Goal: Information Seeking & Learning: Learn about a topic

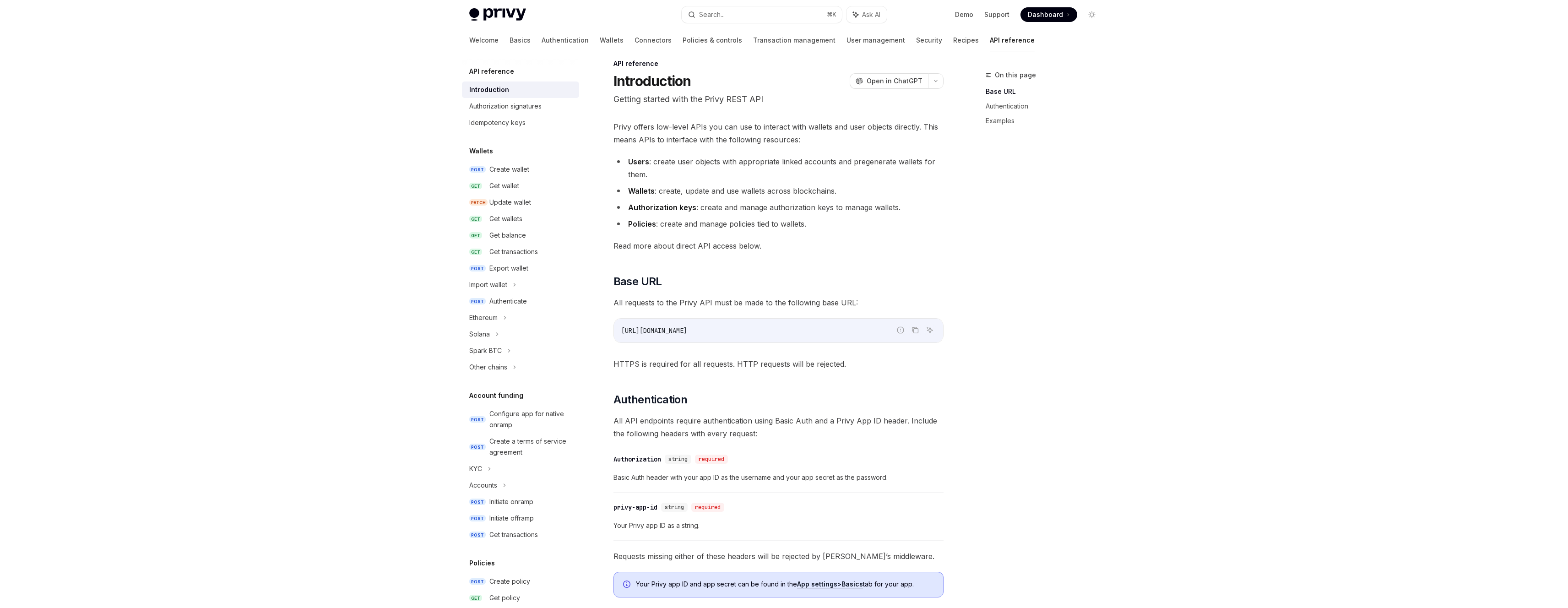
scroll to position [26, 0]
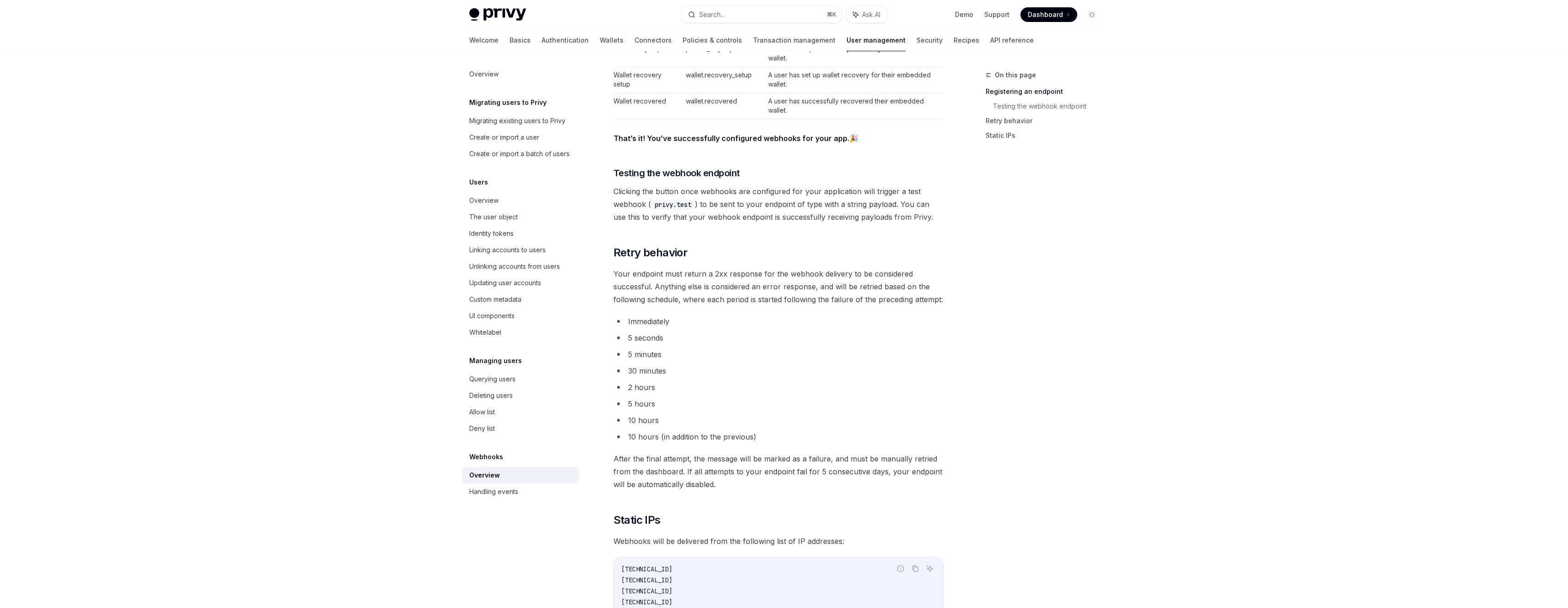
scroll to position [971, 0]
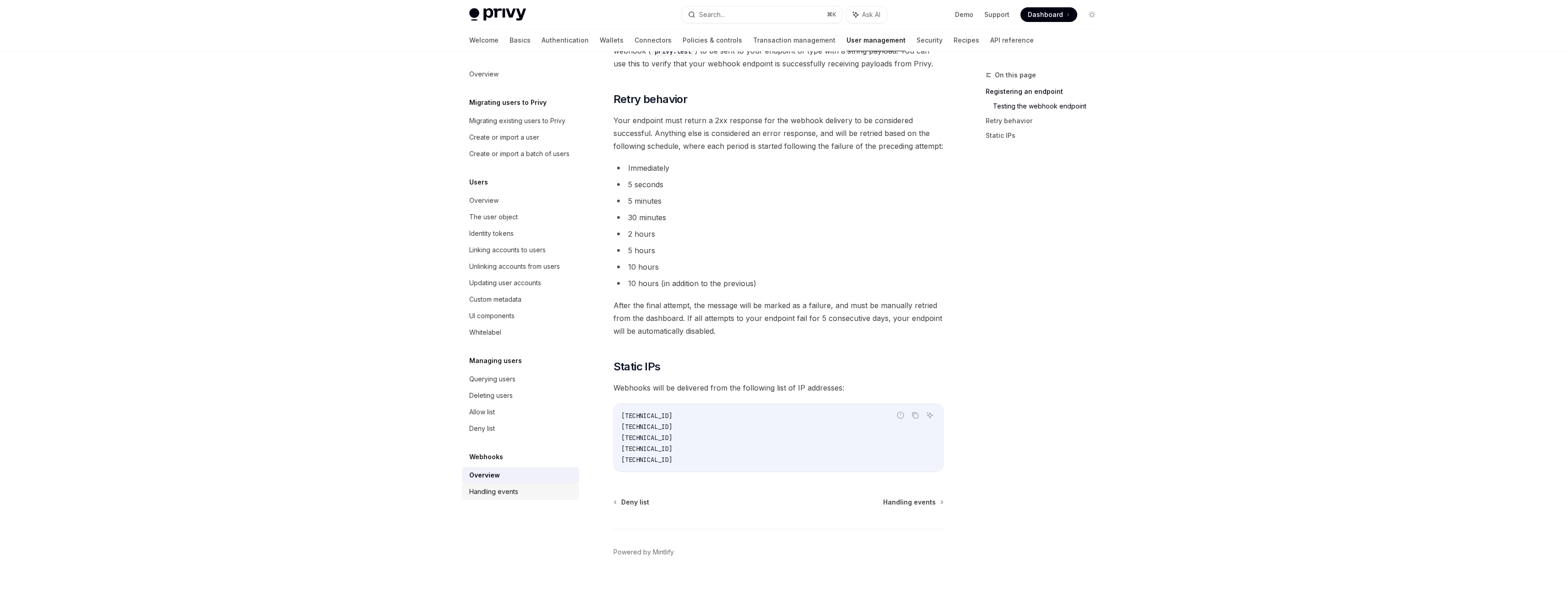
click at [493, 489] on div "Handling events" at bounding box center [494, 492] width 49 height 11
type textarea "*"
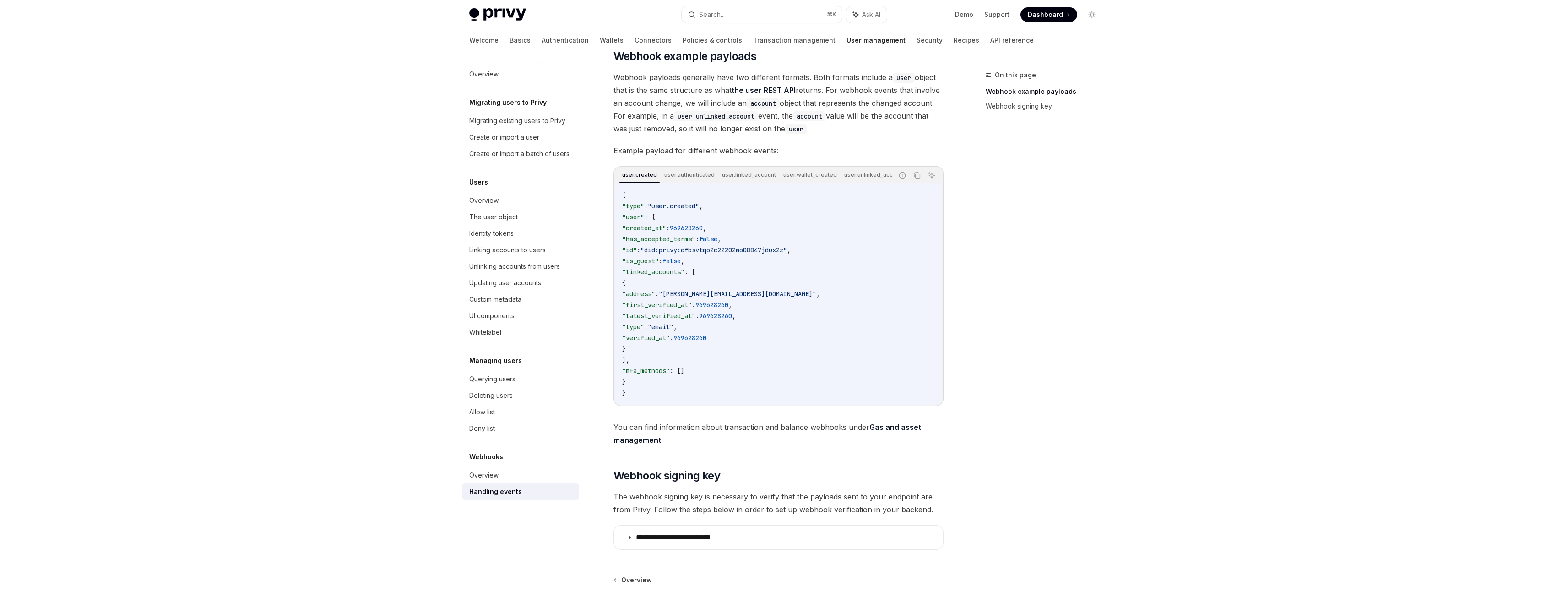
scroll to position [136, 0]
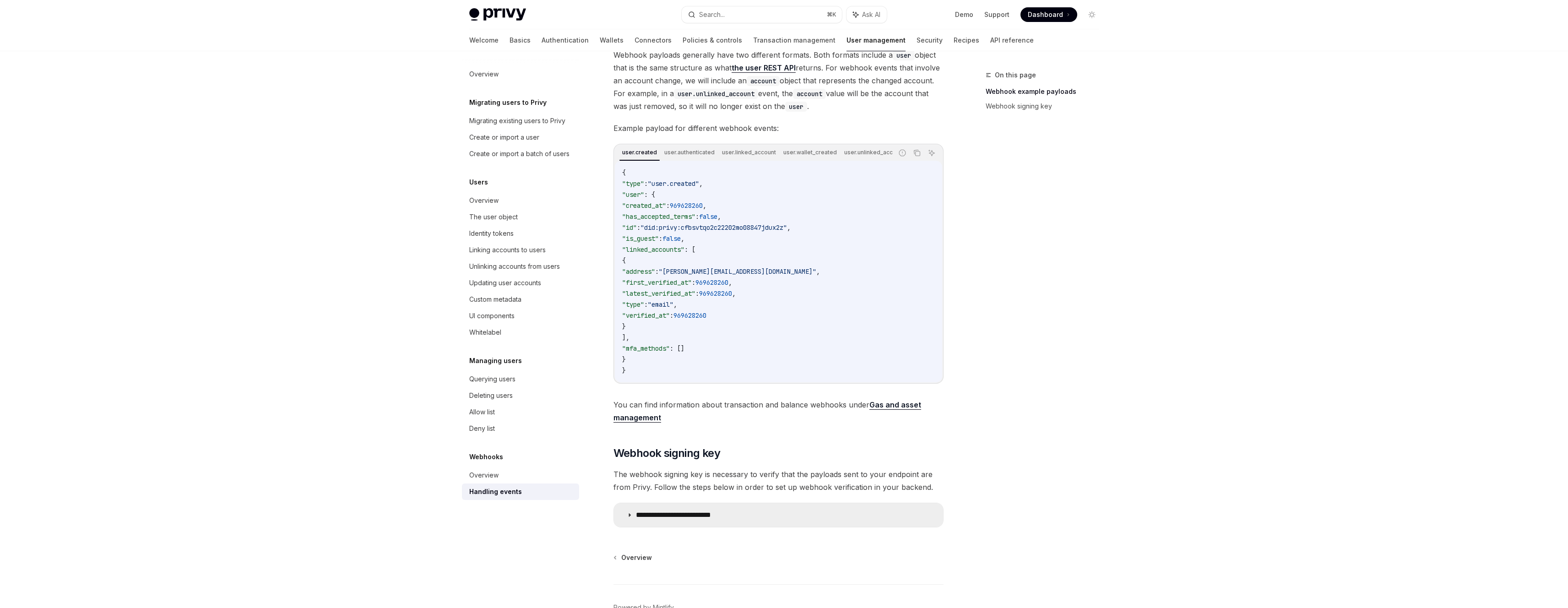
click at [775, 527] on summary "**********" at bounding box center [778, 515] width 329 height 24
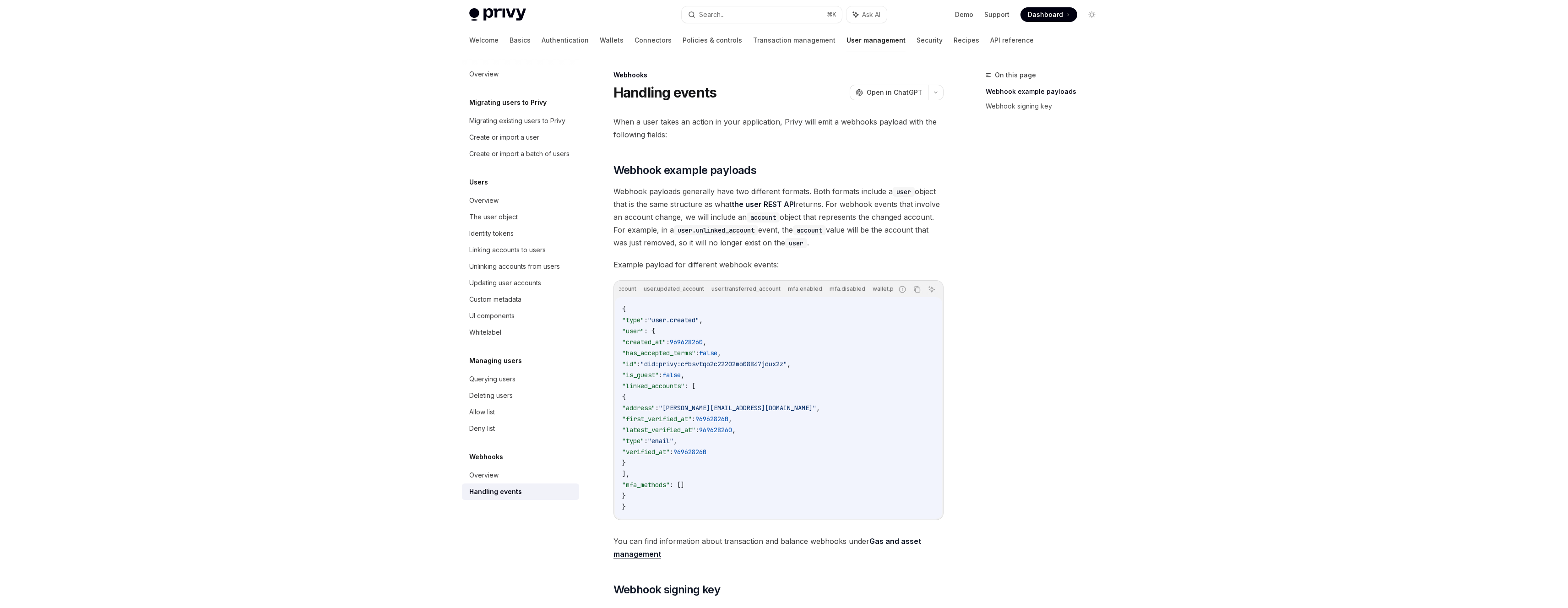
scroll to position [0, 447]
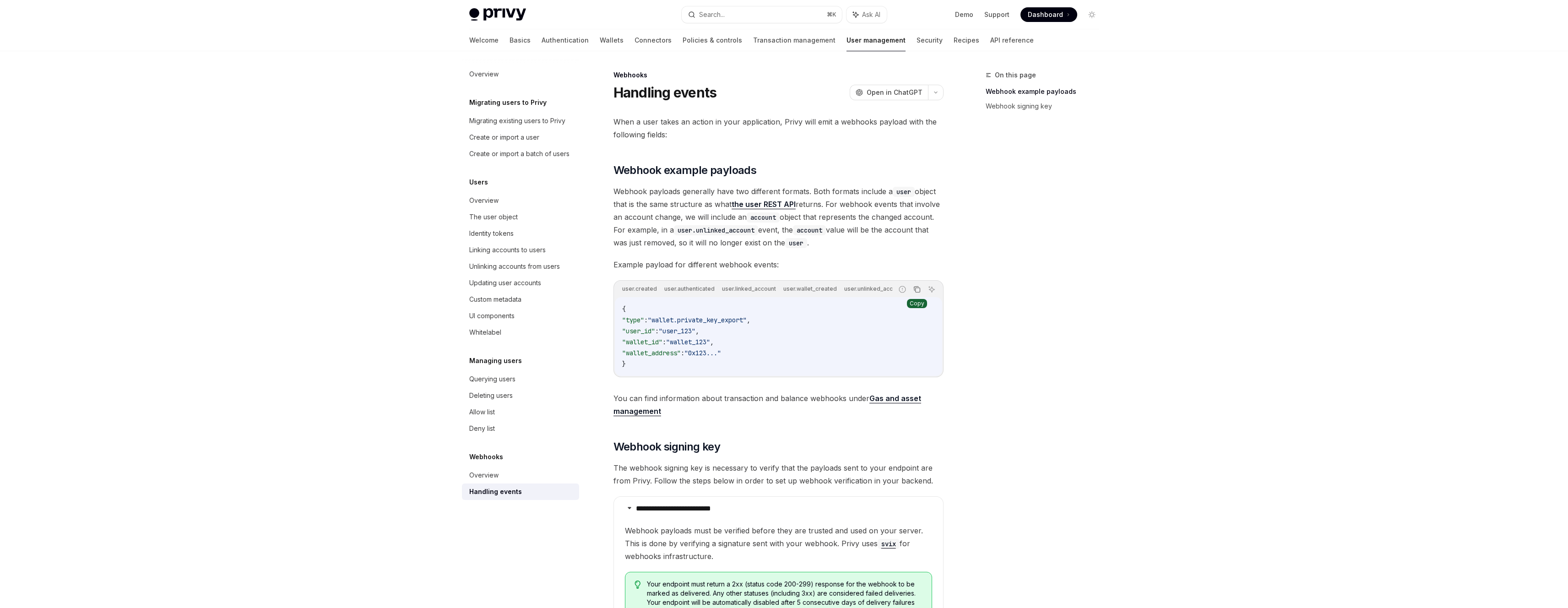
click at [919, 292] on icon "Copy the contents from the code block" at bounding box center [917, 289] width 7 height 7
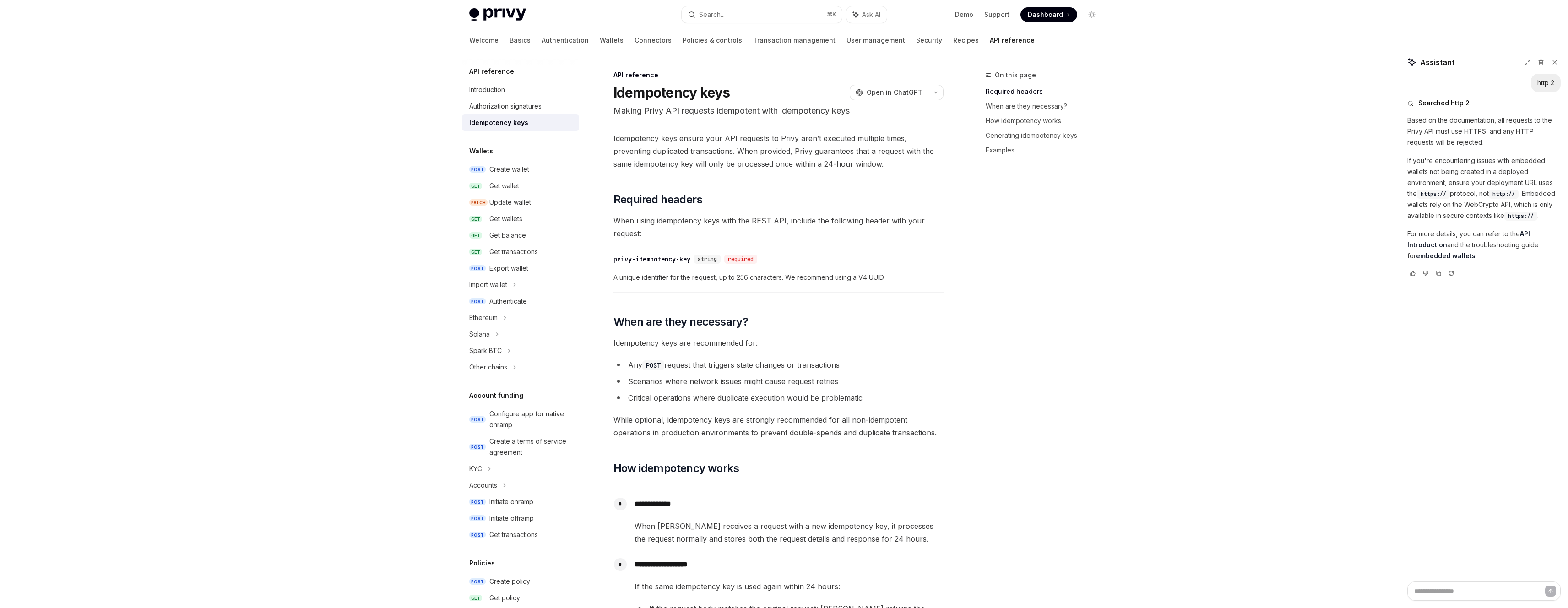
scroll to position [2, 0]
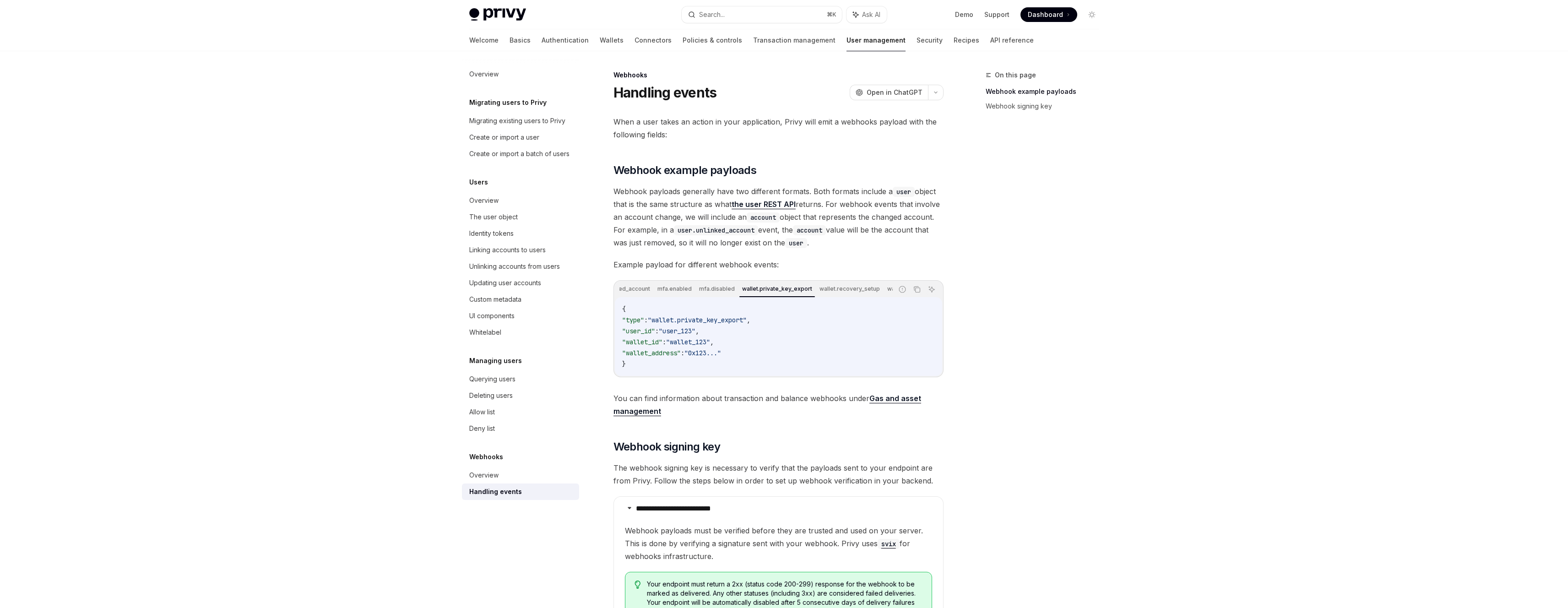
scroll to position [0, 447]
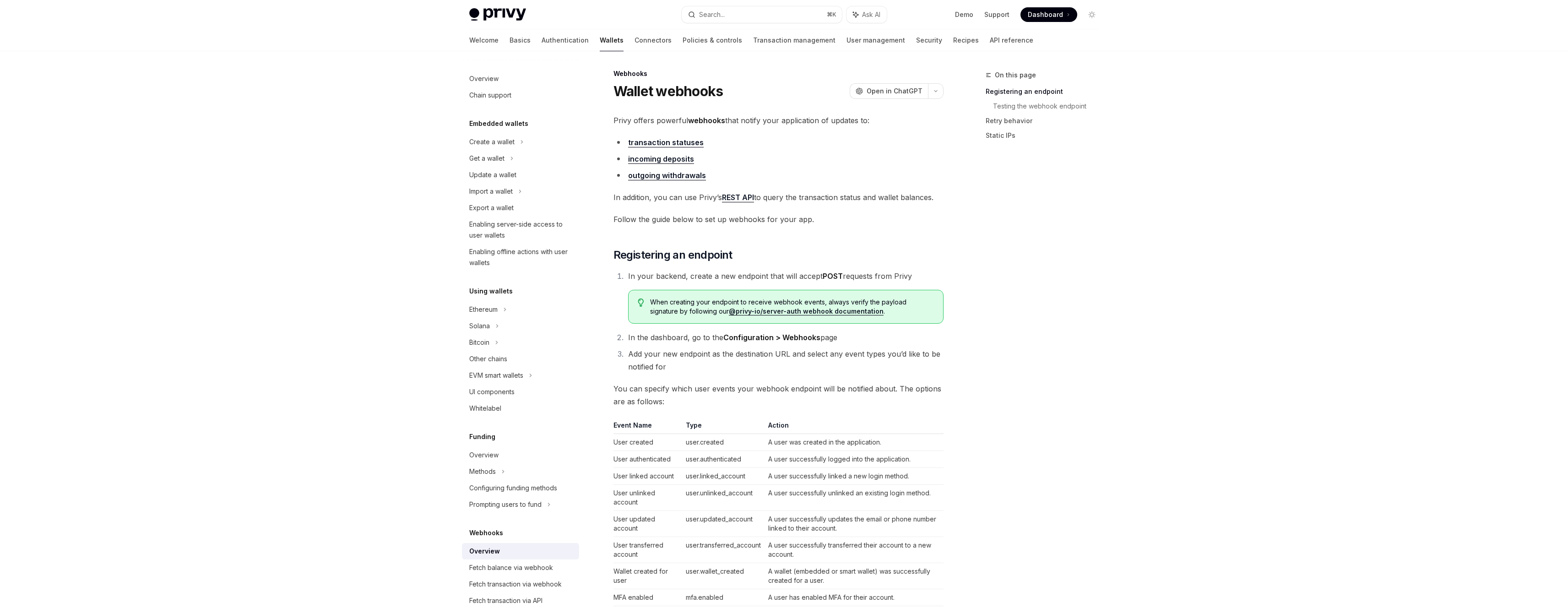
scroll to position [2, 0]
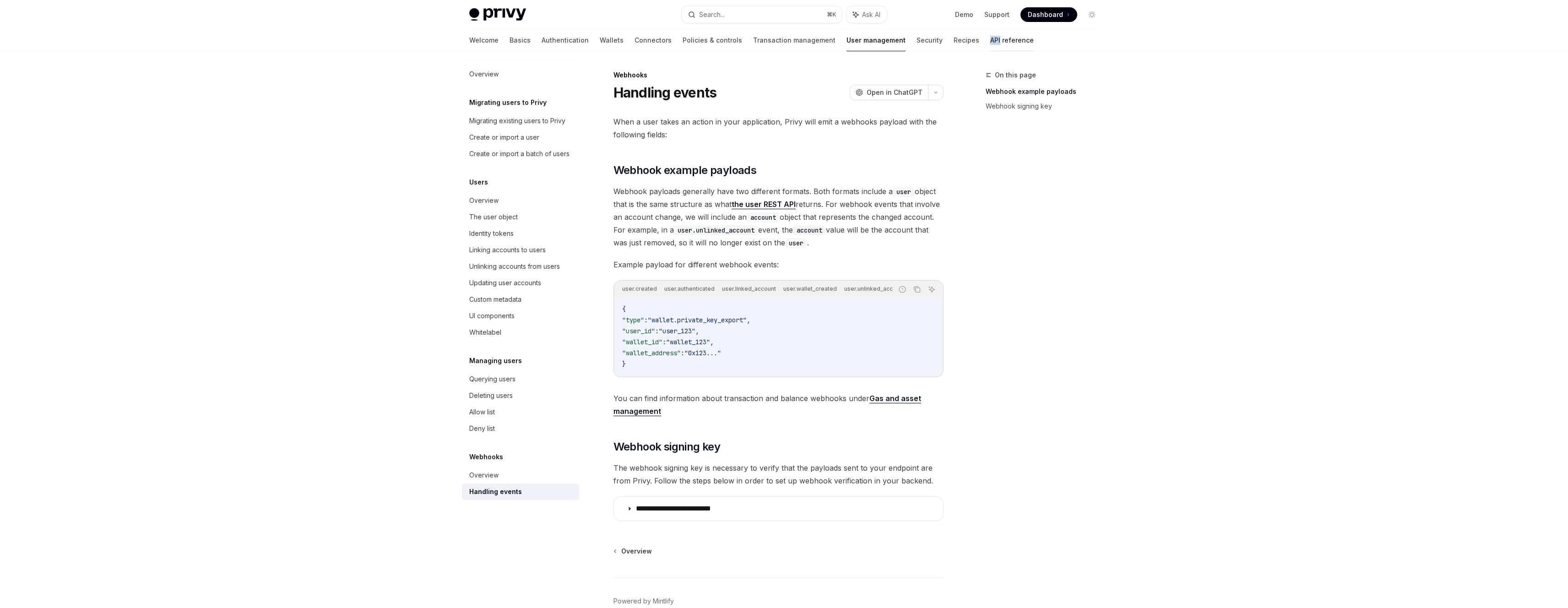
click at [990, 44] on link "API reference" at bounding box center [1012, 40] width 43 height 22
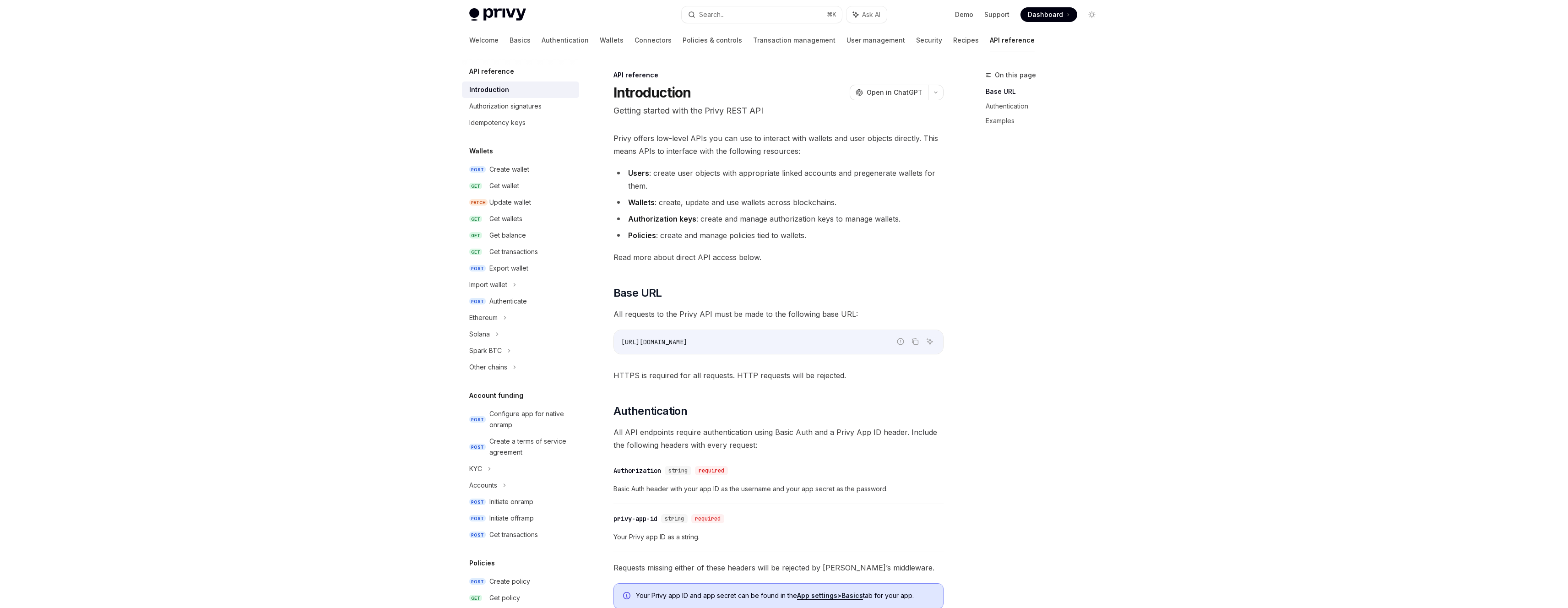
click at [677, 258] on span "Read more about direct API access below." at bounding box center [778, 257] width 330 height 13
click at [841, 264] on div "Privy offers low-level APIs you can use to interact with wallets and user objec…" at bounding box center [778, 483] width 330 height 702
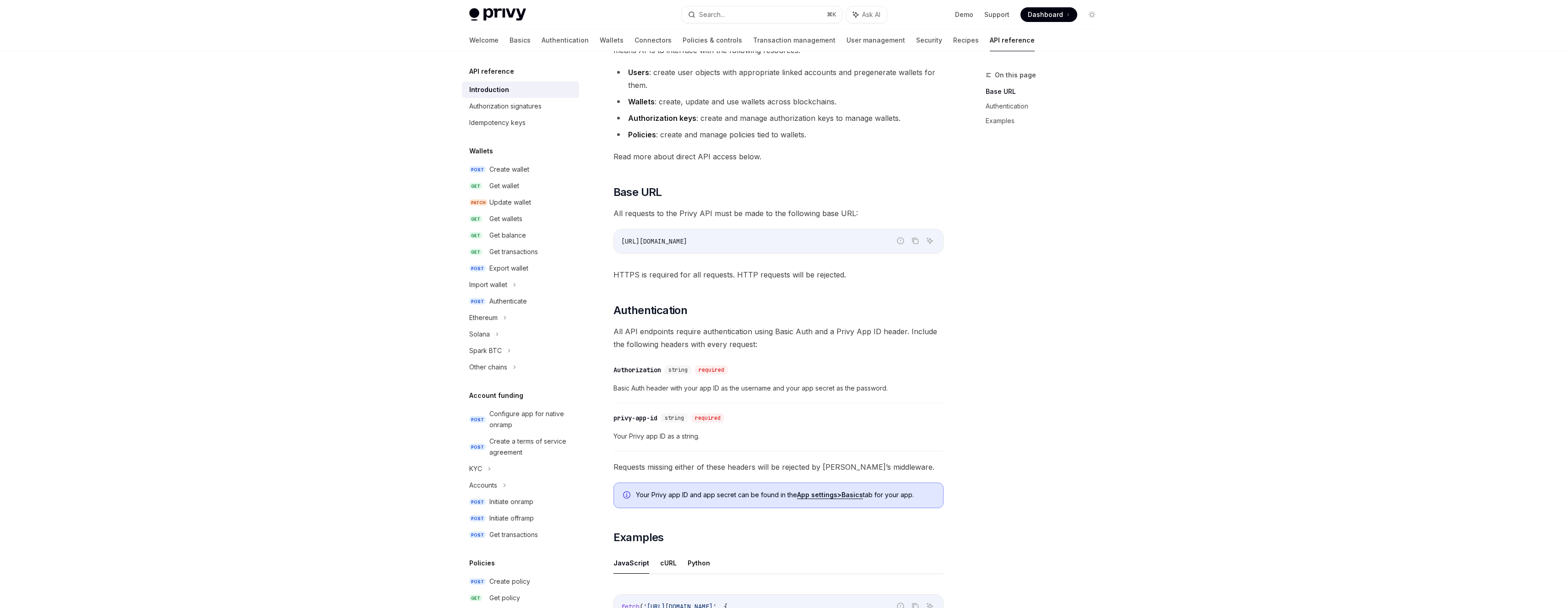
scroll to position [103, 0]
click at [516, 189] on div "Get wallet" at bounding box center [504, 186] width 30 height 11
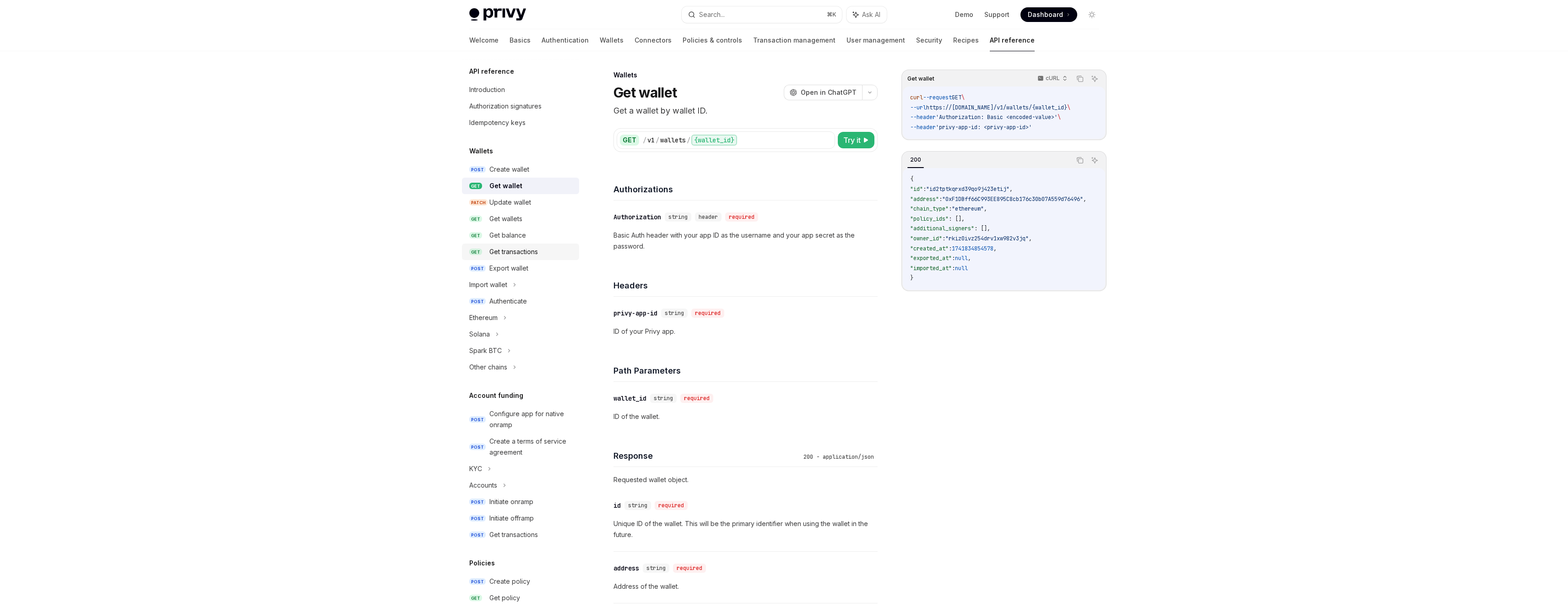
click at [540, 249] on div "Get transactions" at bounding box center [532, 252] width 84 height 11
type textarea "*"
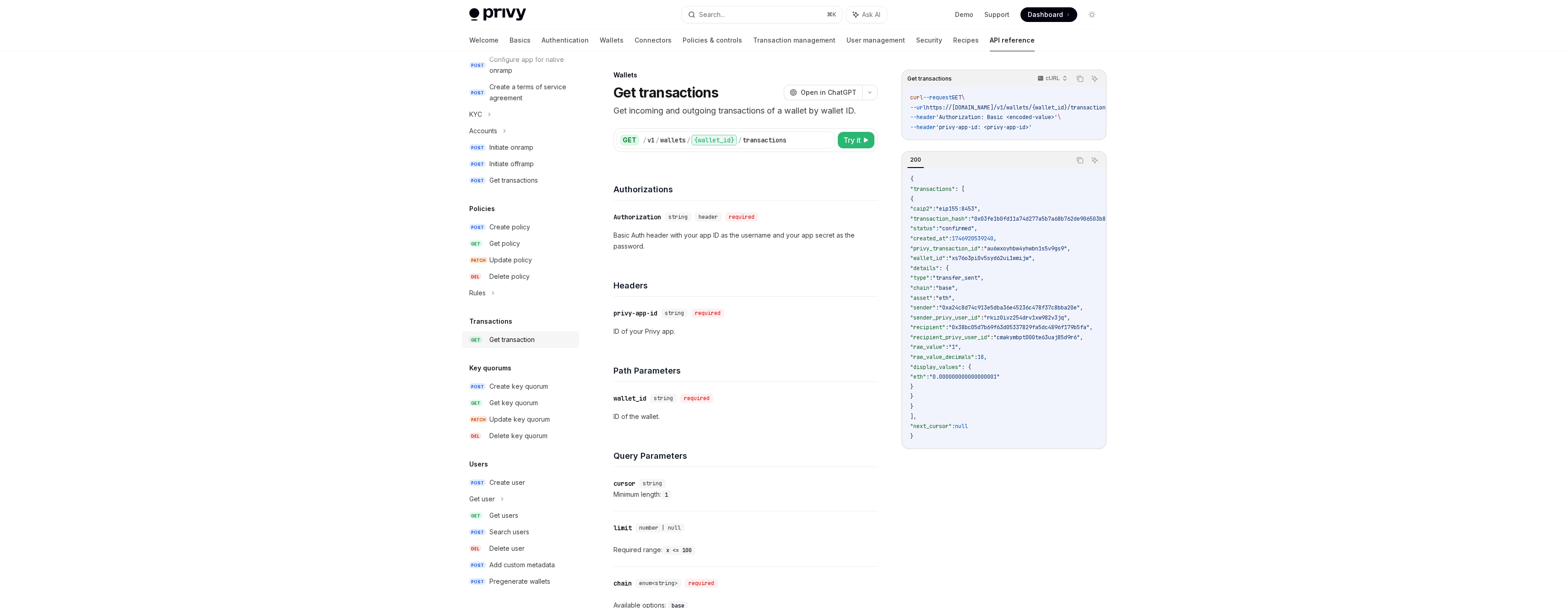
scroll to position [114, 0]
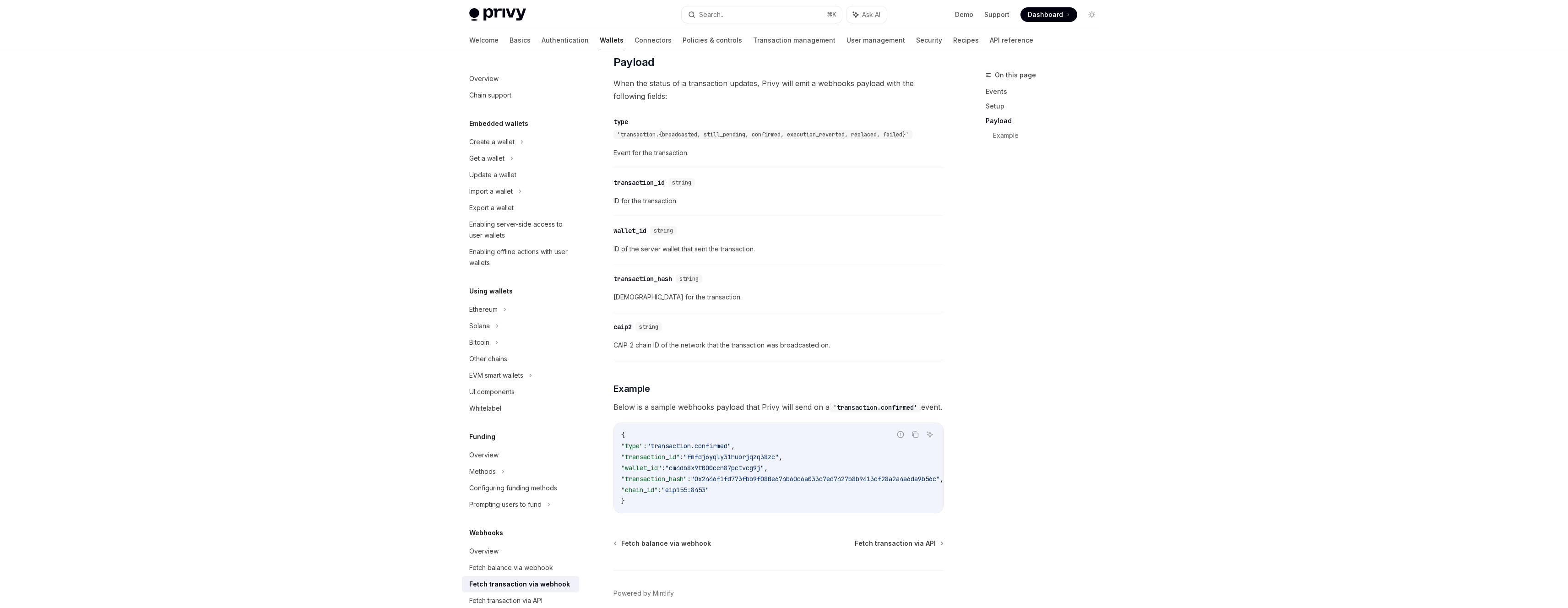
scroll to position [745, 0]
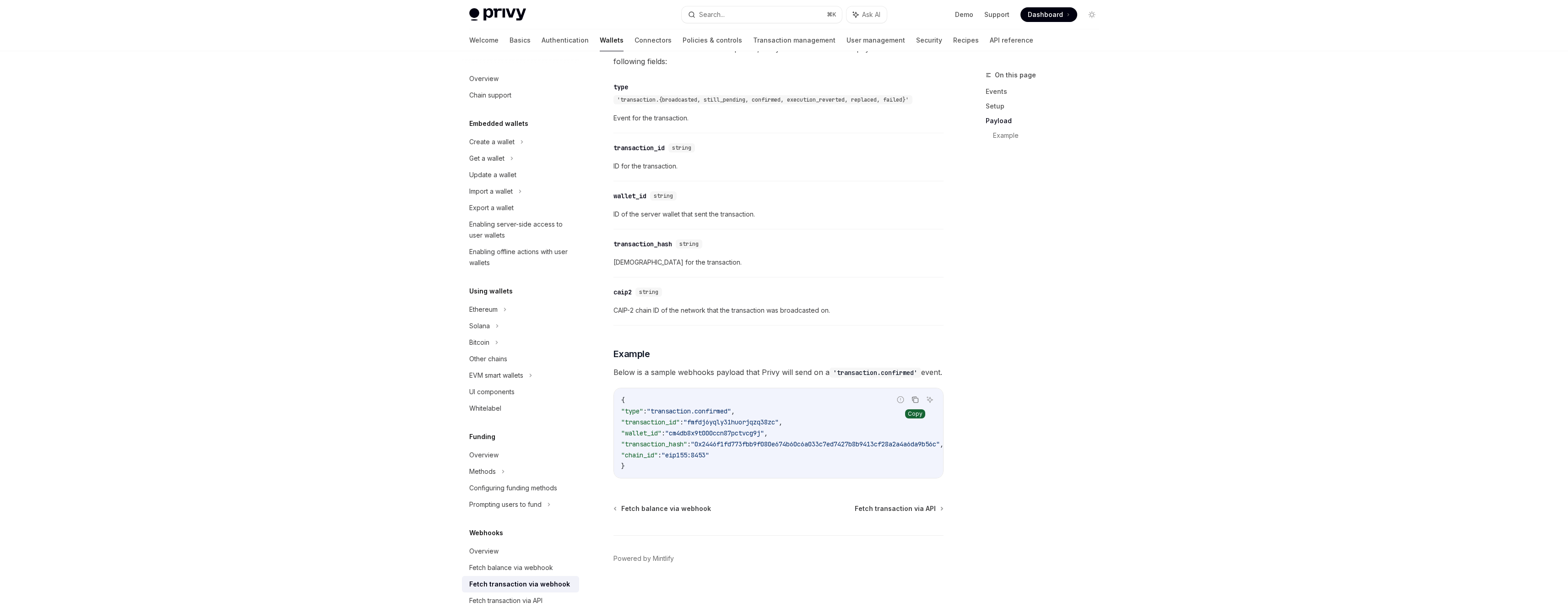
click at [912, 404] on icon "Copy the contents from the code block" at bounding box center [915, 400] width 7 height 7
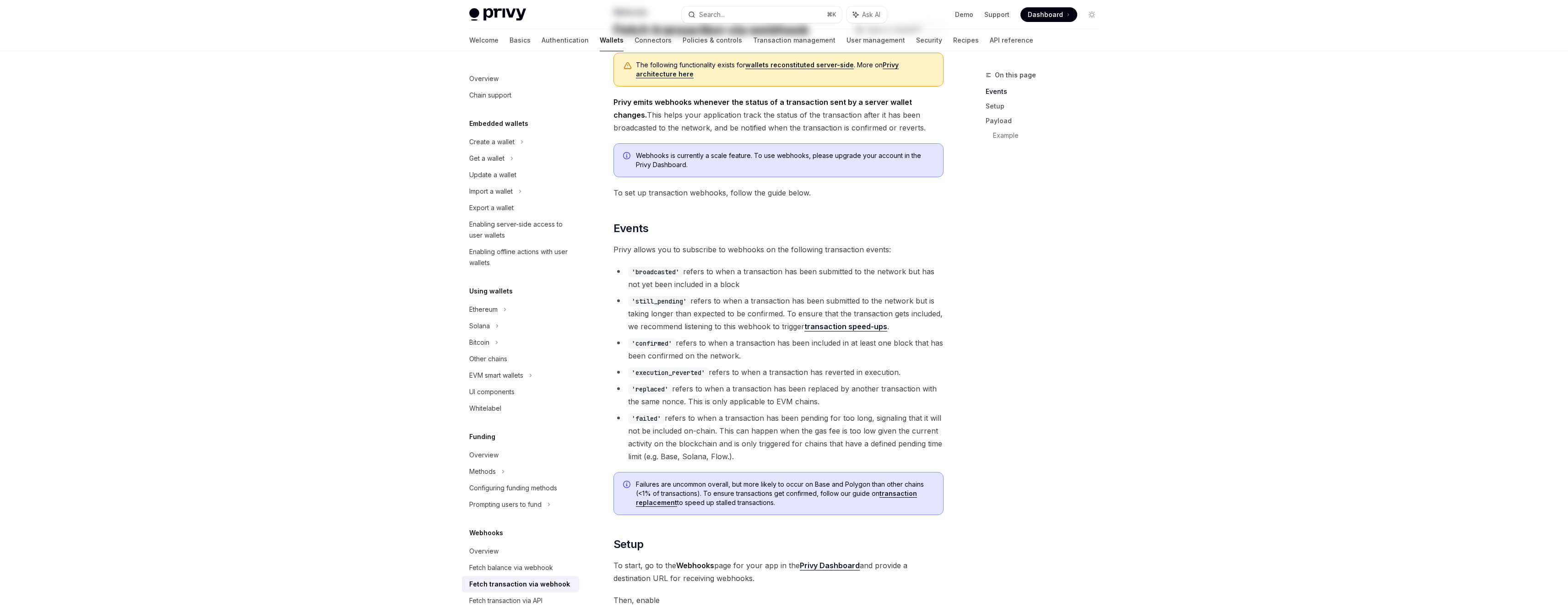
scroll to position [0, 0]
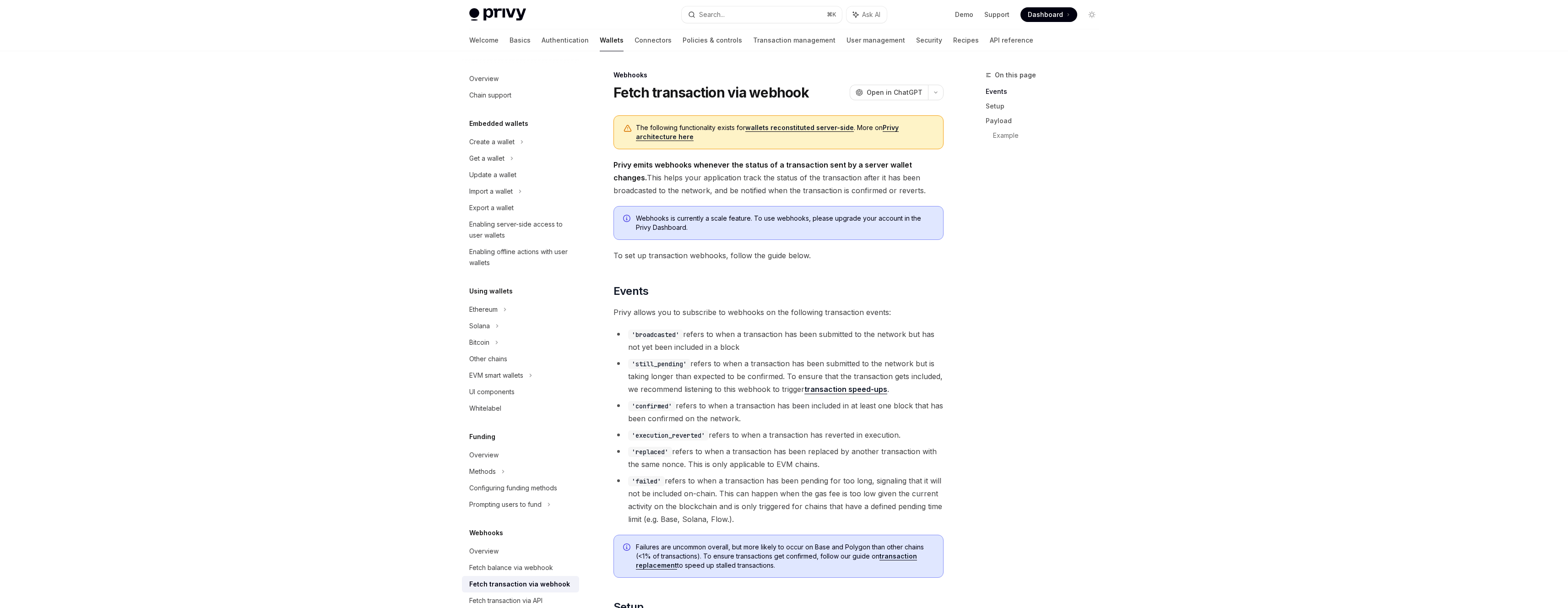
click at [779, 163] on strong "Privy emits webhooks whenever the status of a transaction sent by a server wall…" at bounding box center [762, 171] width 298 height 22
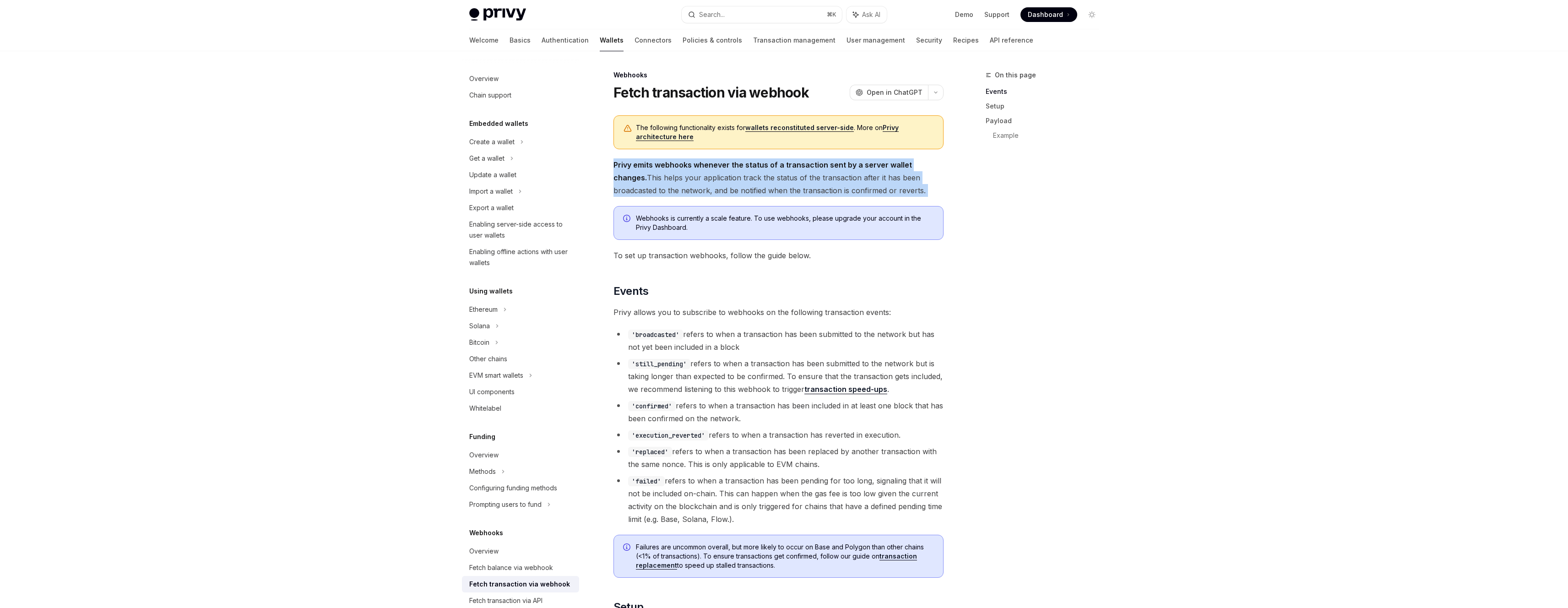
click at [780, 163] on strong "Privy emits webhooks whenever the status of a transaction sent by a server wall…" at bounding box center [762, 171] width 298 height 22
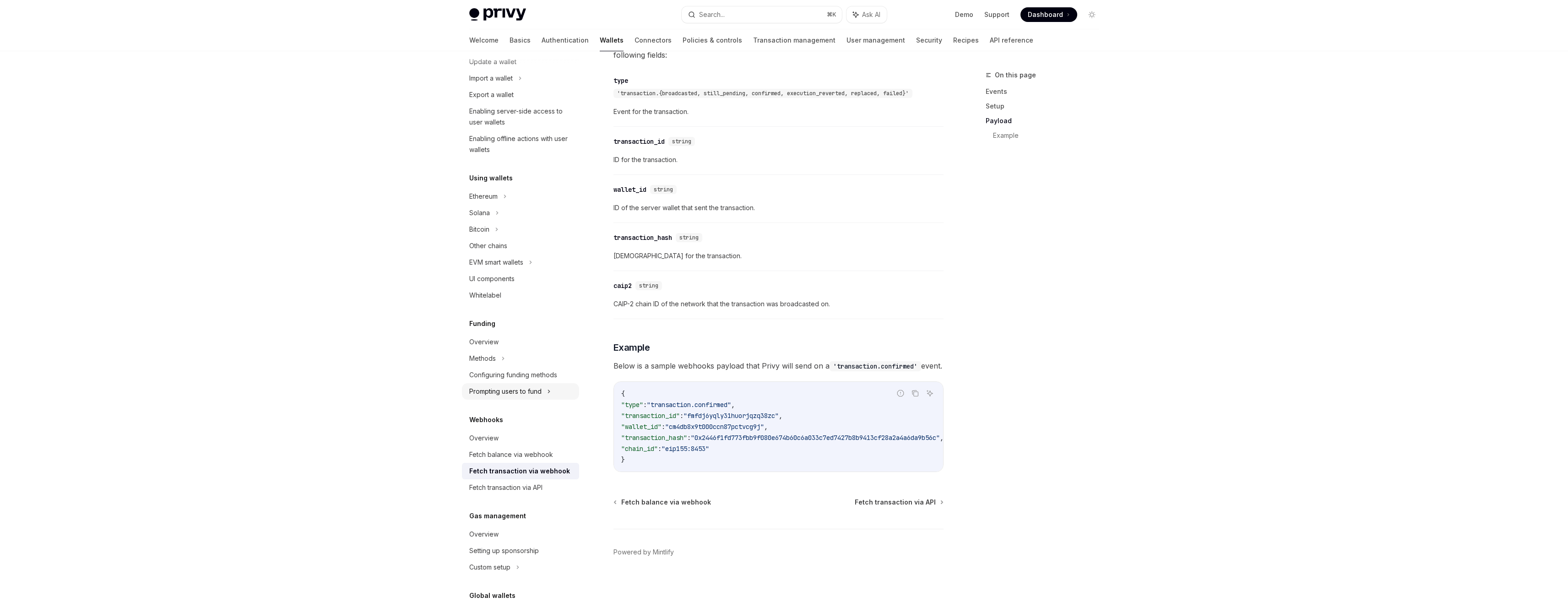
scroll to position [179, 0]
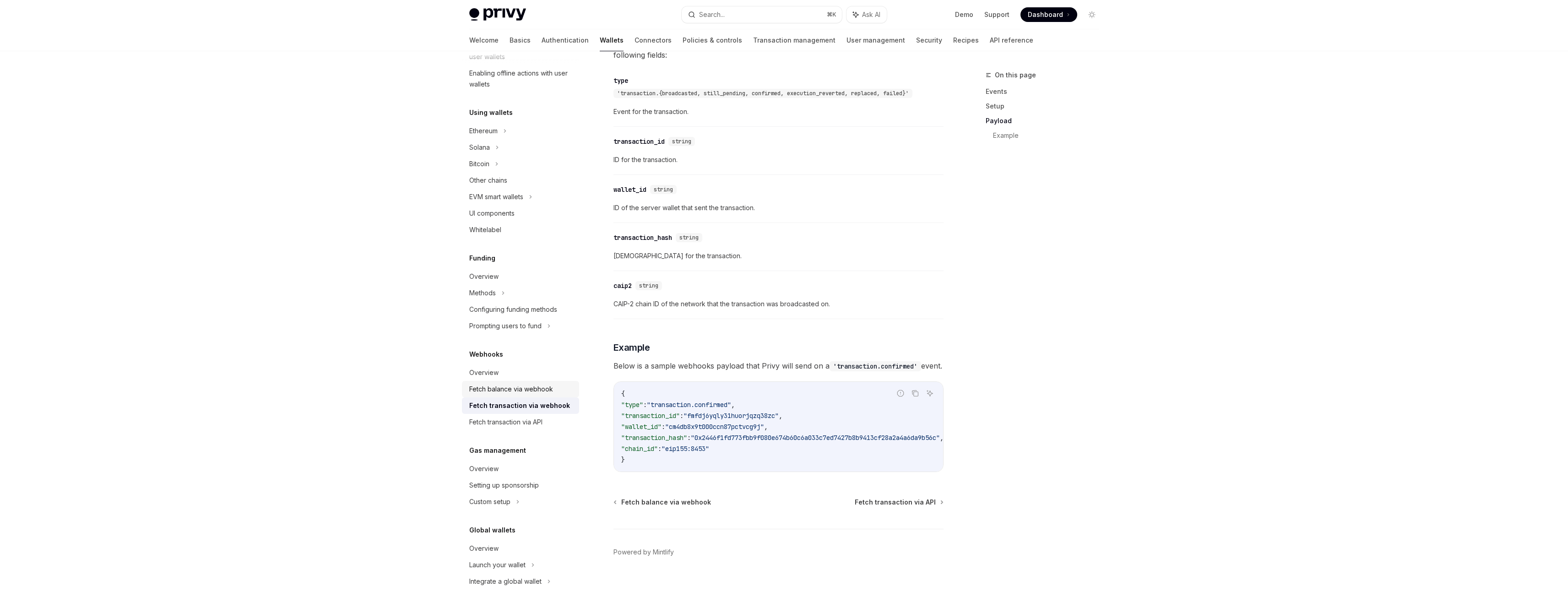
click at [514, 393] on div "Fetch balance via webhook" at bounding box center [511, 390] width 84 height 11
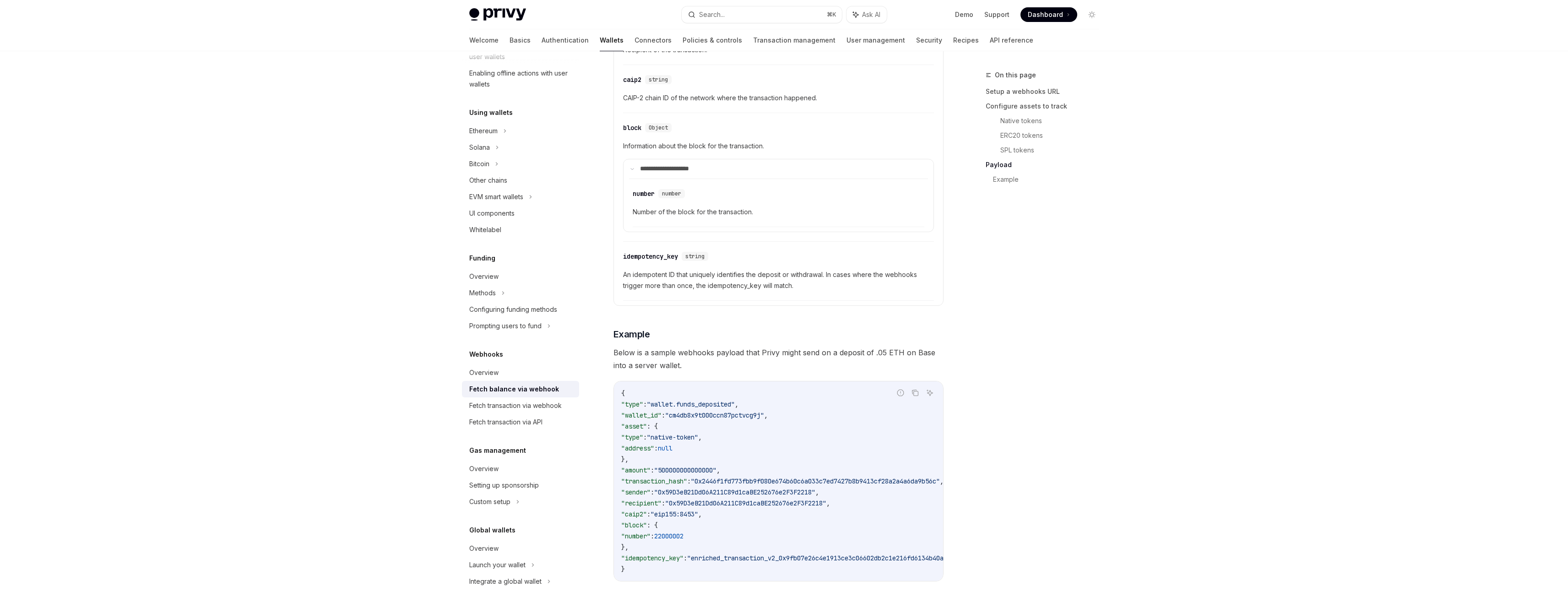
scroll to position [1356, 0]
drag, startPoint x: 723, startPoint y: 579, endPoint x: 825, endPoint y: 582, distance: 102.0
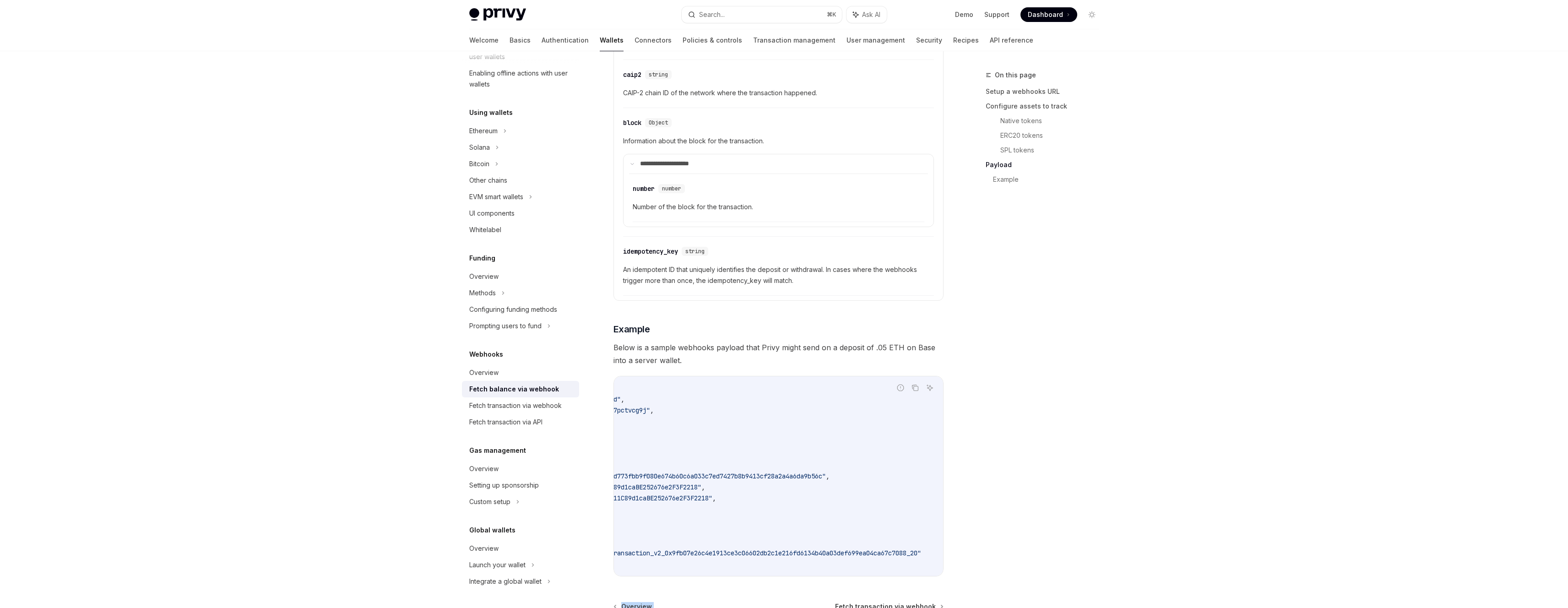
scroll to position [0, 0]
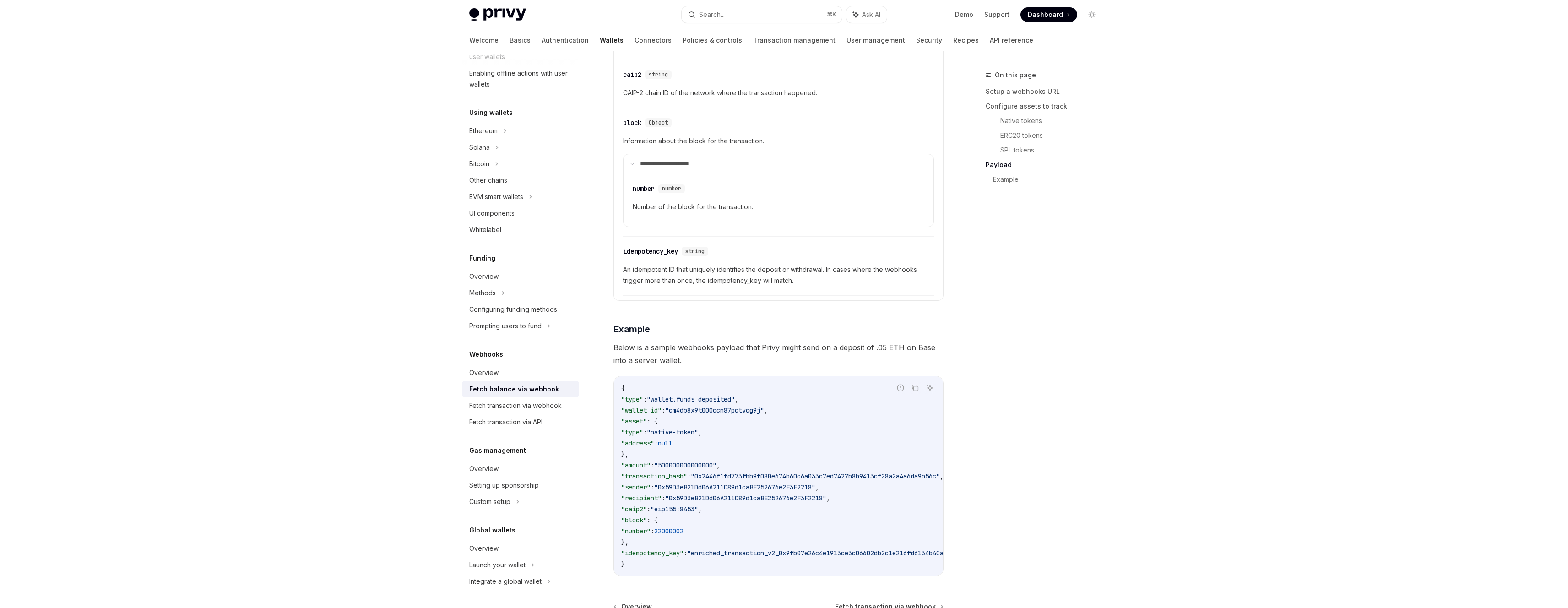
click at [1048, 497] on div "On this page Setup a webhooks URL Configure assets to track Native tokens ERC20…" at bounding box center [1037, 339] width 139 height 539
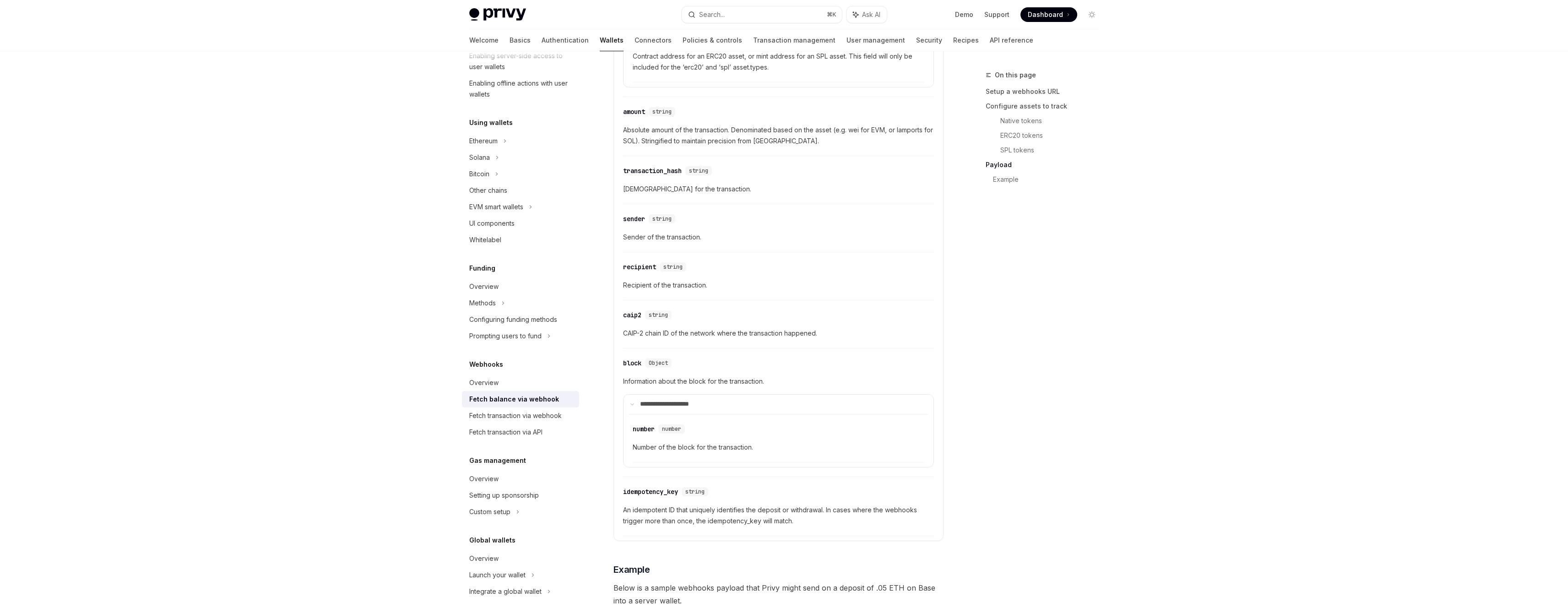
scroll to position [167, 0]
click at [527, 415] on div "Fetch transaction via webhook" at bounding box center [515, 418] width 92 height 11
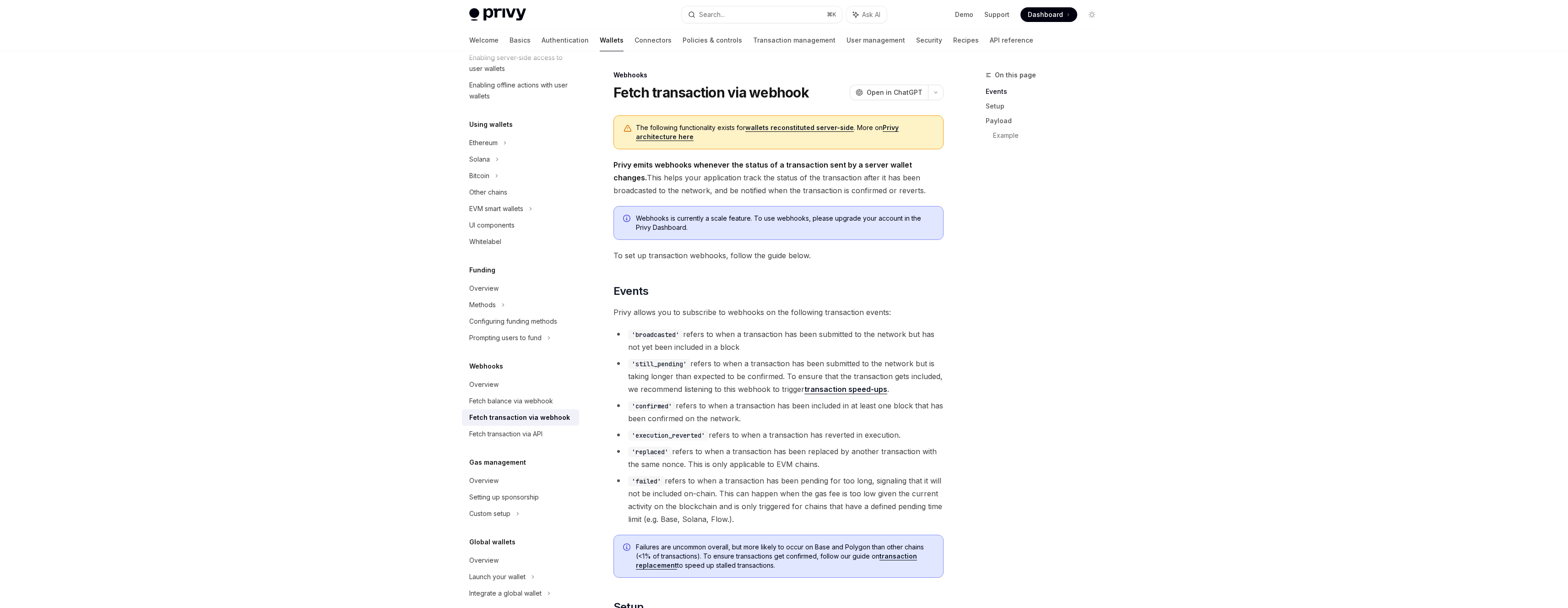
click at [922, 406] on li "'confirmed' refers to when a transaction has been included in at least one bloc…" at bounding box center [778, 412] width 330 height 26
click at [509, 432] on div "Fetch transaction via API" at bounding box center [506, 434] width 73 height 11
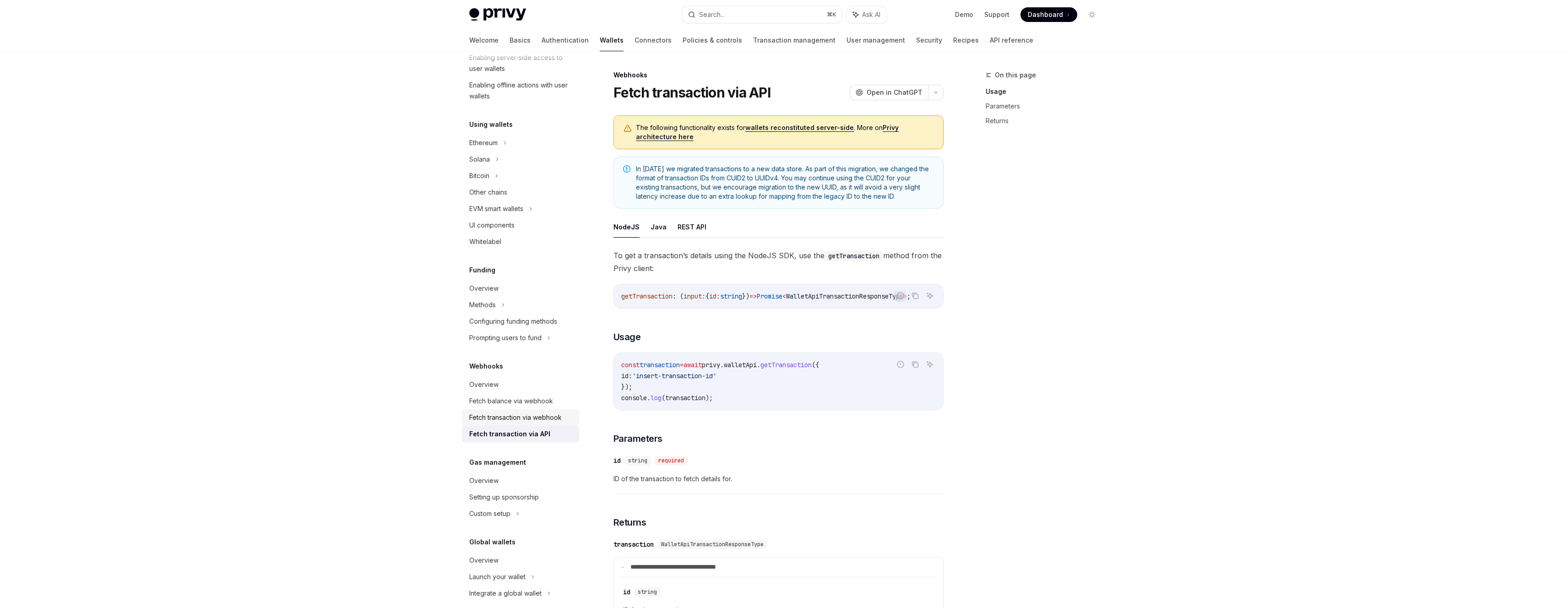
click at [522, 415] on div "Fetch transaction via webhook" at bounding box center [515, 418] width 92 height 11
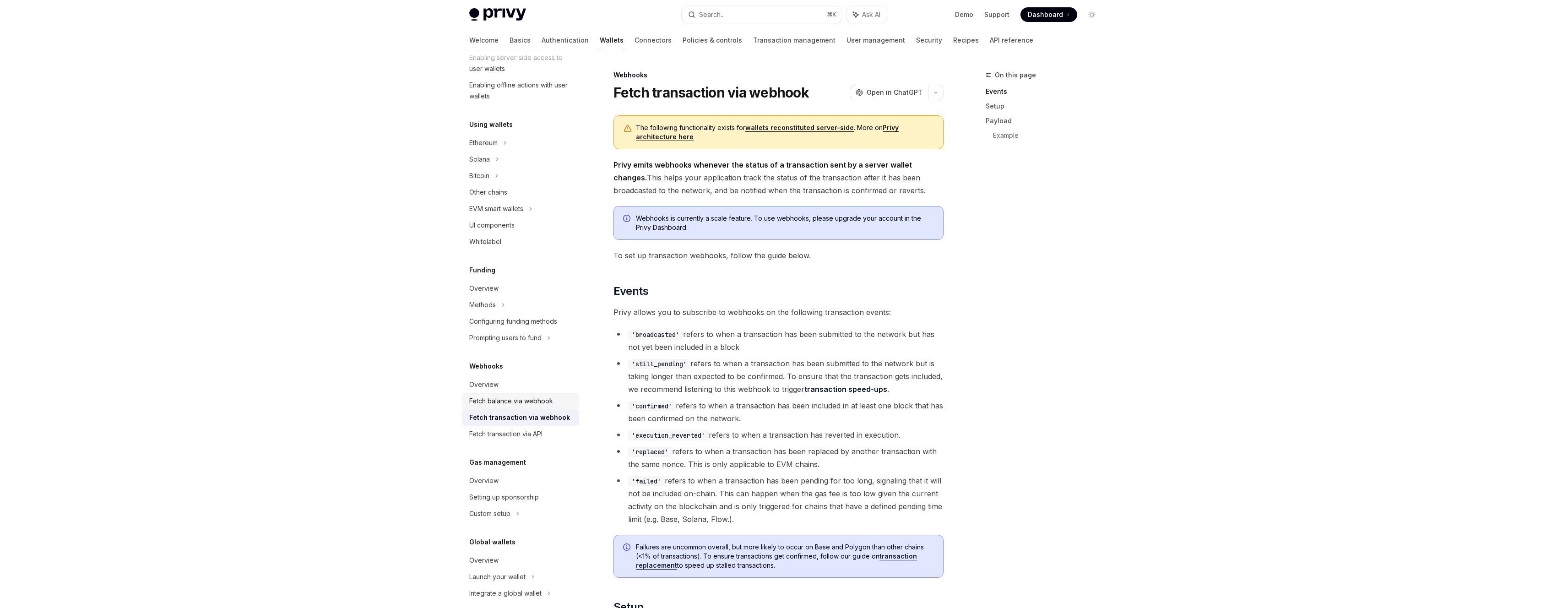
click at [531, 402] on div "Fetch balance via webhook" at bounding box center [511, 401] width 84 height 11
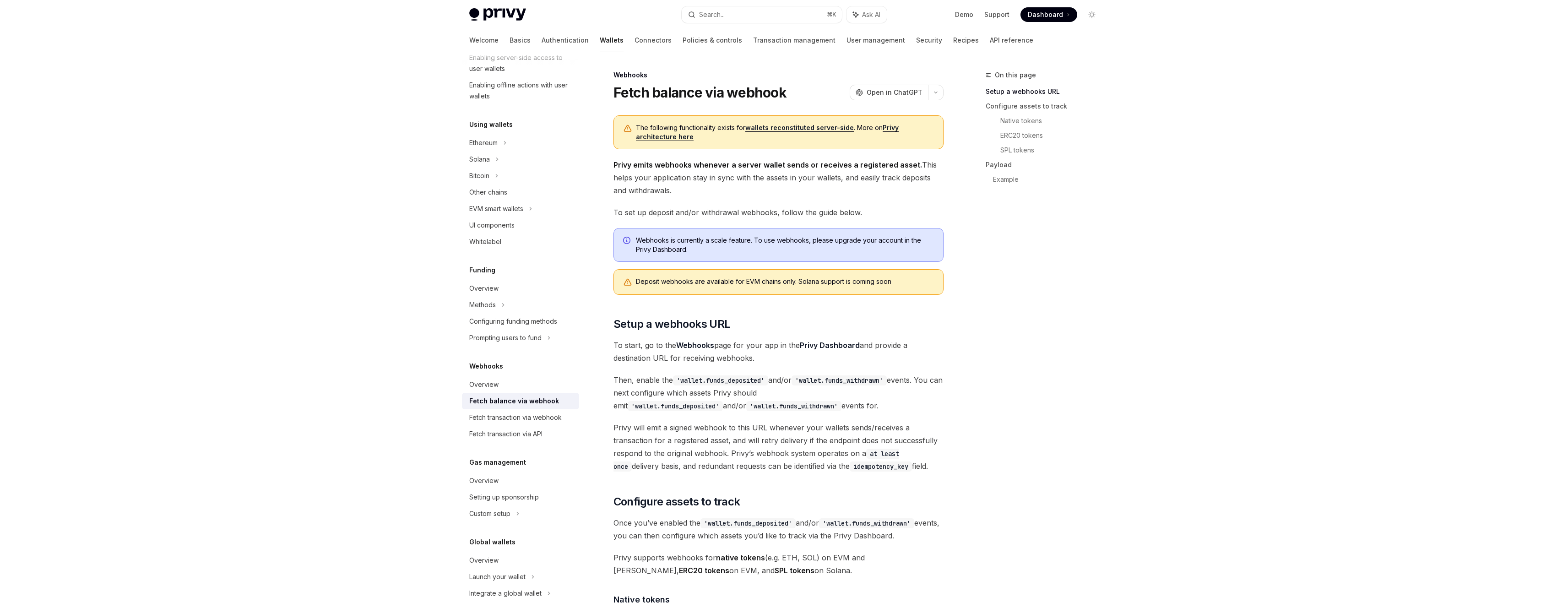
click at [1069, 294] on div "On this page Setup a webhooks URL Configure assets to track Native tokens ERC20…" at bounding box center [1037, 339] width 139 height 539
click at [531, 390] on link "Overview" at bounding box center [521, 385] width 117 height 17
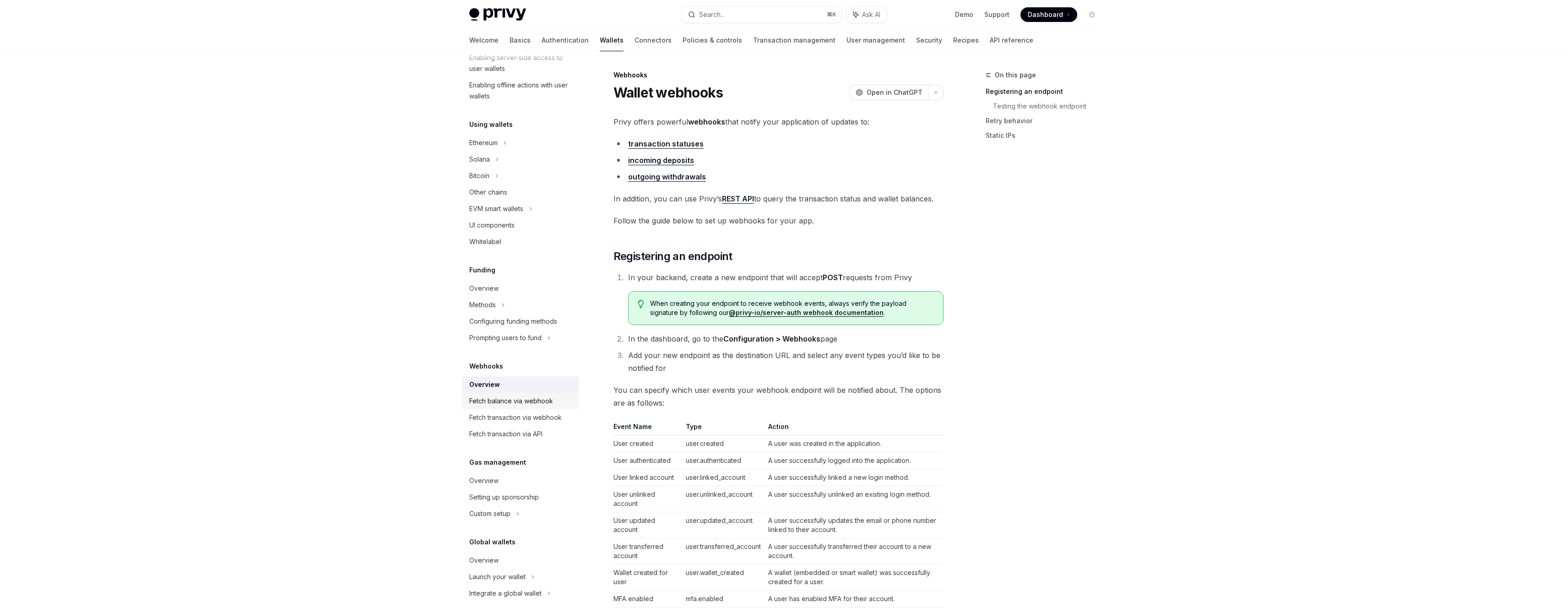
click at [526, 399] on div "Fetch balance via webhook" at bounding box center [511, 401] width 84 height 11
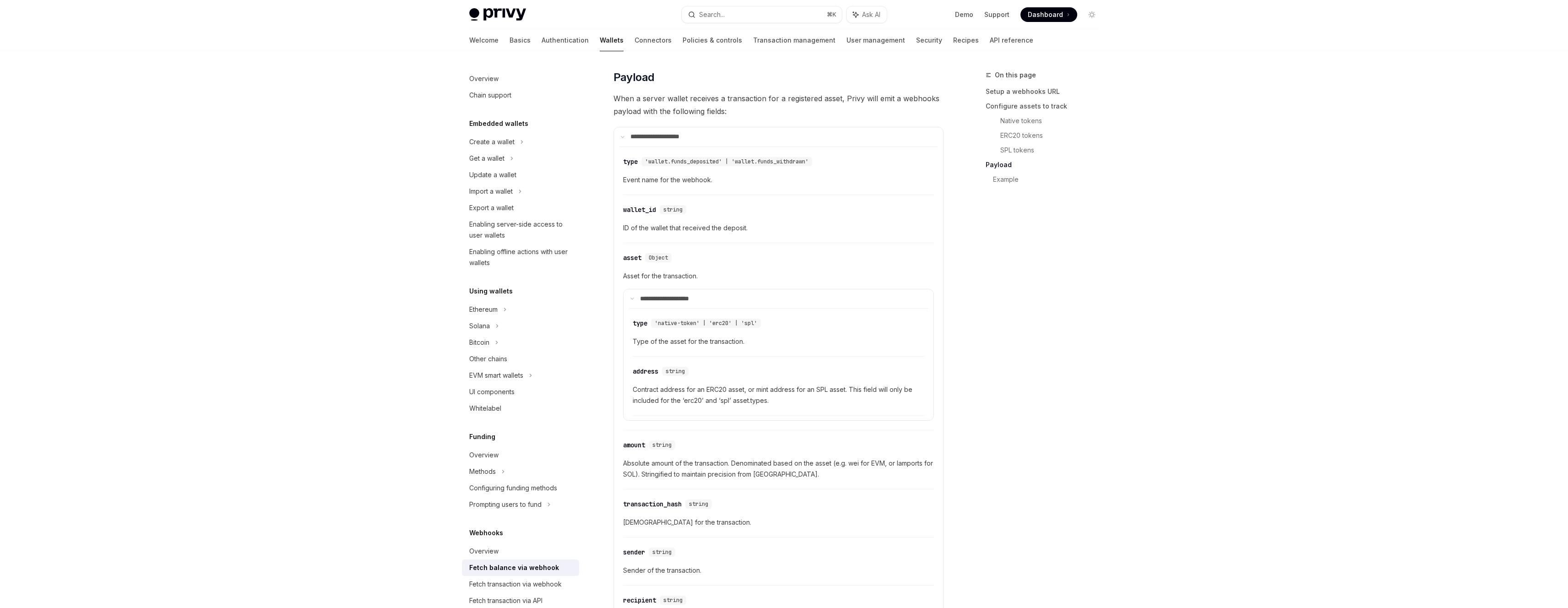
click at [1018, 415] on div "On this page Setup a webhooks URL Configure assets to track Native tokens ERC20…" at bounding box center [1037, 339] width 139 height 539
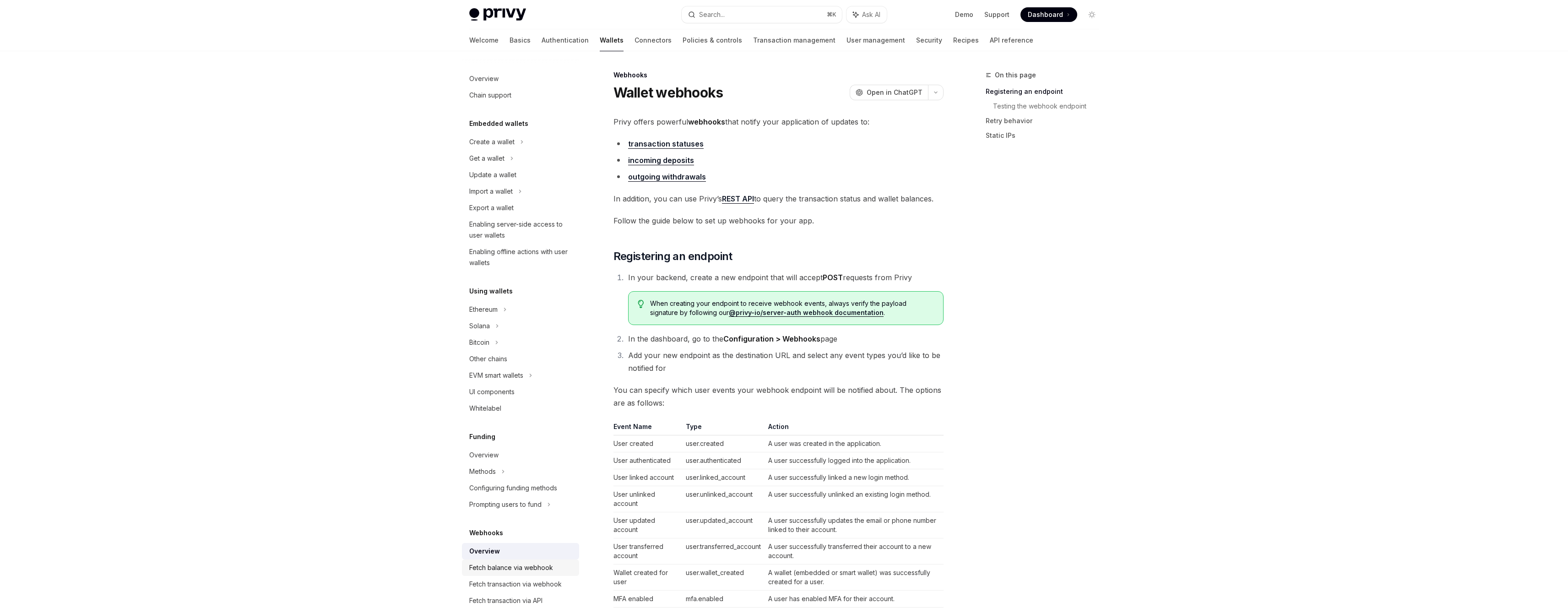
click at [545, 568] on div "Fetch balance via webhook" at bounding box center [511, 568] width 84 height 11
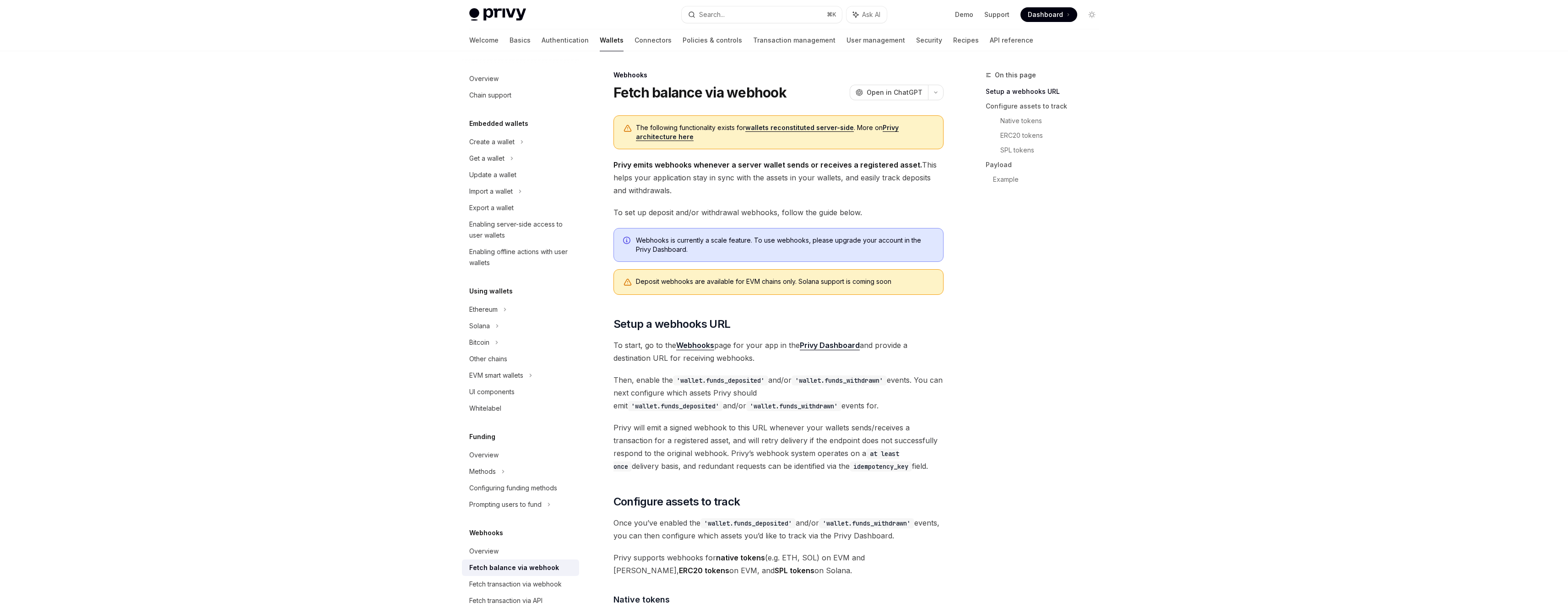
click at [765, 282] on div "Deposit webhooks are available for EVM chains only. Solana support is coming so…" at bounding box center [784, 282] width 298 height 10
click at [1076, 364] on div "On this page Setup a webhooks URL Configure assets to track Native tokens ERC20…" at bounding box center [1037, 339] width 139 height 539
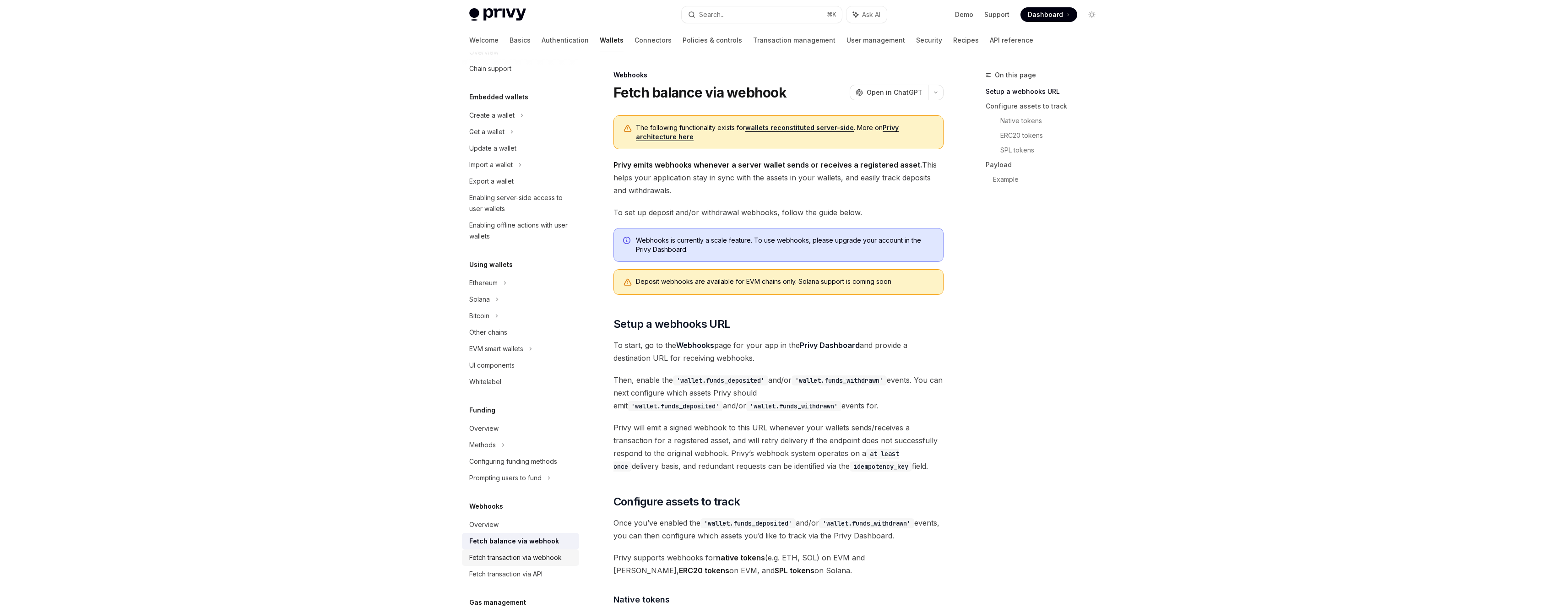
scroll to position [28, 0]
click at [552, 569] on div "Fetch transaction via API" at bounding box center [521, 573] width 105 height 11
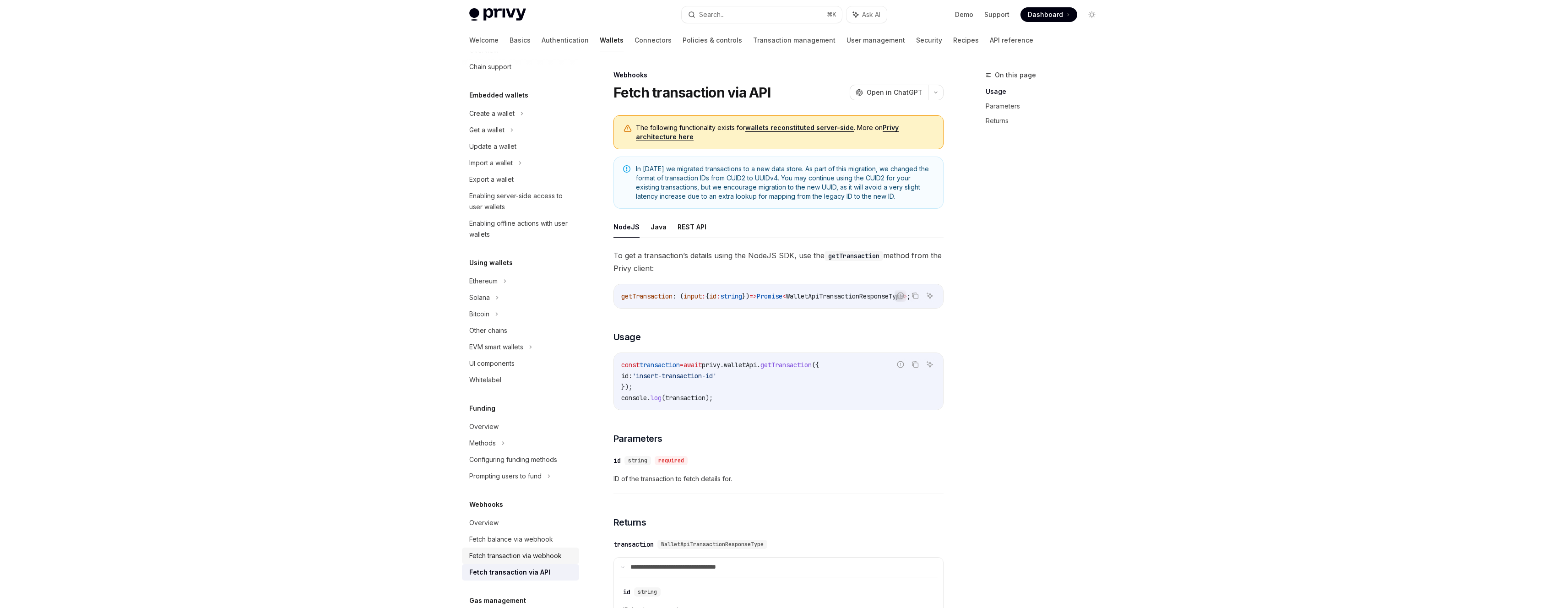
click at [548, 561] on div "Fetch transaction via webhook" at bounding box center [515, 556] width 92 height 11
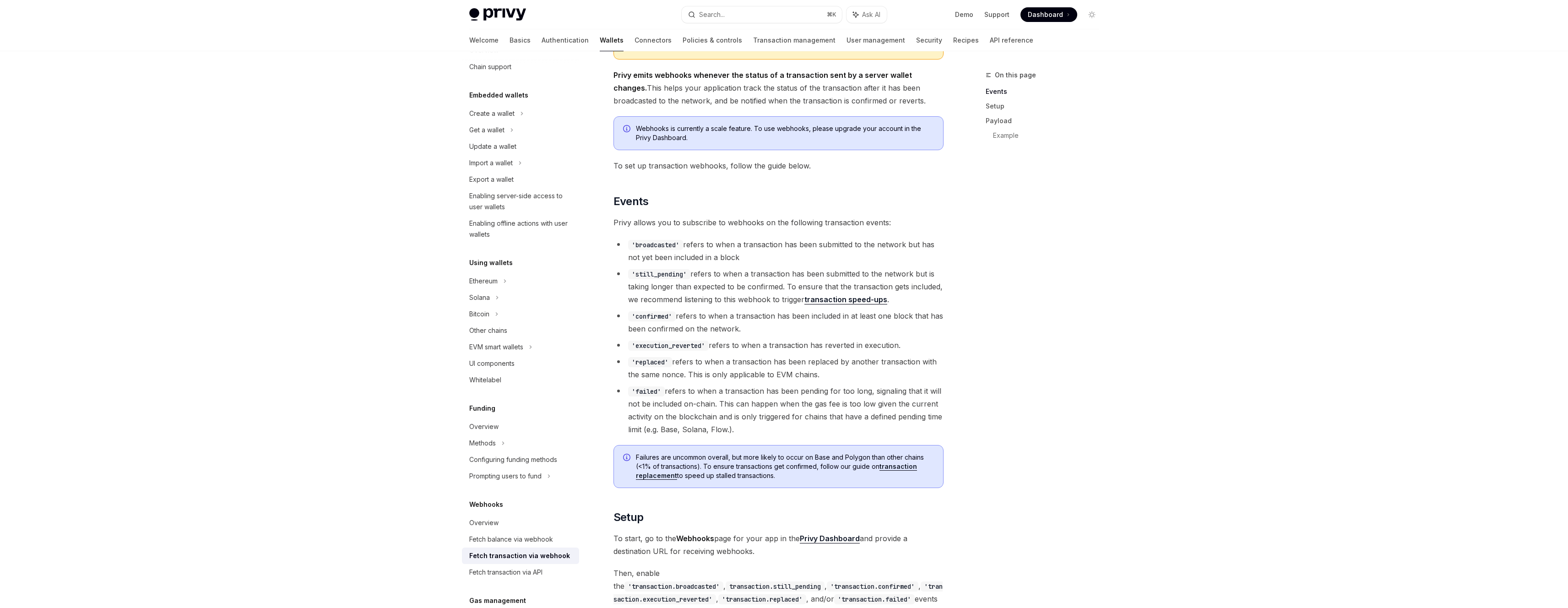
scroll to position [91, 0]
click at [539, 535] on div "Fetch balance via webhook" at bounding box center [511, 539] width 84 height 11
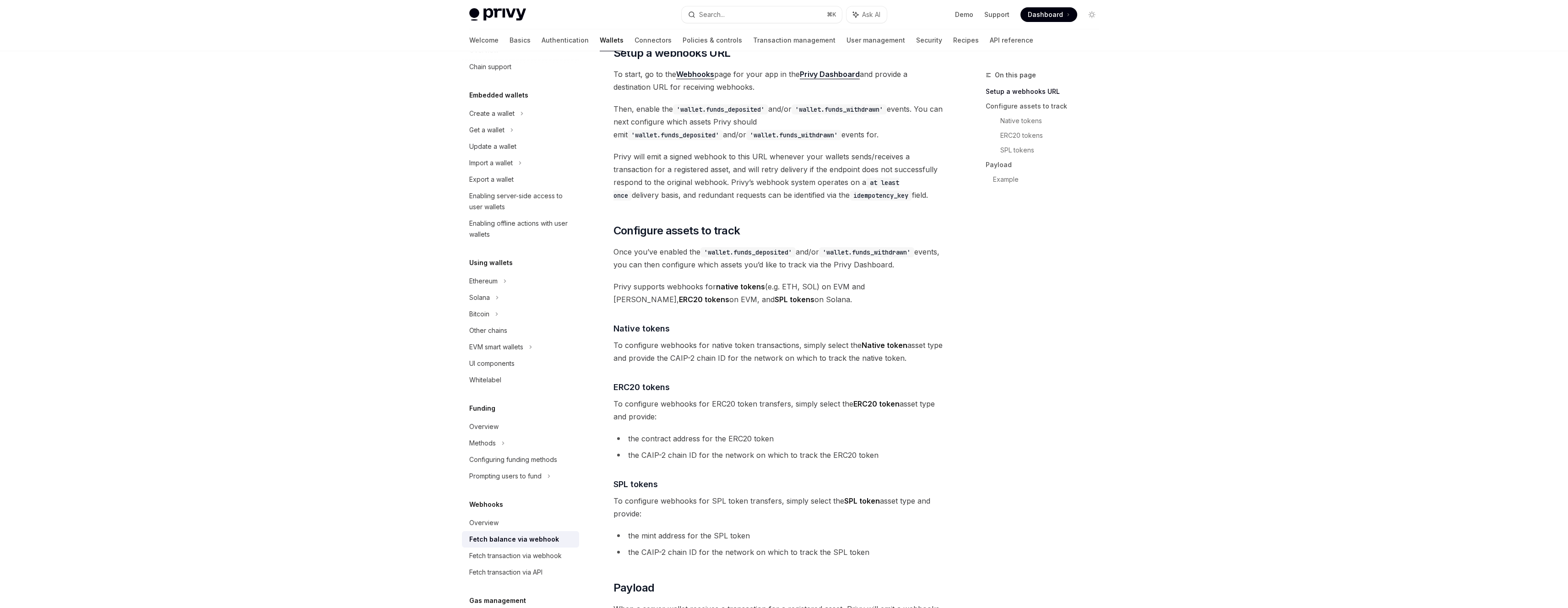
scroll to position [179, 0]
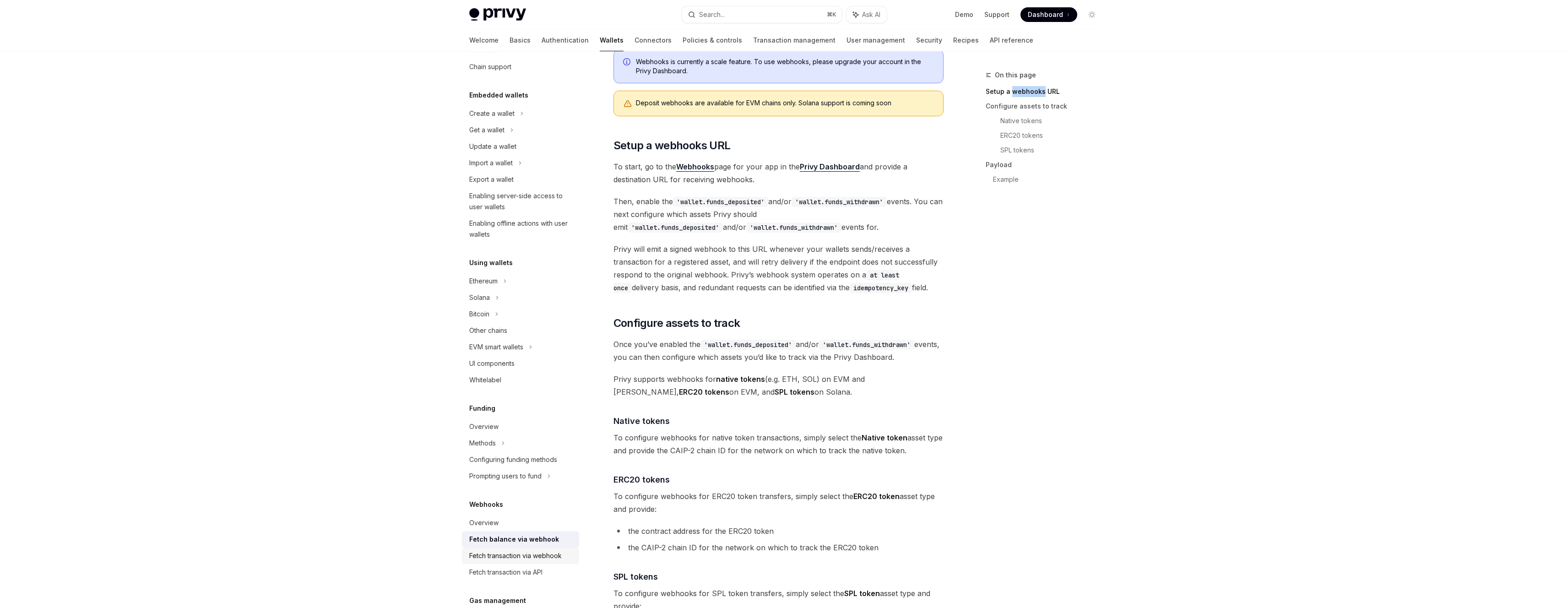
click at [553, 557] on div "Fetch transaction via webhook" at bounding box center [515, 556] width 92 height 11
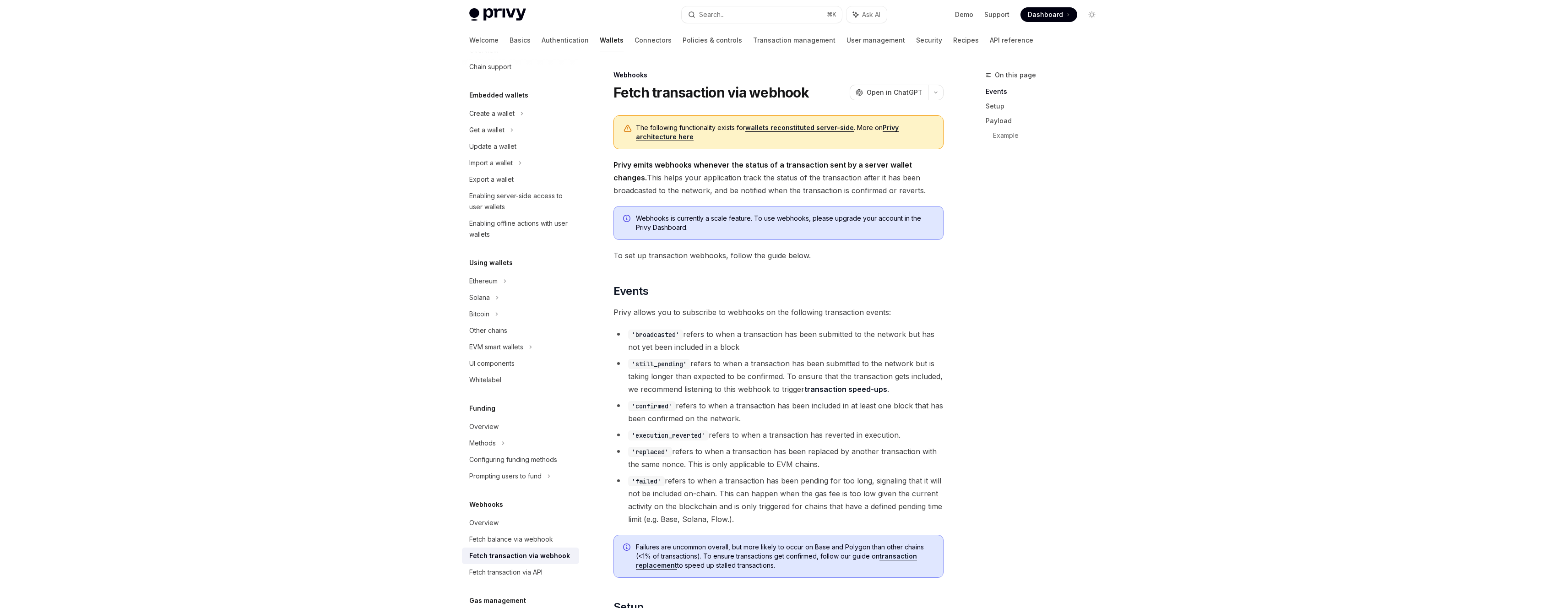
click at [812, 192] on span "Privy emits webhooks whenever the status of a transaction sent by a server wall…" at bounding box center [778, 177] width 330 height 39
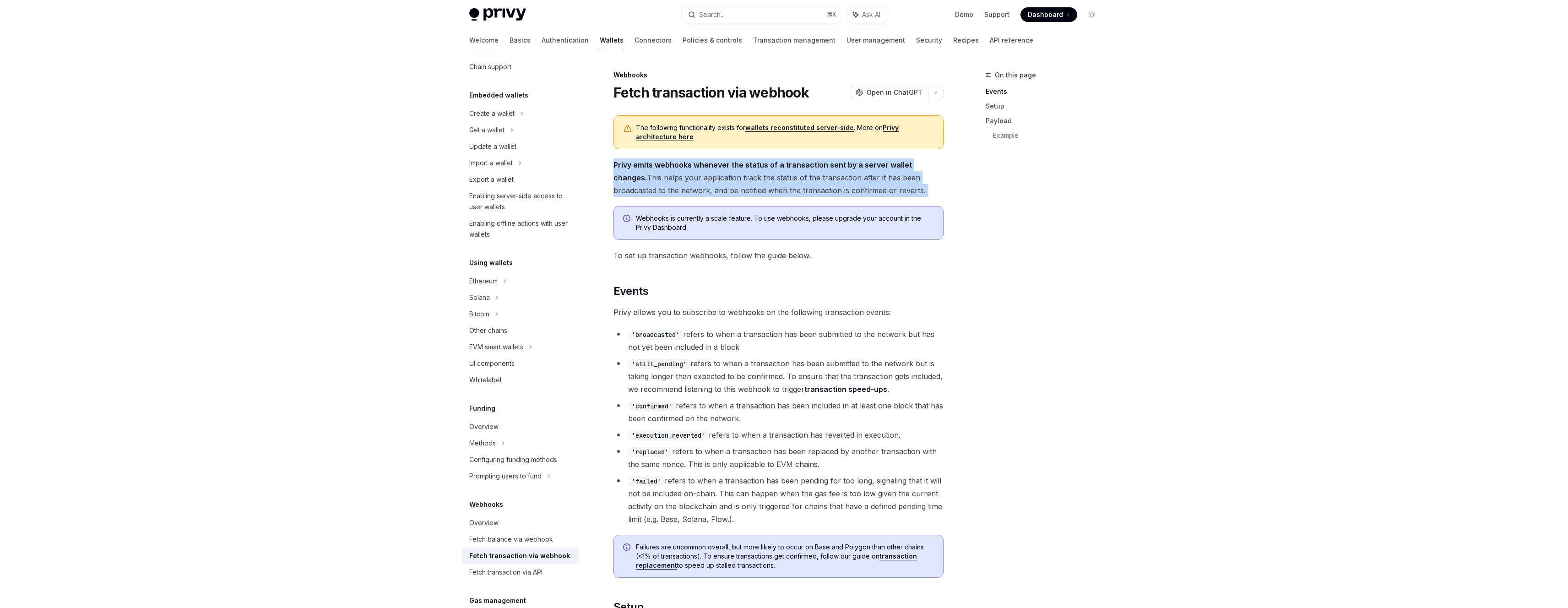
click at [812, 192] on span "Privy emits webhooks whenever the status of a transaction sent by a server wall…" at bounding box center [778, 177] width 330 height 39
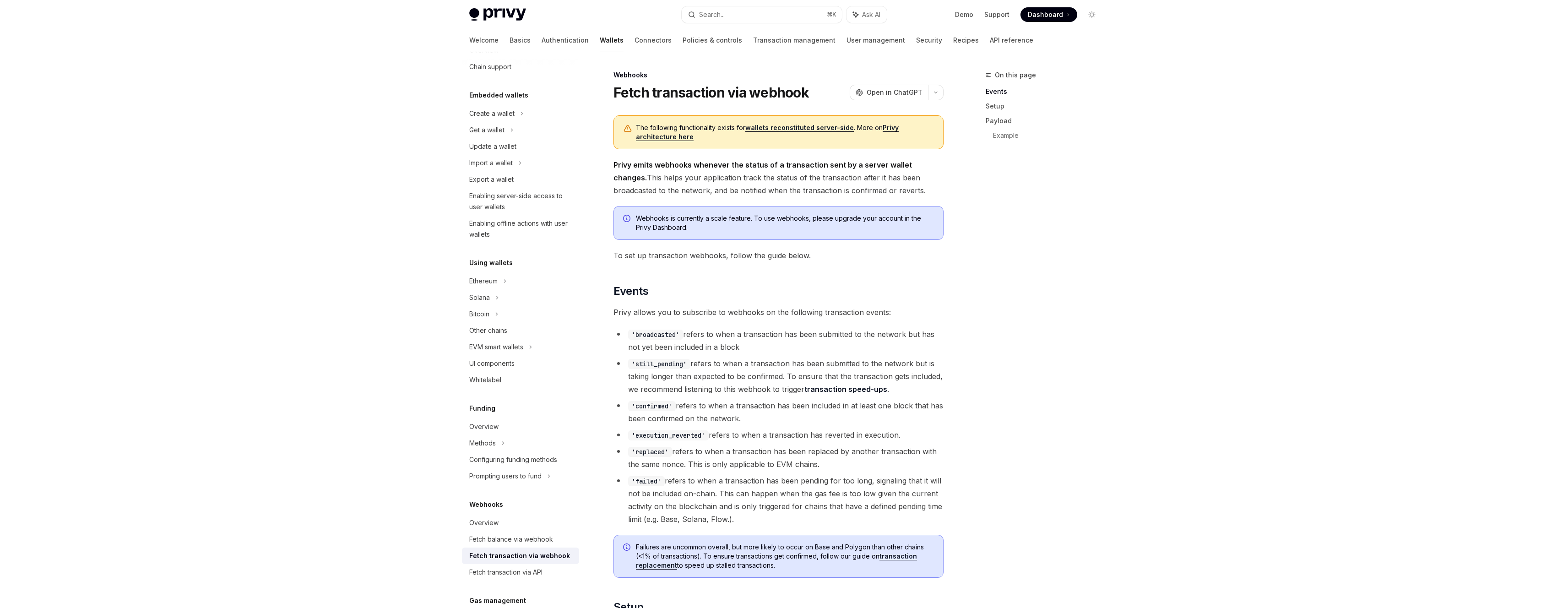
click at [781, 253] on span "To set up transaction webhooks, follow the guide below." at bounding box center [778, 255] width 330 height 13
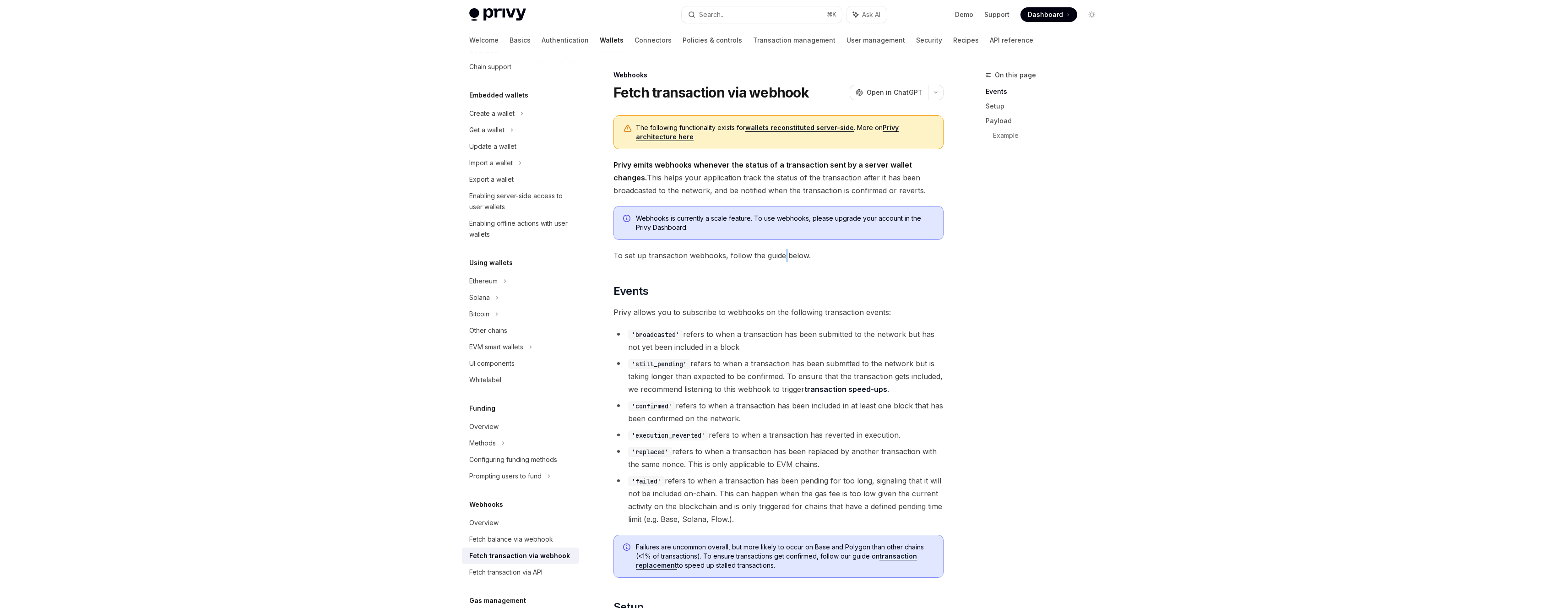
click at [781, 253] on span "To set up transaction webhooks, follow the guide below." at bounding box center [778, 255] width 330 height 13
drag, startPoint x: 781, startPoint y: 253, endPoint x: 785, endPoint y: 258, distance: 6.4
click at [781, 253] on span "To set up transaction webhooks, follow the guide below." at bounding box center [778, 255] width 330 height 13
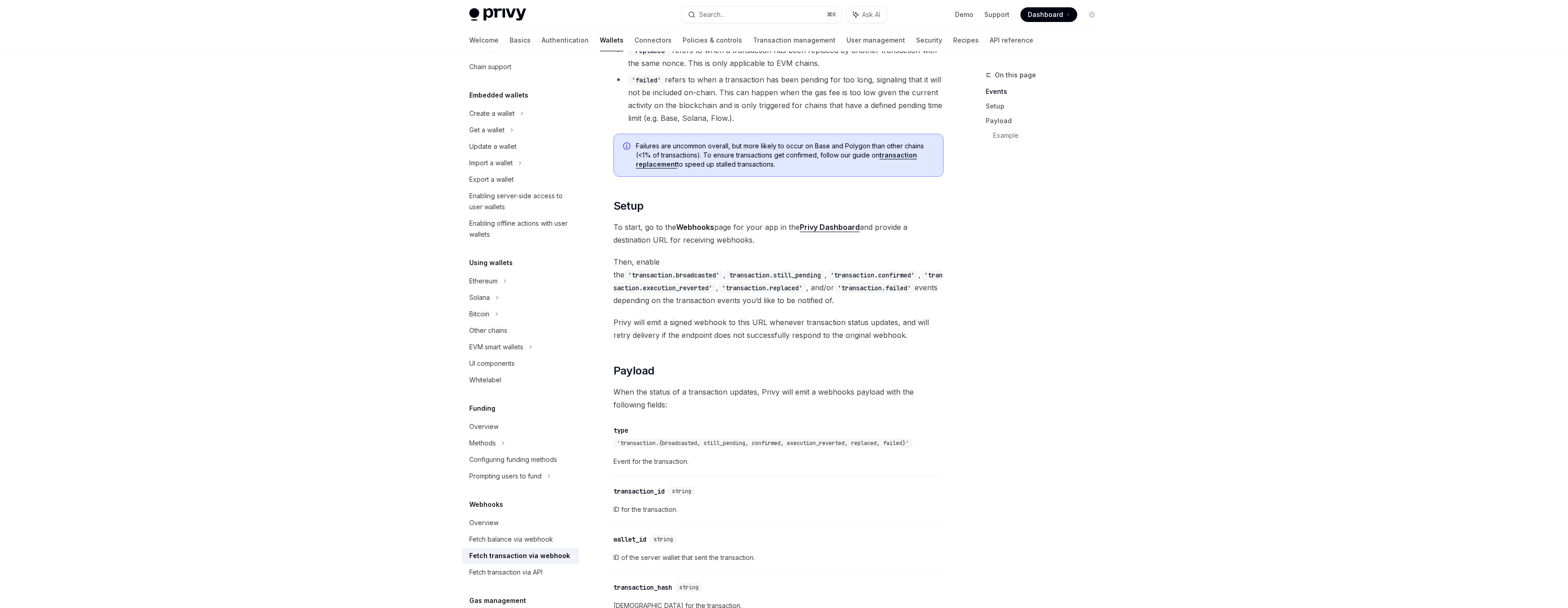
scroll to position [491, 0]
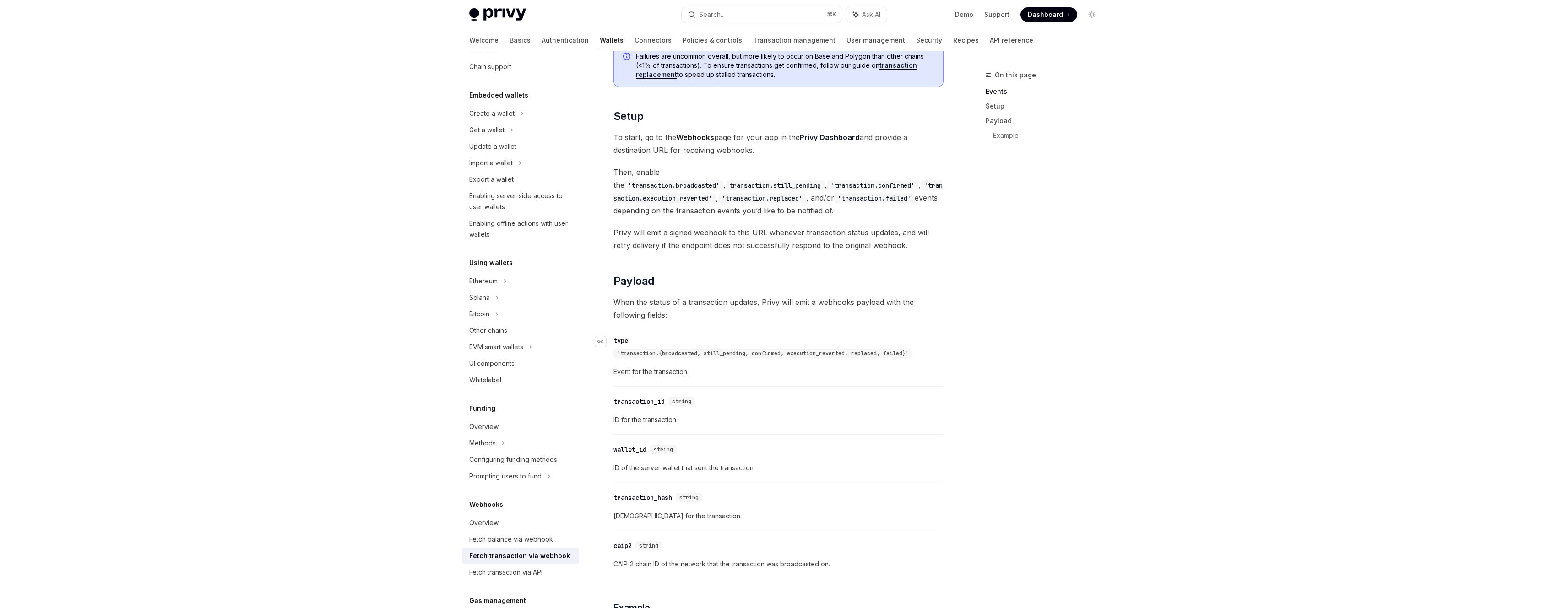
click at [787, 353] on span "'transaction.{broadcasted, still_pending, confirmed, execution_reverted, replac…" at bounding box center [762, 354] width 292 height 7
drag, startPoint x: 787, startPoint y: 353, endPoint x: 789, endPoint y: 376, distance: 23.1
click at [787, 353] on span "'transaction.{broadcasted, still_pending, confirmed, execution_reverted, replac…" at bounding box center [762, 354] width 292 height 7
click at [785, 407] on div "​ transaction_id string ID for the transaction." at bounding box center [778, 413] width 330 height 43
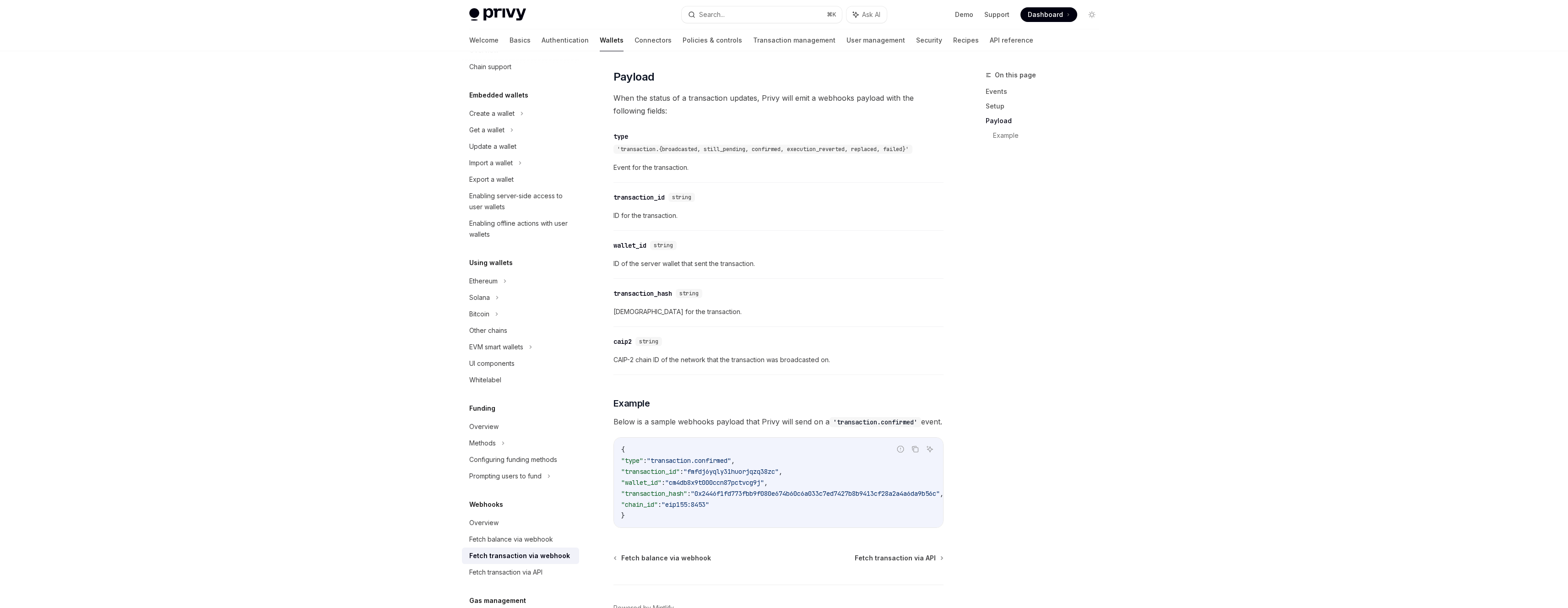
scroll to position [687, 0]
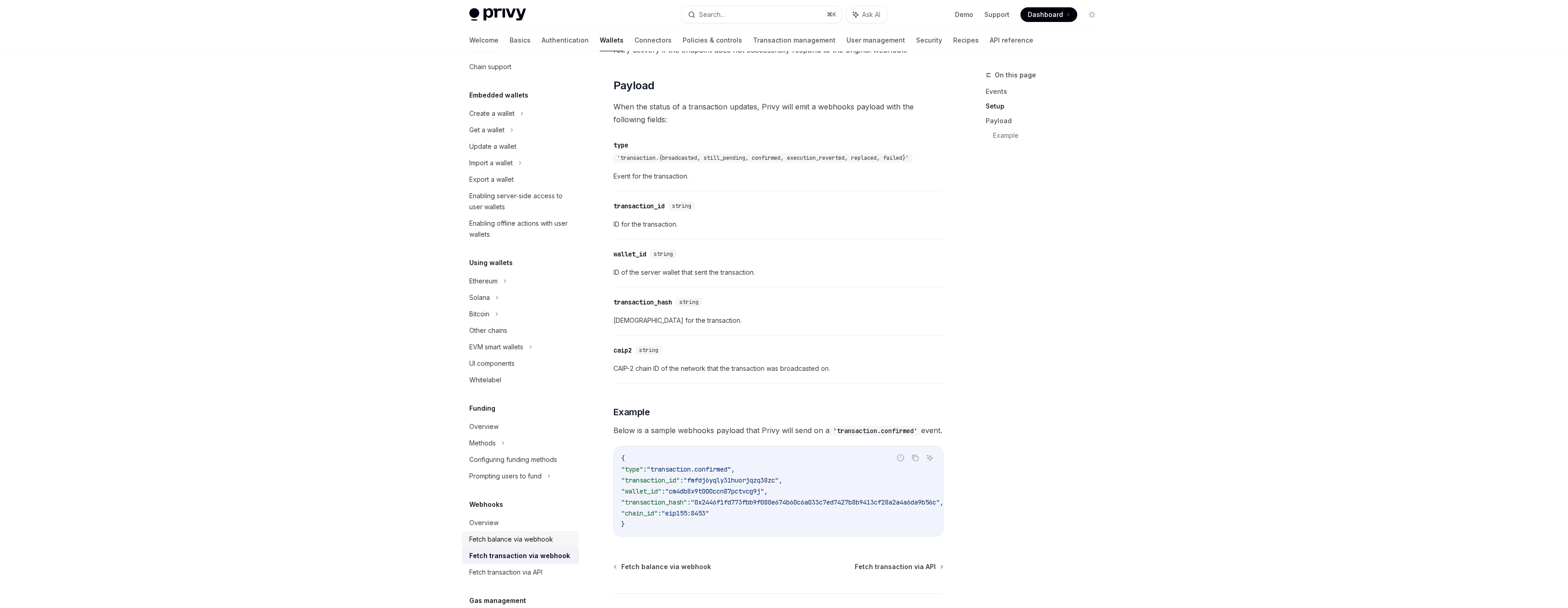
click at [546, 544] on div "Fetch balance via webhook" at bounding box center [511, 539] width 84 height 11
type textarea "*"
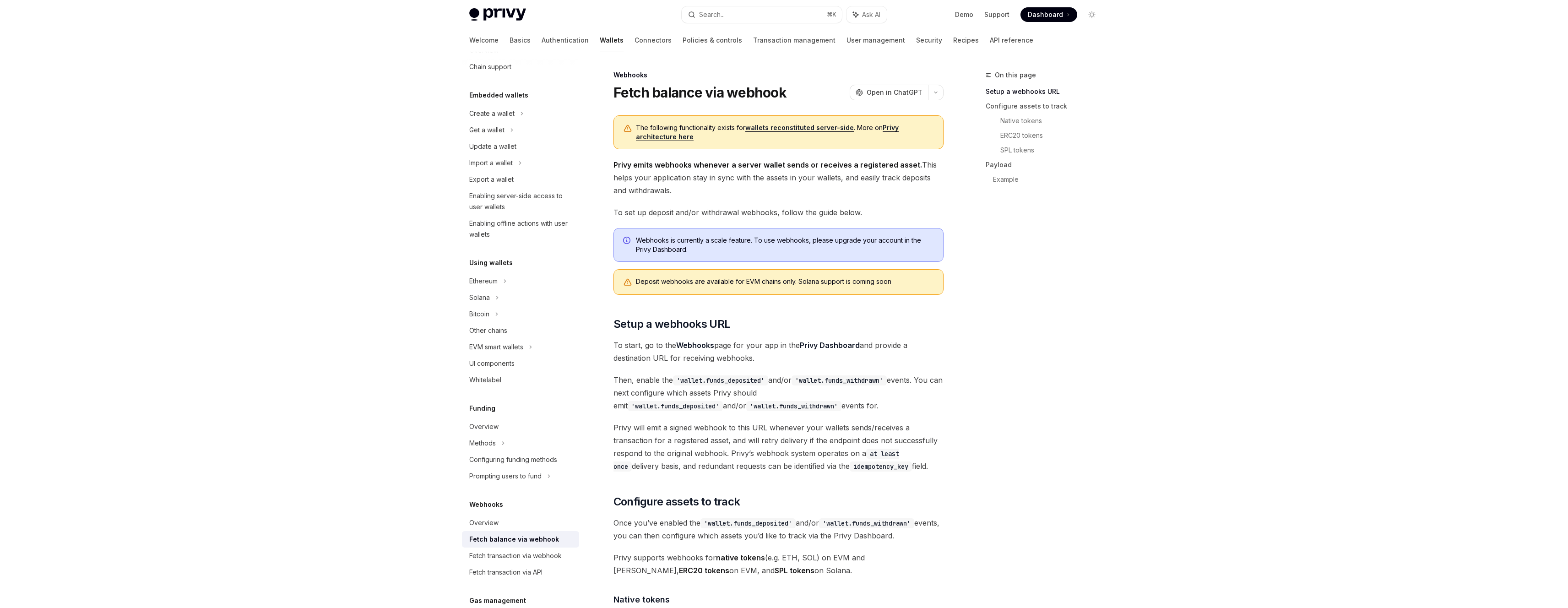
drag, startPoint x: 1308, startPoint y: 117, endPoint x: 1312, endPoint y: 112, distance: 6.4
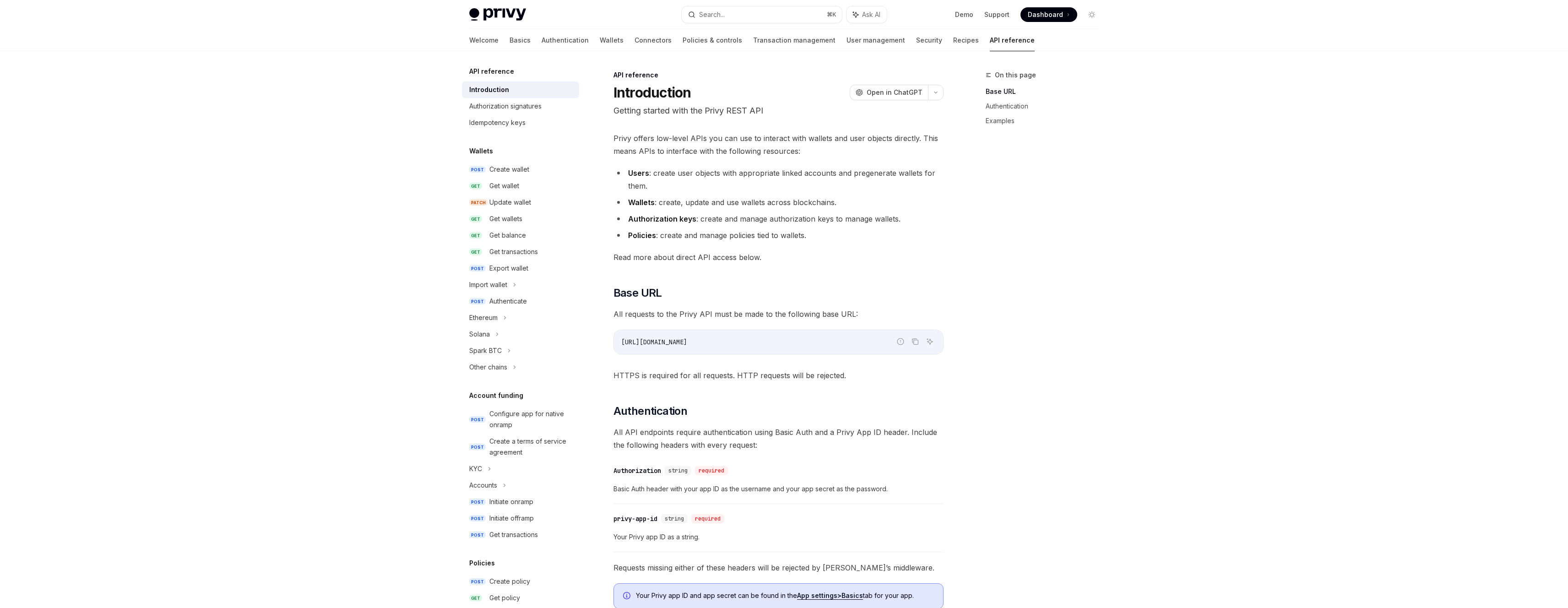
click at [858, 373] on span "HTTPS is required for all requests. HTTP requests will be rejected." at bounding box center [778, 376] width 330 height 13
click at [745, 141] on span "Privy offers low-level APIs you can use to interact with wallets and user objec…" at bounding box center [778, 145] width 330 height 26
click at [782, 229] on li "Policies : create and manage policies tied to wallets." at bounding box center [778, 235] width 330 height 13
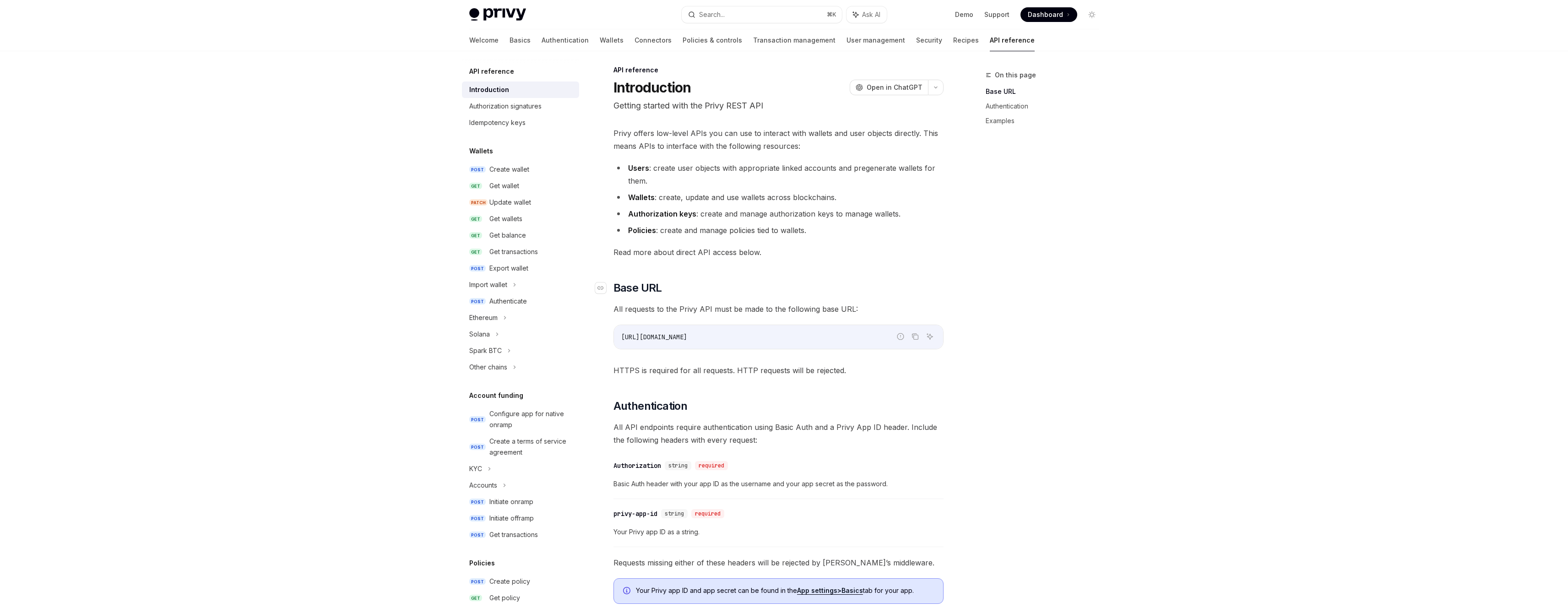
scroll to position [17, 0]
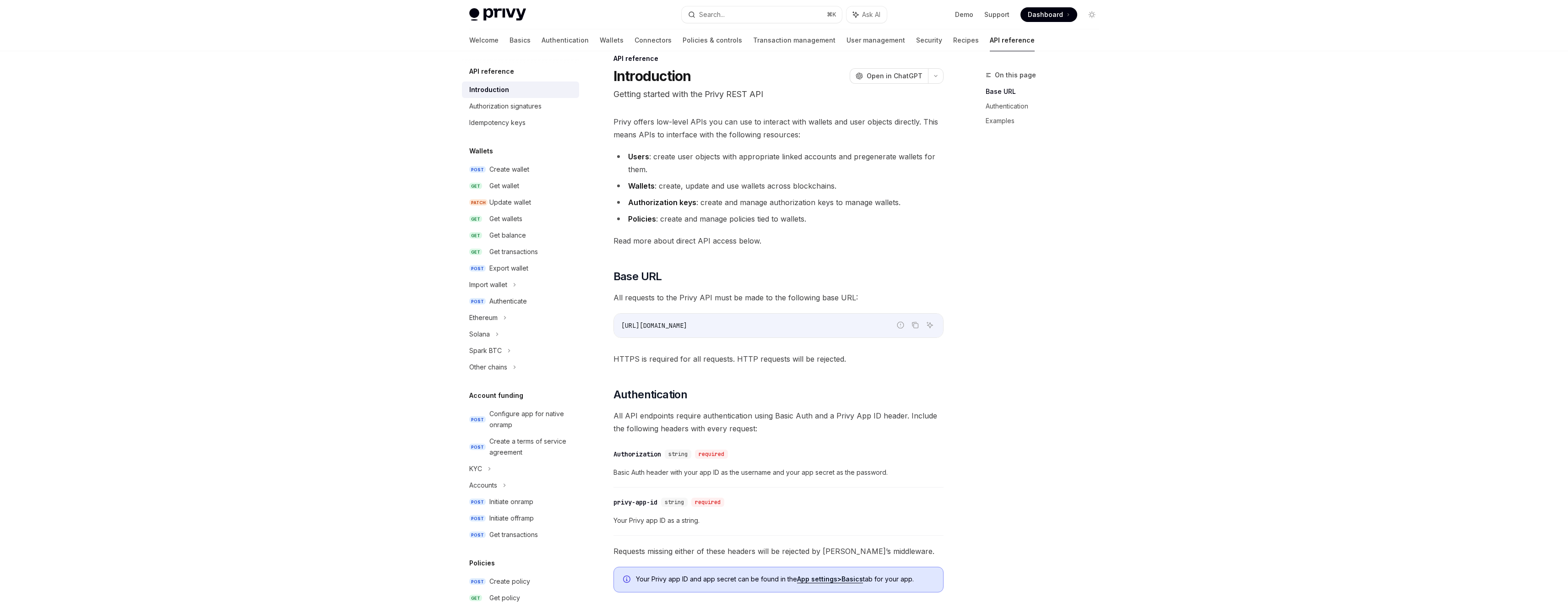
click at [775, 182] on li "Wallets : create, update and use wallets across blockchains." at bounding box center [778, 186] width 330 height 13
drag, startPoint x: 782, startPoint y: 243, endPoint x: 775, endPoint y: 255, distance: 13.9
click at [782, 243] on span "Read more about direct API access below." at bounding box center [778, 240] width 330 height 13
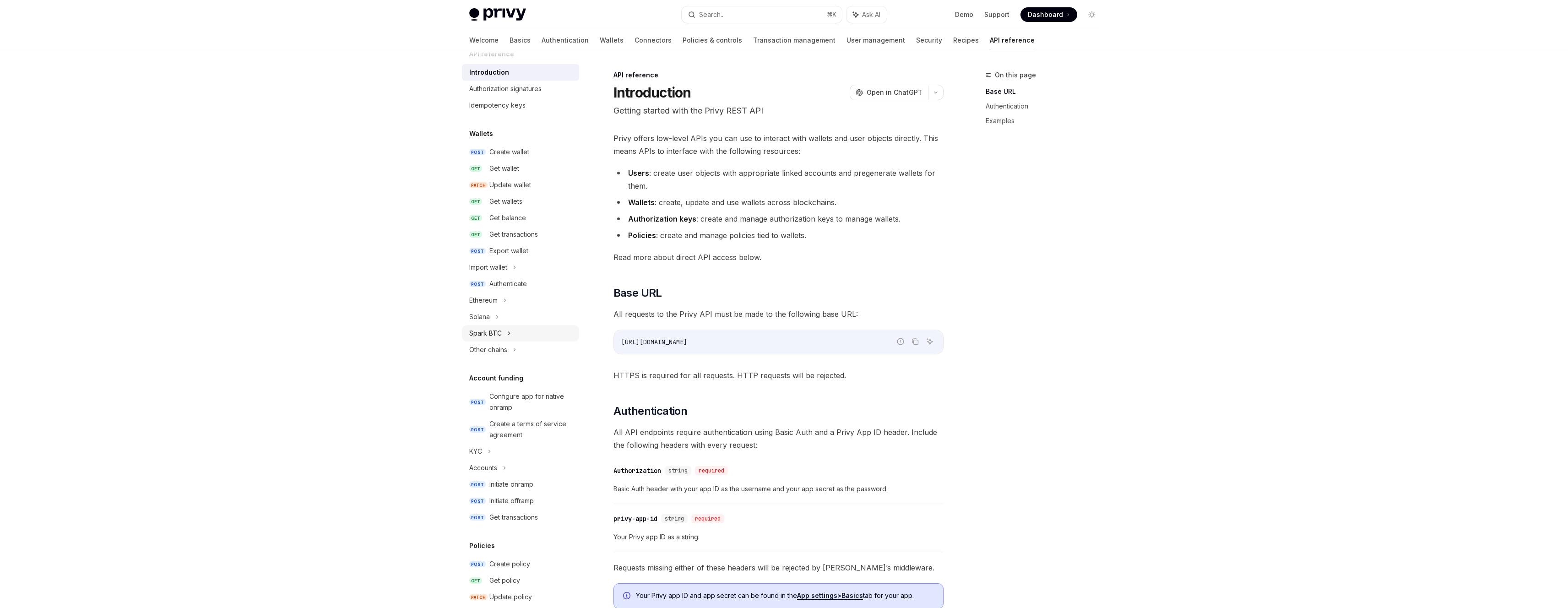
scroll to position [0, 0]
click at [753, 43] on link "Transaction management" at bounding box center [794, 40] width 83 height 22
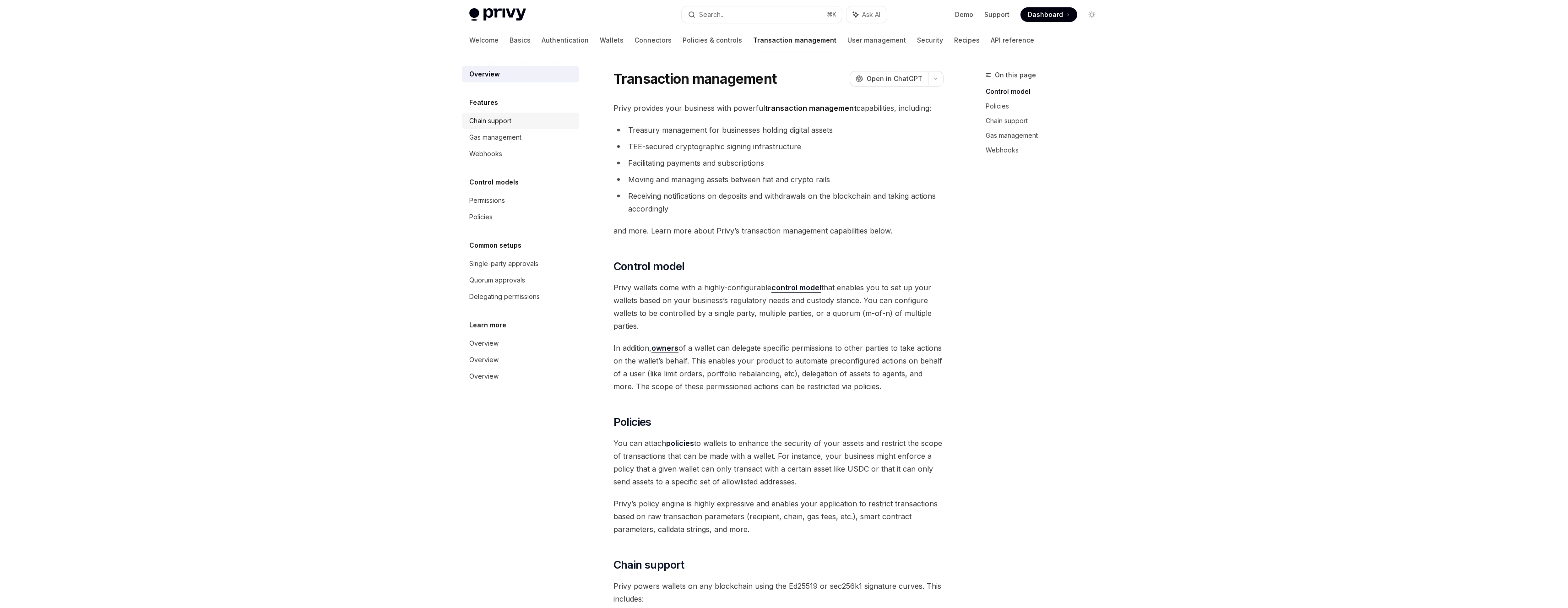
click at [518, 123] on div "Chain support" at bounding box center [521, 121] width 105 height 11
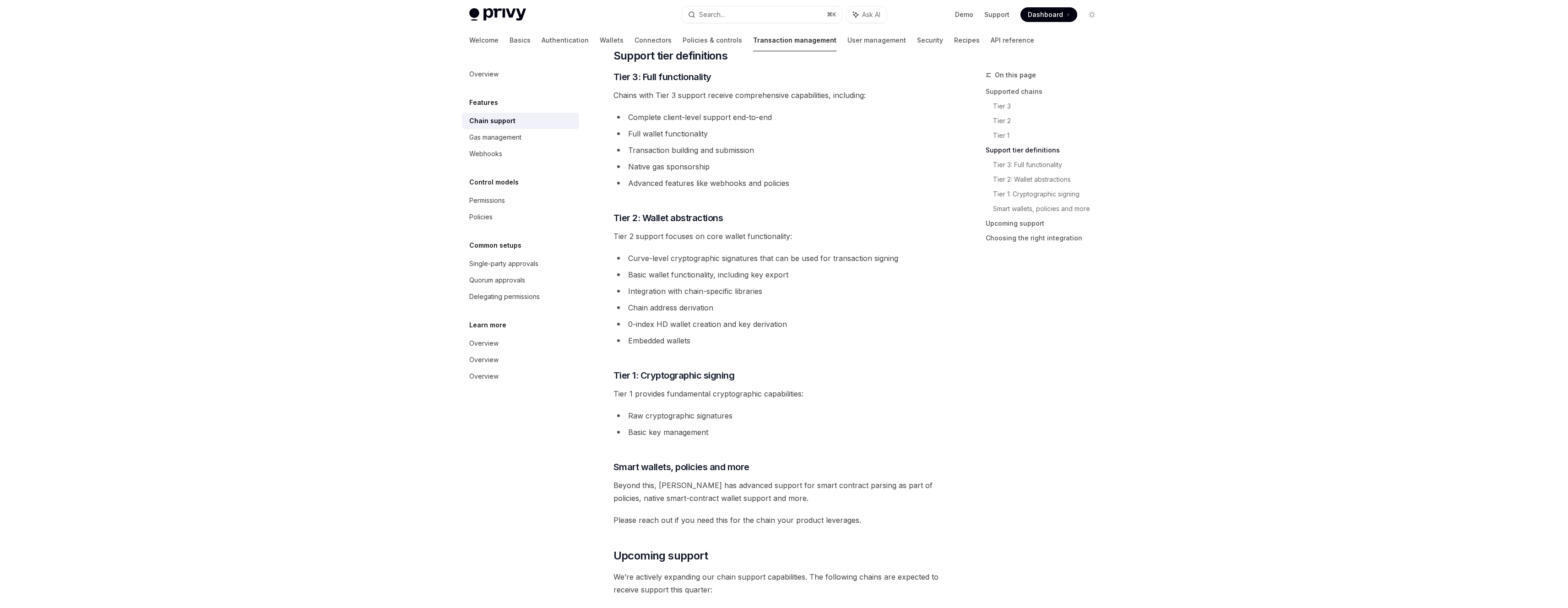
scroll to position [488, 0]
click at [994, 460] on div "On this page Supported chains Tier 3 Tier 2 Tier 1 Support tier definitions Tie…" at bounding box center [1037, 339] width 139 height 539
click at [476, 154] on div "Webhooks" at bounding box center [486, 154] width 33 height 11
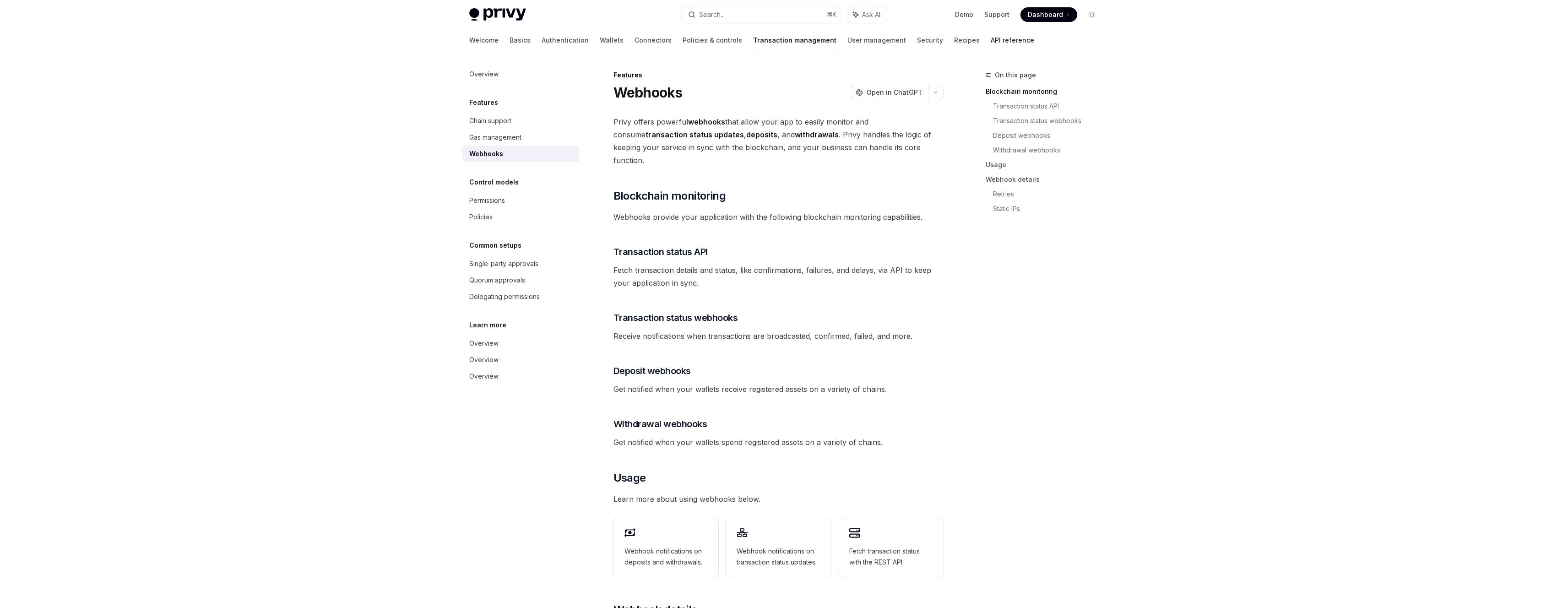
click at [990, 40] on link "API reference" at bounding box center [1012, 40] width 43 height 22
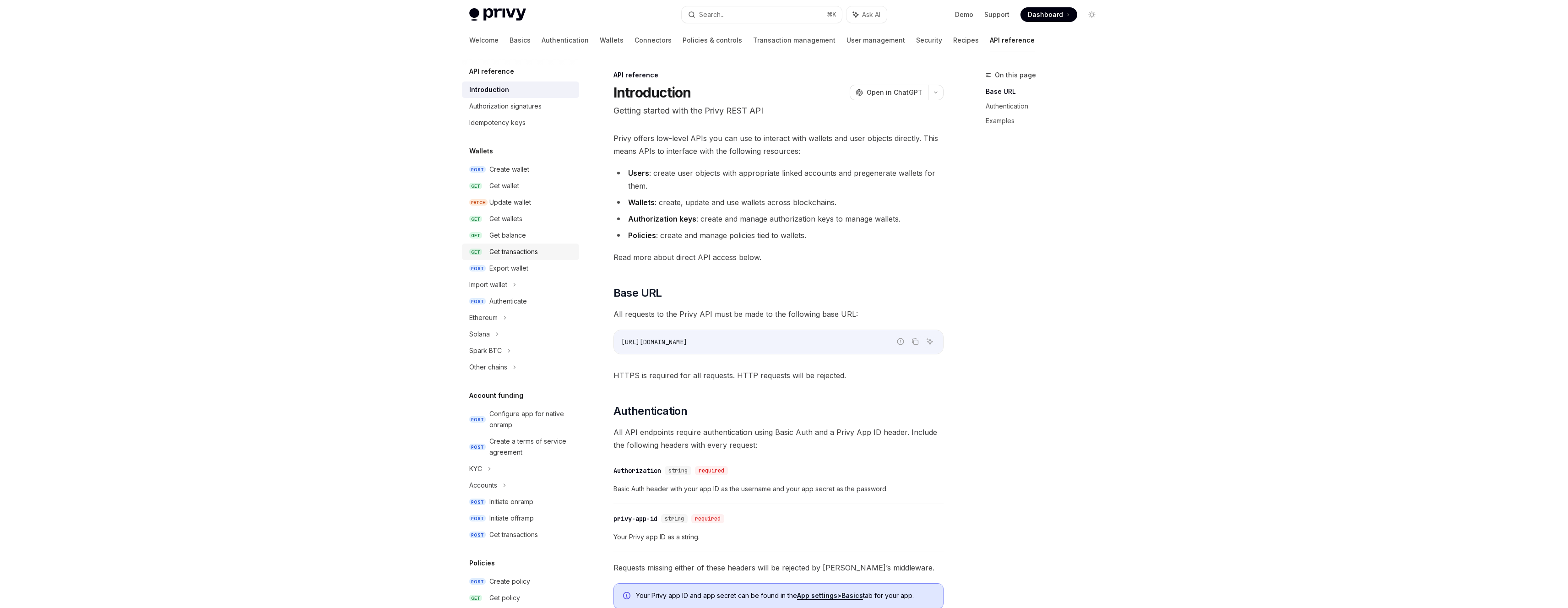
click at [523, 248] on div "Get transactions" at bounding box center [513, 252] width 48 height 11
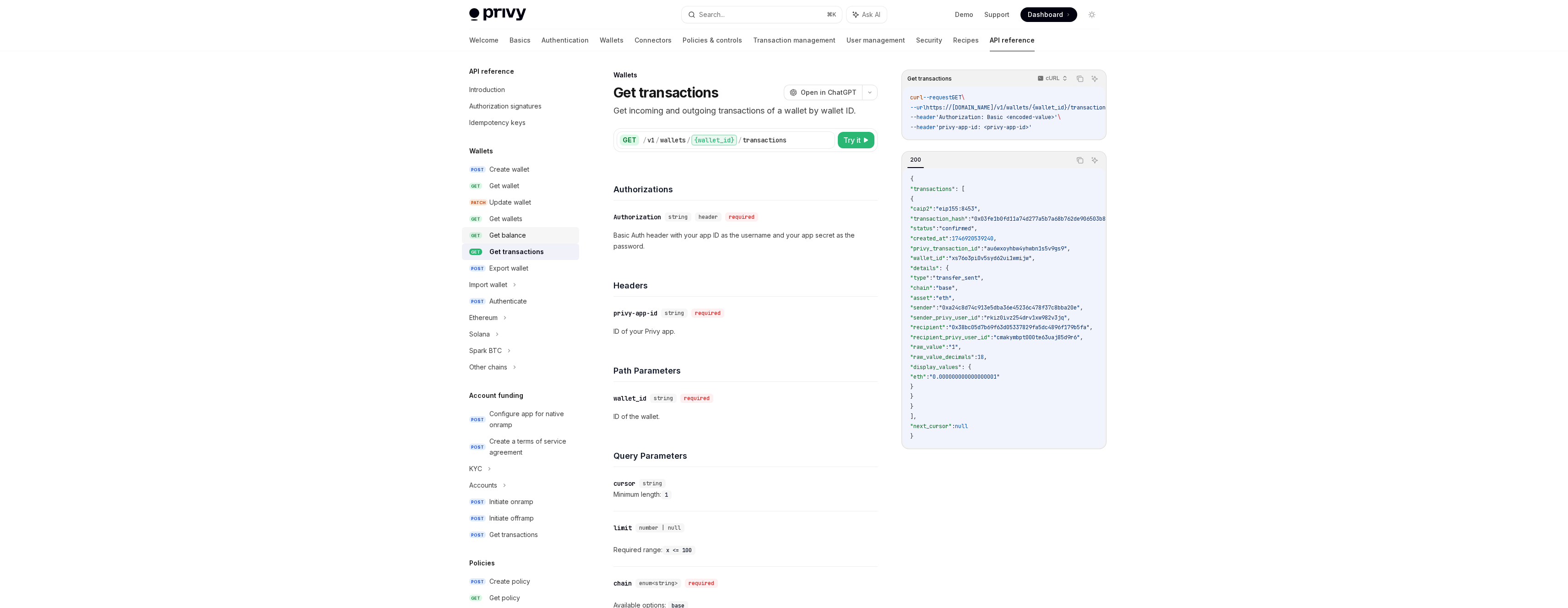
click at [546, 236] on div "Get balance" at bounding box center [532, 235] width 84 height 11
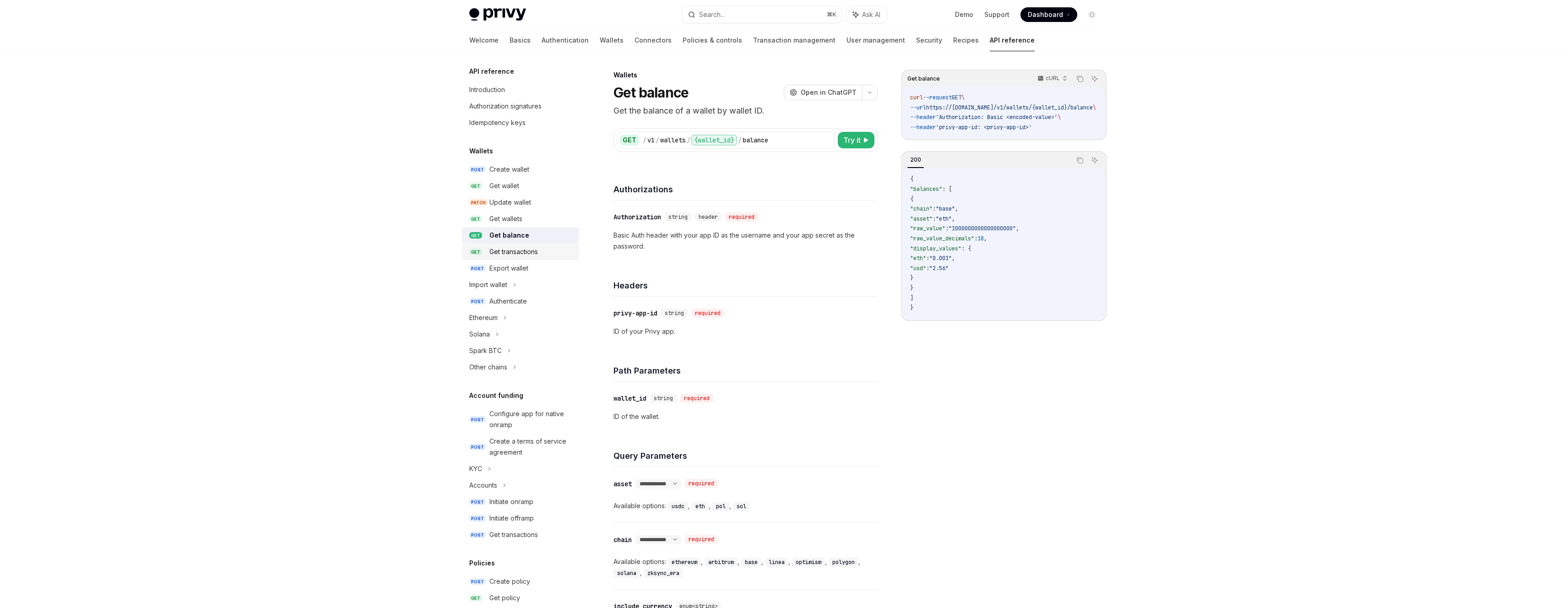
click at [533, 248] on div "Get transactions" at bounding box center [513, 252] width 48 height 11
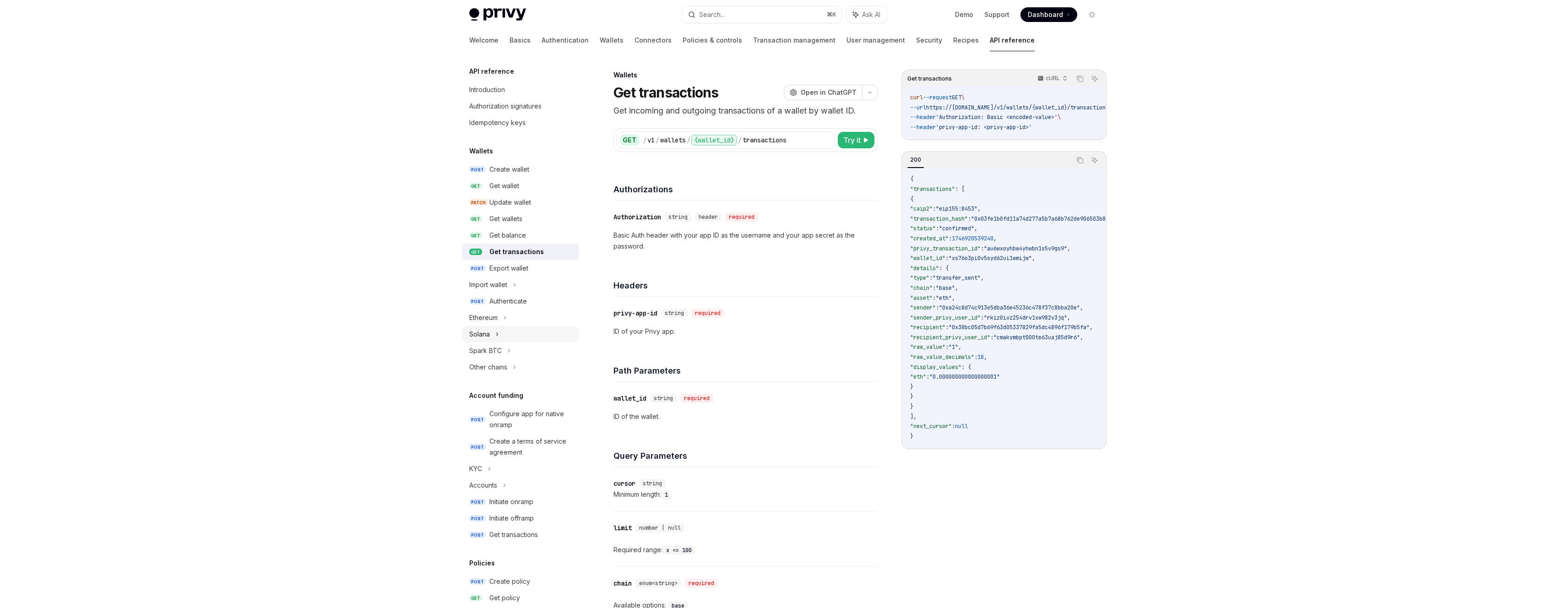
click at [519, 338] on div "Solana" at bounding box center [521, 334] width 117 height 17
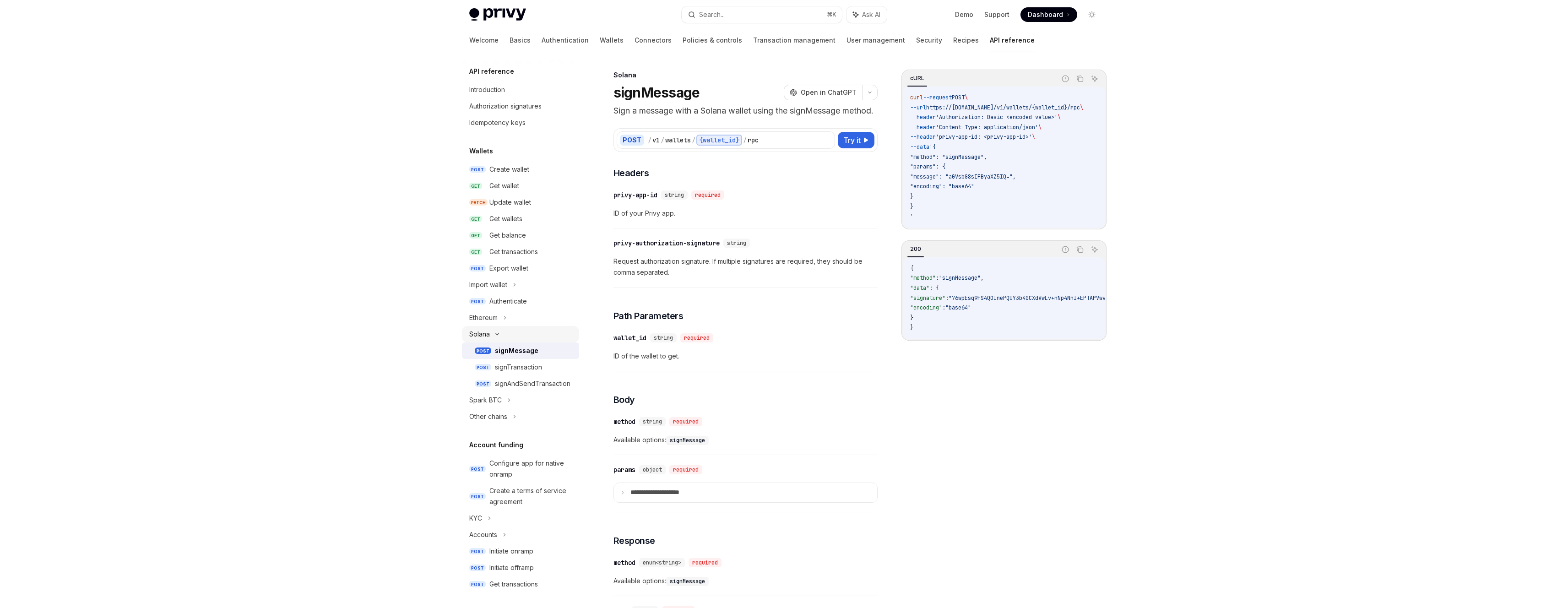
click at [519, 338] on div "Solana" at bounding box center [521, 334] width 117 height 17
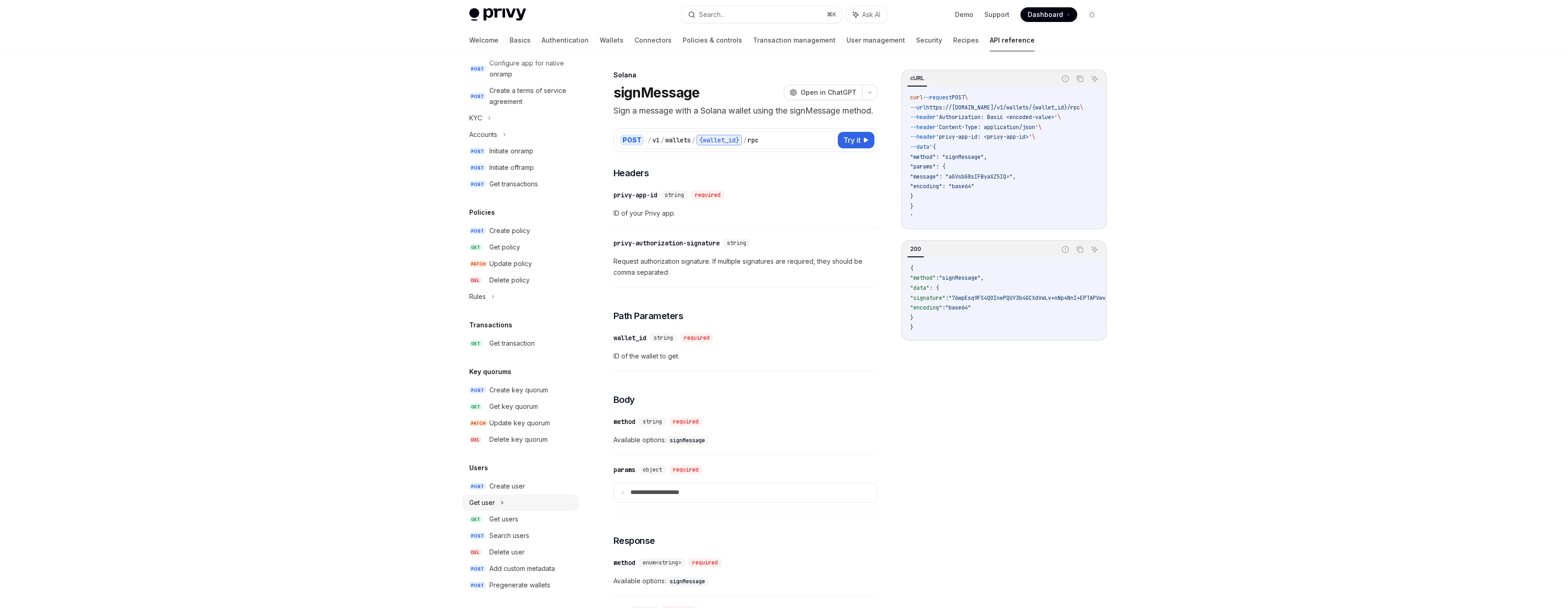
scroll to position [355, 0]
click at [506, 345] on div "Get transaction" at bounding box center [512, 340] width 45 height 11
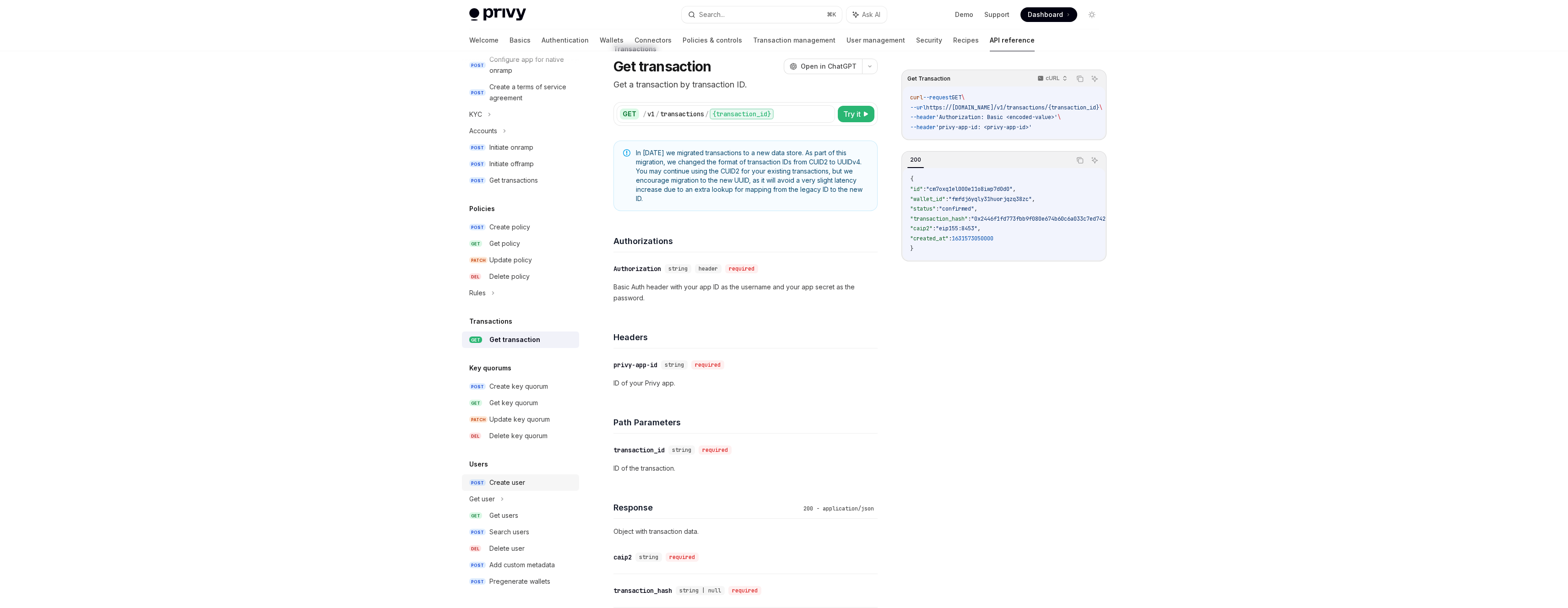
scroll to position [37, 0]
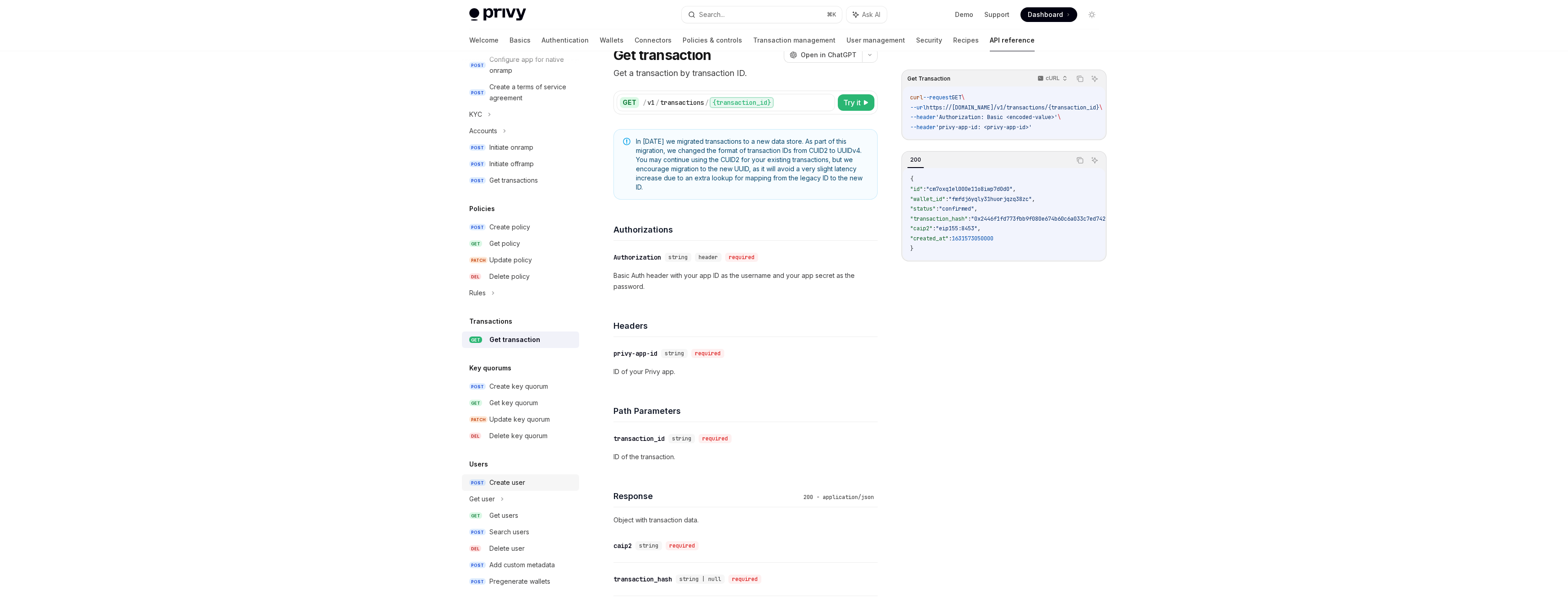
click at [522, 488] on link "POST Create user" at bounding box center [521, 483] width 117 height 17
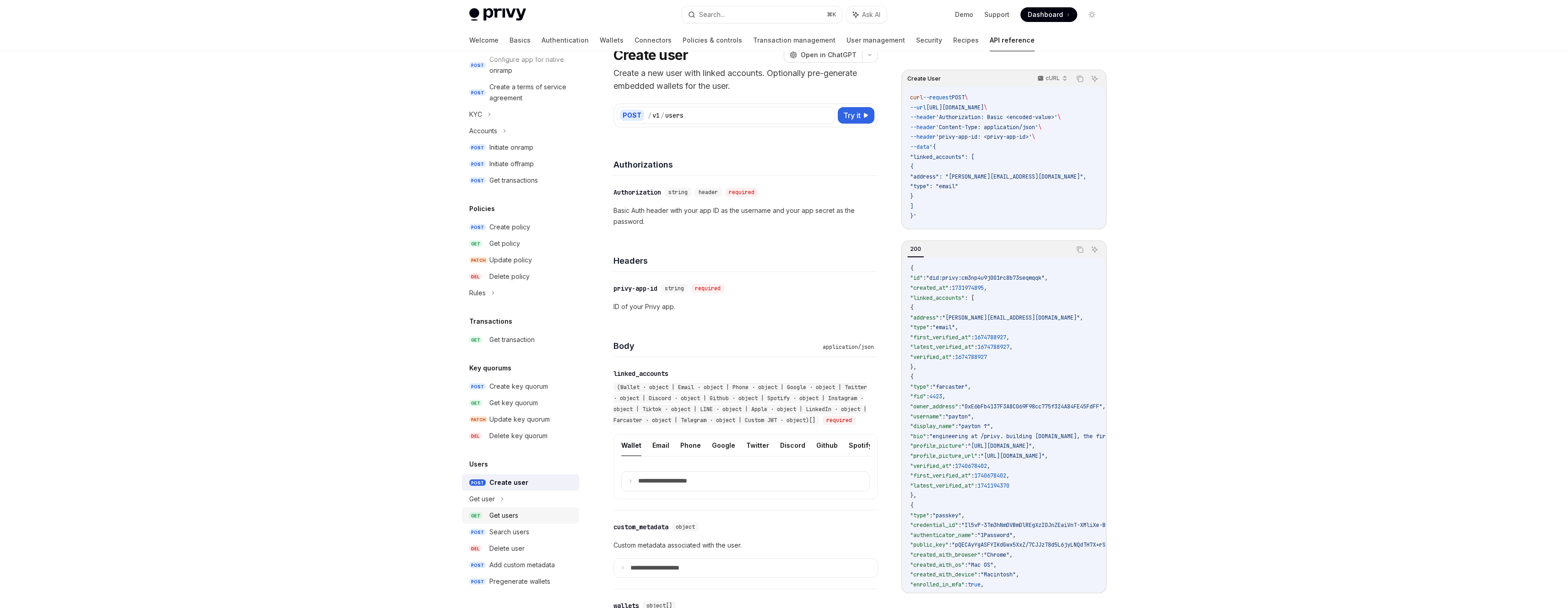
click at [521, 521] on div "Get users" at bounding box center [532, 516] width 84 height 11
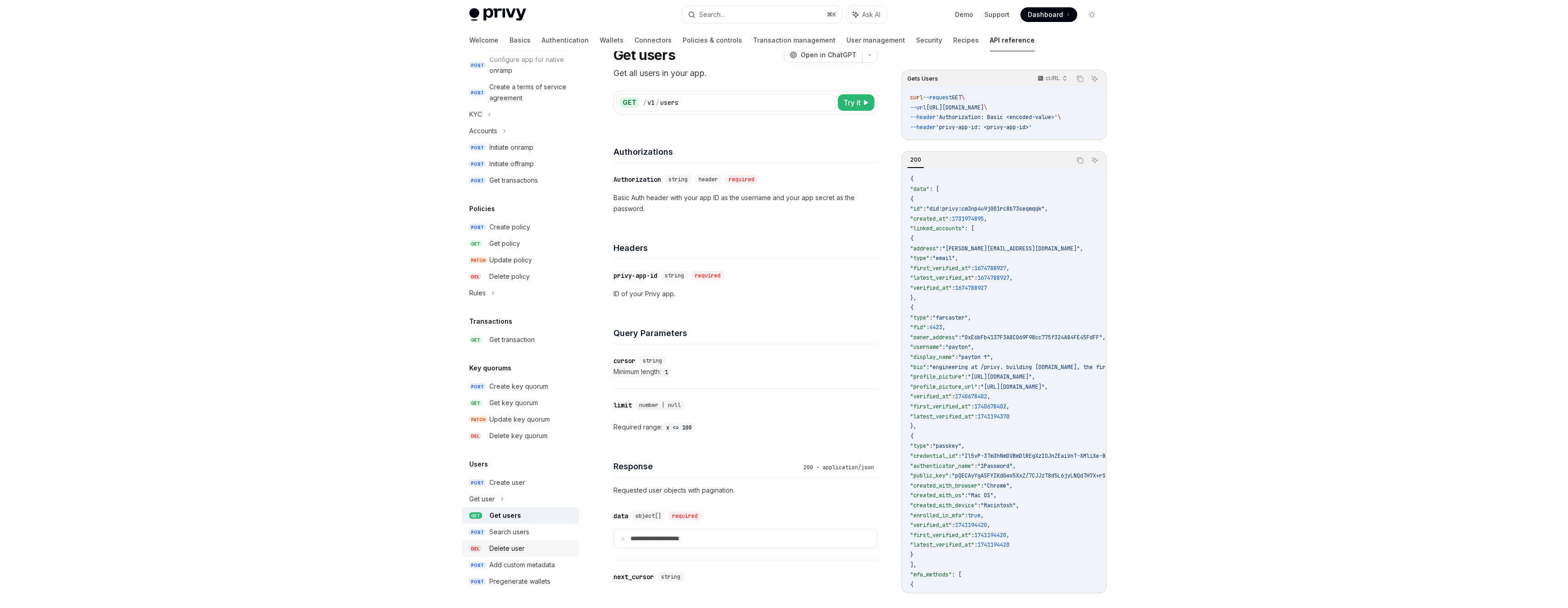
click at [518, 541] on link "DEL Delete user" at bounding box center [521, 549] width 117 height 17
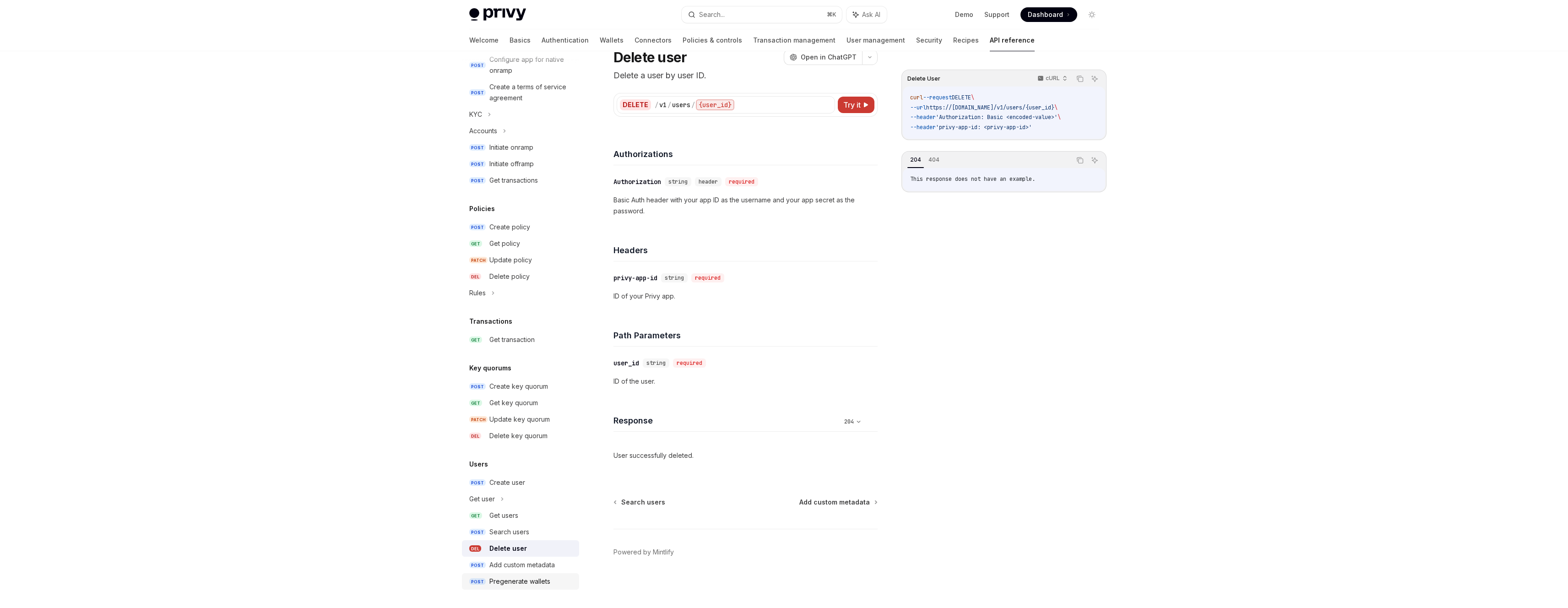
drag, startPoint x: 516, startPoint y: 563, endPoint x: 515, endPoint y: 575, distance: 12.0
click at [516, 563] on div "Add custom metadata" at bounding box center [522, 565] width 65 height 11
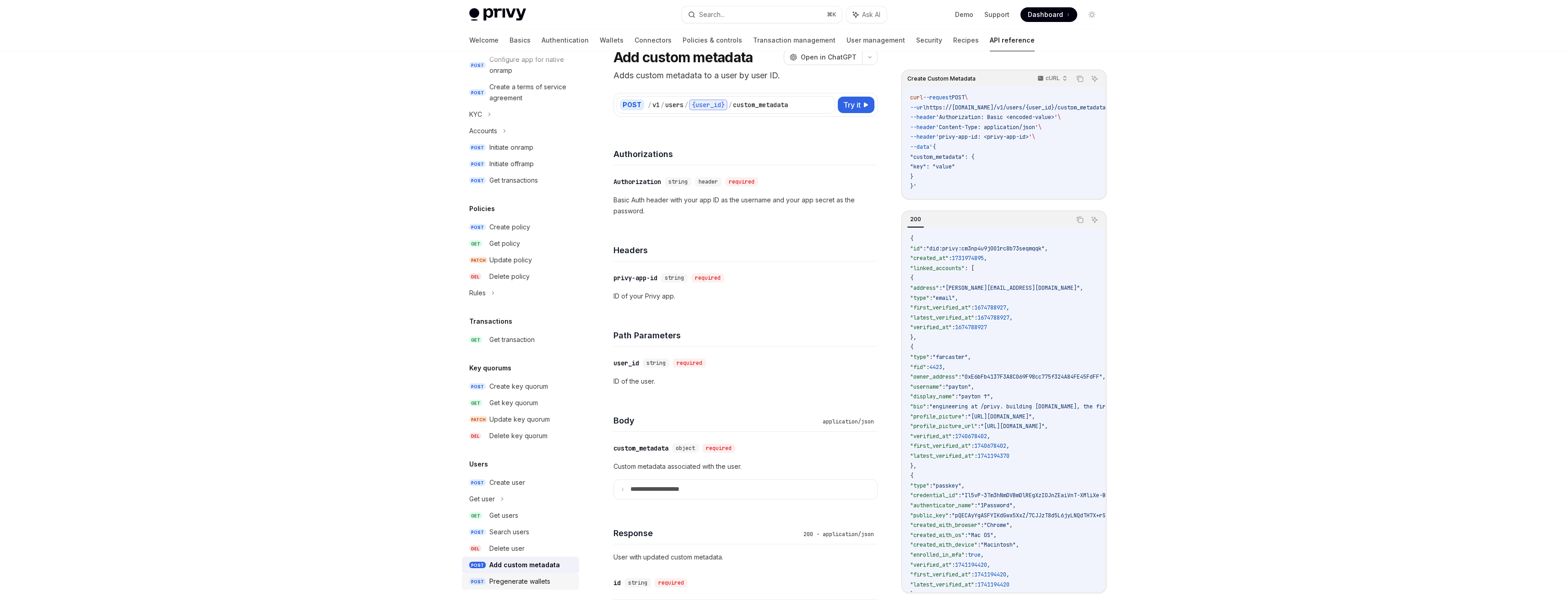
click at [514, 581] on div "Pregenerate wallets" at bounding box center [520, 582] width 61 height 11
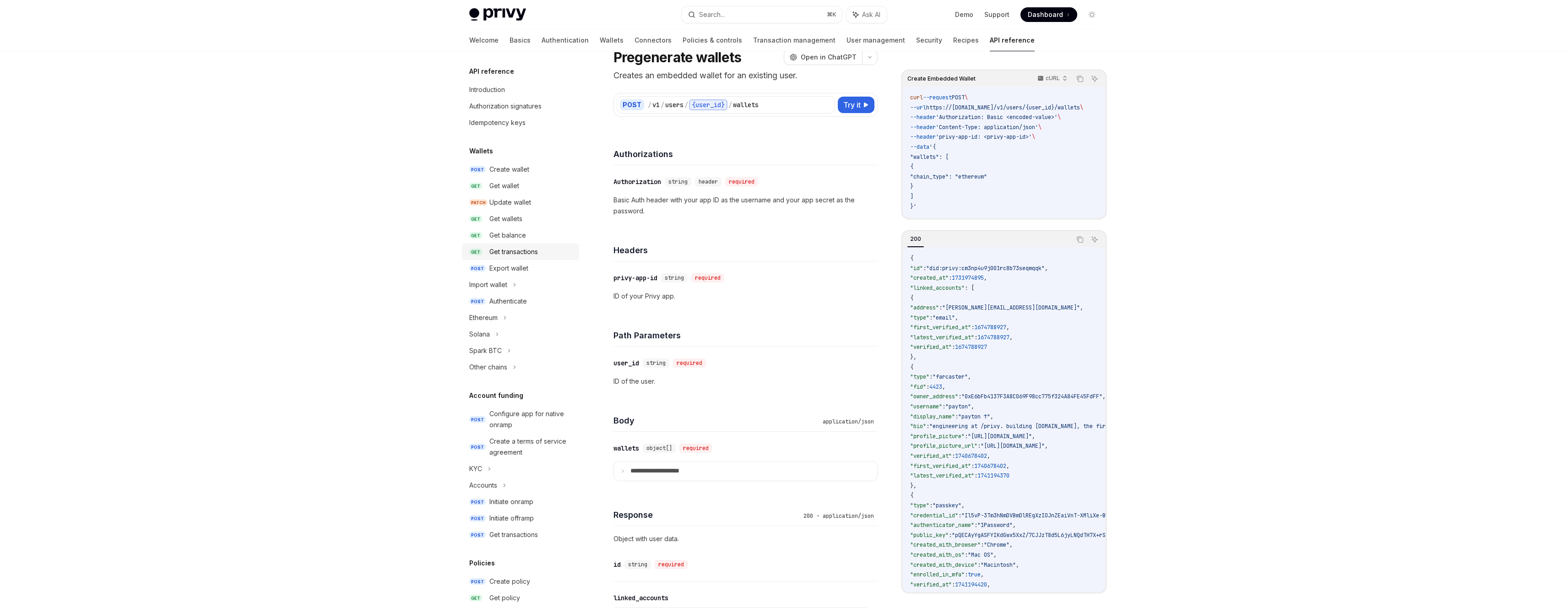
click at [524, 248] on div "Get transactions" at bounding box center [513, 252] width 48 height 11
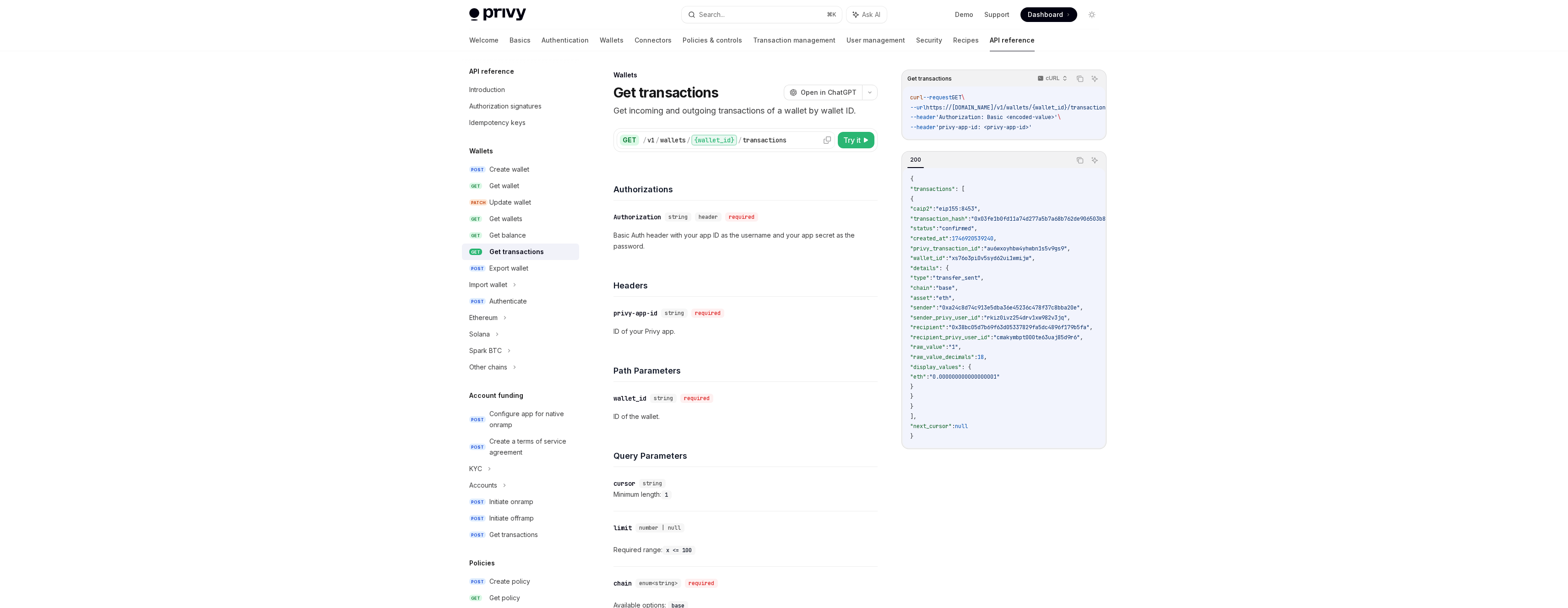
click at [759, 136] on div "transactions" at bounding box center [765, 140] width 44 height 9
click at [532, 233] on div "Get balance" at bounding box center [532, 235] width 84 height 11
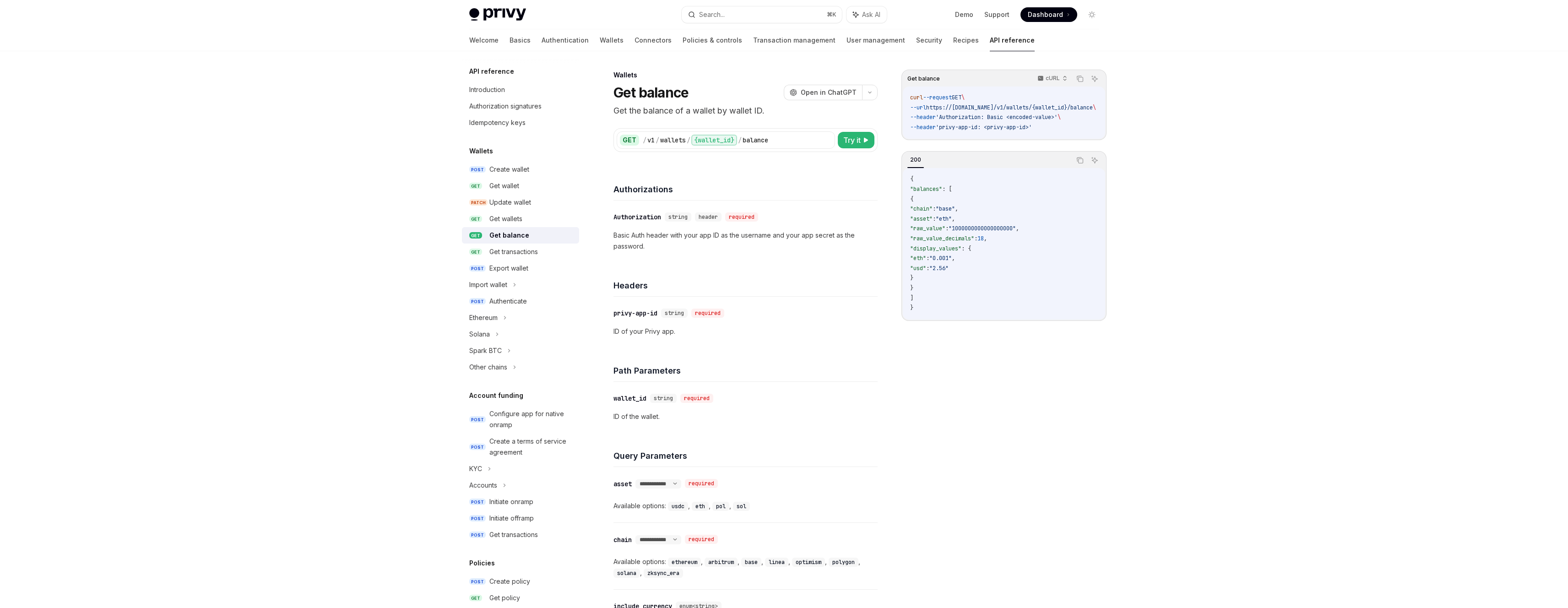
click at [746, 427] on div "​ wallet_id string required ID of the wallet." at bounding box center [745, 408] width 264 height 51
click at [523, 218] on div "Get wallets" at bounding box center [532, 219] width 84 height 11
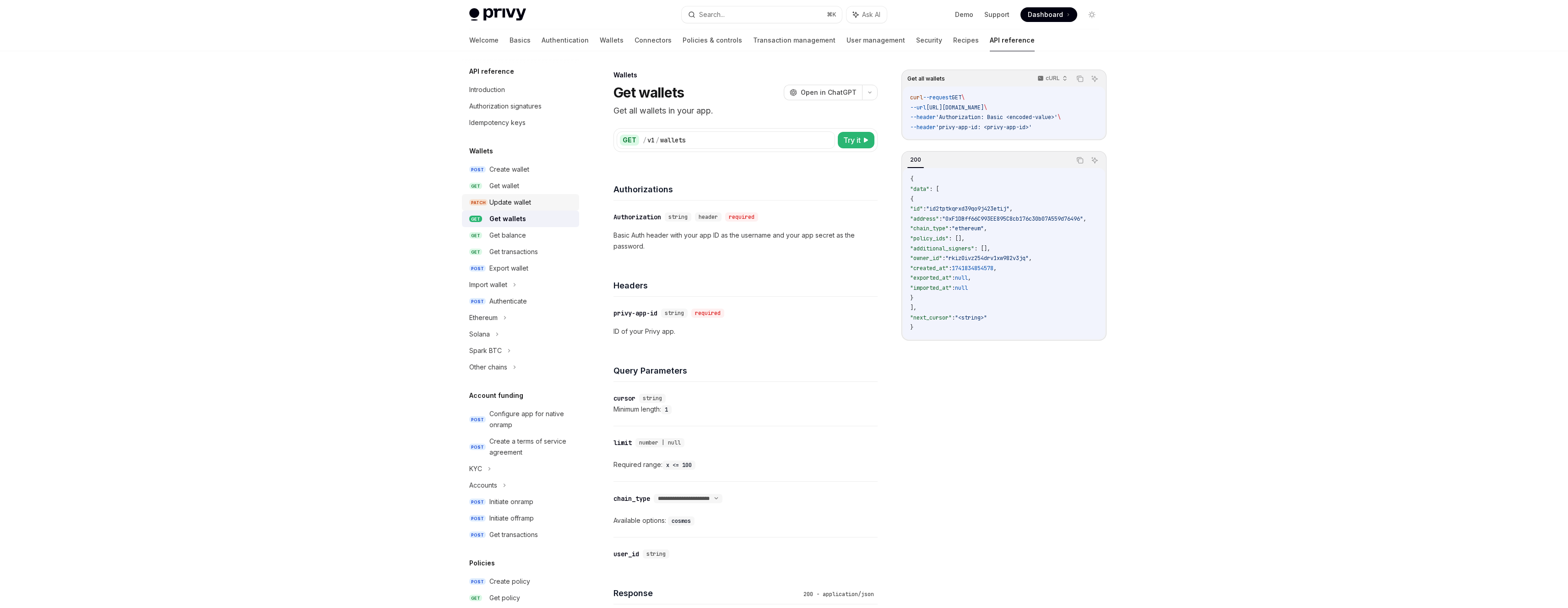
click at [513, 207] on div "Update wallet" at bounding box center [510, 202] width 42 height 11
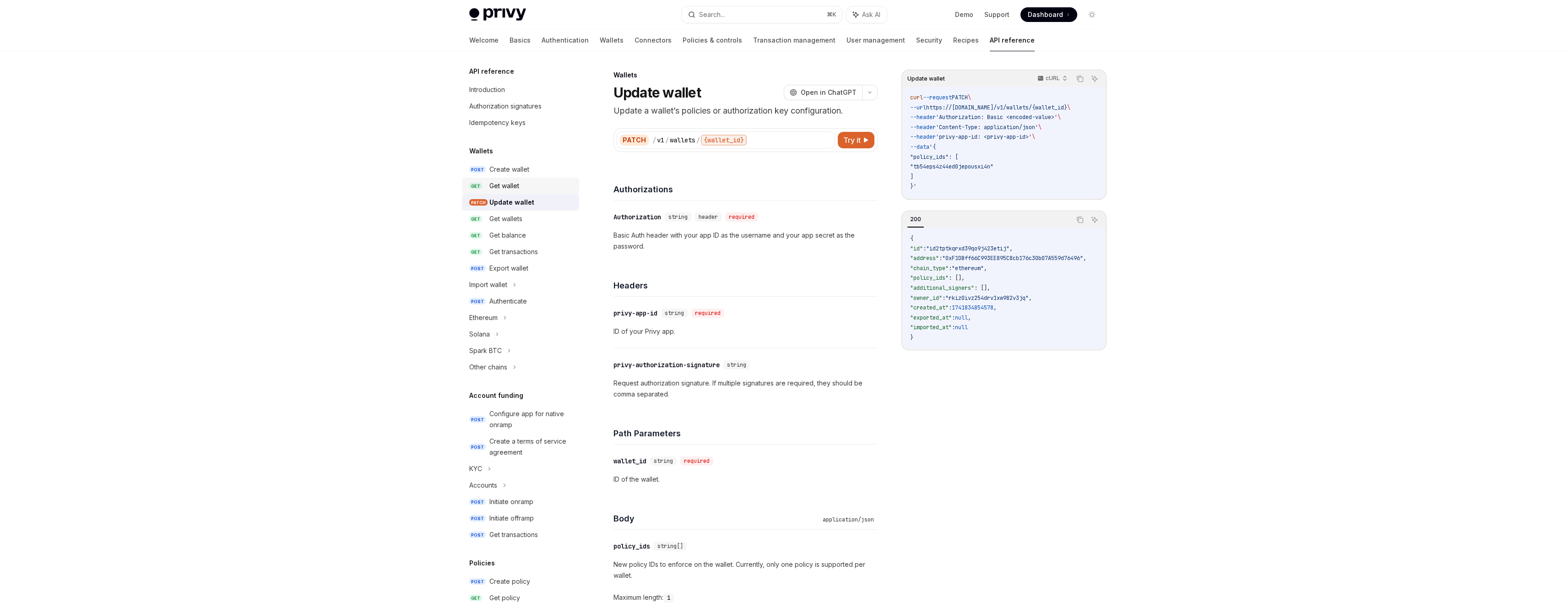
click at [517, 190] on div "Get wallet" at bounding box center [504, 186] width 30 height 11
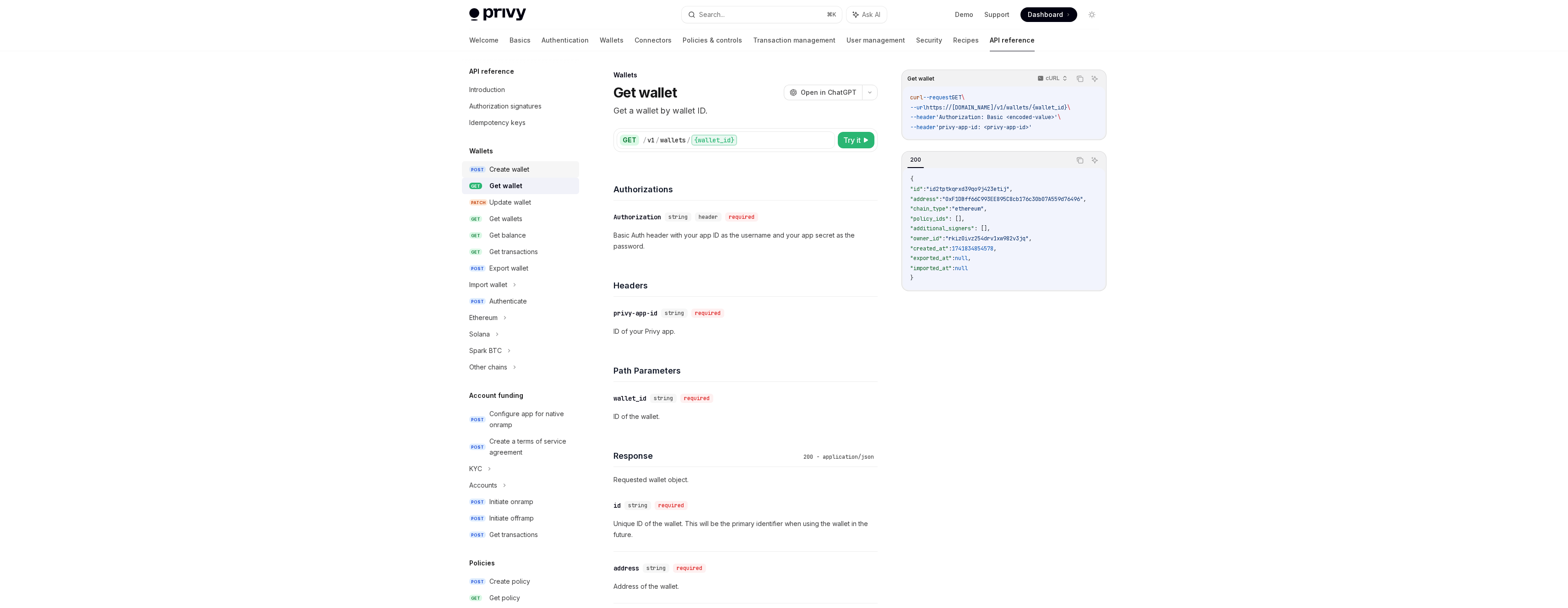
click at [518, 174] on div "Create wallet" at bounding box center [509, 169] width 40 height 11
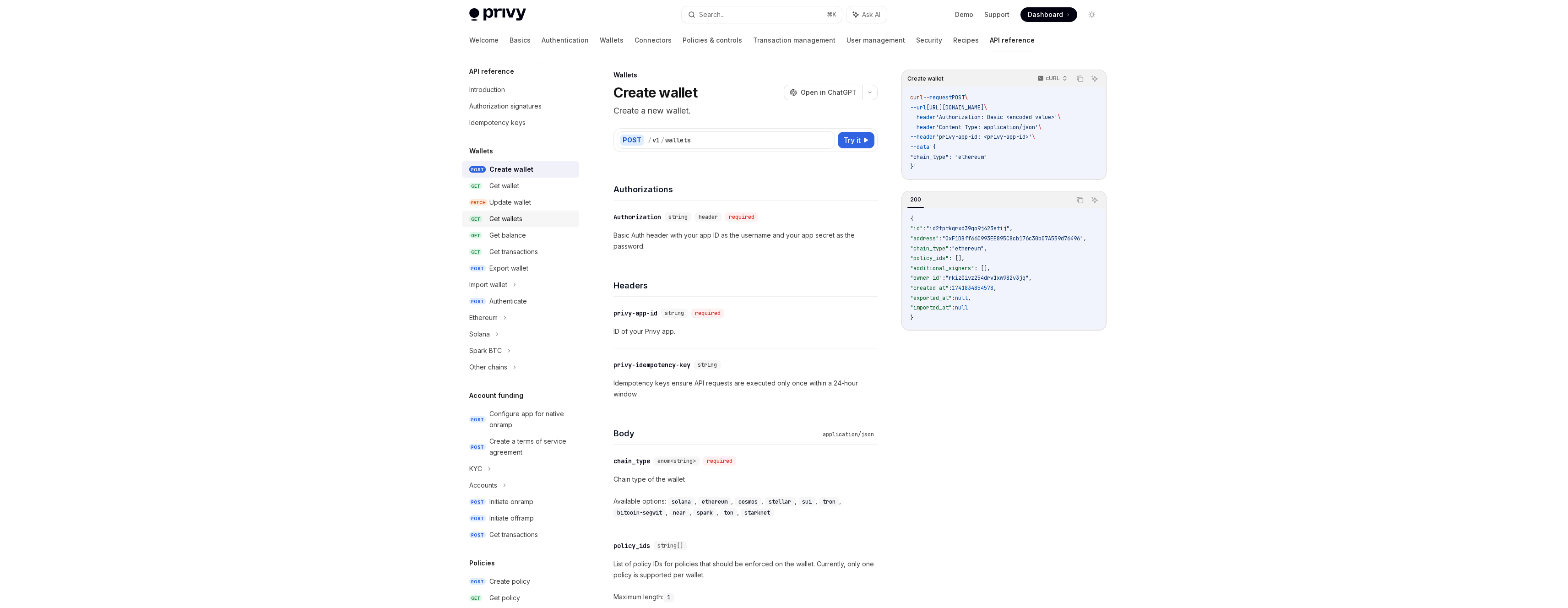
click at [523, 220] on div "Get wallets" at bounding box center [532, 219] width 84 height 11
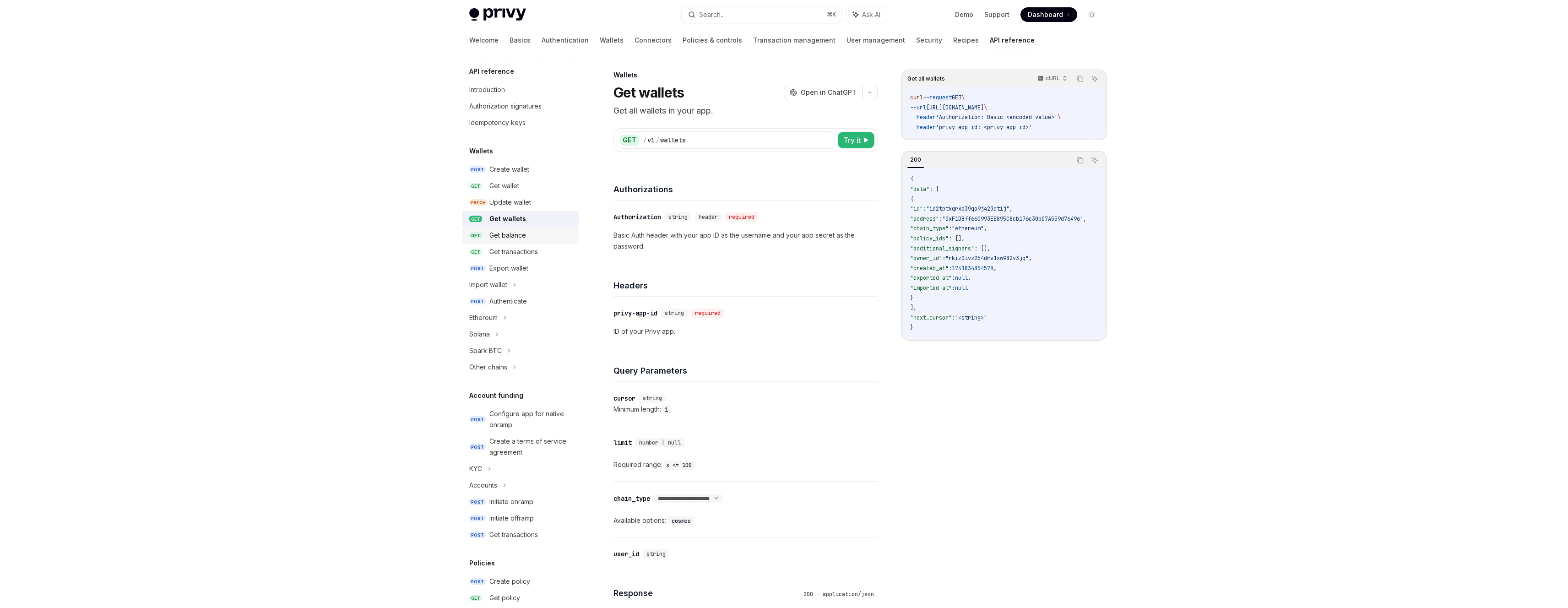
click at [525, 236] on div "Get balance" at bounding box center [508, 235] width 37 height 11
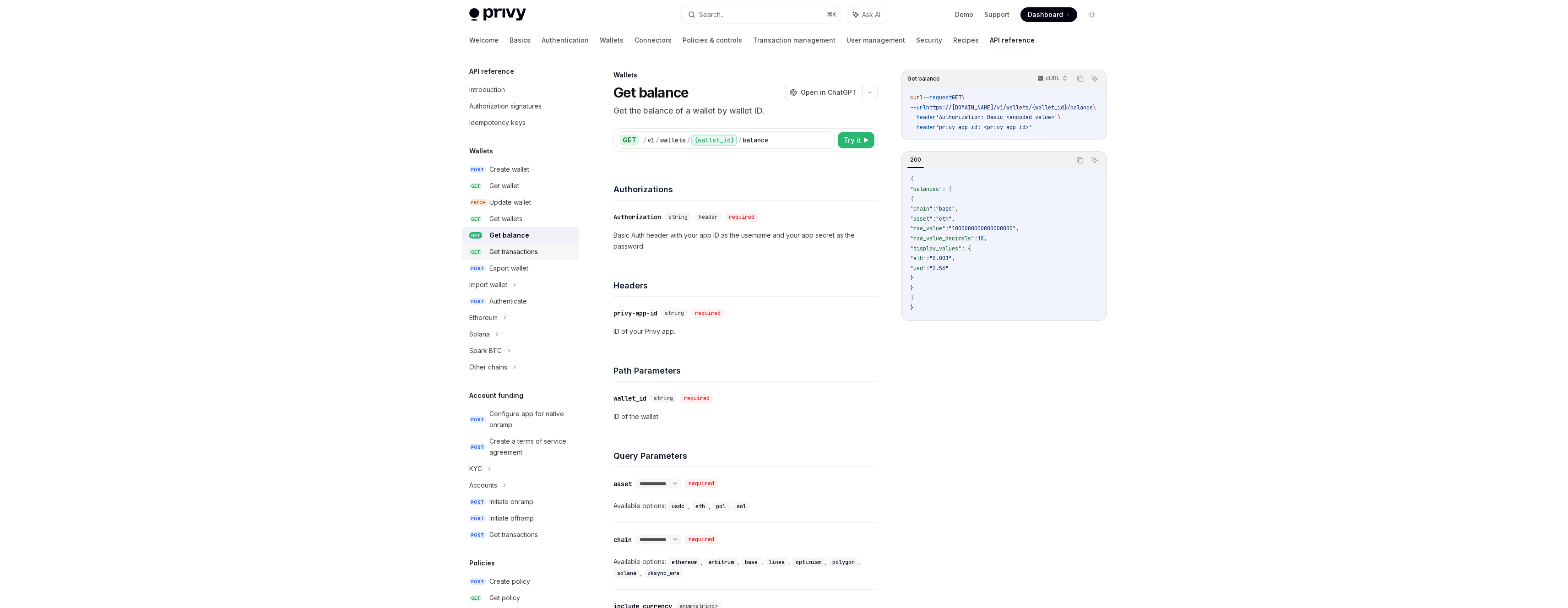
click at [527, 250] on div "Get transactions" at bounding box center [513, 252] width 48 height 11
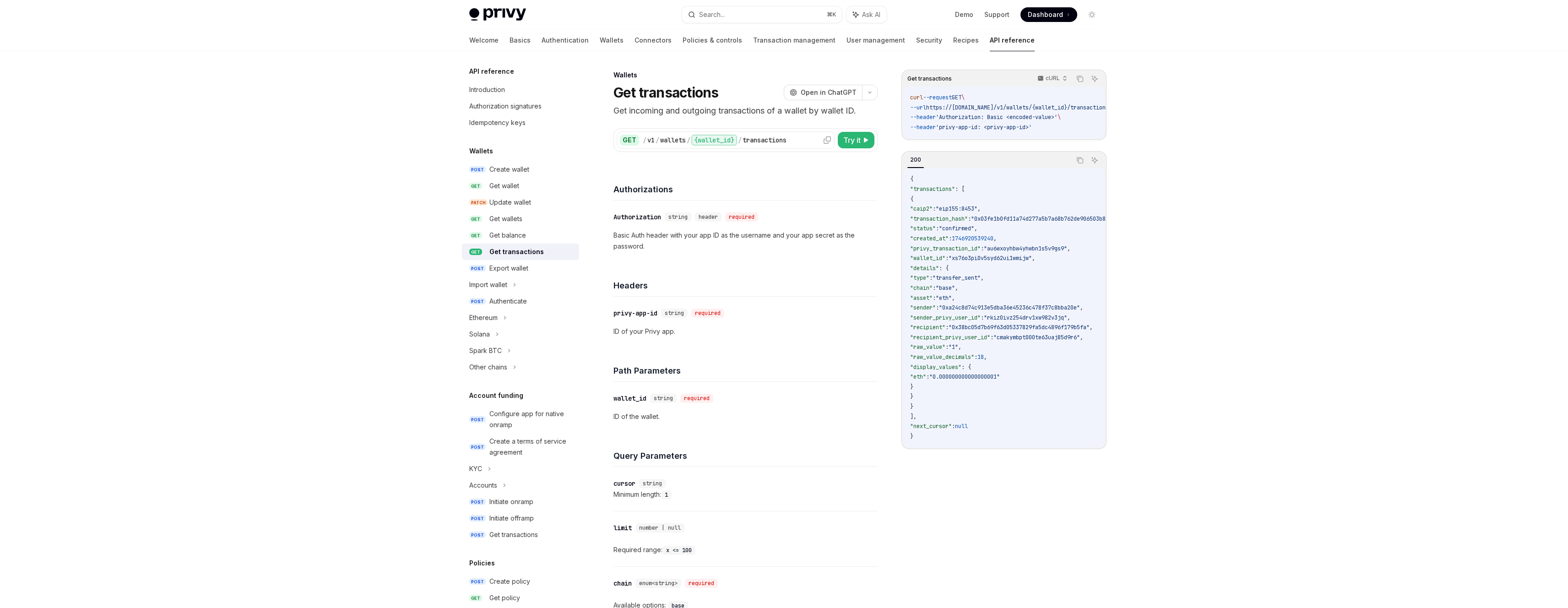
click at [746, 136] on div "transactions" at bounding box center [765, 140] width 44 height 9
click at [780, 310] on div "​ privy-app-id string required" at bounding box center [740, 313] width 255 height 11
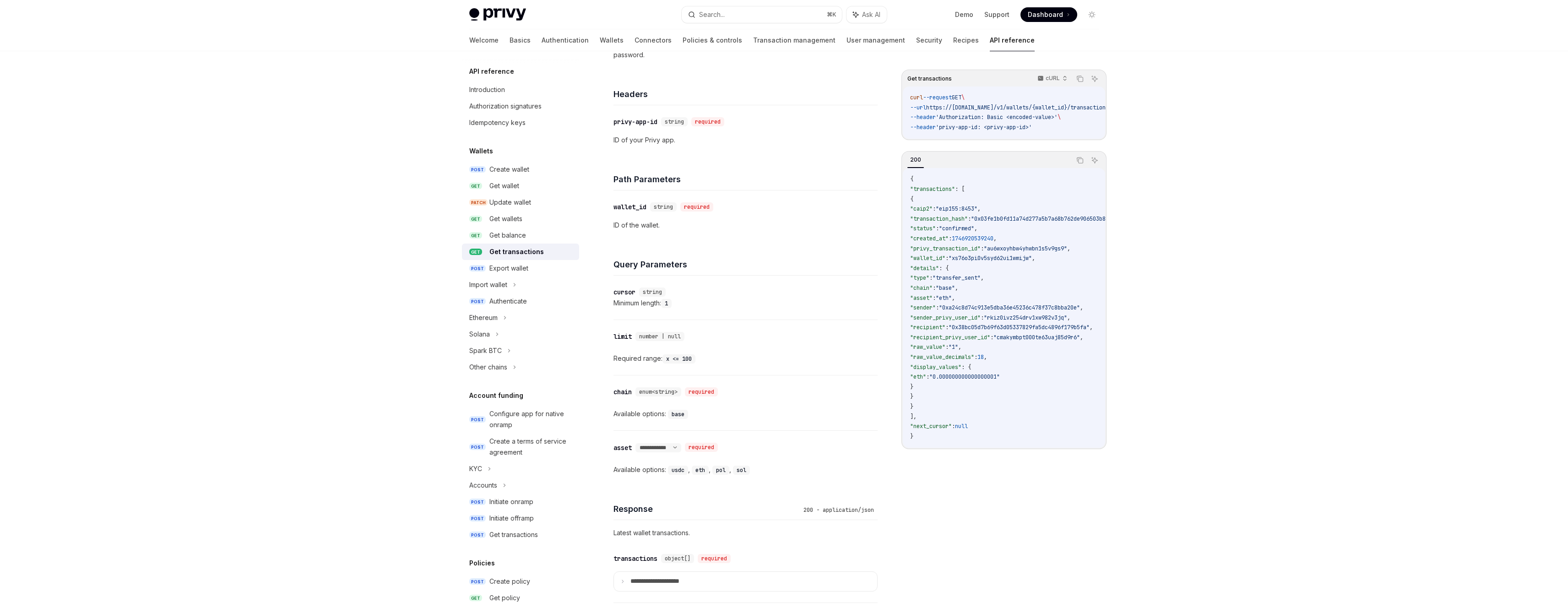
scroll to position [355, 0]
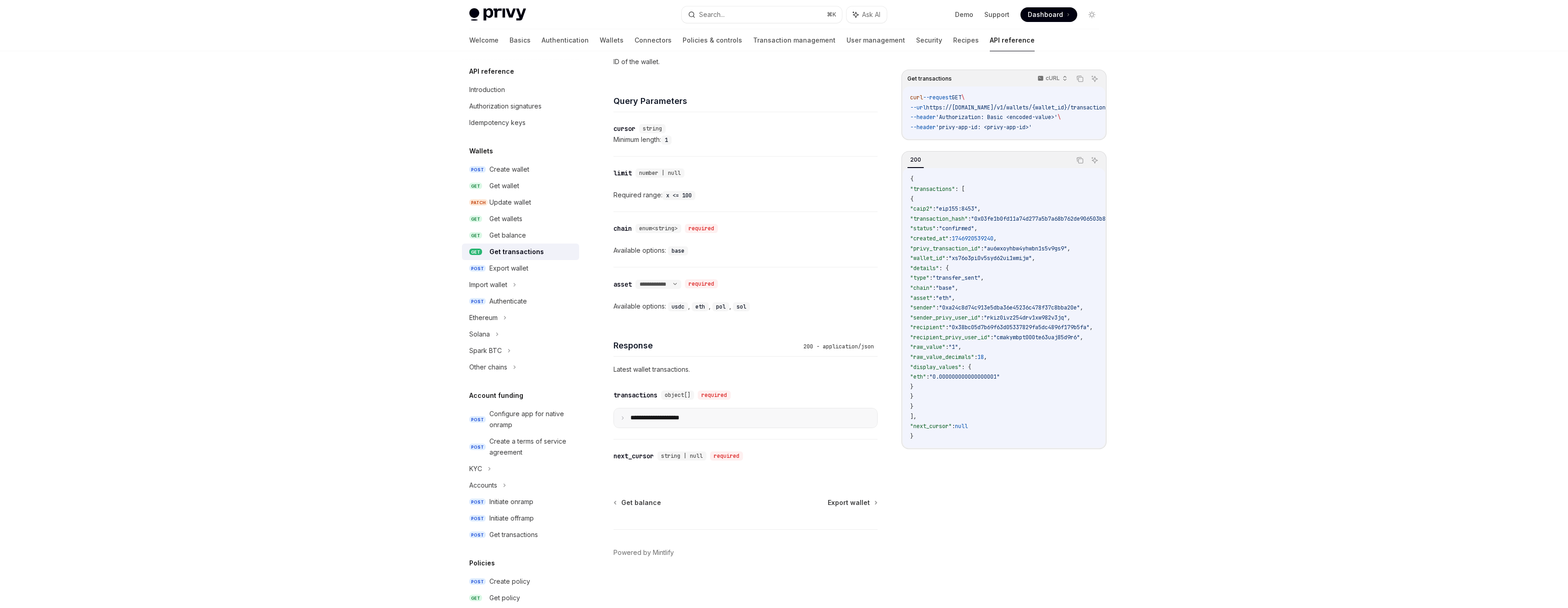
click at [701, 420] on summary "**********" at bounding box center [745, 418] width 263 height 19
click at [513, 299] on div "Authenticate" at bounding box center [508, 302] width 37 height 11
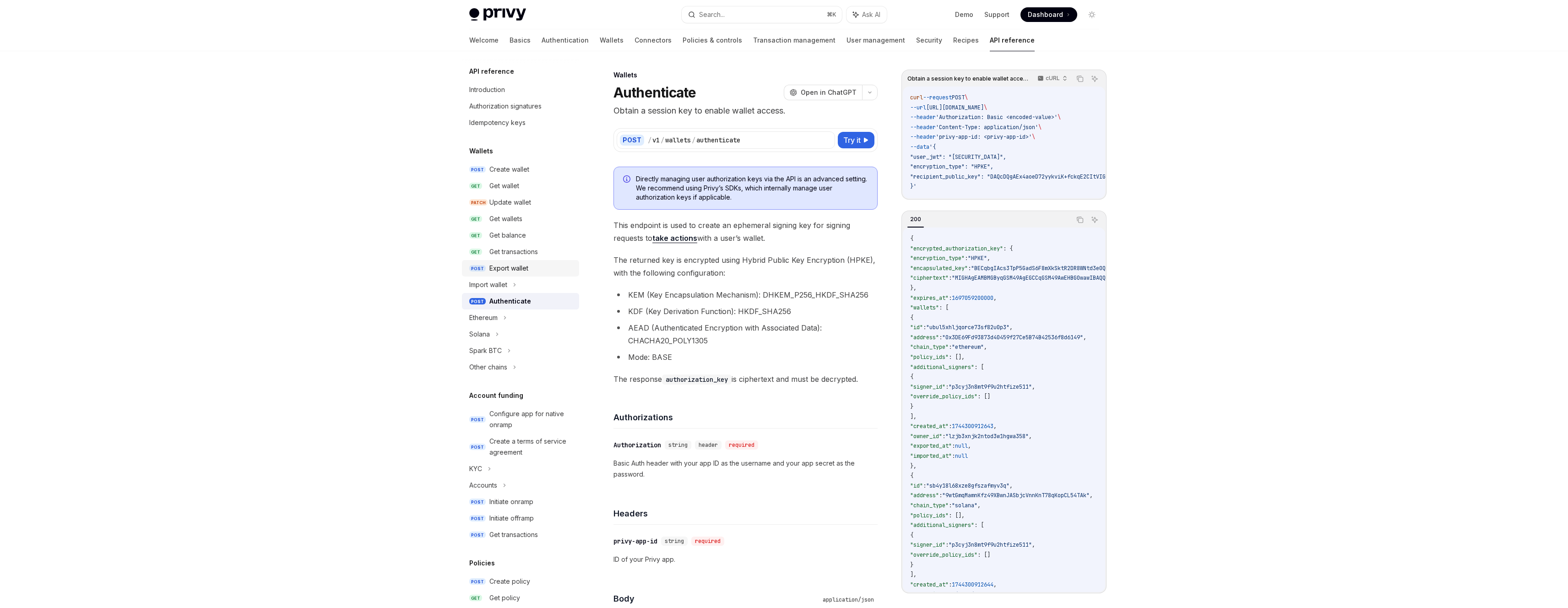
click at [520, 270] on div "Export wallet" at bounding box center [509, 269] width 39 height 11
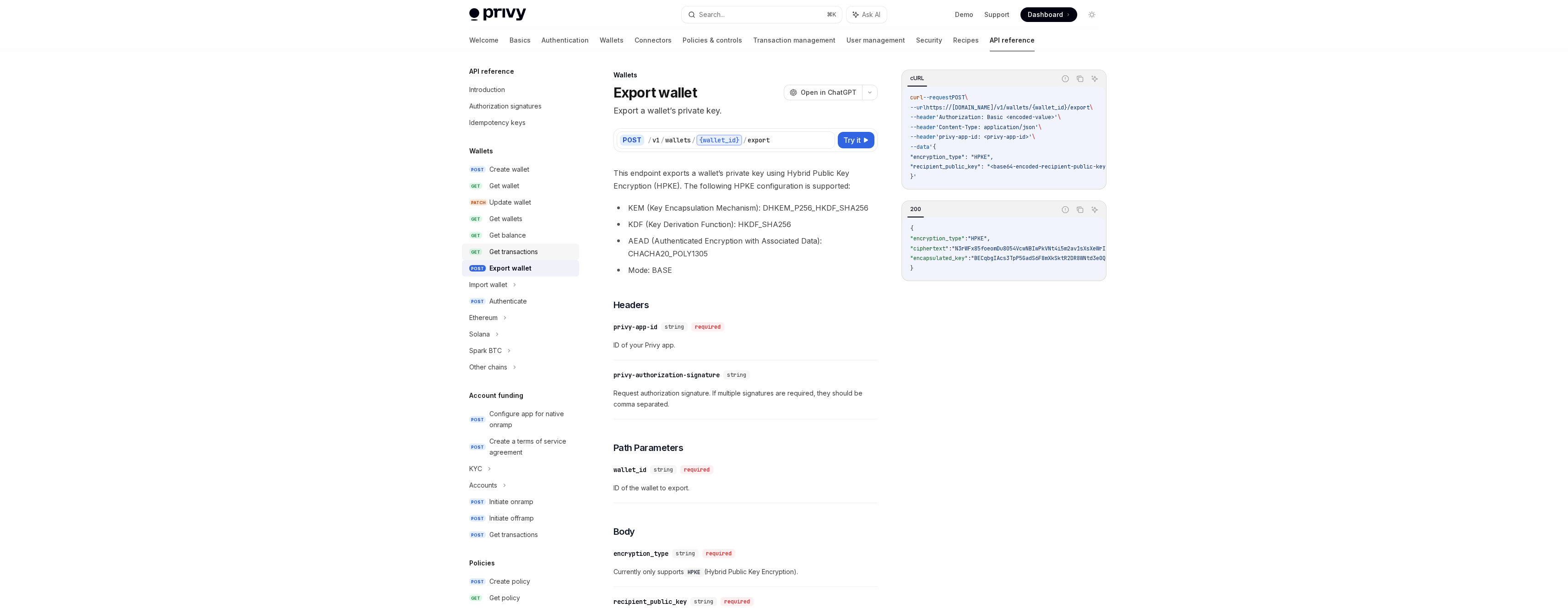
click at [525, 253] on div "Get transactions" at bounding box center [513, 252] width 48 height 11
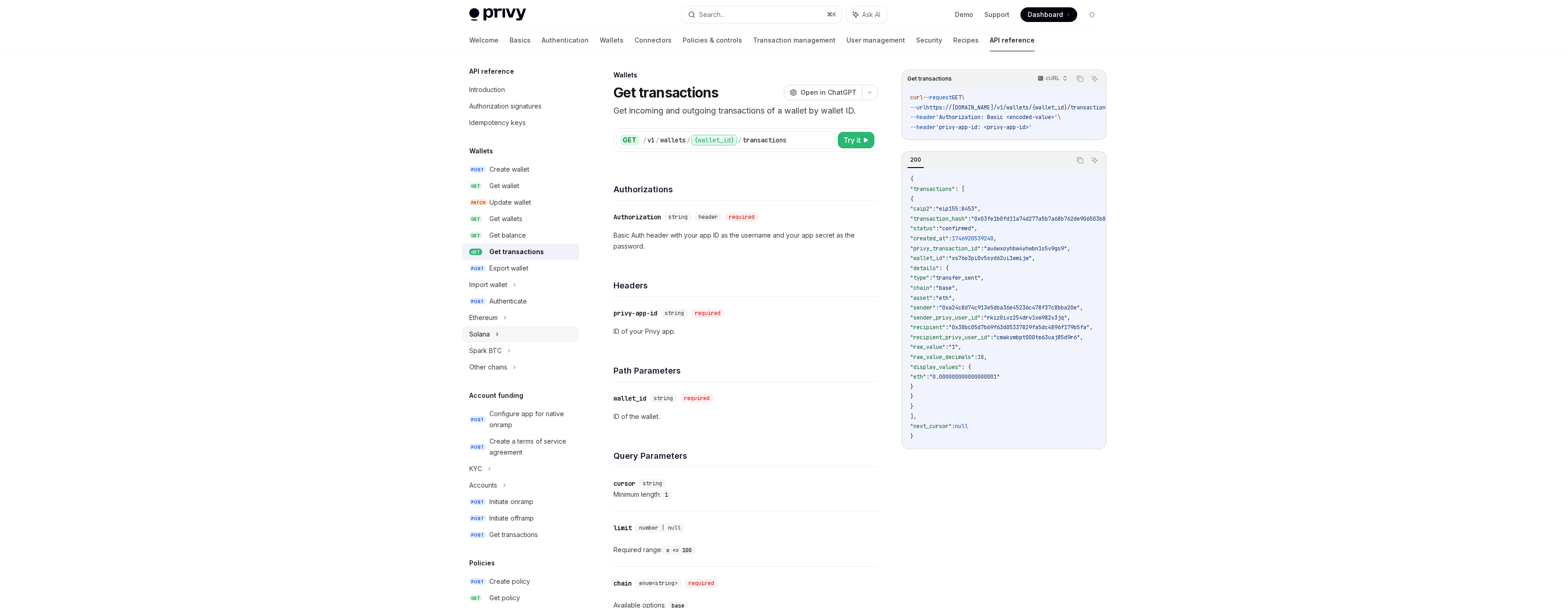
click at [501, 333] on div "Solana" at bounding box center [521, 334] width 117 height 17
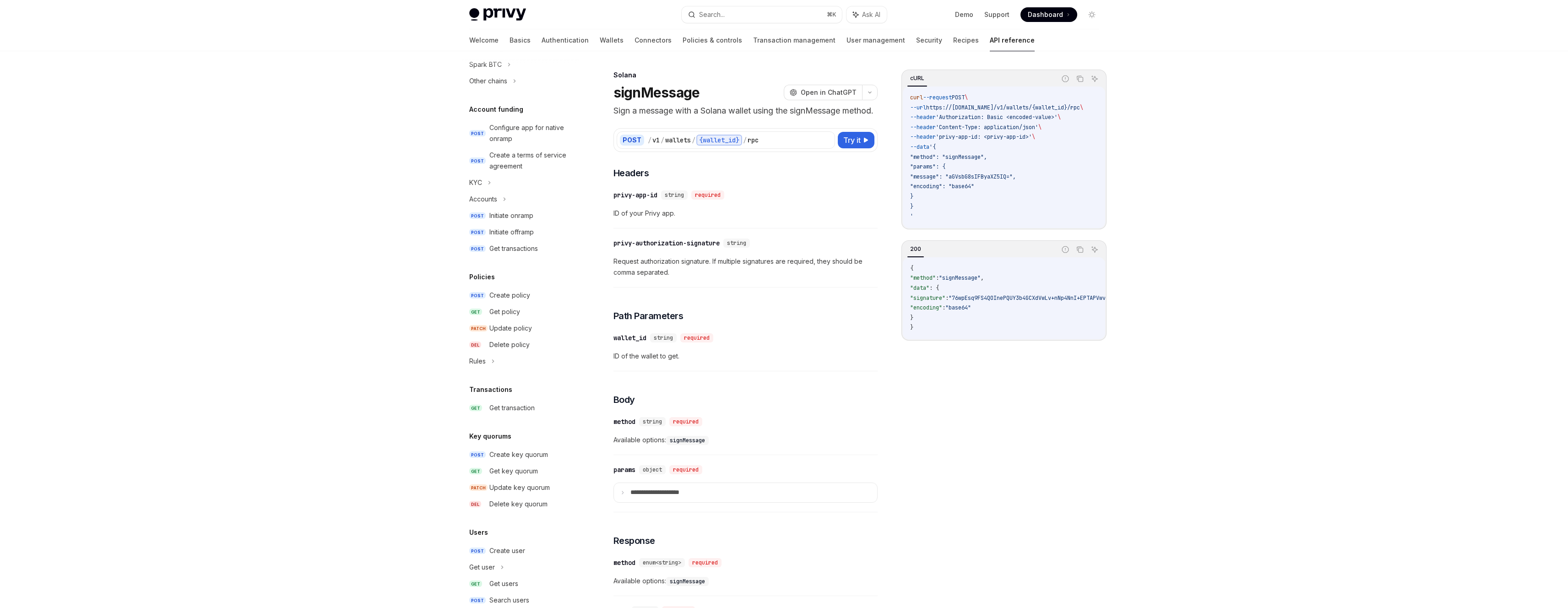
scroll to position [404, 0]
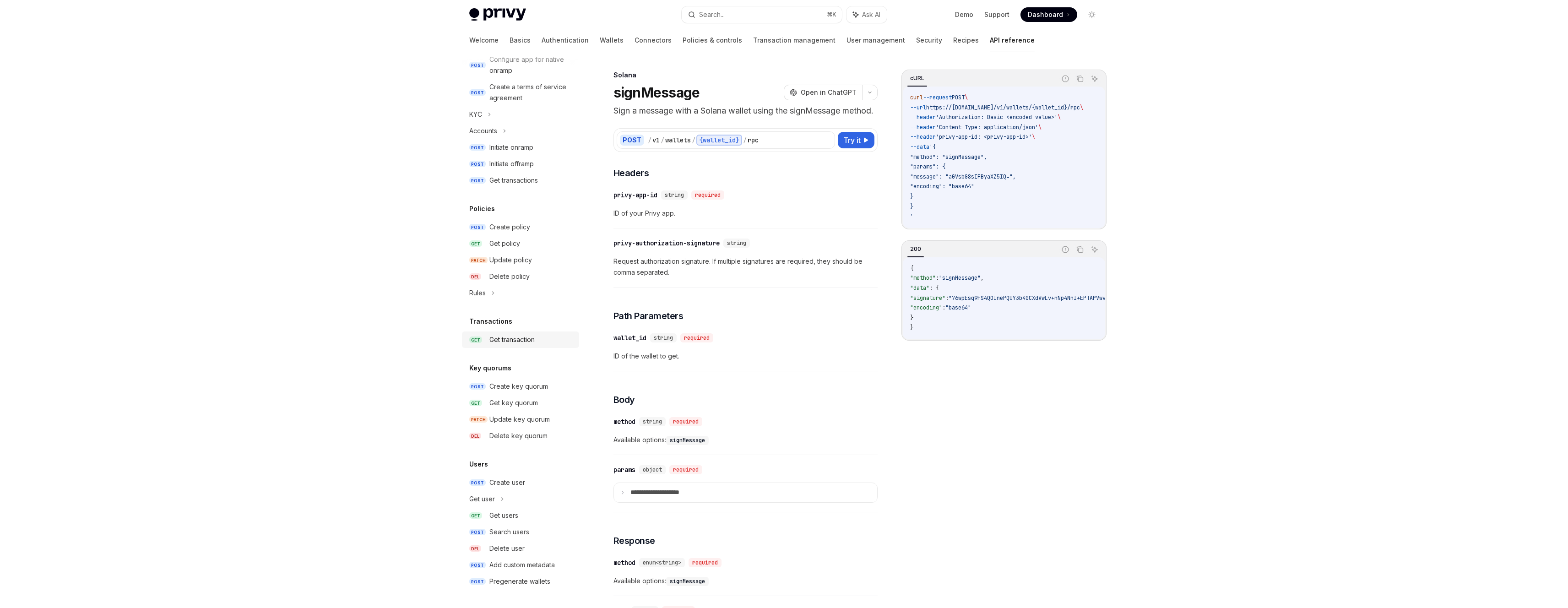
click at [517, 336] on div "Get transaction" at bounding box center [512, 340] width 45 height 11
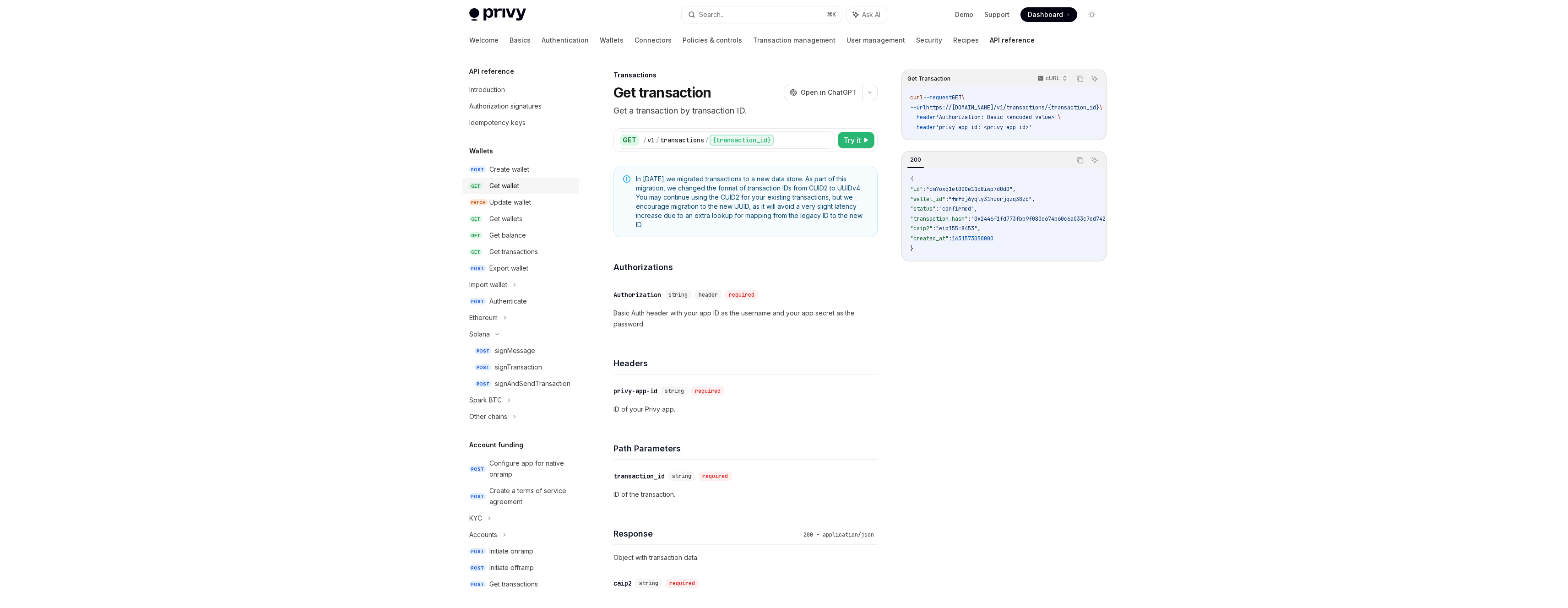
click at [534, 190] on div "Get wallet" at bounding box center [532, 186] width 84 height 11
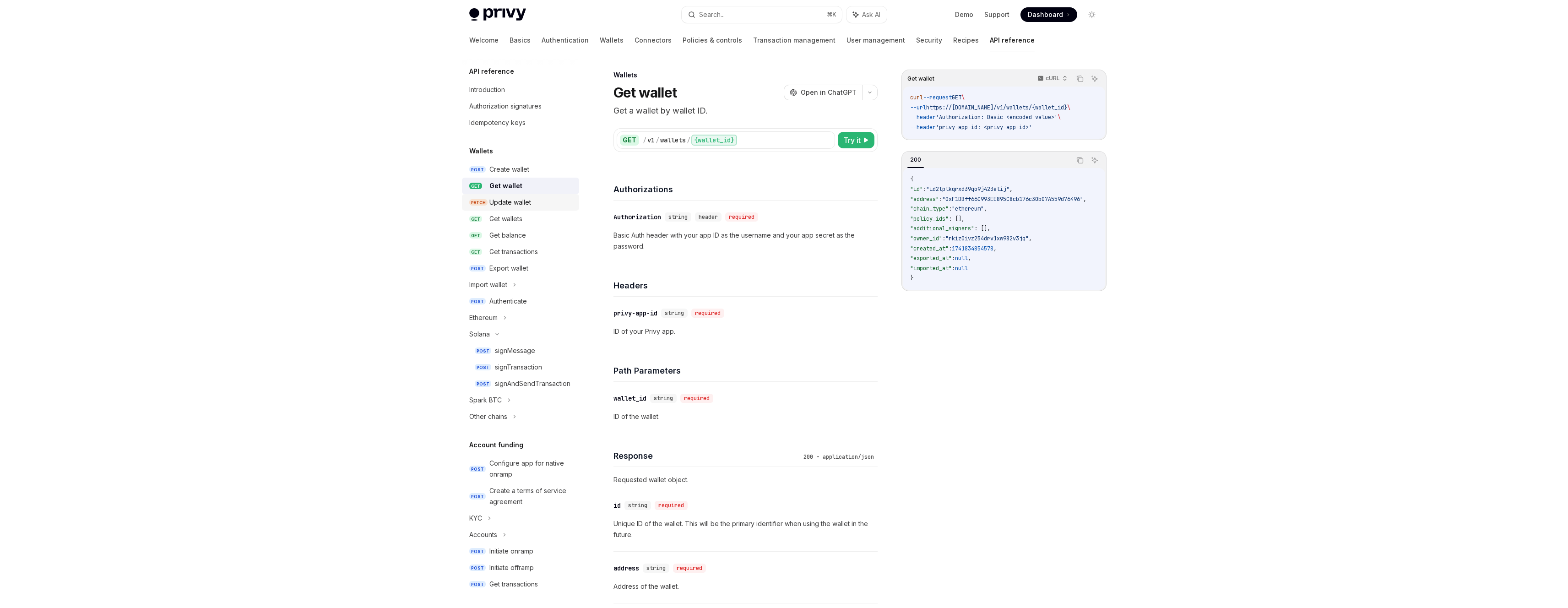
click at [534, 204] on div "Update wallet" at bounding box center [532, 202] width 84 height 11
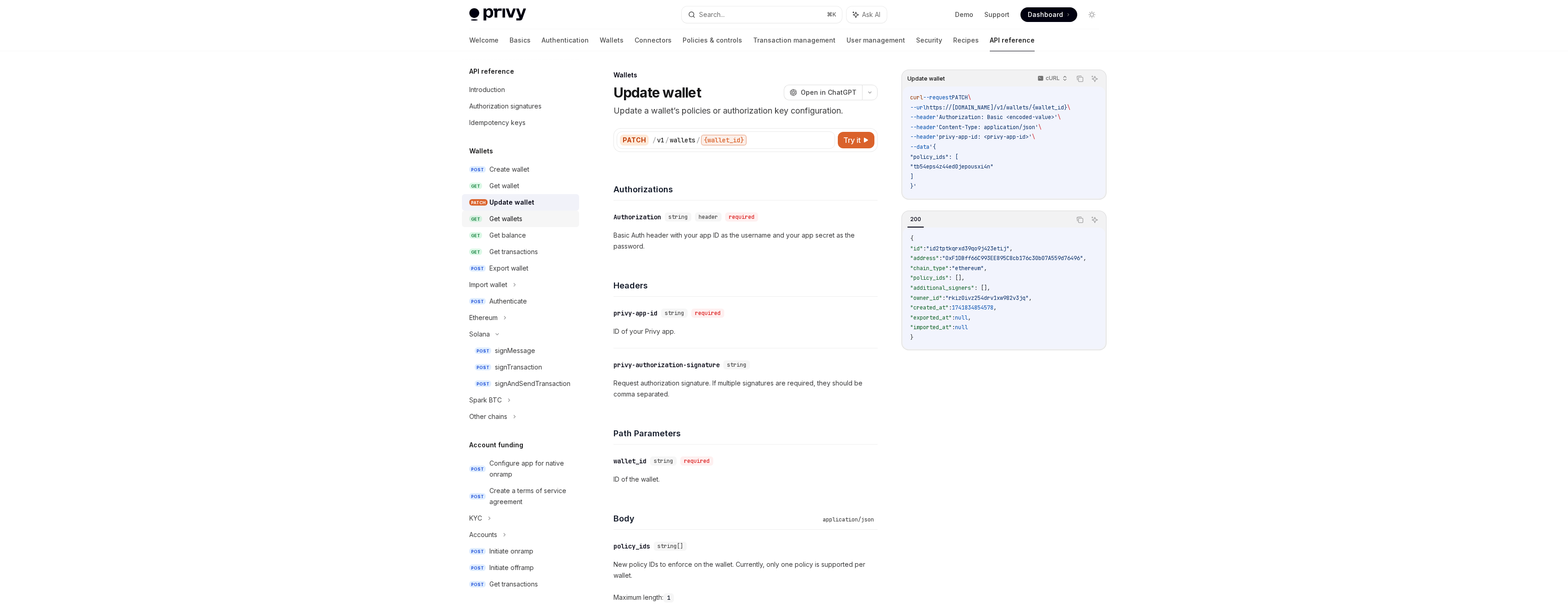
click at [537, 215] on div "Get wallets" at bounding box center [532, 219] width 84 height 11
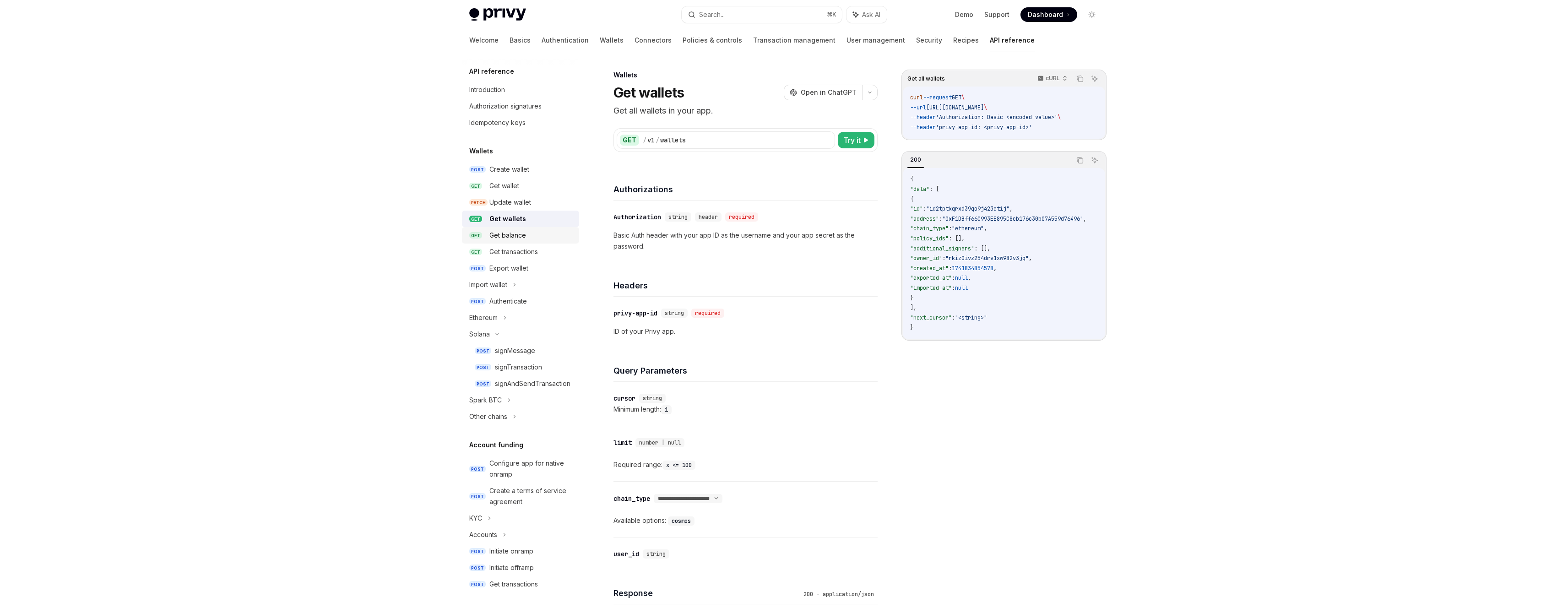
click at [539, 233] on div "Get balance" at bounding box center [532, 235] width 84 height 11
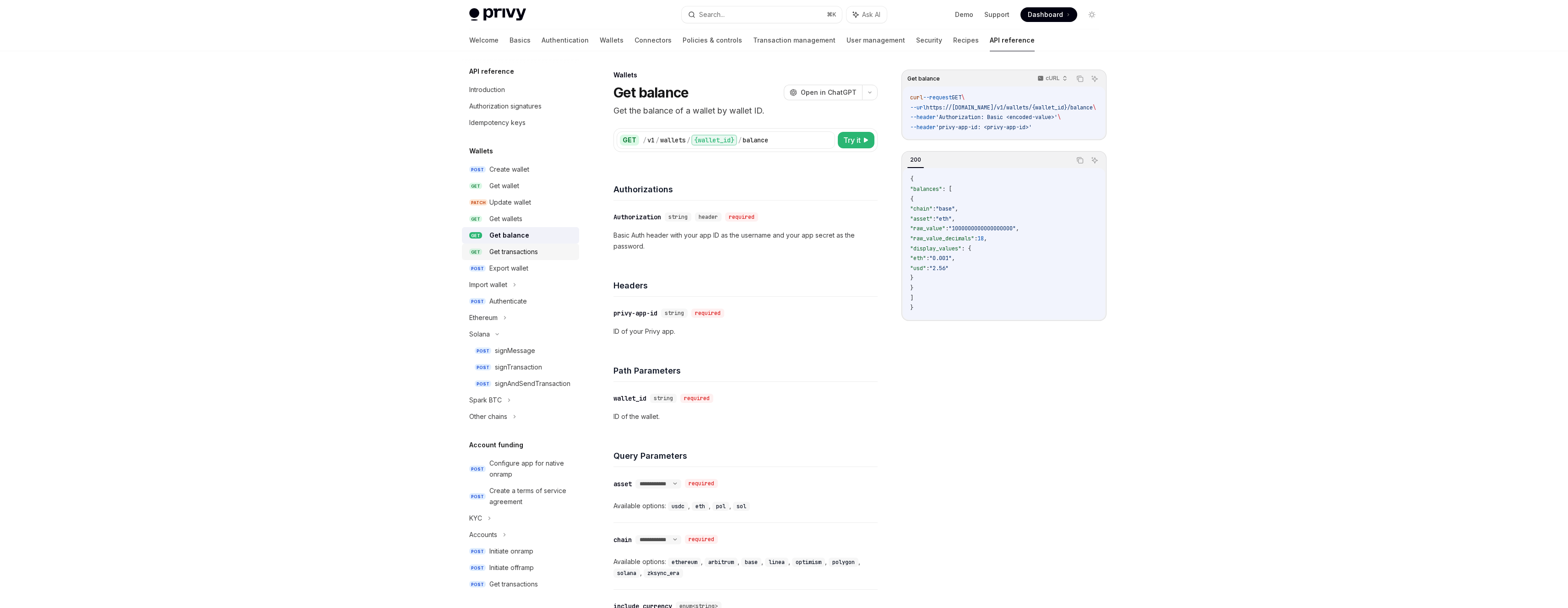
click at [536, 251] on div "Get transactions" at bounding box center [513, 252] width 48 height 11
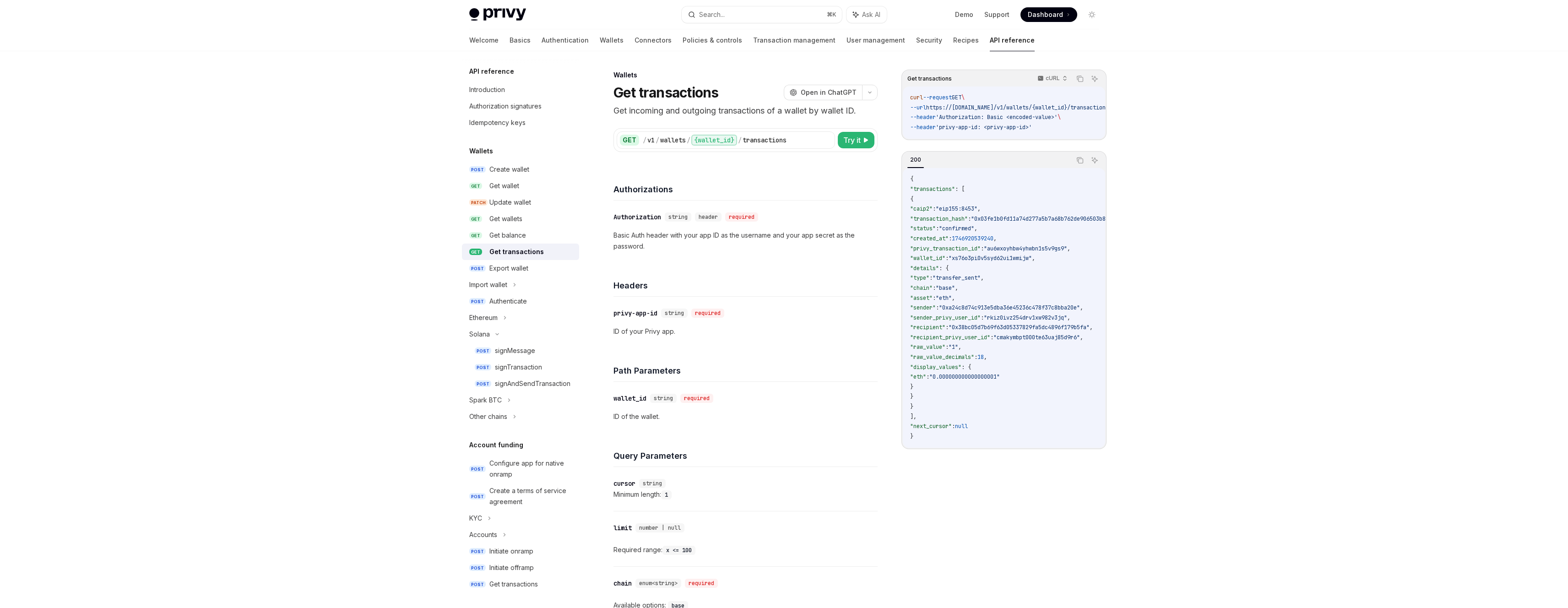
click at [526, 249] on div "Get transactions" at bounding box center [517, 252] width 54 height 11
click at [525, 249] on div "Get transactions" at bounding box center [517, 252] width 54 height 11
click at [525, 249] on div "Get transactions" at bounding box center [517, 252] width 54 height 11
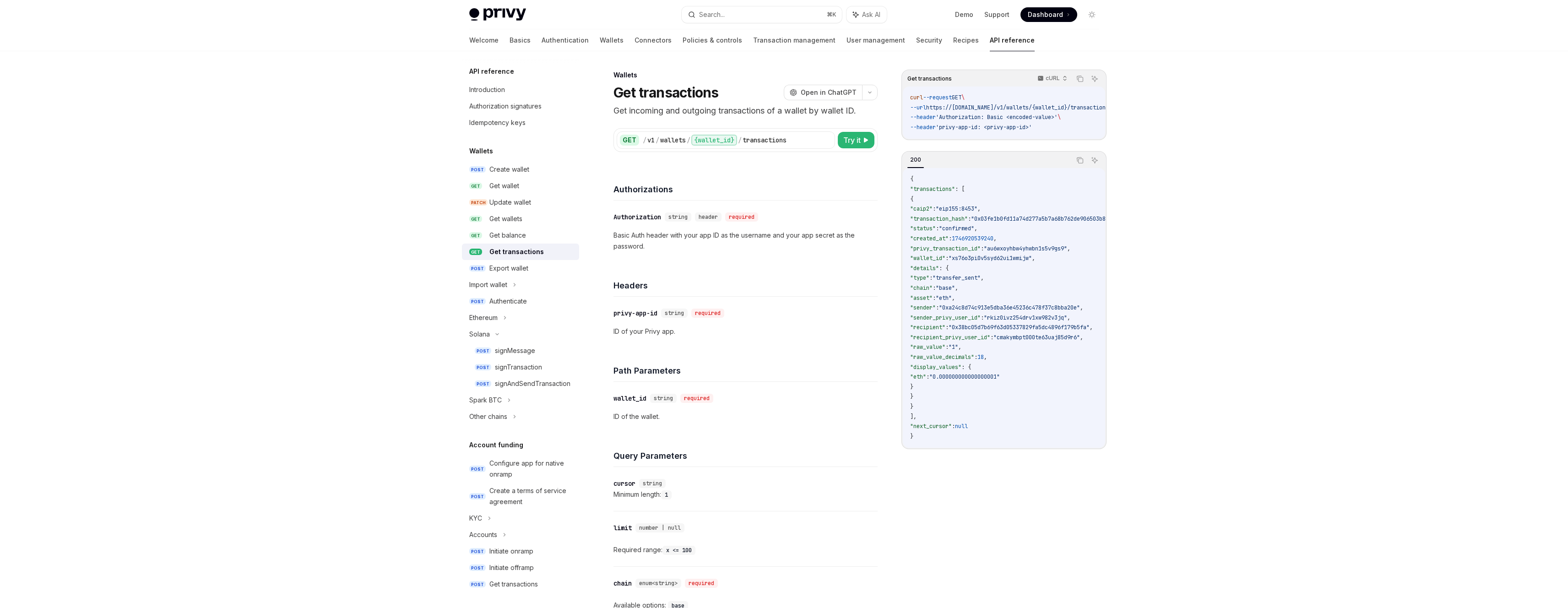
click at [525, 249] on div "Get transactions" at bounding box center [517, 252] width 54 height 11
click at [757, 234] on p "Basic Auth header with your app ID as the username and your app secret as the p…" at bounding box center [745, 241] width 264 height 22
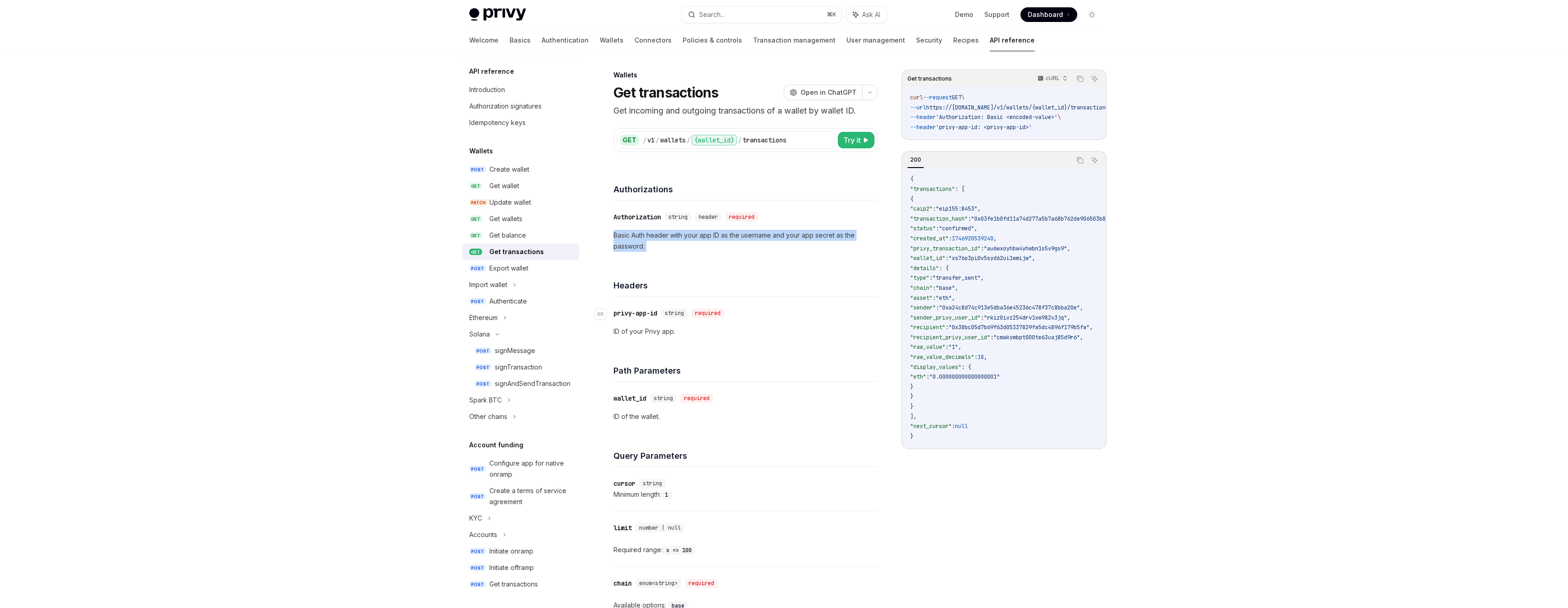
drag, startPoint x: 757, startPoint y: 234, endPoint x: 774, endPoint y: 314, distance: 81.8
click at [757, 234] on p "Basic Auth header with your app ID as the username and your app secret as the p…" at bounding box center [745, 241] width 264 height 22
click at [779, 341] on div "​ privy-app-id string required ID of your Privy app." at bounding box center [745, 322] width 264 height 51
drag, startPoint x: 995, startPoint y: 455, endPoint x: 1066, endPoint y: 453, distance: 71.0
click at [1066, 448] on div "{ "transactions" : [ { "caip2" : "eip155:8453" , "transaction_hash" : "0x03fe1b…" at bounding box center [1004, 308] width 202 height 280
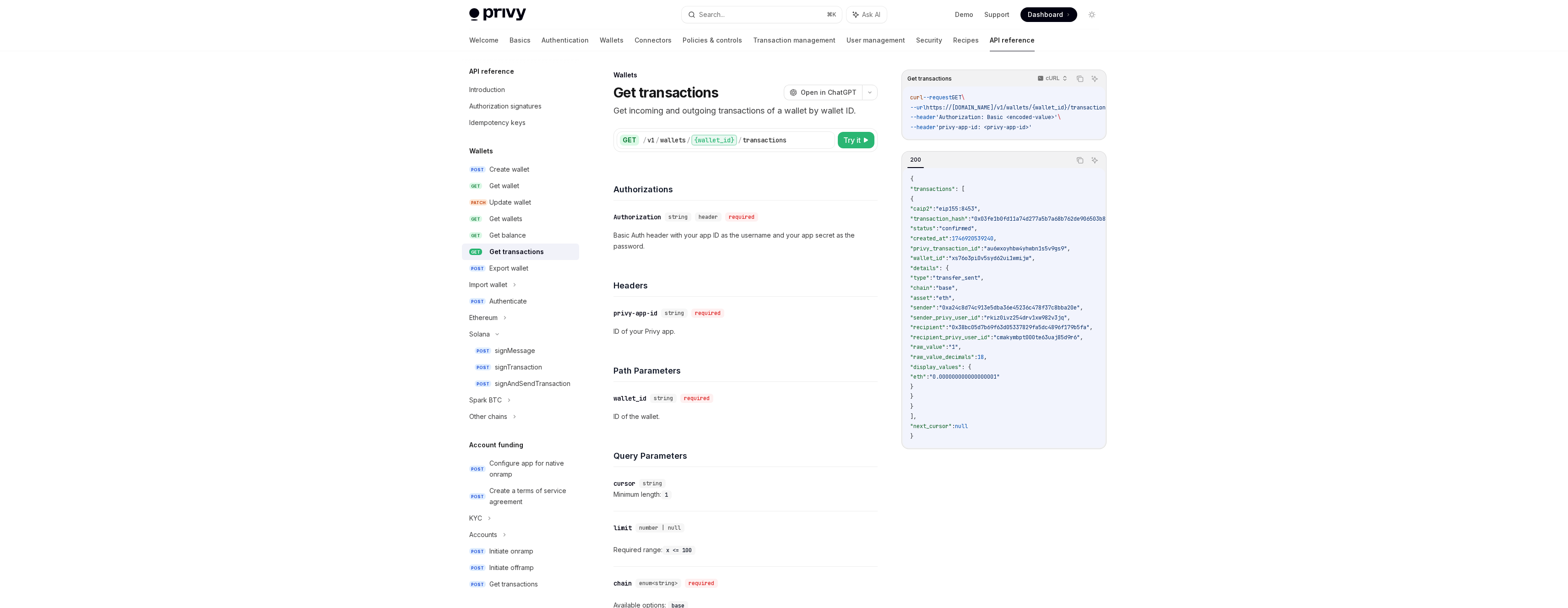
click at [952, 480] on div "Get transactions cURL Copy Ask AI curl --request GET \ --url https://api.privy.…" at bounding box center [1003, 339] width 205 height 539
click at [505, 232] on div "Get balance" at bounding box center [508, 235] width 37 height 11
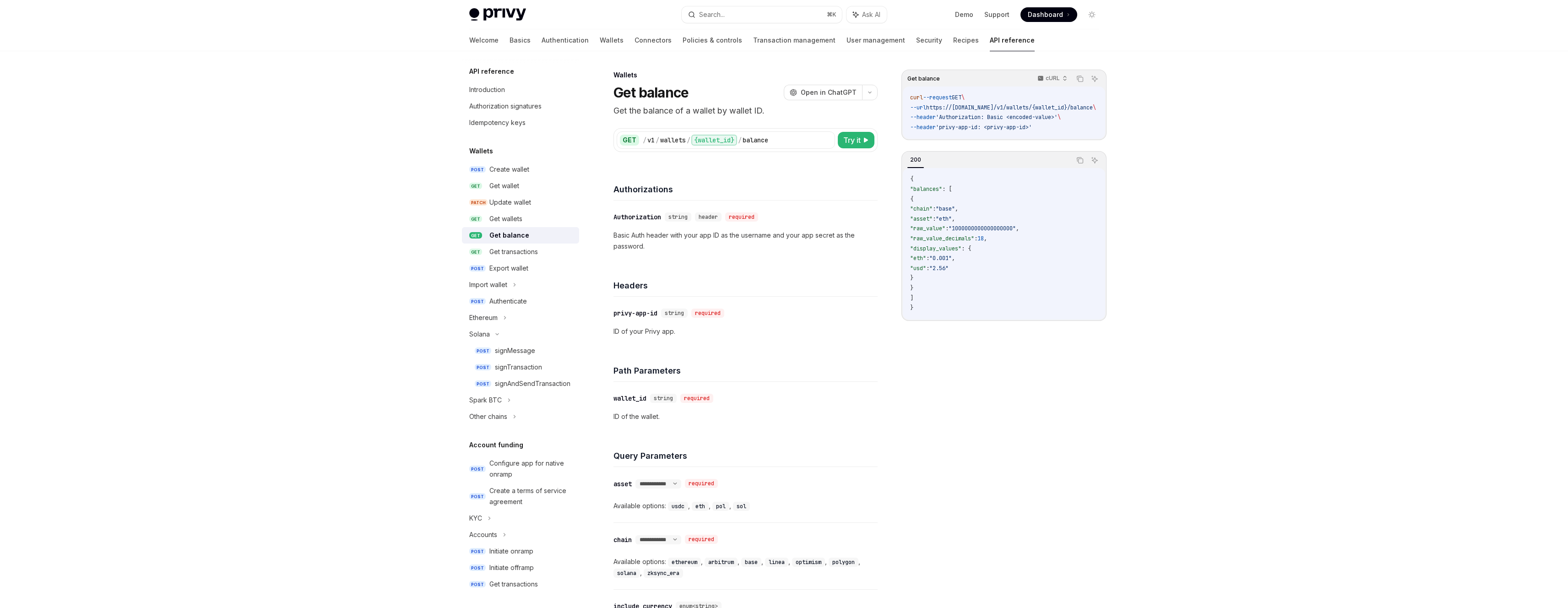
click at [880, 398] on div "Get balance cURL Copy Ask AI curl --request GET \ --url https://api.privy.io/v1…" at bounding box center [784, 474] width 644 height 846
click at [534, 251] on div "Get transactions" at bounding box center [513, 252] width 48 height 11
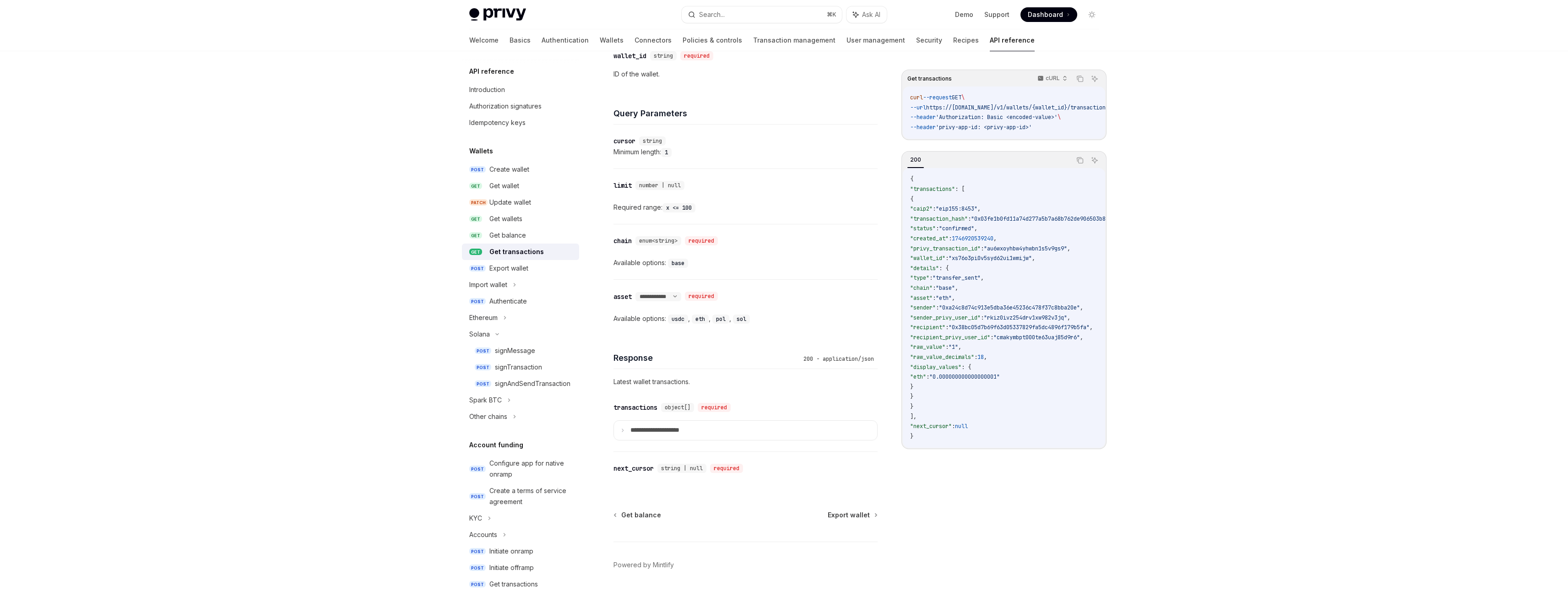
scroll to position [355, 0]
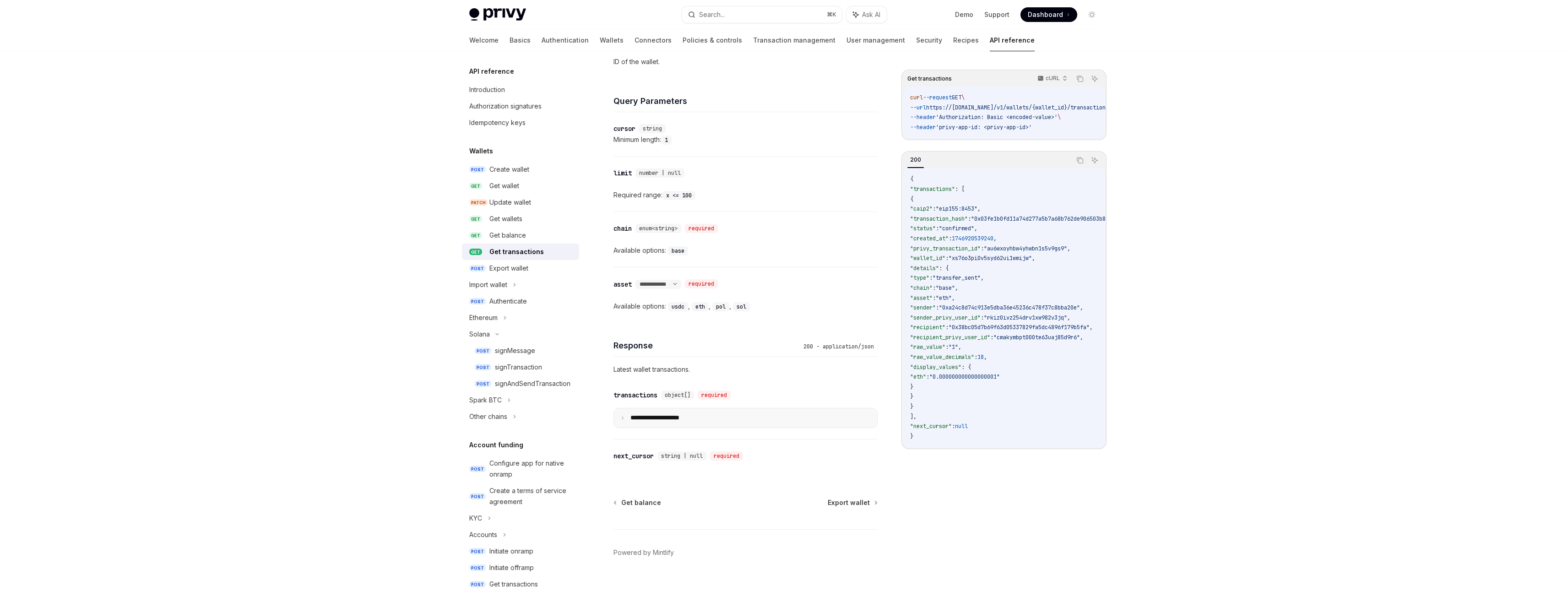
click at [759, 415] on summary "**********" at bounding box center [745, 418] width 263 height 19
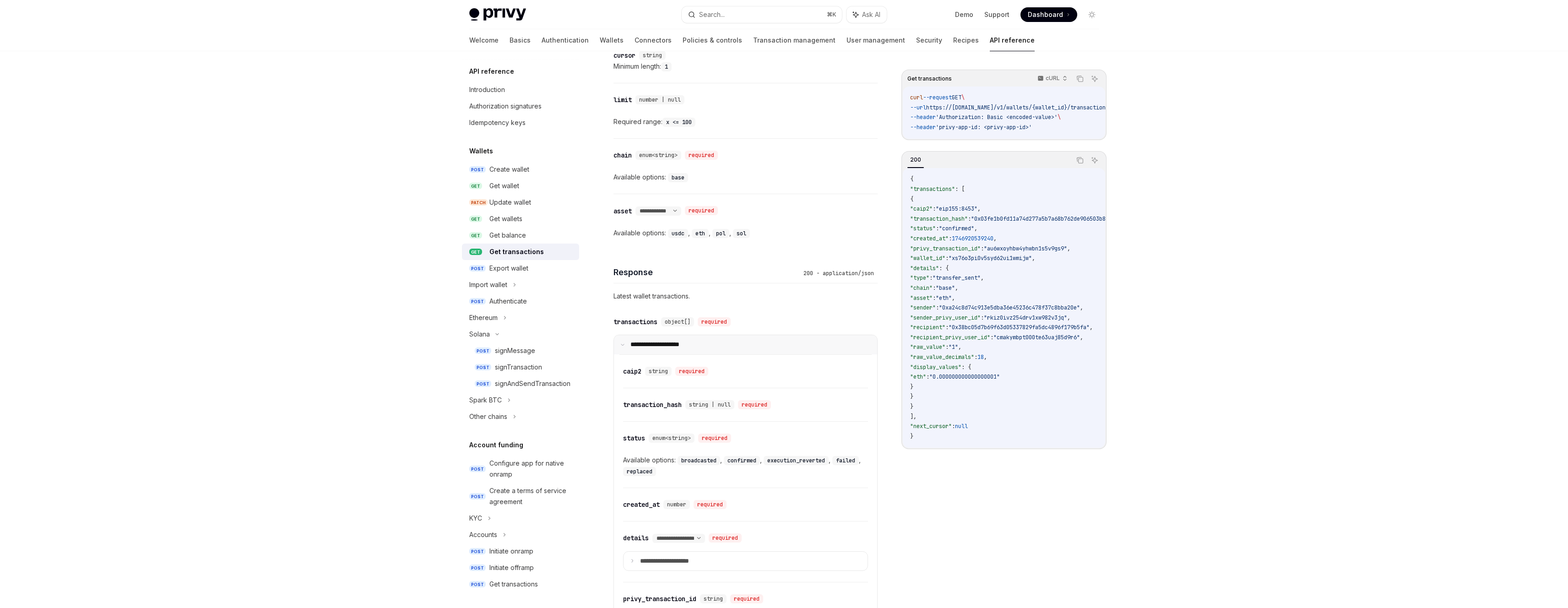
scroll to position [683, 0]
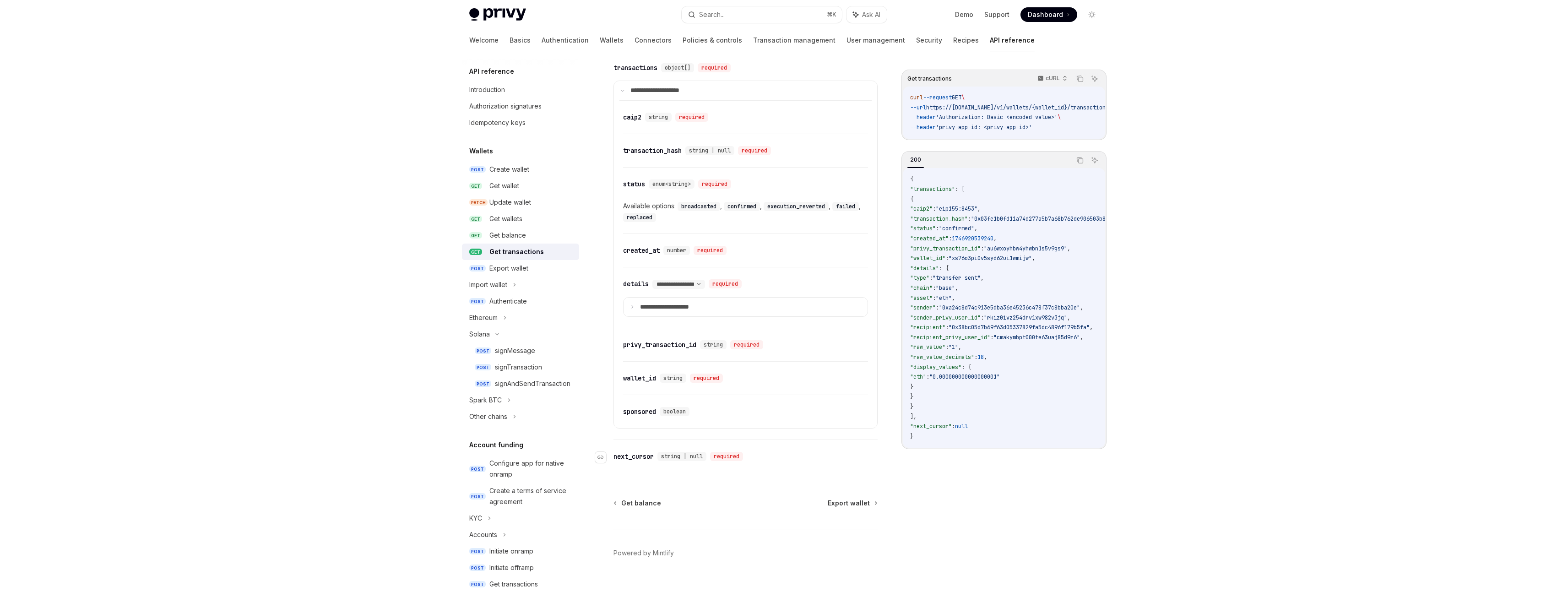
click at [630, 453] on div "next_cursor" at bounding box center [633, 456] width 40 height 9
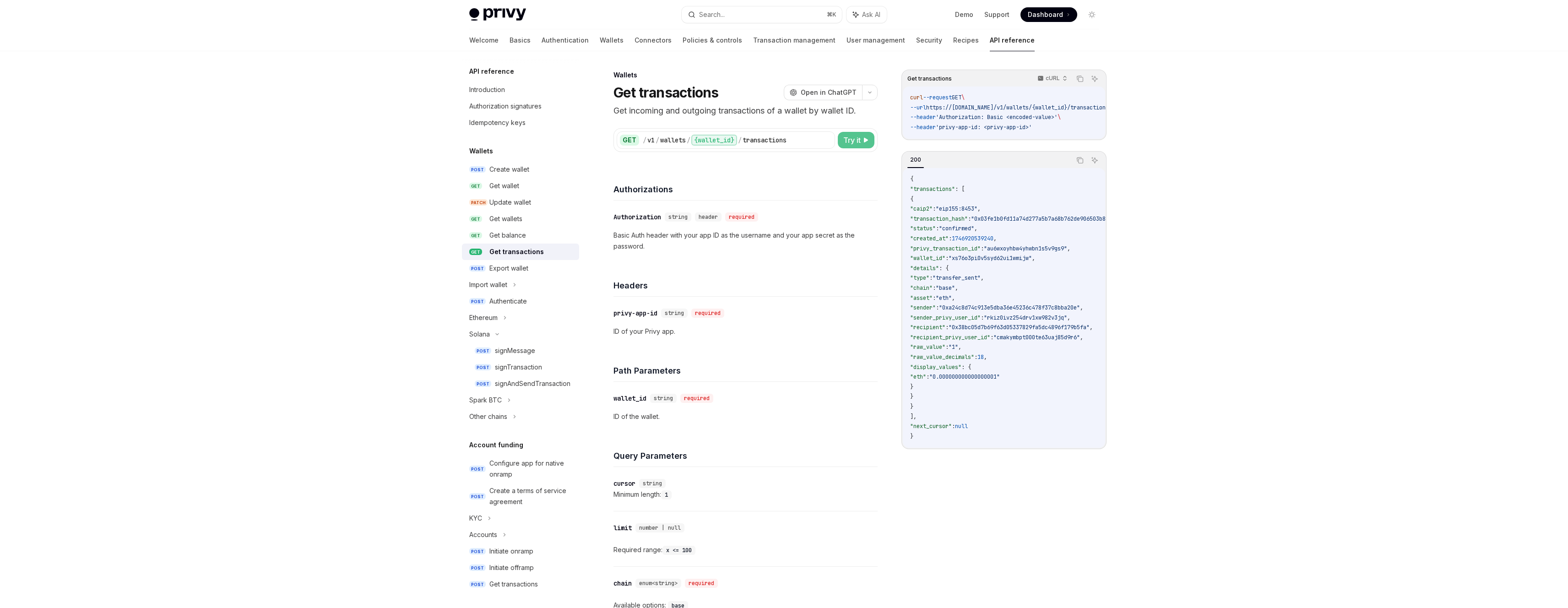
click at [848, 139] on span "Try it" at bounding box center [852, 140] width 17 height 11
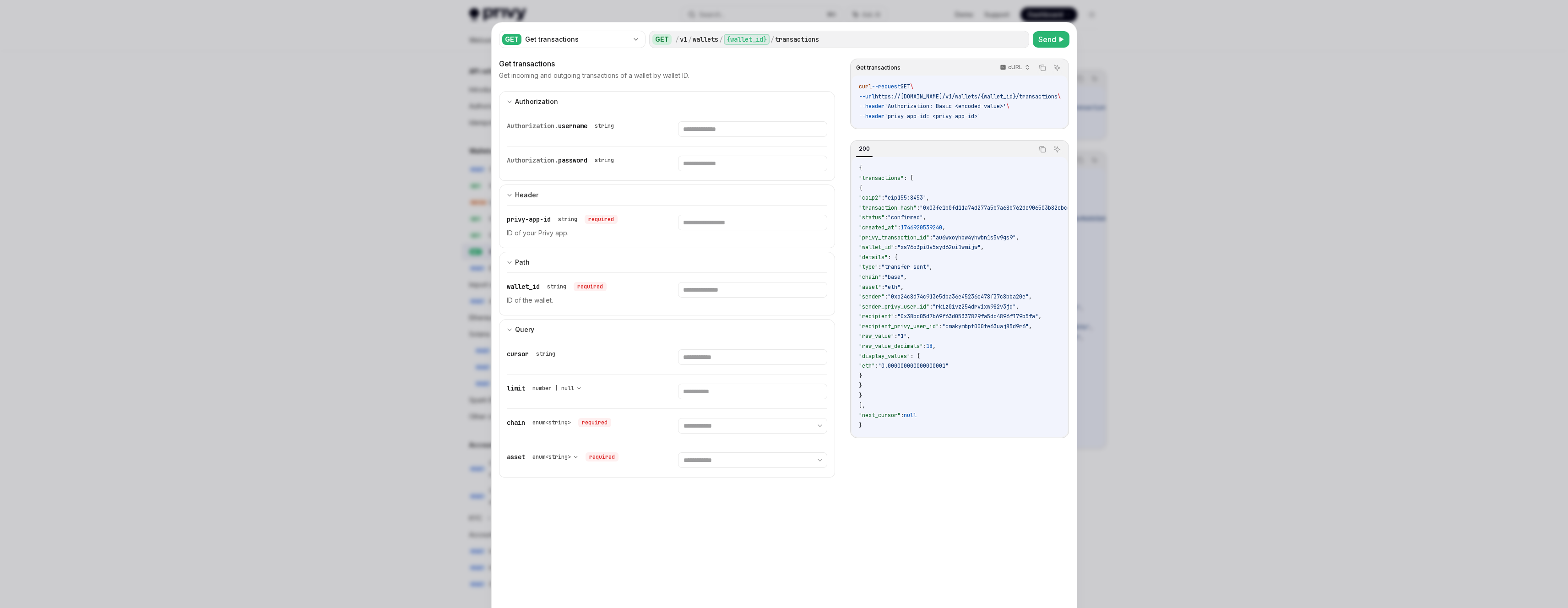
click at [315, 294] on div at bounding box center [784, 304] width 1568 height 608
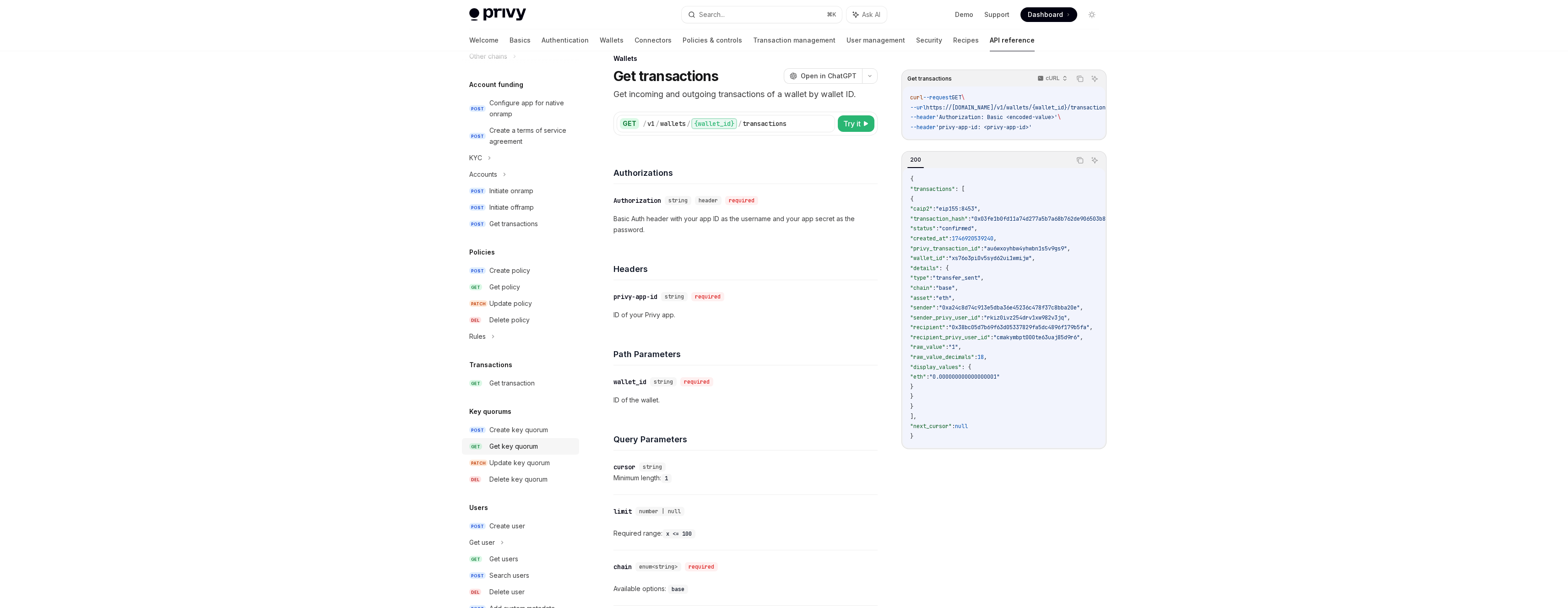
scroll to position [366, 0]
click at [520, 379] on div "Get transaction" at bounding box center [512, 378] width 45 height 11
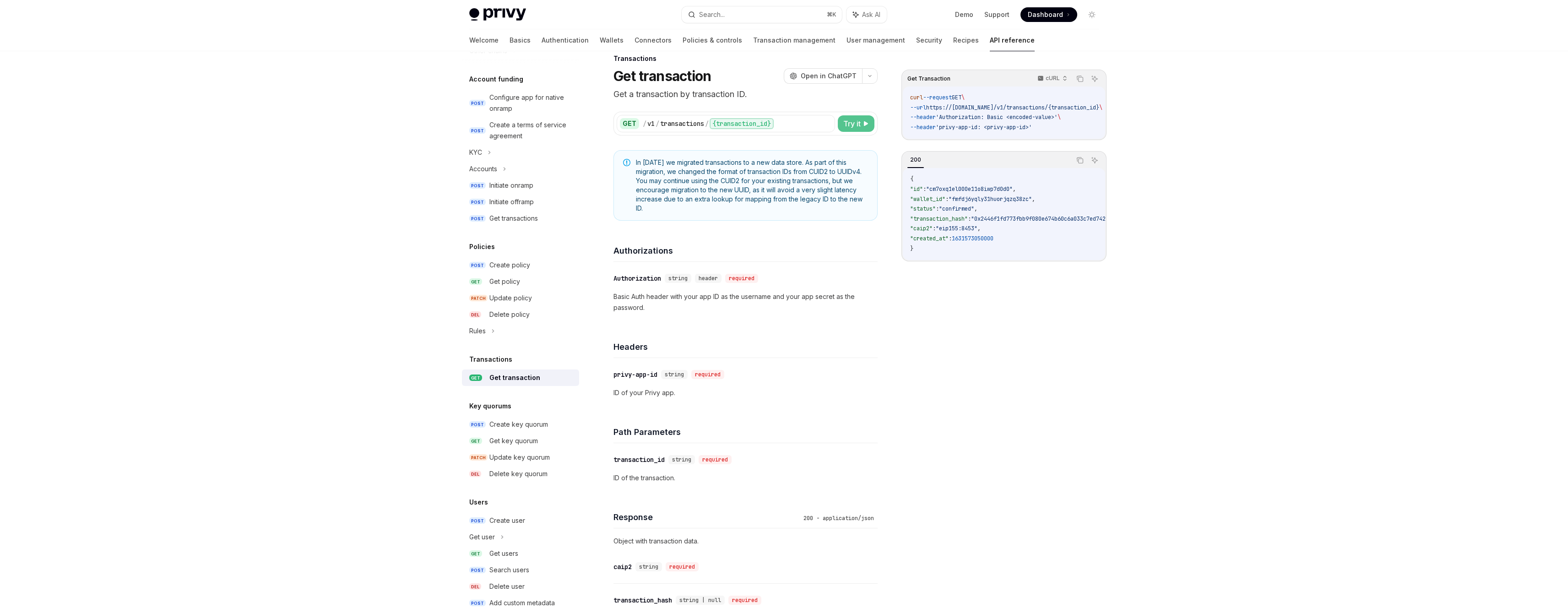
click at [863, 122] on icon at bounding box center [866, 124] width 6 height 6
type textarea "*"
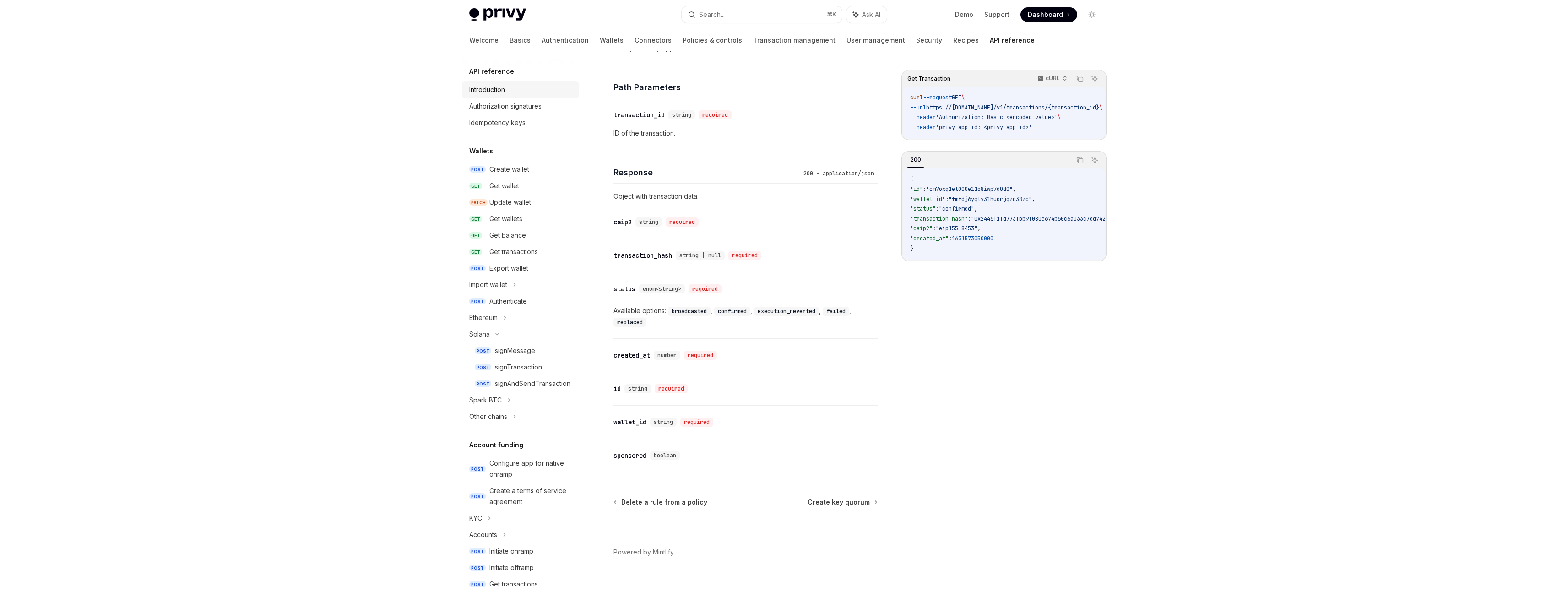
click at [528, 95] on link "Introduction" at bounding box center [521, 89] width 117 height 17
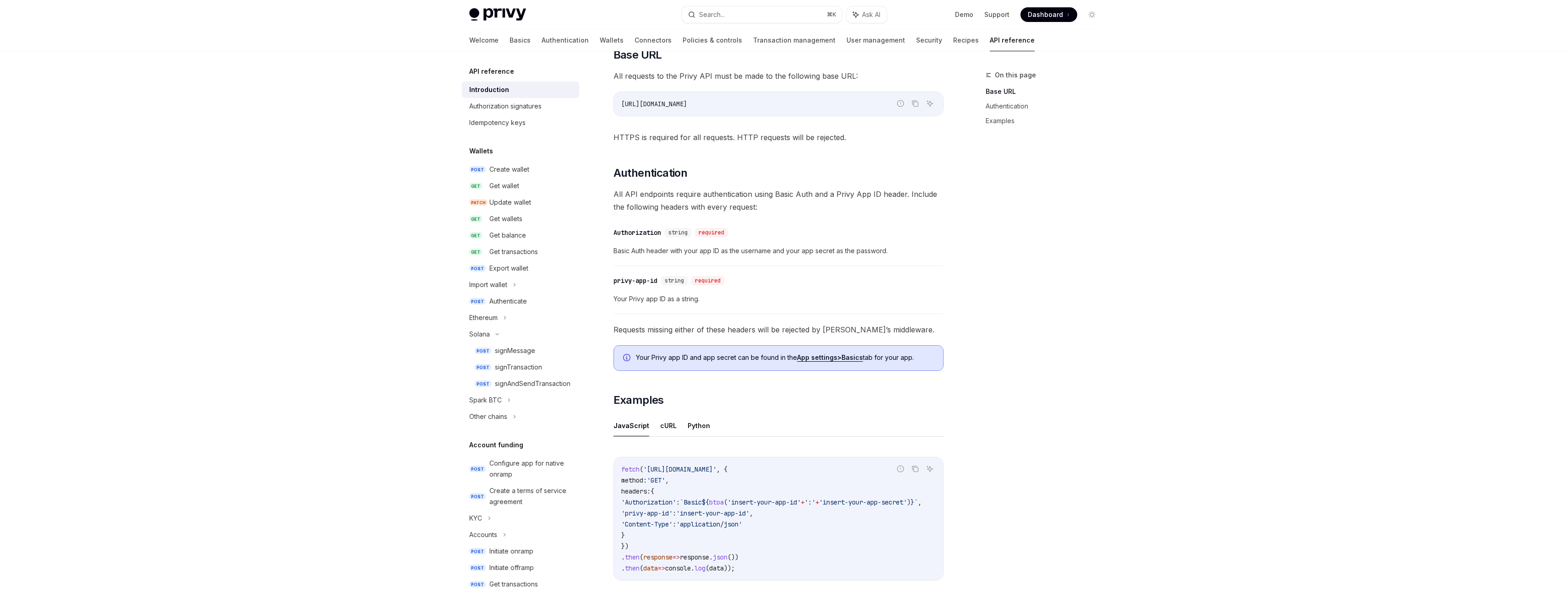
scroll to position [284, 0]
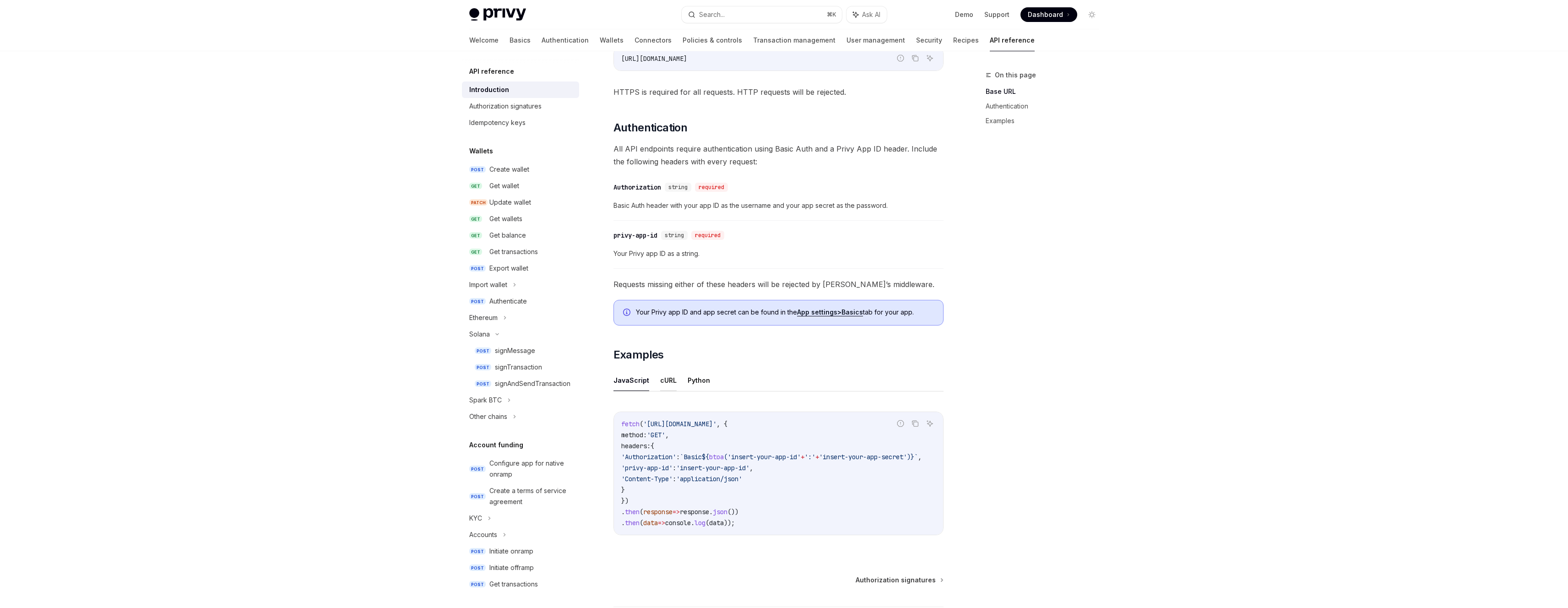
click at [665, 375] on button "cURL" at bounding box center [668, 380] width 17 height 21
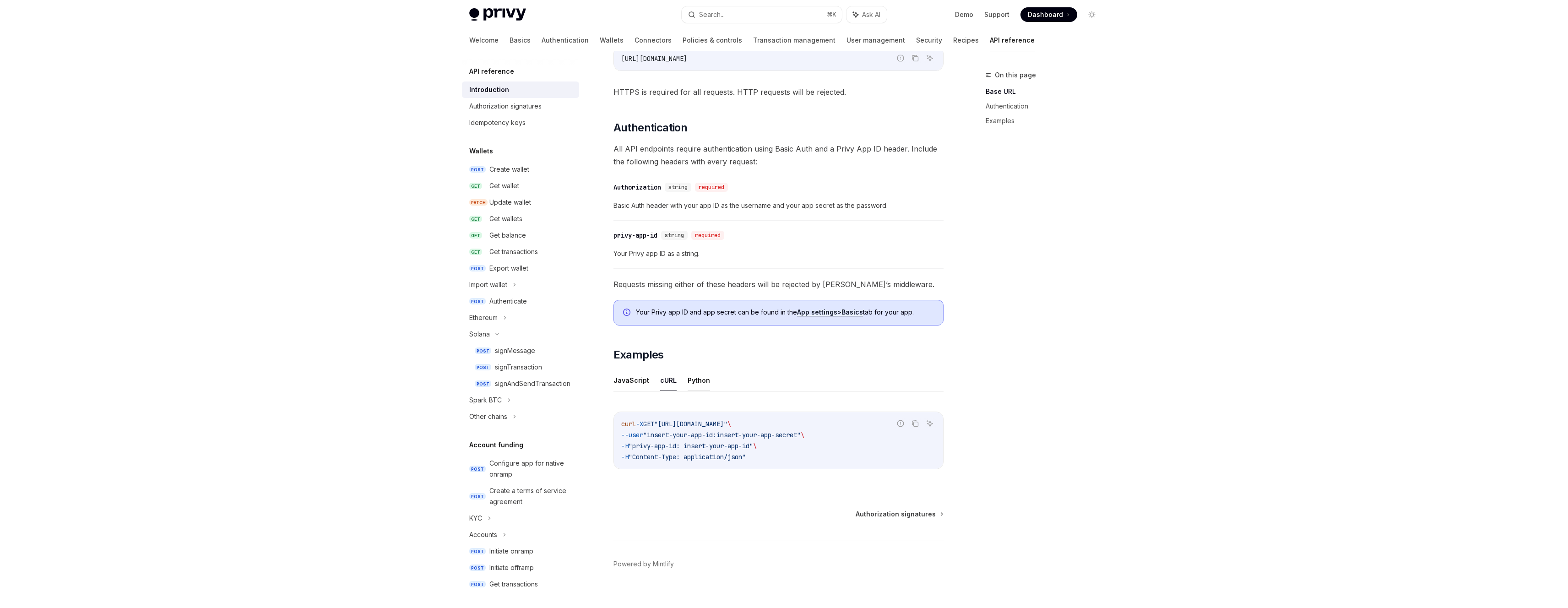
click at [695, 383] on button "Python" at bounding box center [699, 380] width 23 height 21
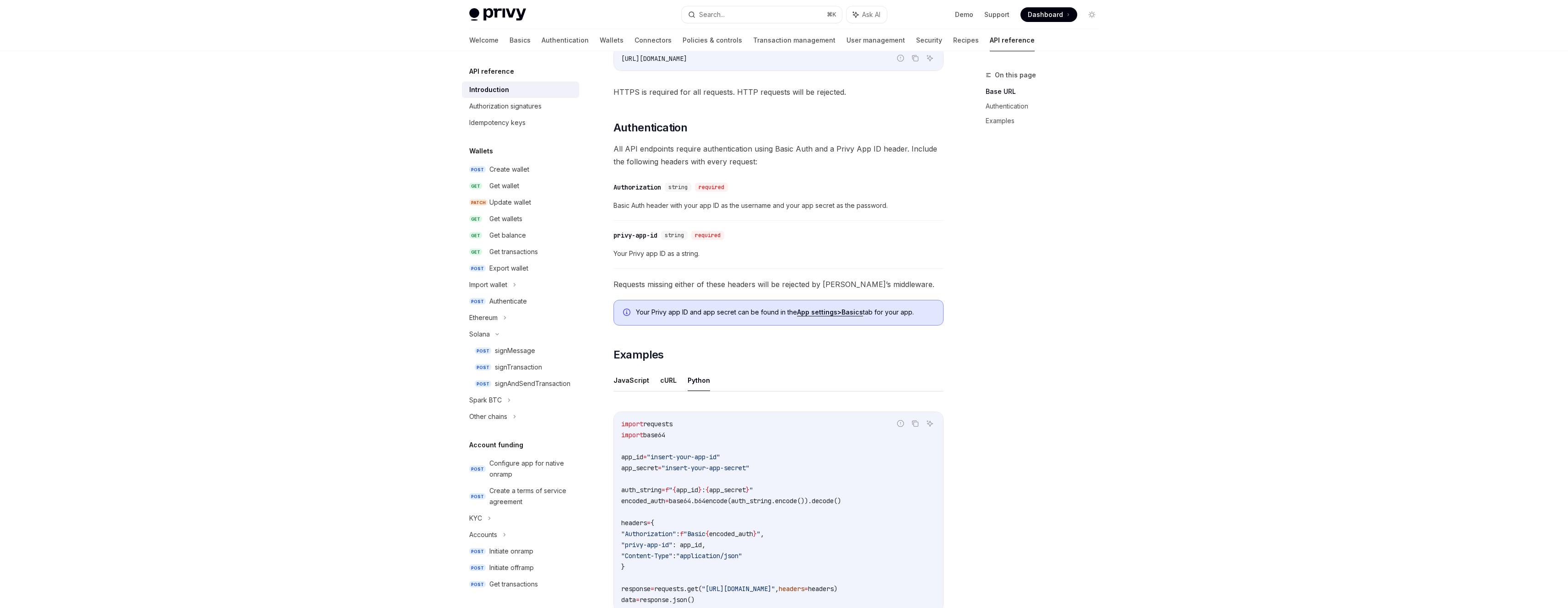
click at [653, 382] on ul "JavaScript cURL Python" at bounding box center [778, 380] width 330 height 22
click at [664, 382] on button "cURL" at bounding box center [668, 380] width 17 height 21
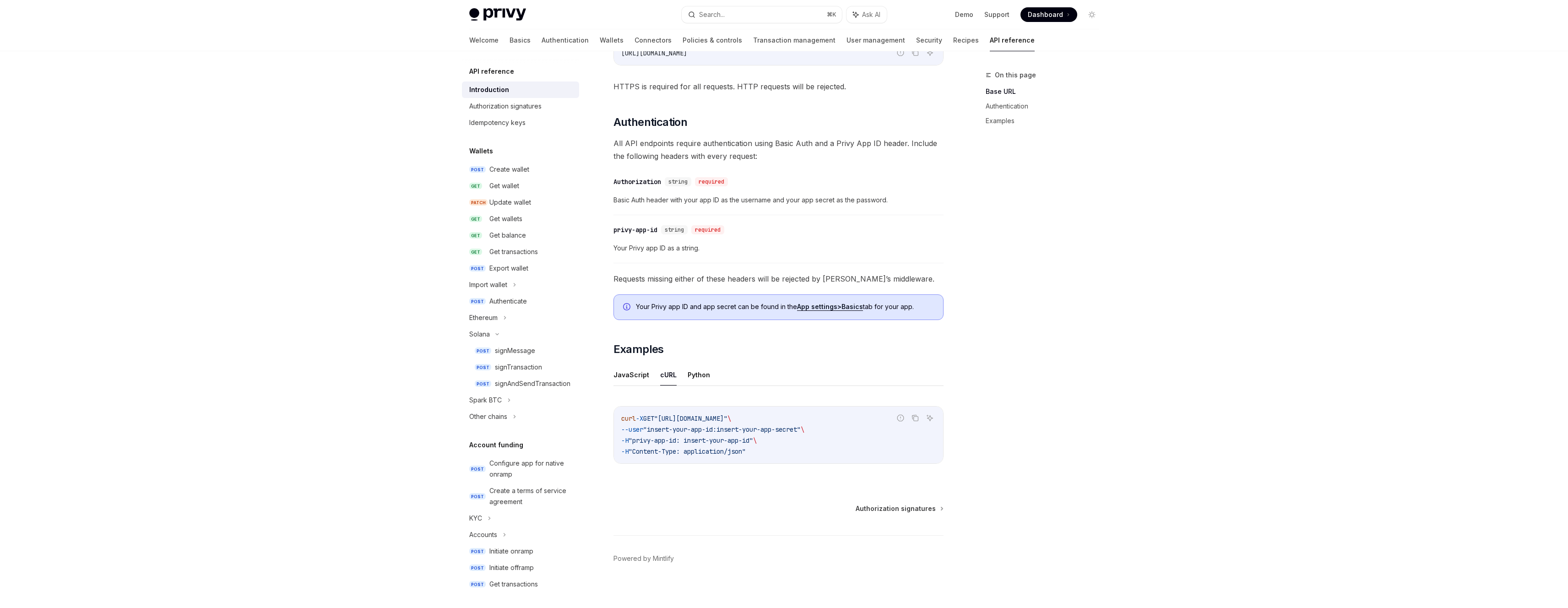
scroll to position [295, 0]
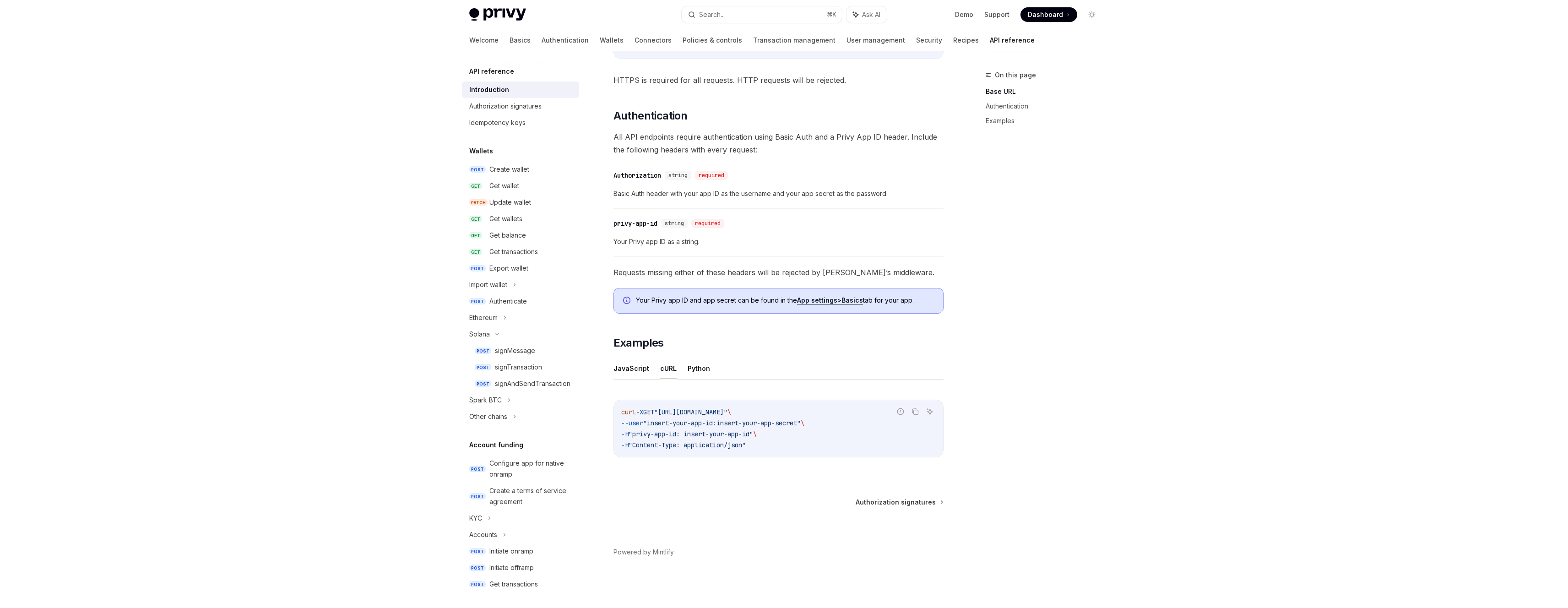
click at [687, 439] on code "curl -X GET "https://api.privy.io/v1/wallets" \ --user "insert-your-app-id:inse…" at bounding box center [778, 429] width 314 height 44
click at [697, 447] on span ""Content-Type: application/json"" at bounding box center [687, 445] width 117 height 8
click at [689, 456] on div "curl -X GET "https://api.privy.io/v1/wallets" \ --user "insert-your-app-id:inse…" at bounding box center [778, 428] width 329 height 57
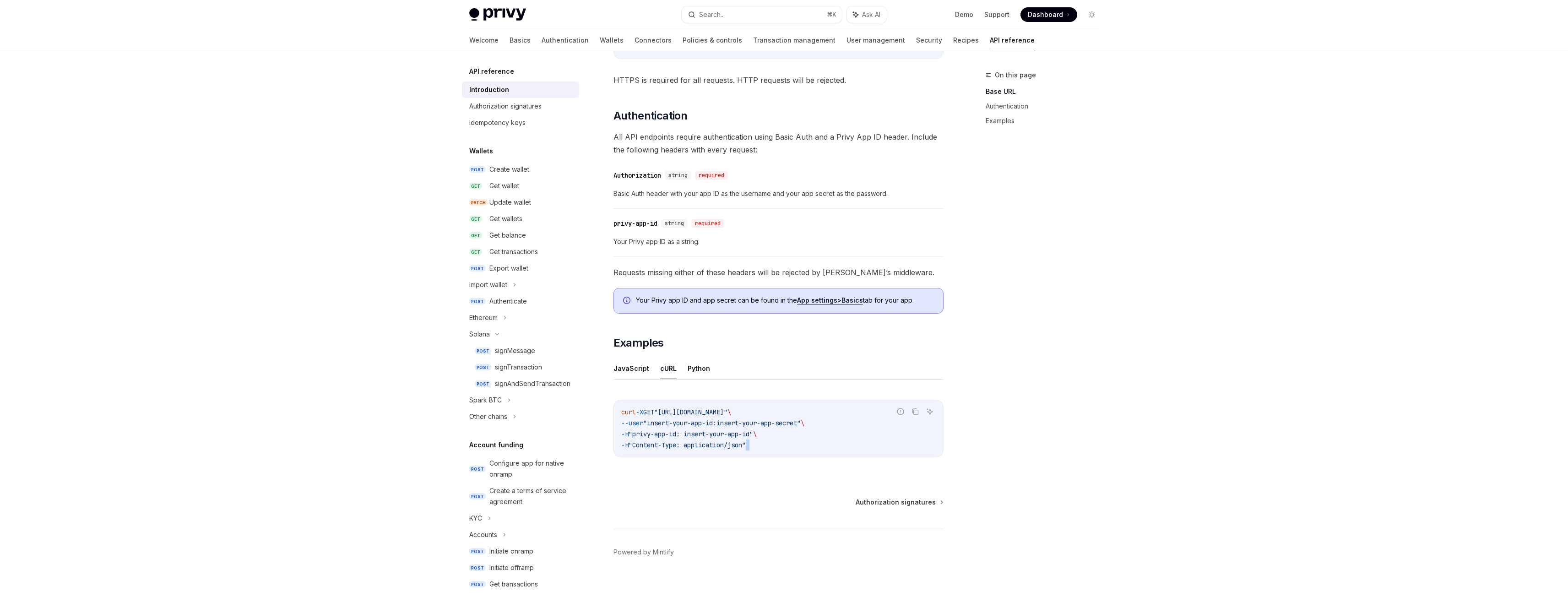
click at [689, 456] on div "curl -X GET "https://api.privy.io/v1/wallets" \ --user "insert-your-app-id:inse…" at bounding box center [778, 428] width 329 height 57
click at [627, 372] on button "JavaScript" at bounding box center [631, 368] width 35 height 21
type textarea "*"
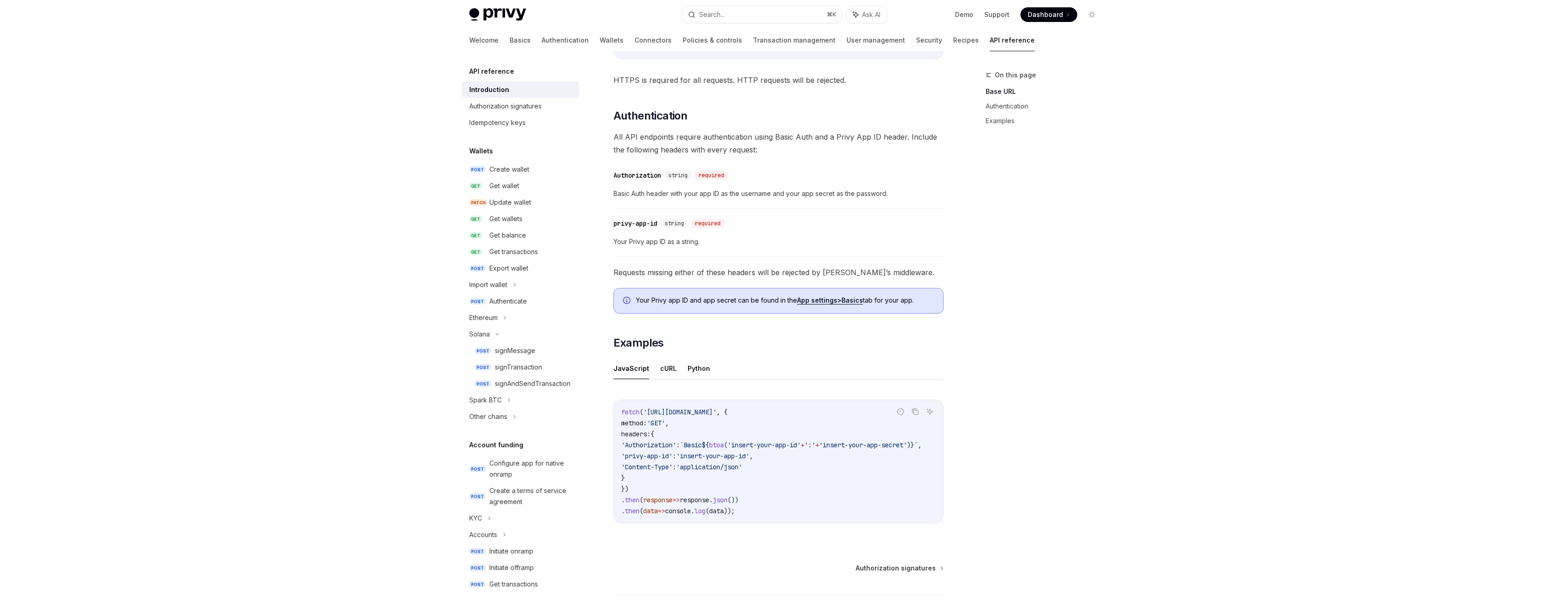
click at [1085, 500] on div "On this page Base URL Authentication Examples" at bounding box center [1037, 339] width 139 height 539
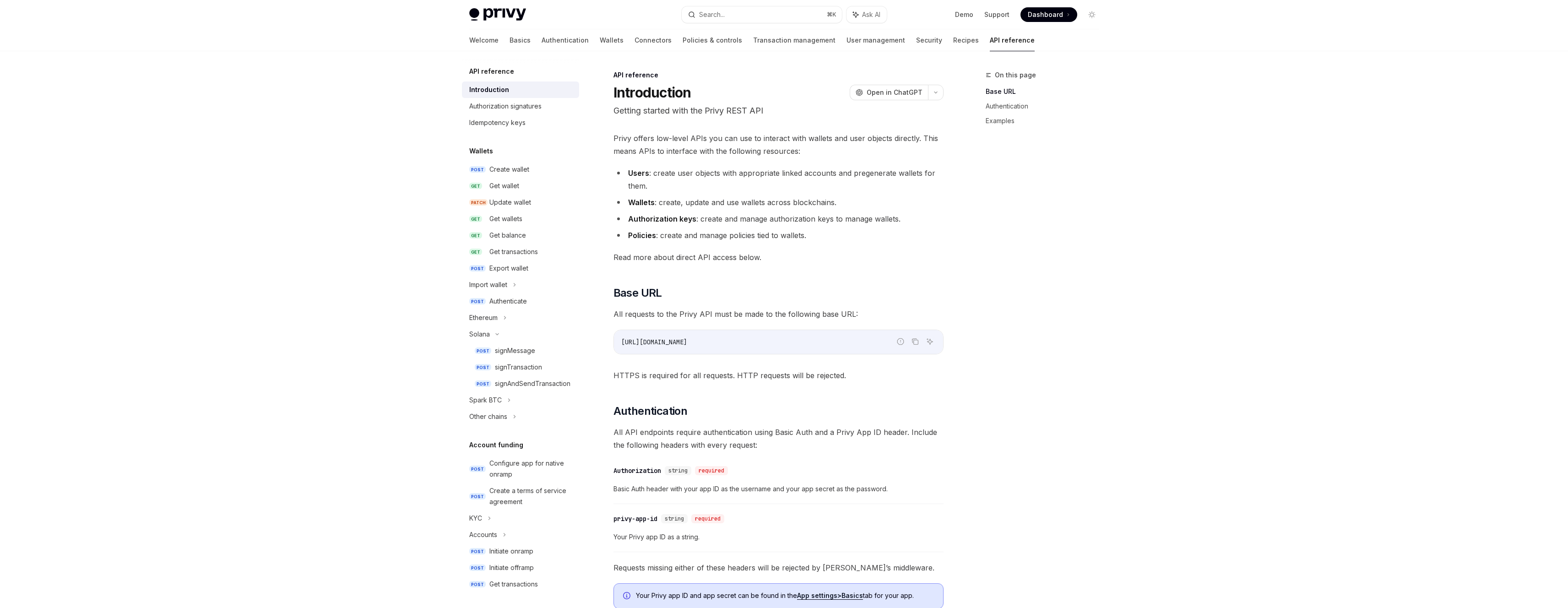
click at [888, 264] on div "Privy offers low-level APIs you can use to interact with wallets and user objec…" at bounding box center [778, 483] width 330 height 702
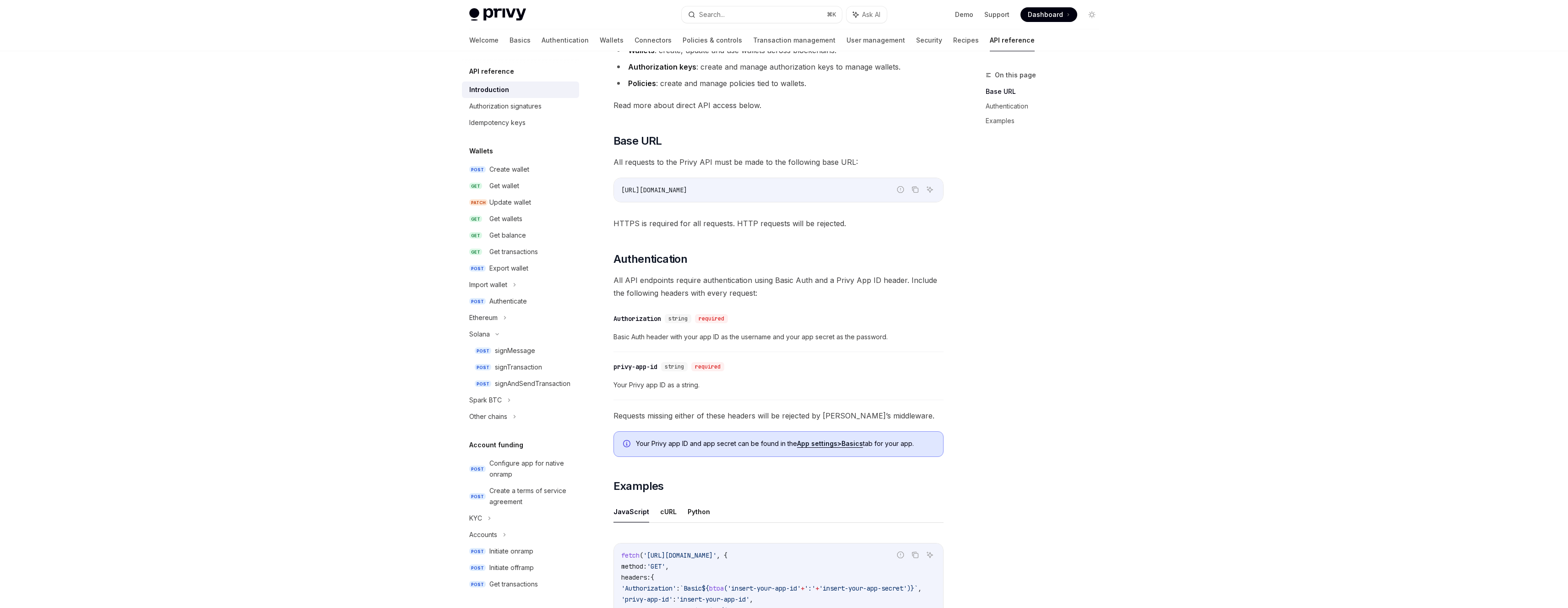
scroll to position [174, 0]
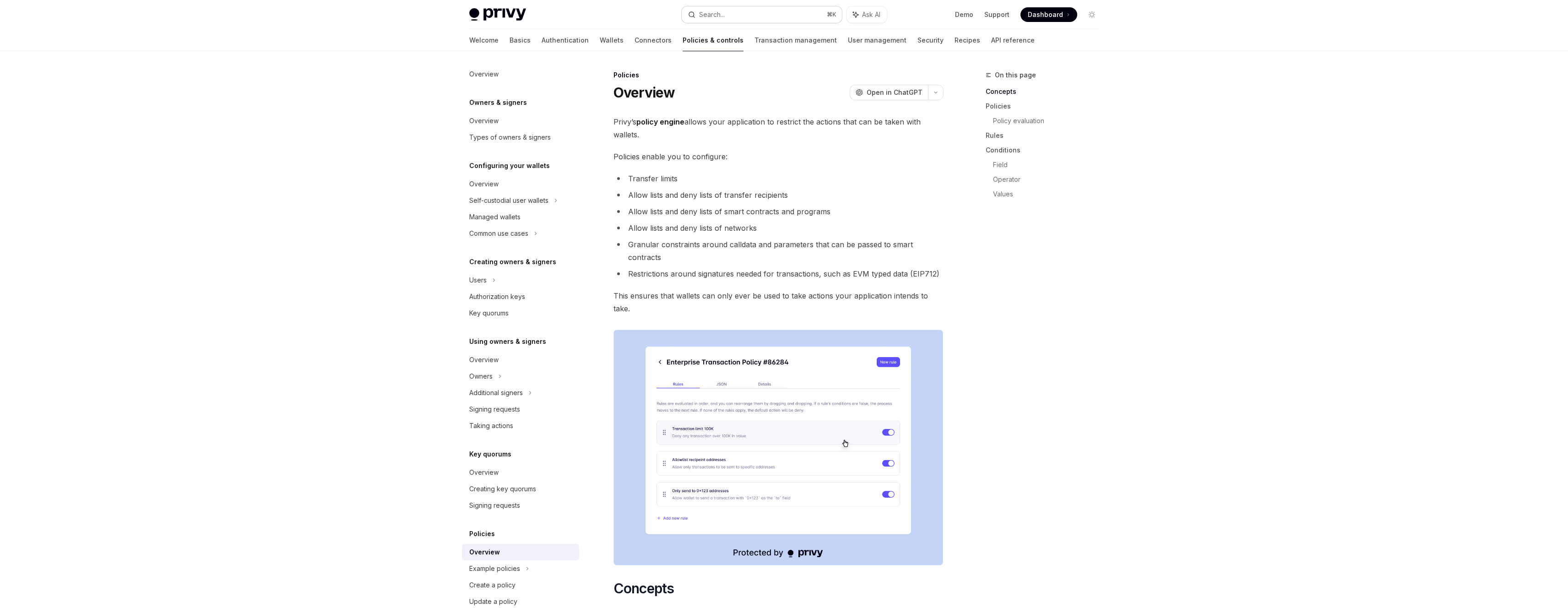
click at [779, 12] on button "Search... ⌘ K" at bounding box center [762, 14] width 160 height 17
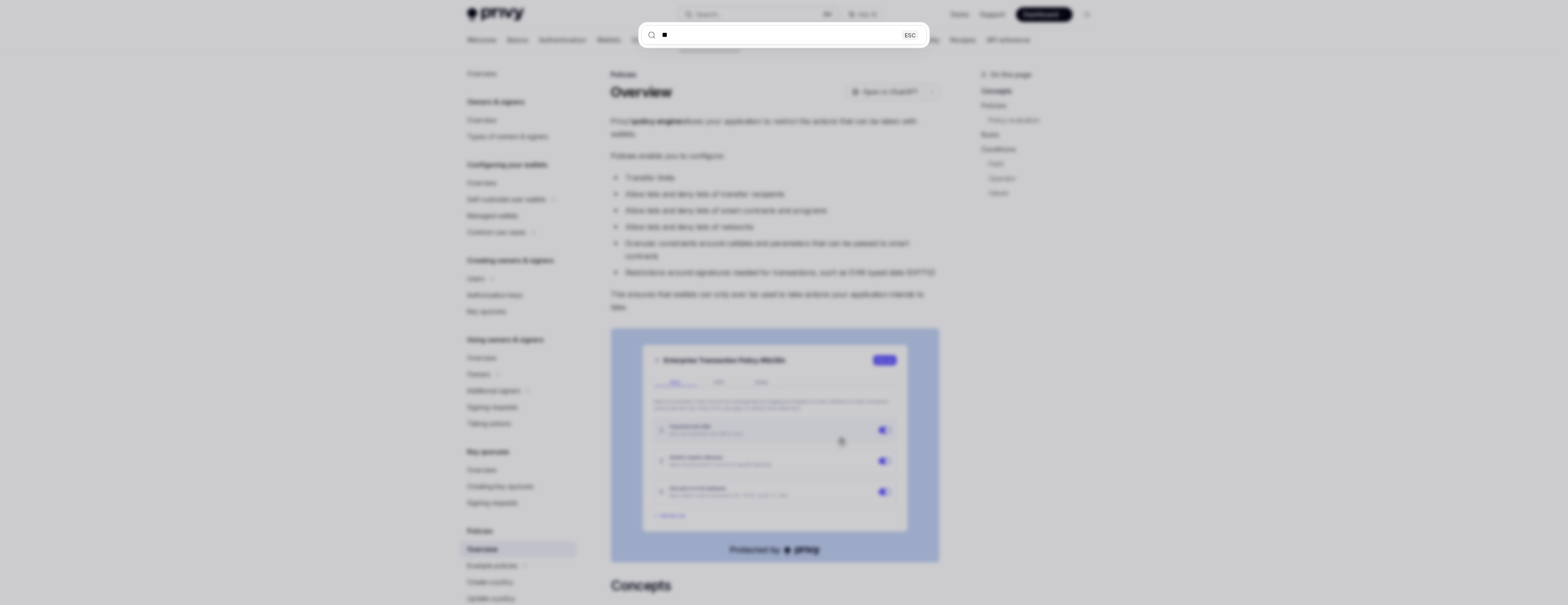
type input "***"
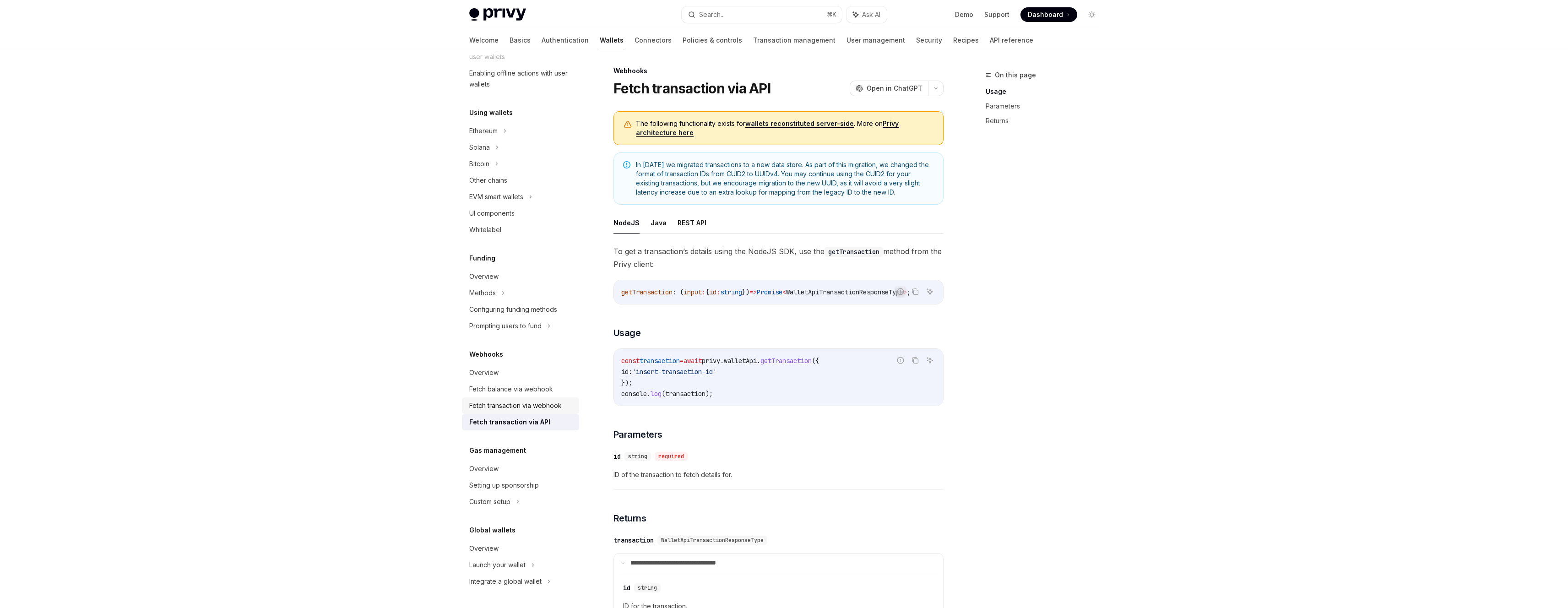
scroll to position [17, 0]
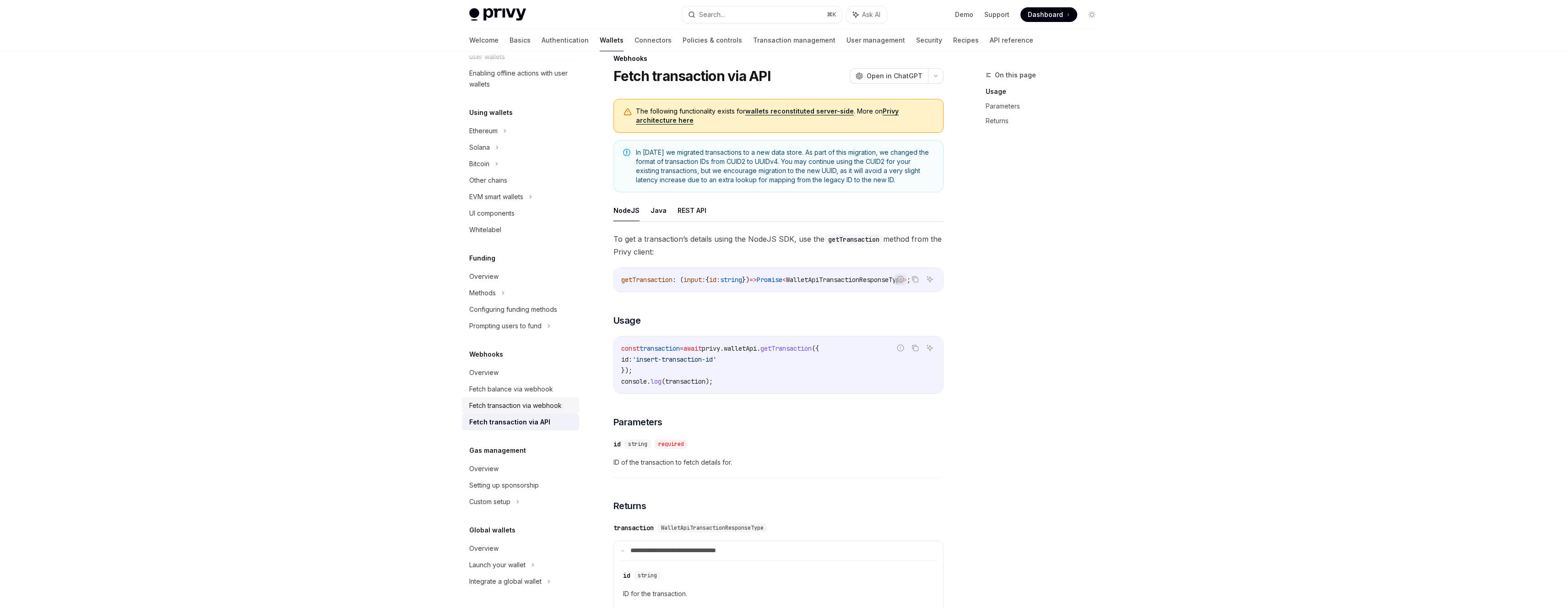
click at [506, 404] on div "Fetch transaction via webhook" at bounding box center [515, 406] width 92 height 11
type textarea "*"
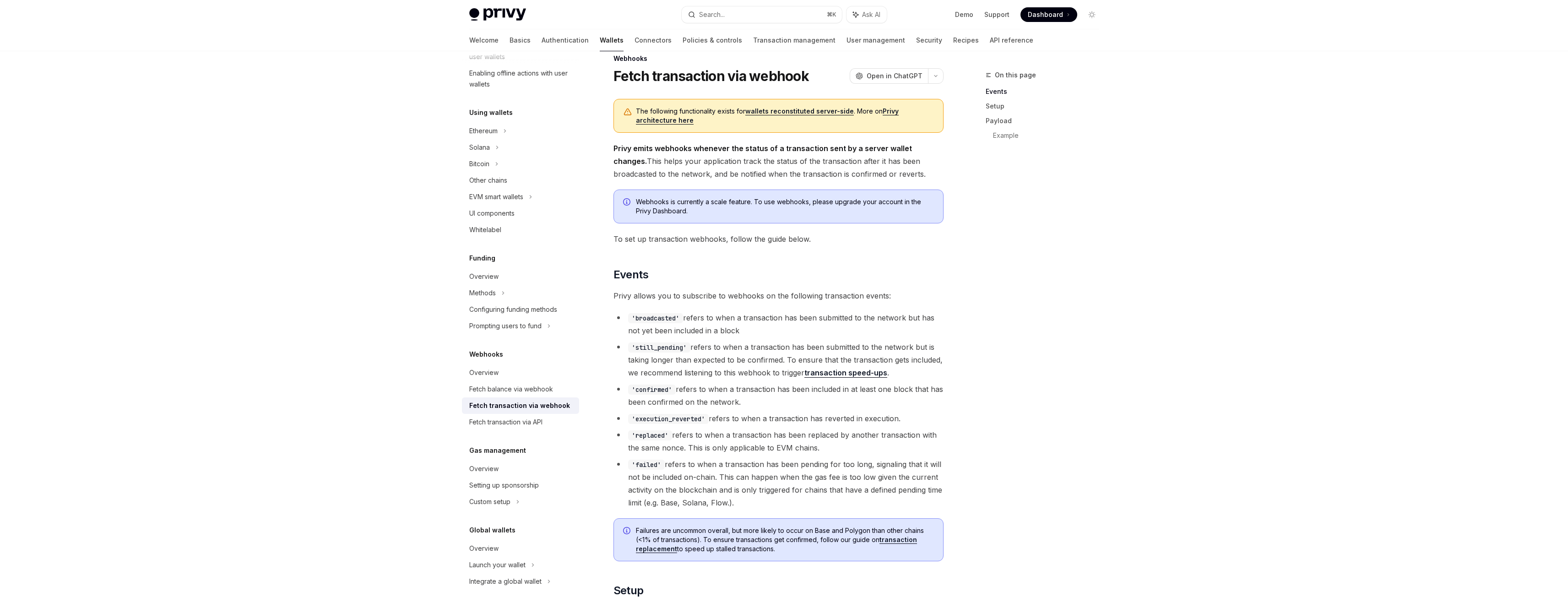
click at [815, 273] on h2 "​ Events" at bounding box center [778, 275] width 330 height 15
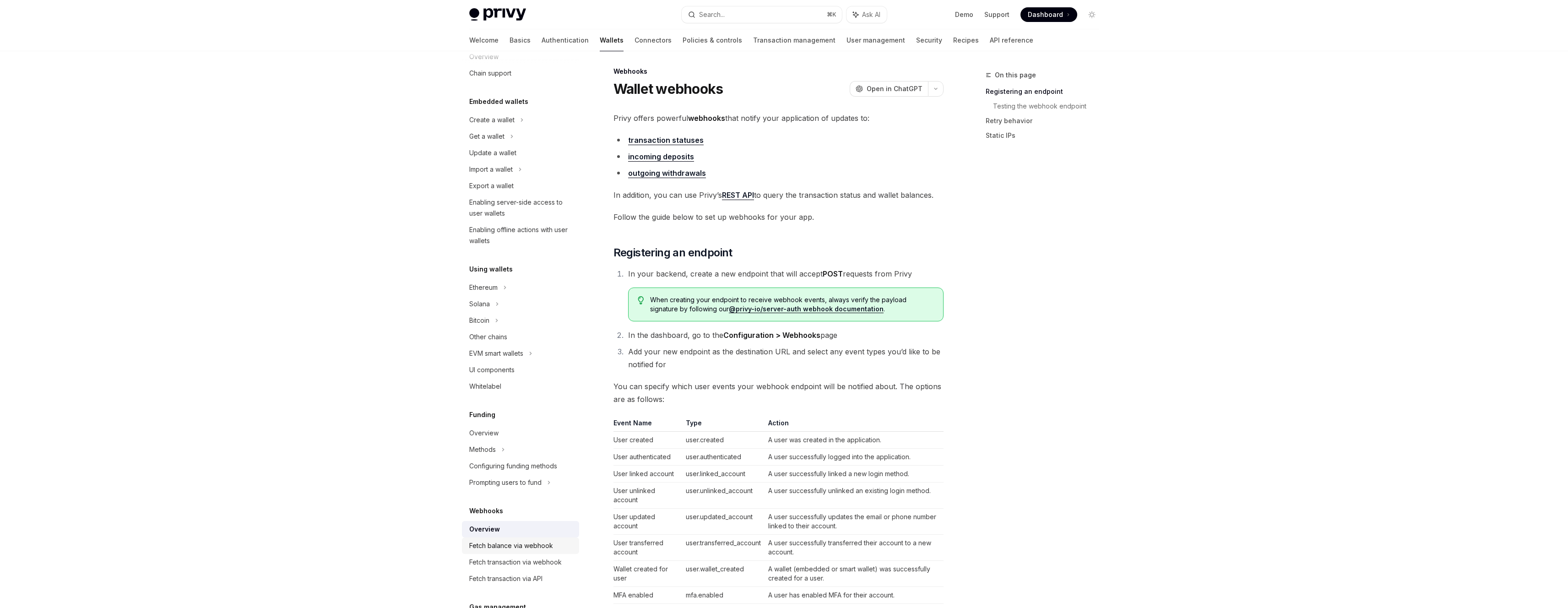
scroll to position [100, 0]
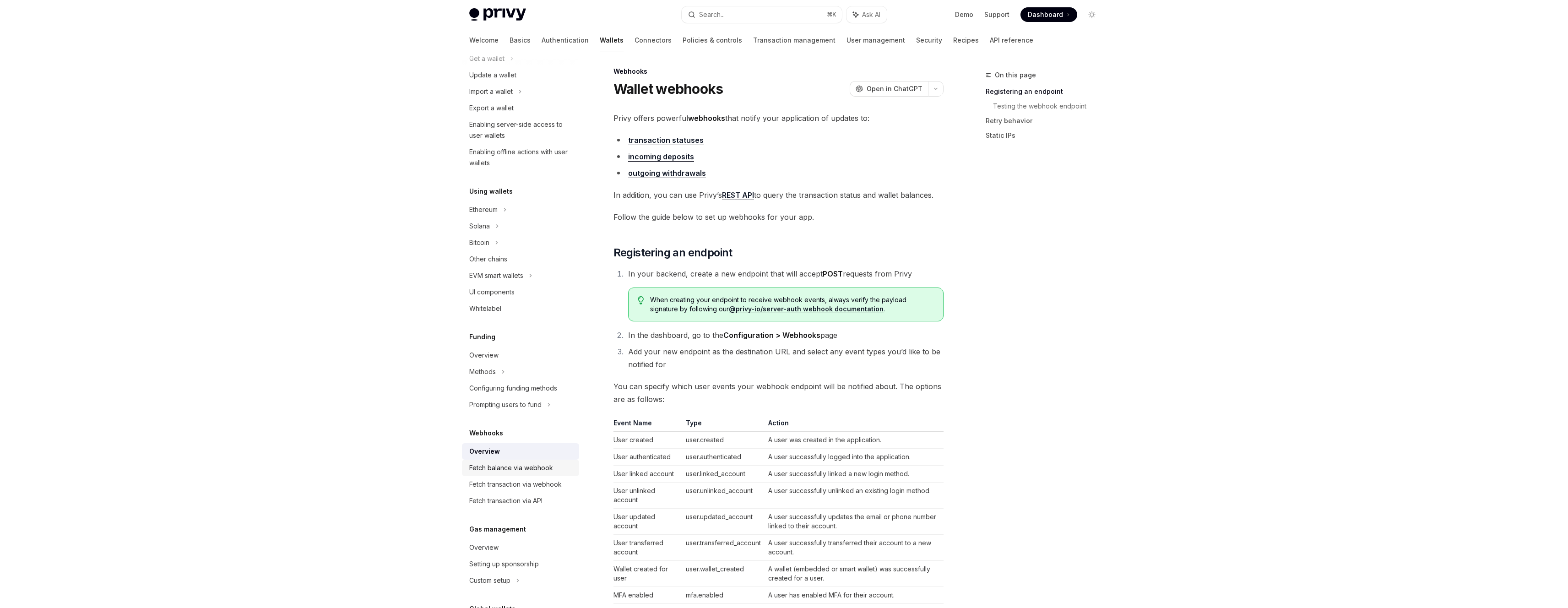
click at [546, 475] on link "Fetch balance via webhook" at bounding box center [521, 468] width 117 height 17
type textarea "*"
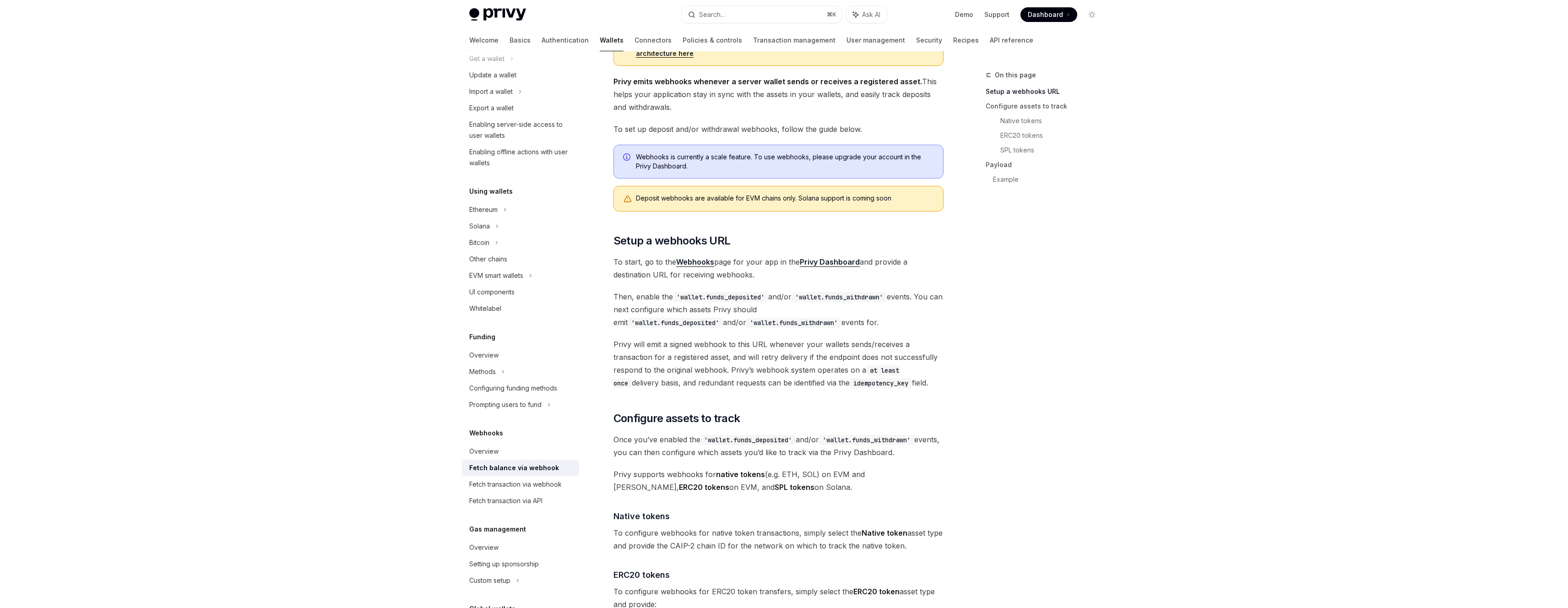
scroll to position [85, 0]
click at [713, 356] on span "Privy will emit a signed webhook to this URL whenever your wallets sends/receiv…" at bounding box center [778, 362] width 330 height 51
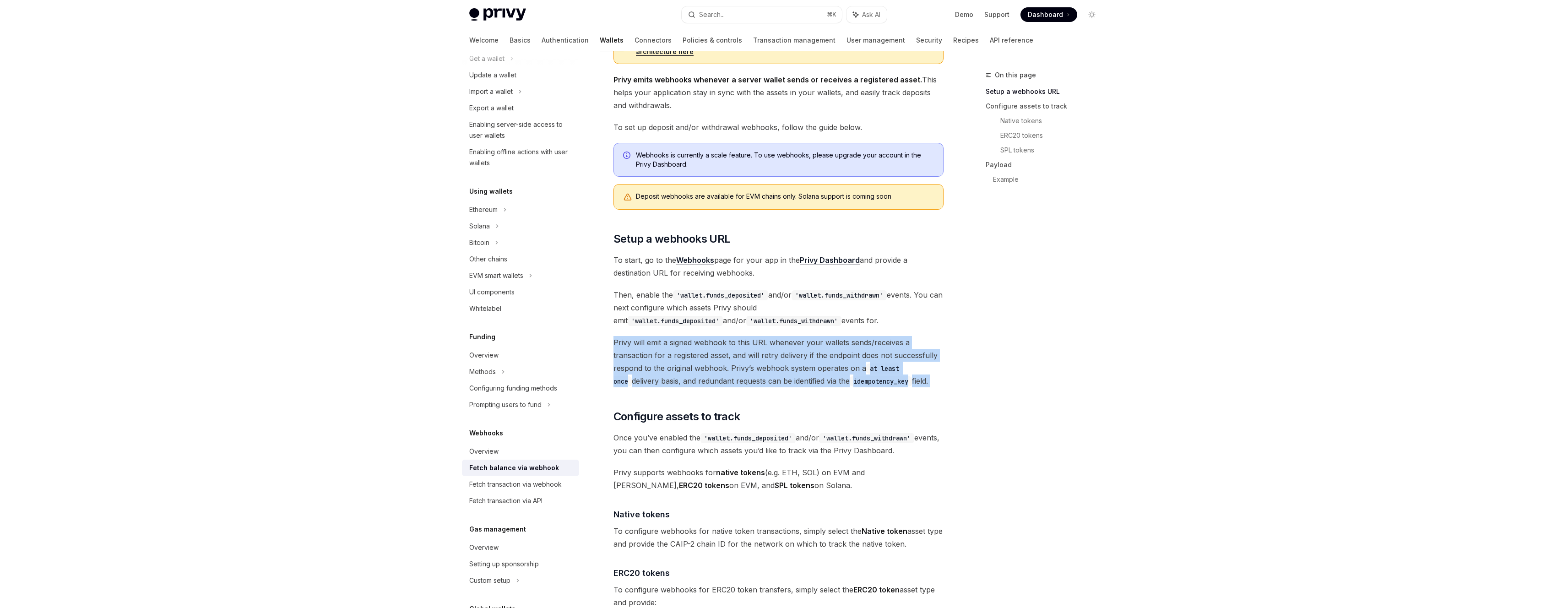
click at [713, 356] on span "Privy will emit a signed webhook to this URL whenever your wallets sends/receiv…" at bounding box center [778, 362] width 330 height 51
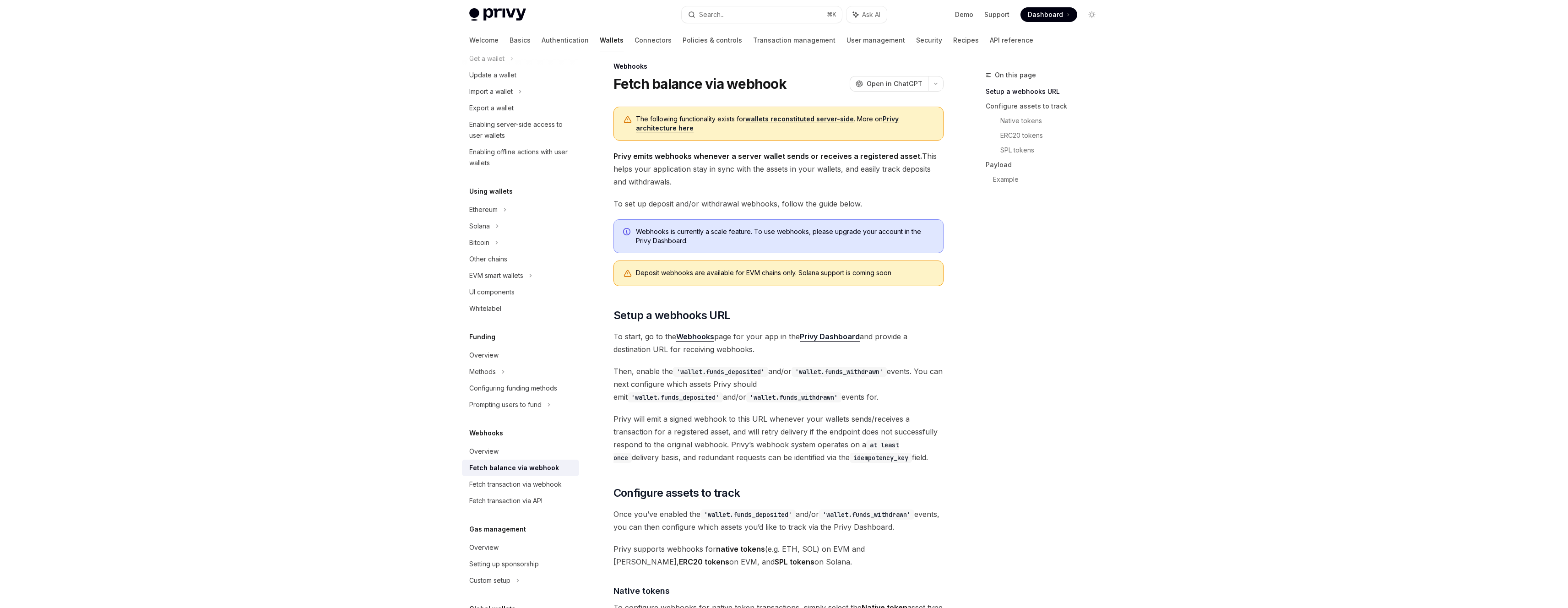
scroll to position [0, 0]
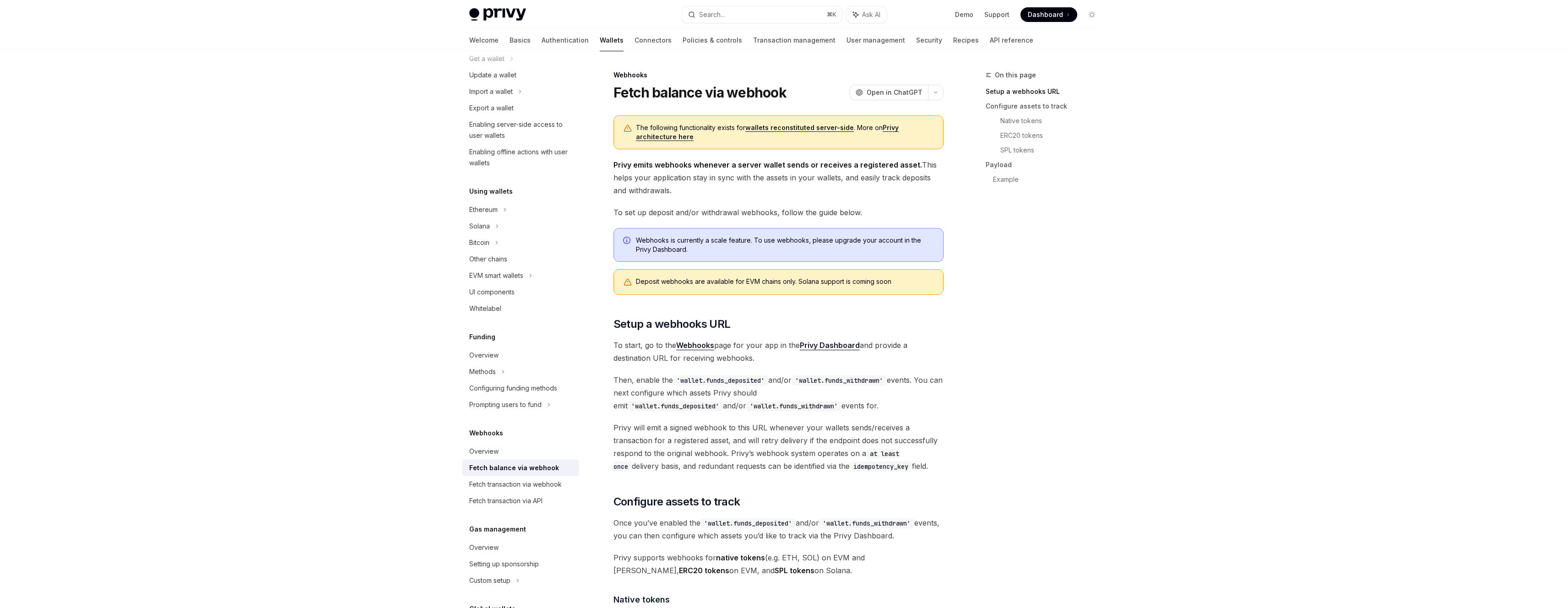
click at [693, 347] on strong "Webhooks" at bounding box center [695, 345] width 38 height 9
click at [681, 278] on div "Deposit webhooks are available for EVM chains only. Solana support is coming so…" at bounding box center [784, 280] width 298 height 10
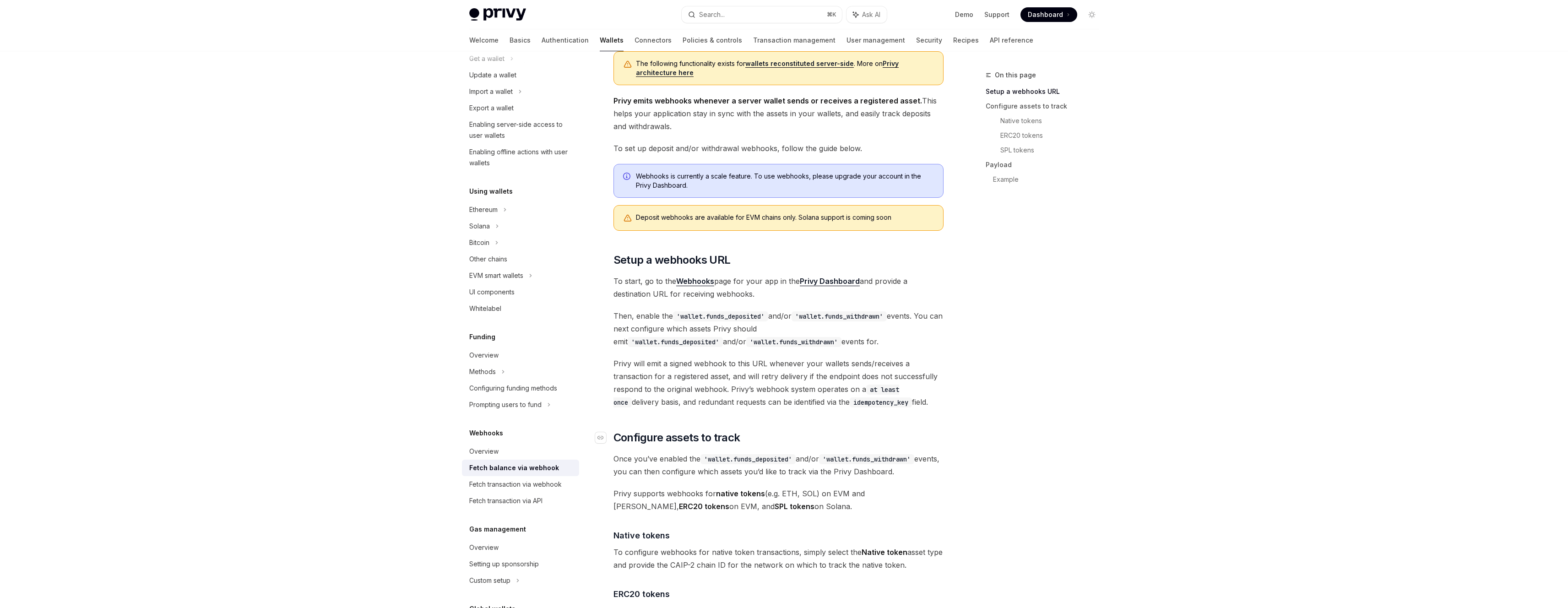
scroll to position [235, 0]
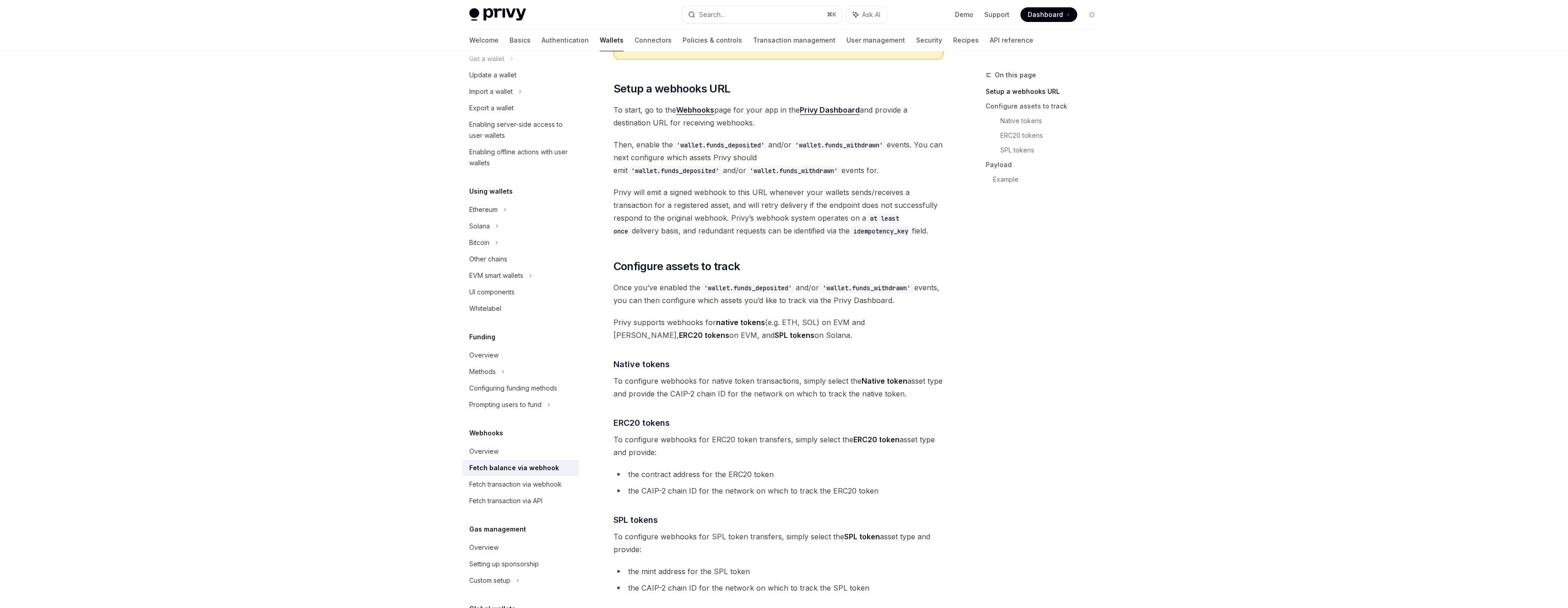
click at [724, 300] on span "Once you’ve enabled the 'wallet.funds_deposited' and/or 'wallet.funds_withdrawn…" at bounding box center [778, 294] width 330 height 26
drag, startPoint x: 724, startPoint y: 300, endPoint x: 727, endPoint y: 305, distance: 5.8
click at [724, 301] on span "Once you’ve enabled the 'wallet.funds_deposited' and/or 'wallet.funds_withdrawn…" at bounding box center [778, 294] width 330 height 26
click at [736, 339] on span "Privy supports webhooks for native tokens (e.g. ETH, SOL) on EVM and Solana, ER…" at bounding box center [778, 329] width 330 height 26
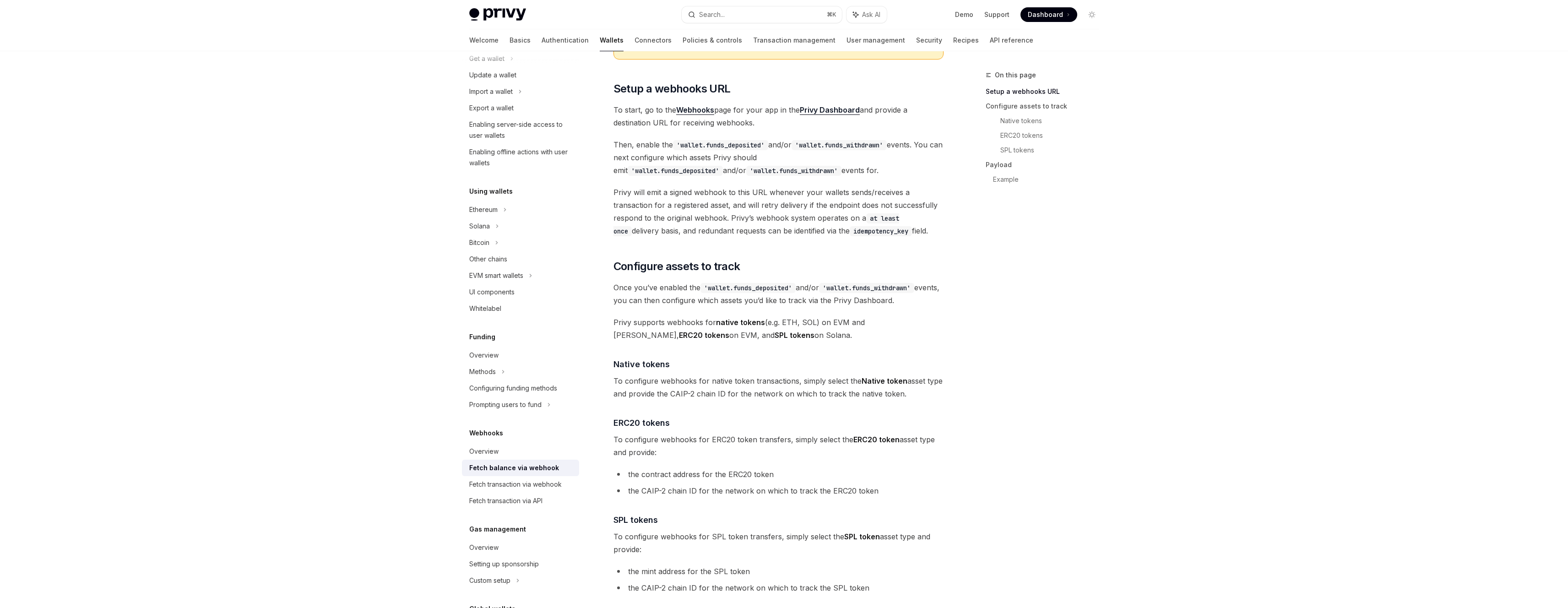
click at [736, 339] on span "Privy supports webhooks for native tokens (e.g. ETH, SOL) on EVM and Solana, ER…" at bounding box center [778, 329] width 330 height 26
click at [838, 377] on span "To configure webhooks for native token transactions, simply select the Native t…" at bounding box center [778, 388] width 330 height 26
drag, startPoint x: 719, startPoint y: 322, endPoint x: 817, endPoint y: 319, distance: 98.0
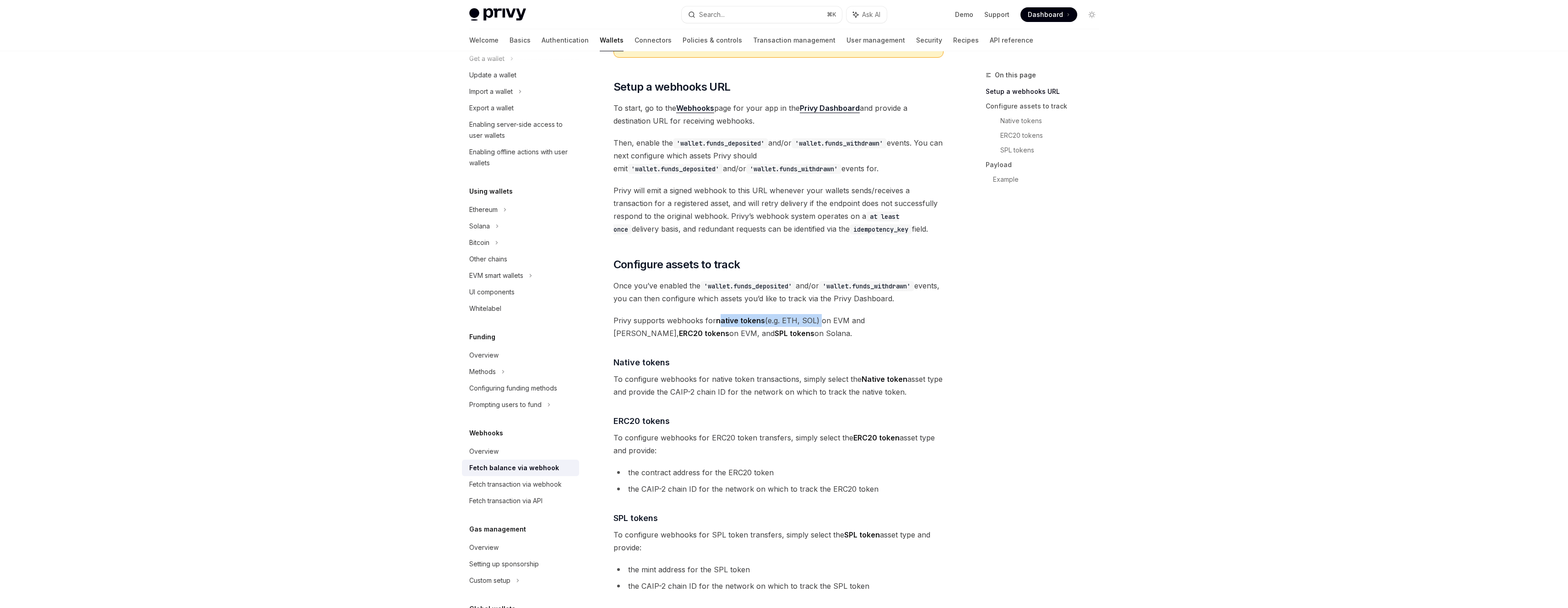
click at [817, 319] on span "Privy supports webhooks for native tokens (e.g. ETH, SOL) on EVM and Solana, ER…" at bounding box center [778, 327] width 330 height 26
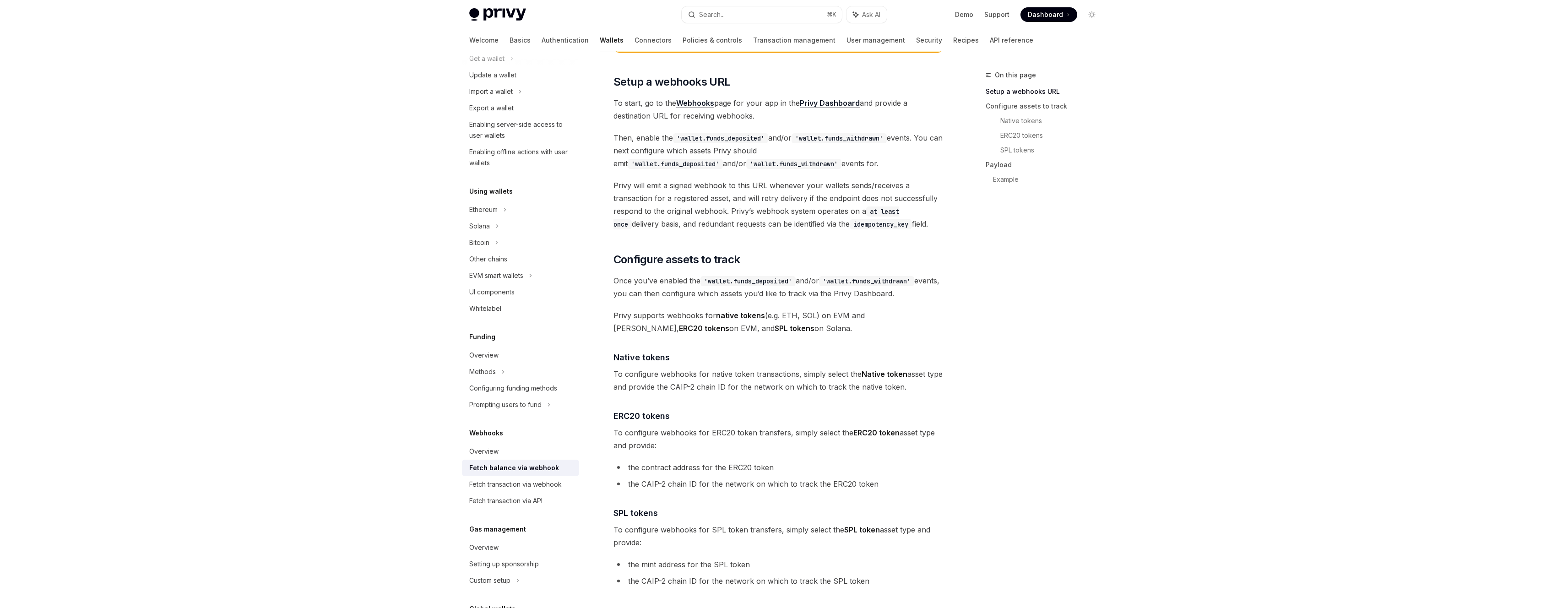
scroll to position [253, 0]
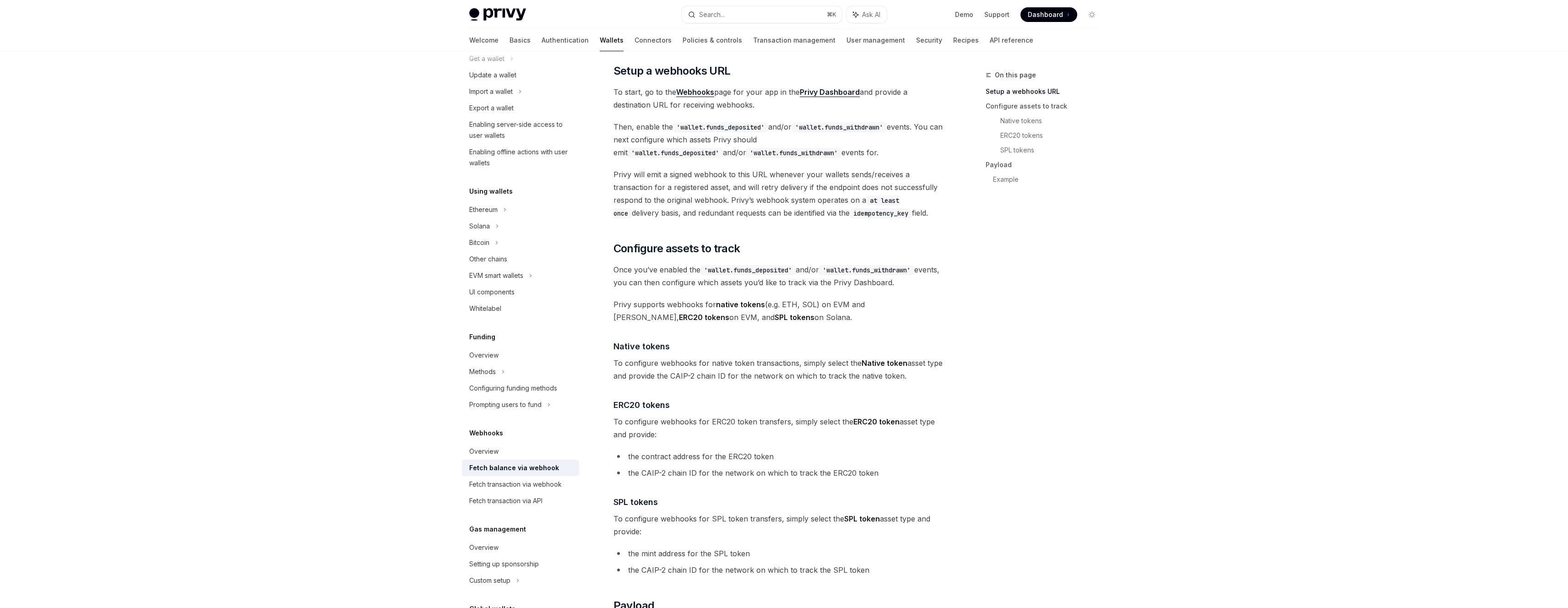
click at [787, 377] on span "To configure webhooks for native token transactions, simply select the Native t…" at bounding box center [778, 369] width 330 height 26
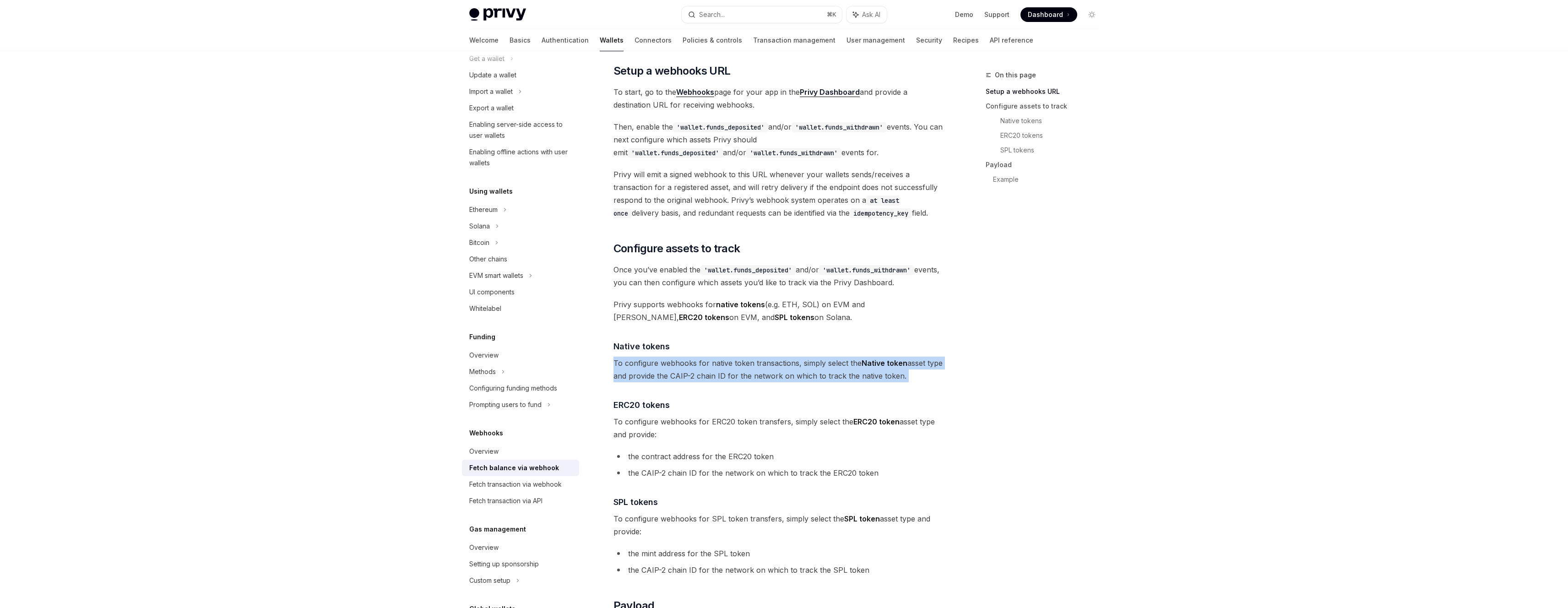
click at [787, 377] on span "To configure webhooks for native token transactions, simply select the Native t…" at bounding box center [778, 369] width 330 height 26
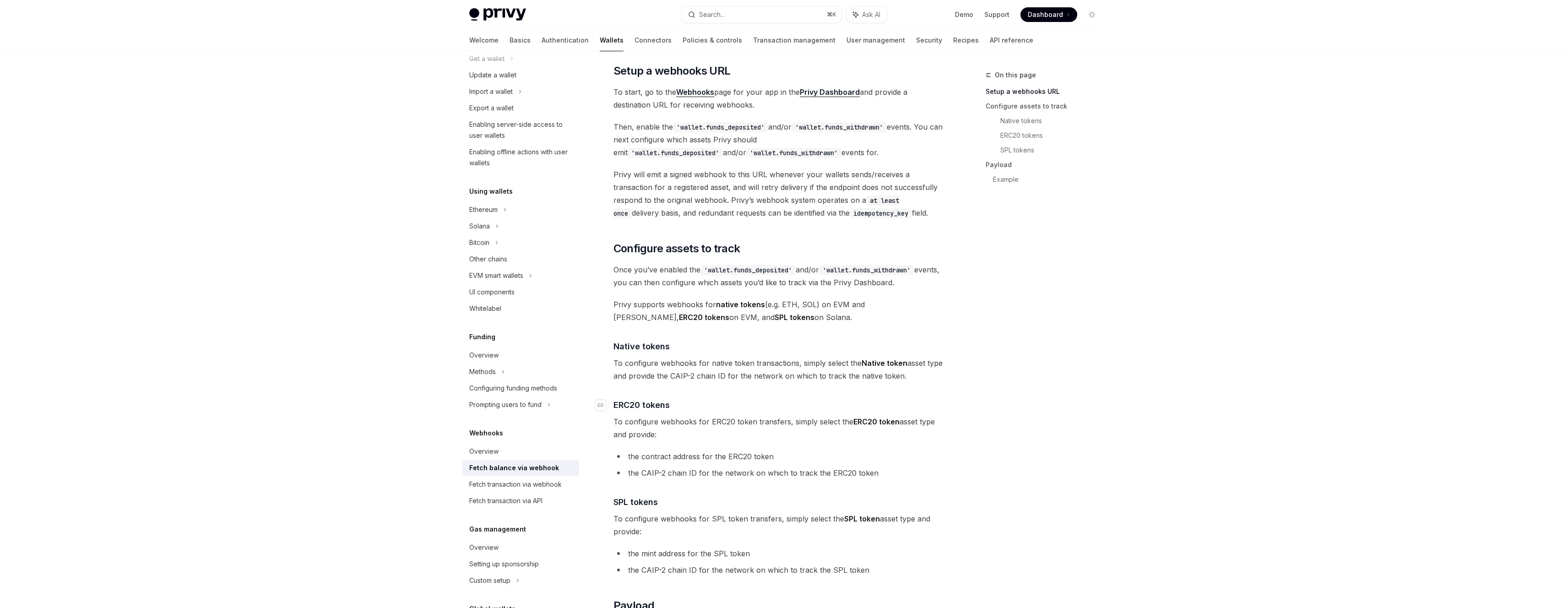
click at [788, 406] on h4 "​ ERC20 tokens" at bounding box center [778, 405] width 330 height 12
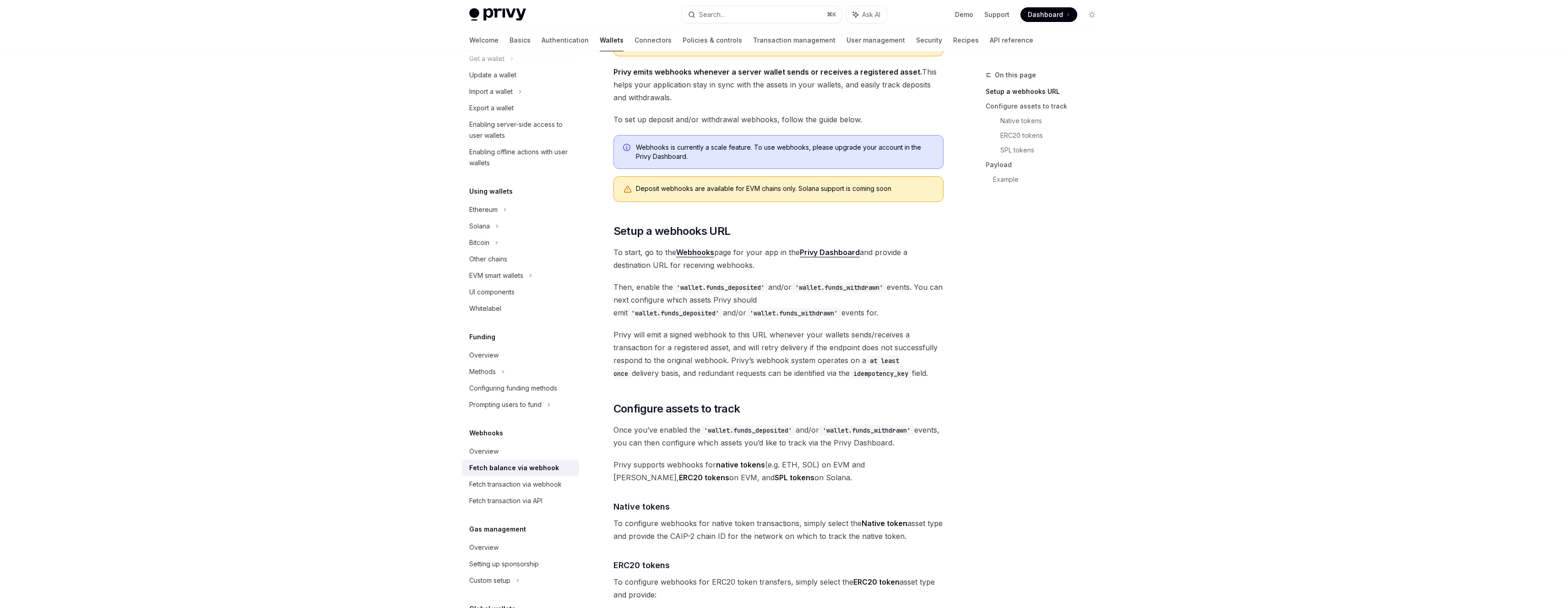
scroll to position [0, 0]
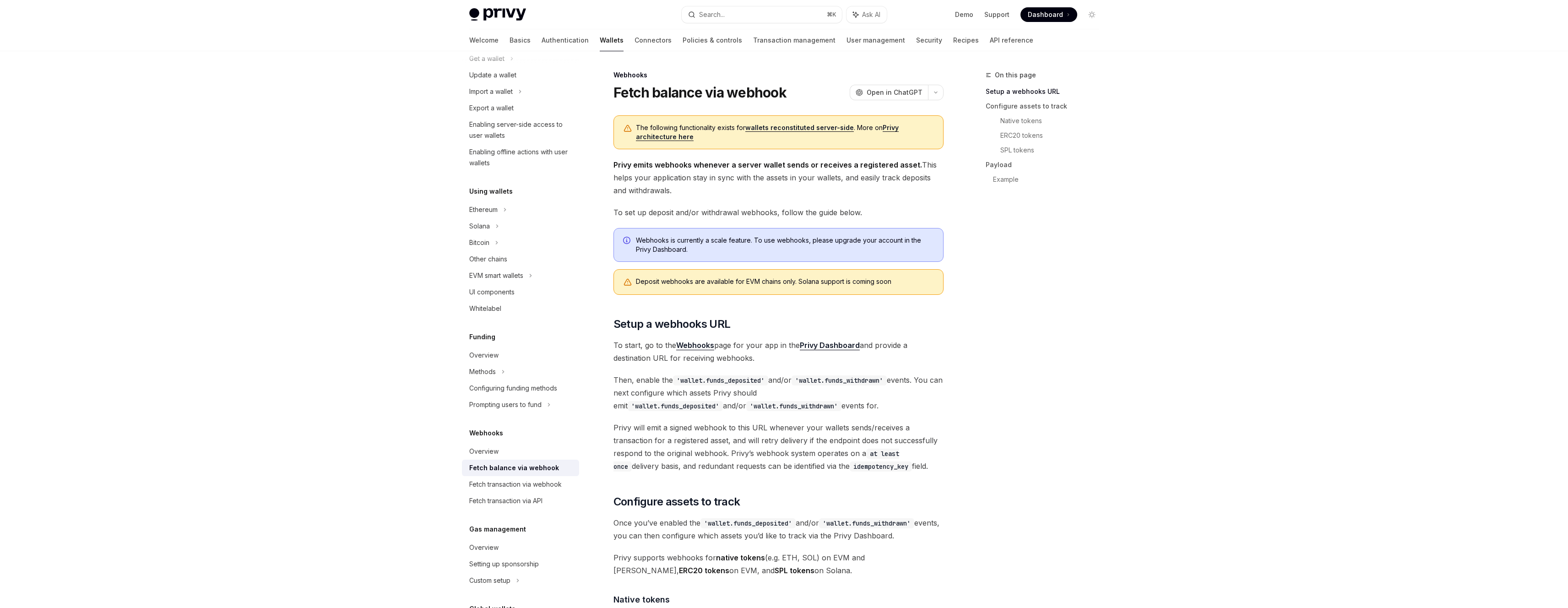
click at [809, 284] on div "Deposit webhooks are available for EVM chains only. Solana support is coming so…" at bounding box center [784, 282] width 298 height 10
click at [1006, 308] on div "On this page Setup a webhooks URL Configure assets to track Native tokens ERC20…" at bounding box center [1037, 339] width 139 height 539
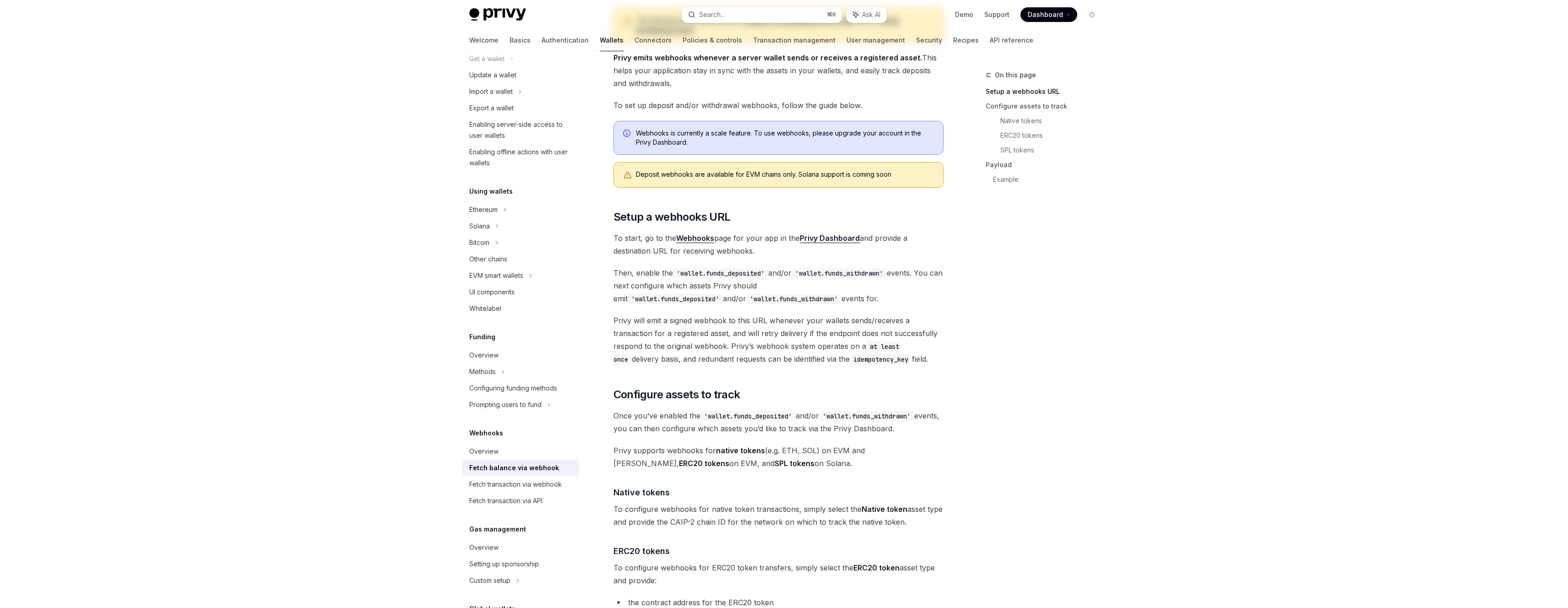
scroll to position [174, 0]
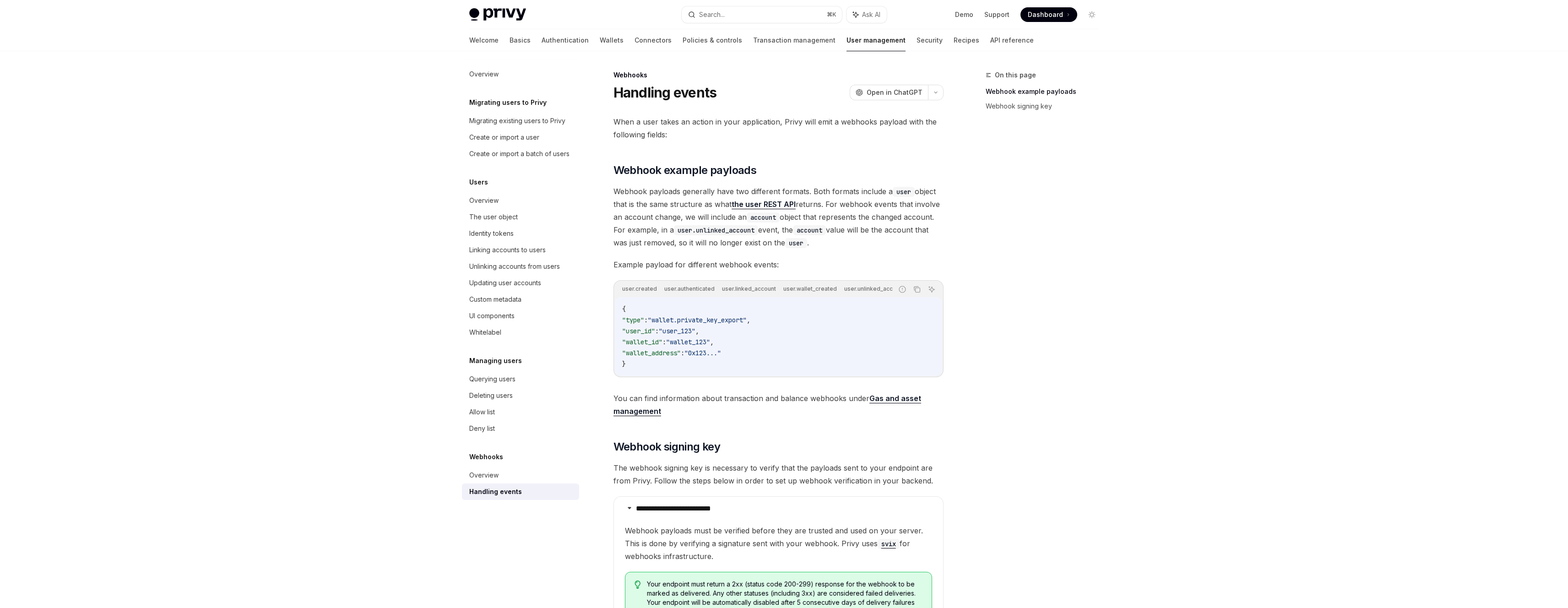
scroll to position [0, 447]
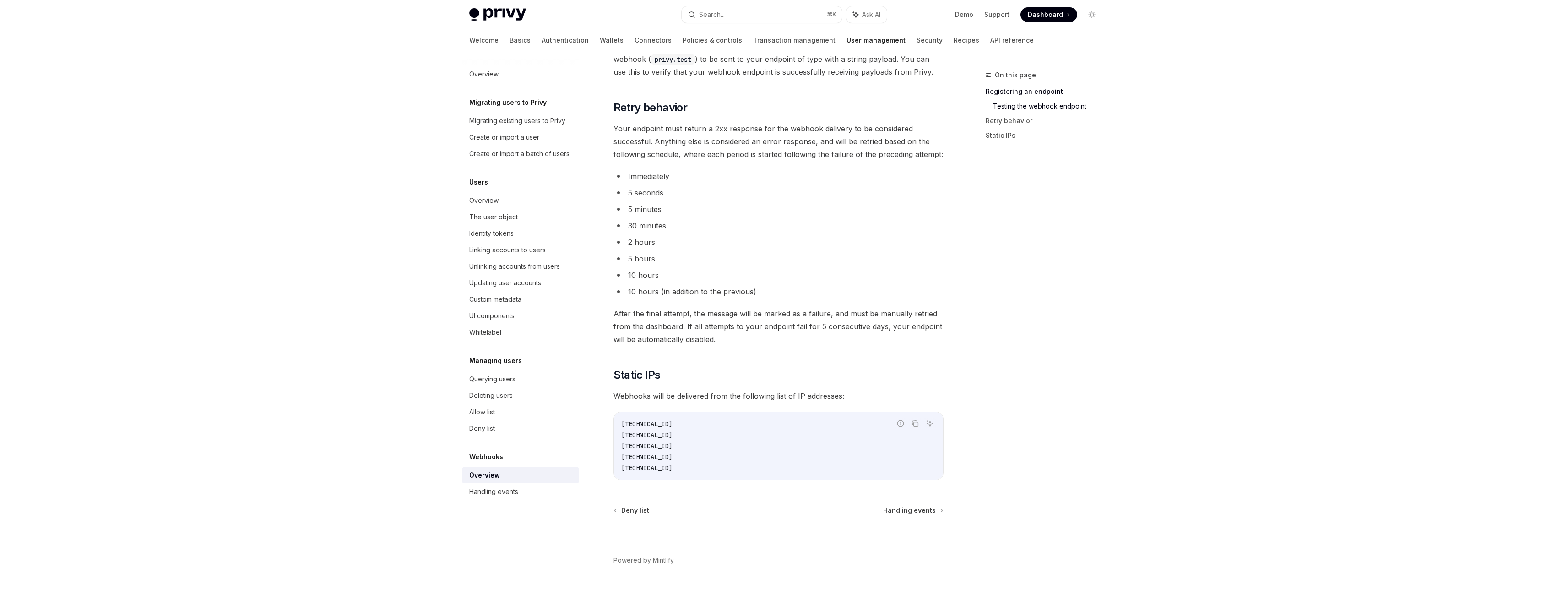
scroll to position [971, 0]
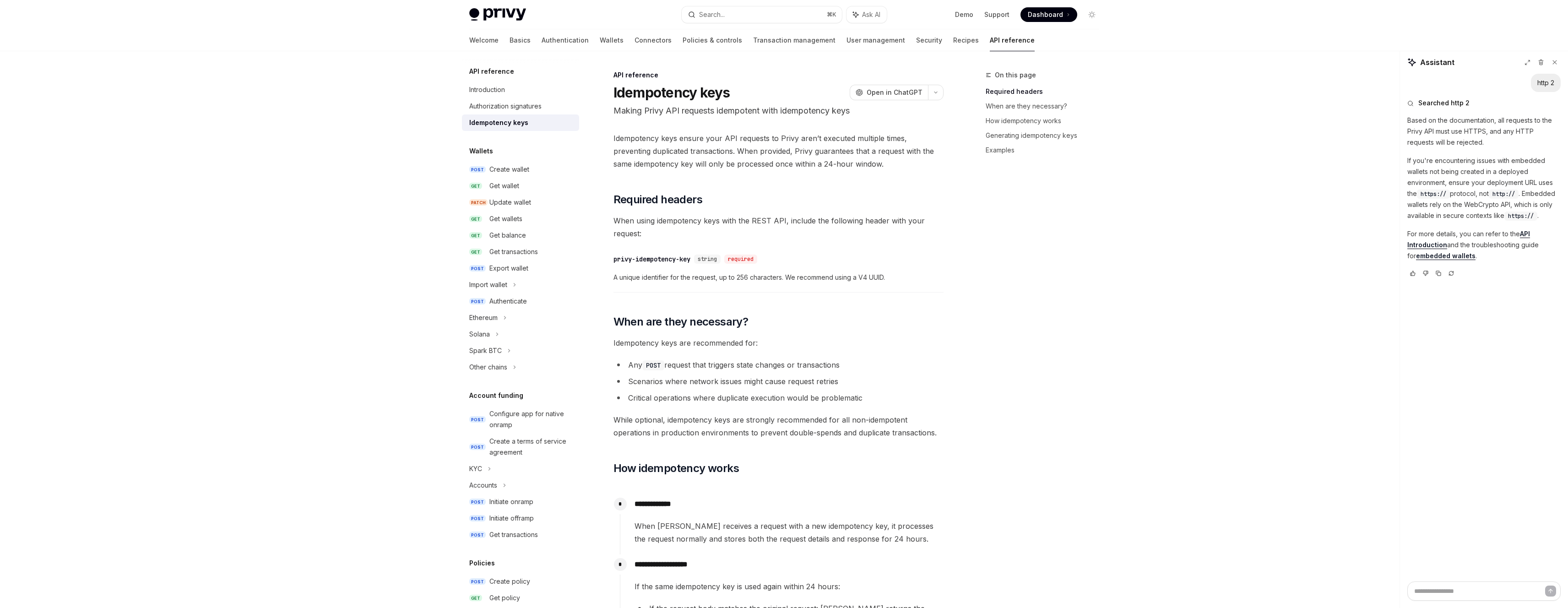
scroll to position [2, 0]
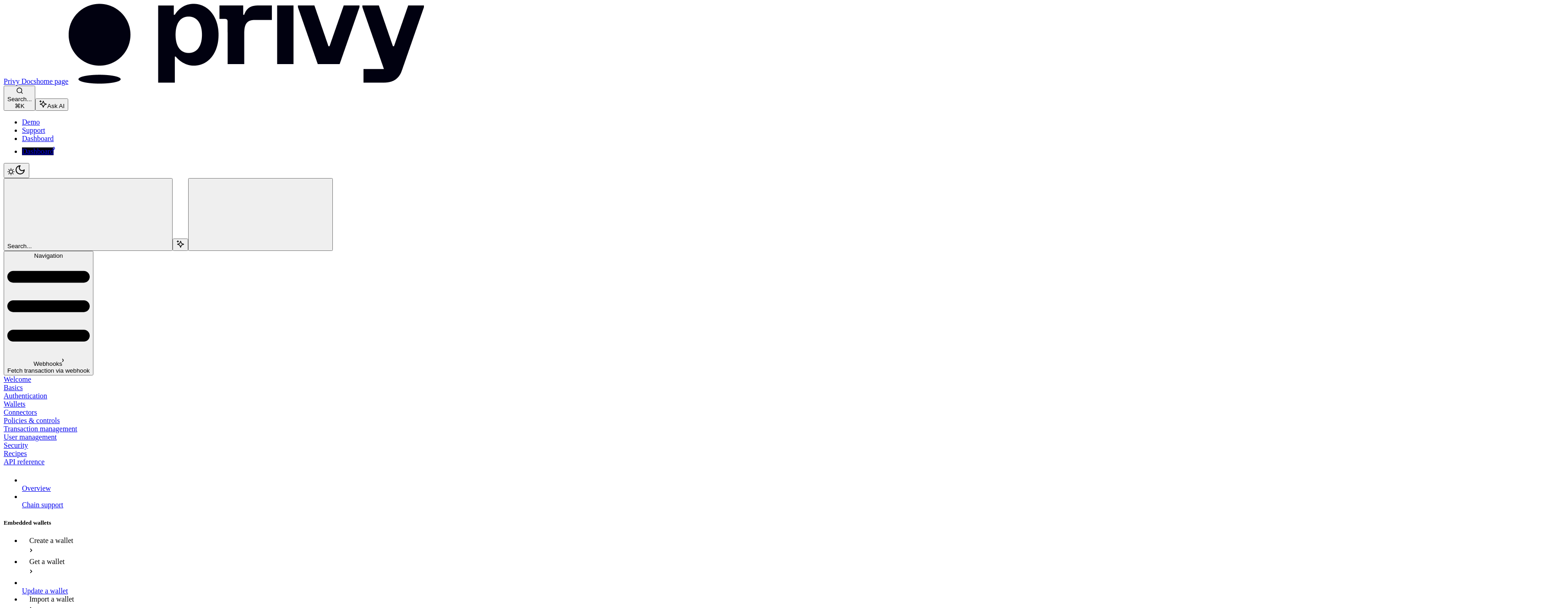
scroll to position [768, 0]
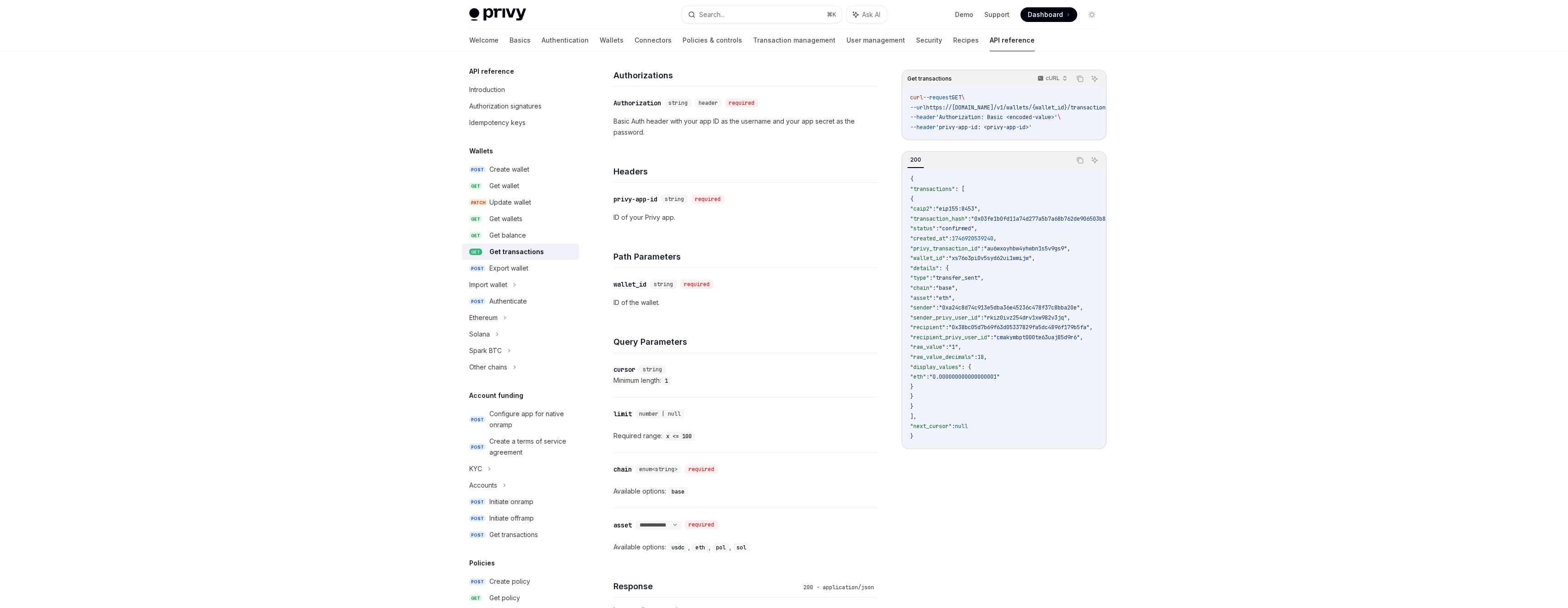
scroll to position [355, 0]
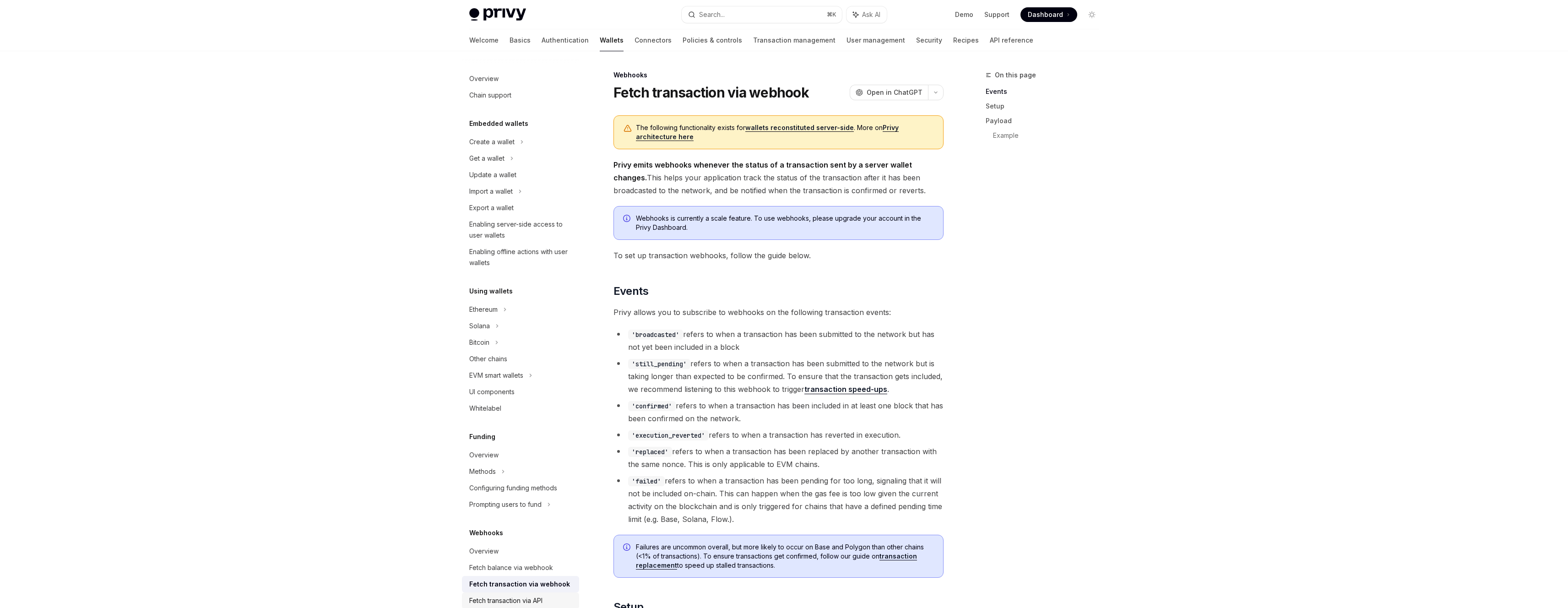
scroll to position [179, 0]
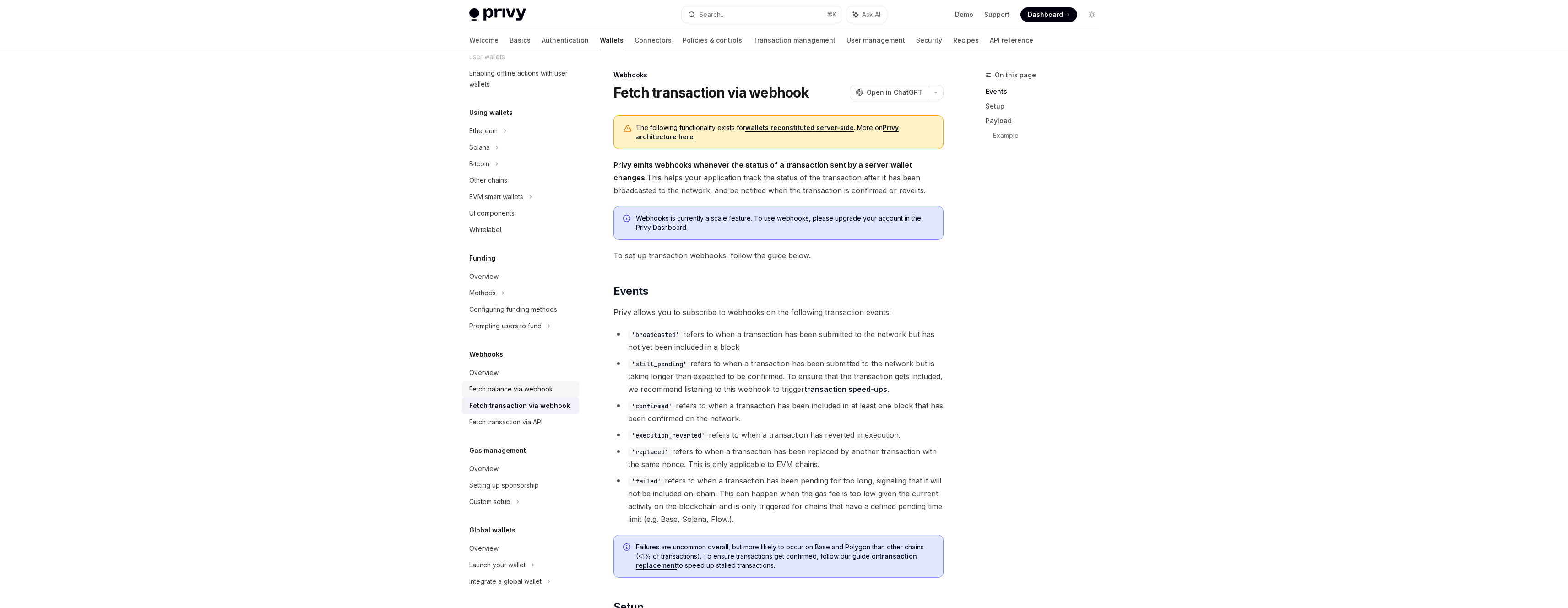
click at [539, 387] on div "Fetch balance via webhook" at bounding box center [511, 390] width 84 height 11
type textarea "*"
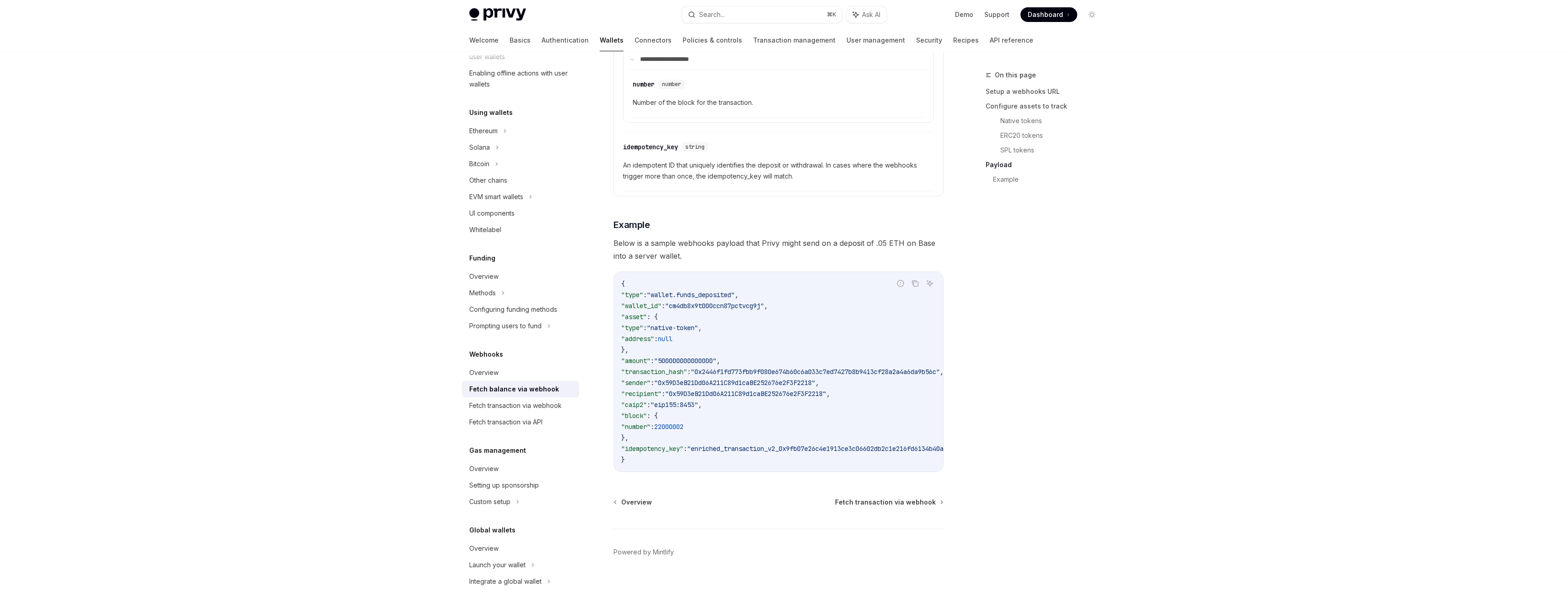
scroll to position [1464, 0]
click at [913, 282] on icon "Copy the contents from the code block" at bounding box center [915, 284] width 4 height 4
click at [1064, 239] on div "On this page Setup a webhooks URL Configure assets to track Native tokens ERC20…" at bounding box center [1037, 339] width 139 height 539
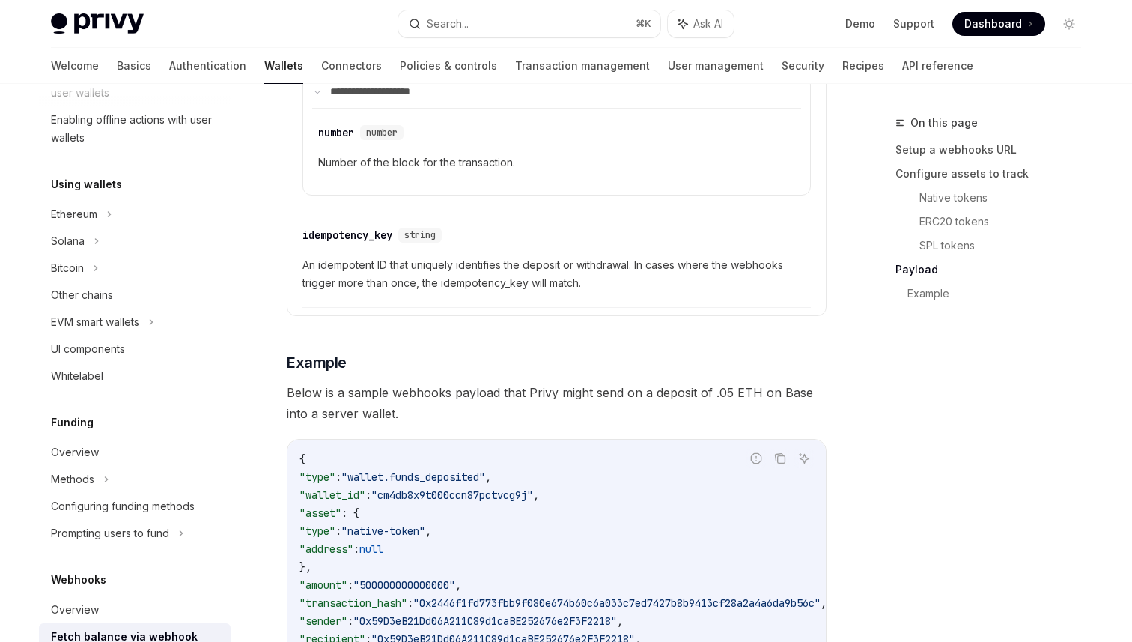
scroll to position [292, 0]
click at [776, 457] on icon "Copy the contents from the code block" at bounding box center [780, 458] width 12 height 12
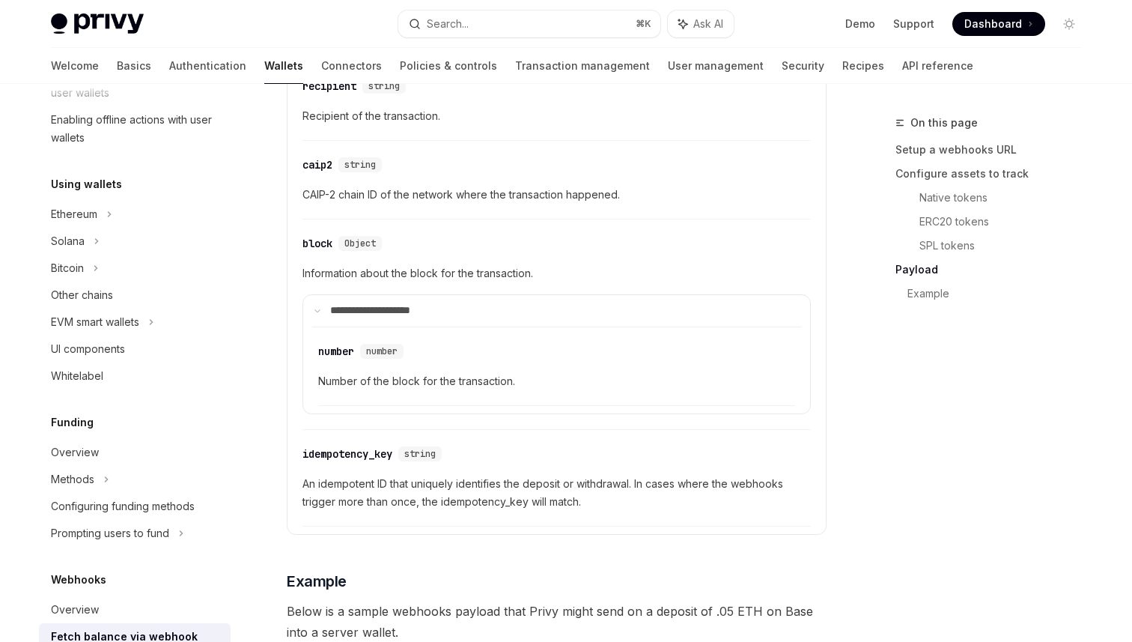
scroll to position [2172, 0]
click at [425, 385] on span "Number of the block for the transaction." at bounding box center [556, 383] width 477 height 18
click at [425, 386] on span "Number of the block for the transaction." at bounding box center [556, 383] width 477 height 18
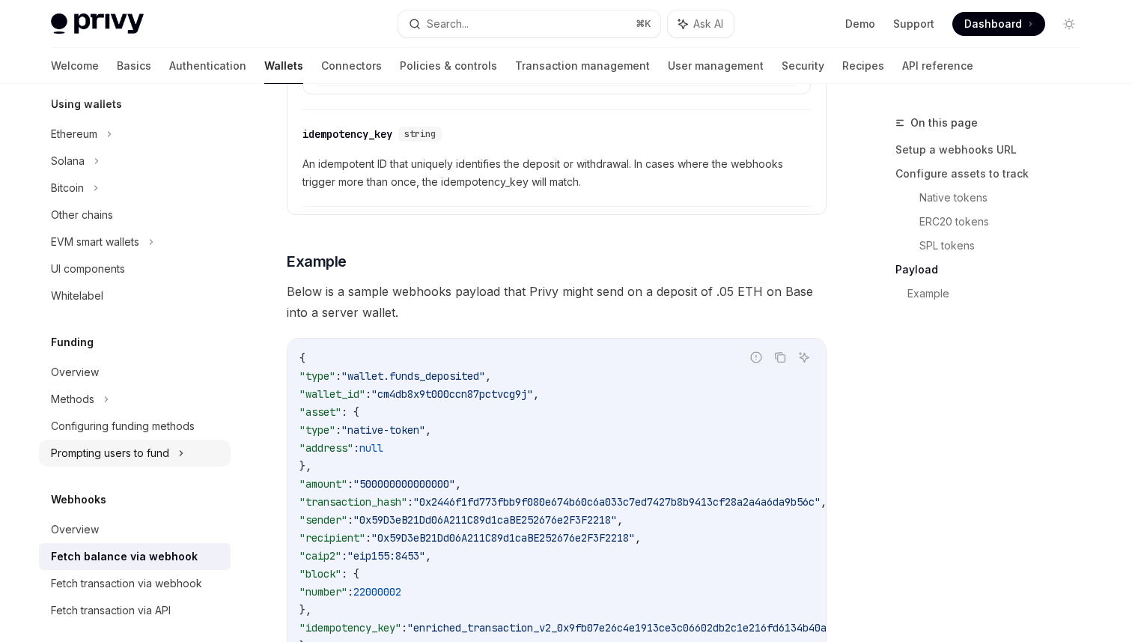
scroll to position [430, 0]
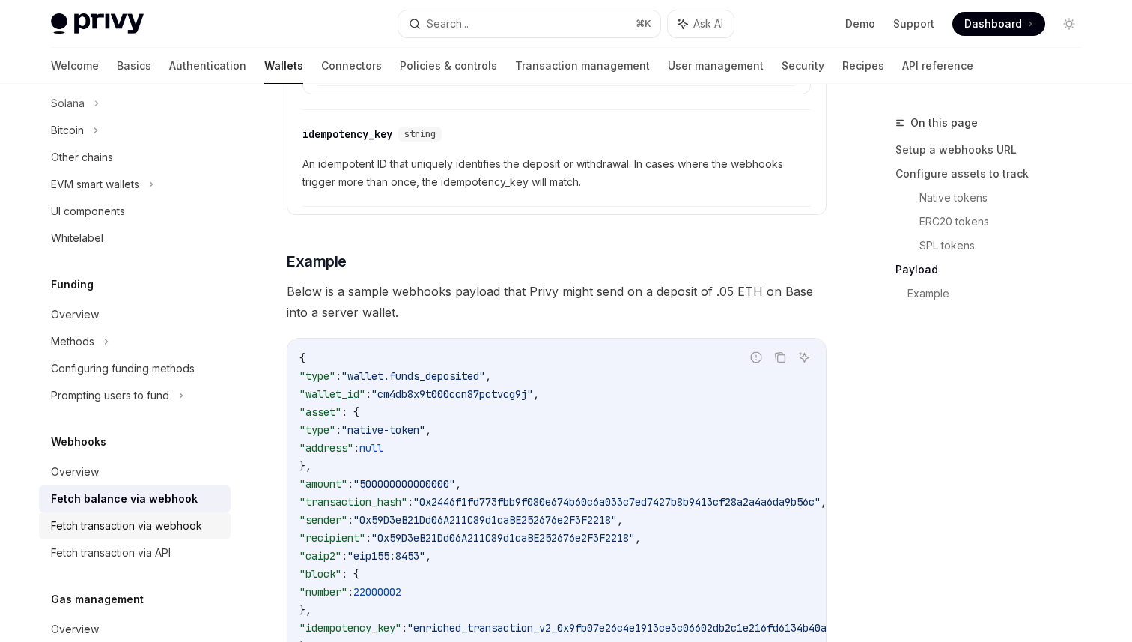
click at [165, 528] on div "Fetch transaction via webhook" at bounding box center [126, 526] width 151 height 18
type textarea "*"
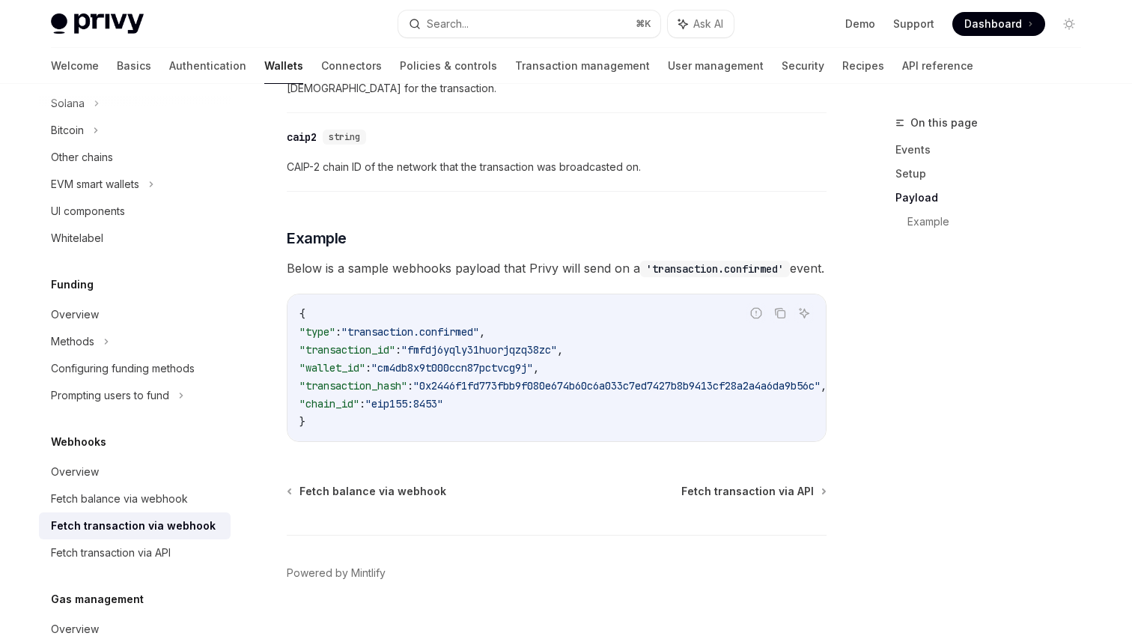
scroll to position [1608, 0]
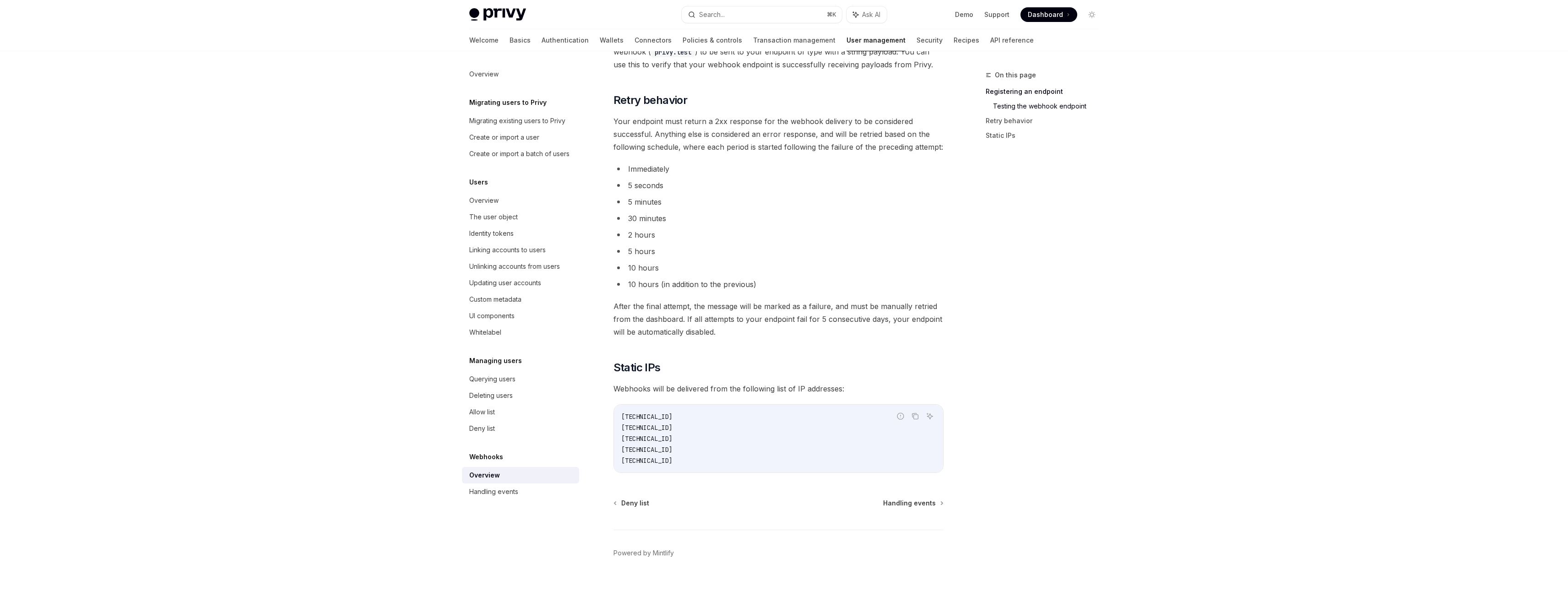
scroll to position [971, 0]
click at [911, 504] on span "Handling events" at bounding box center [910, 502] width 53 height 9
type textarea "*"
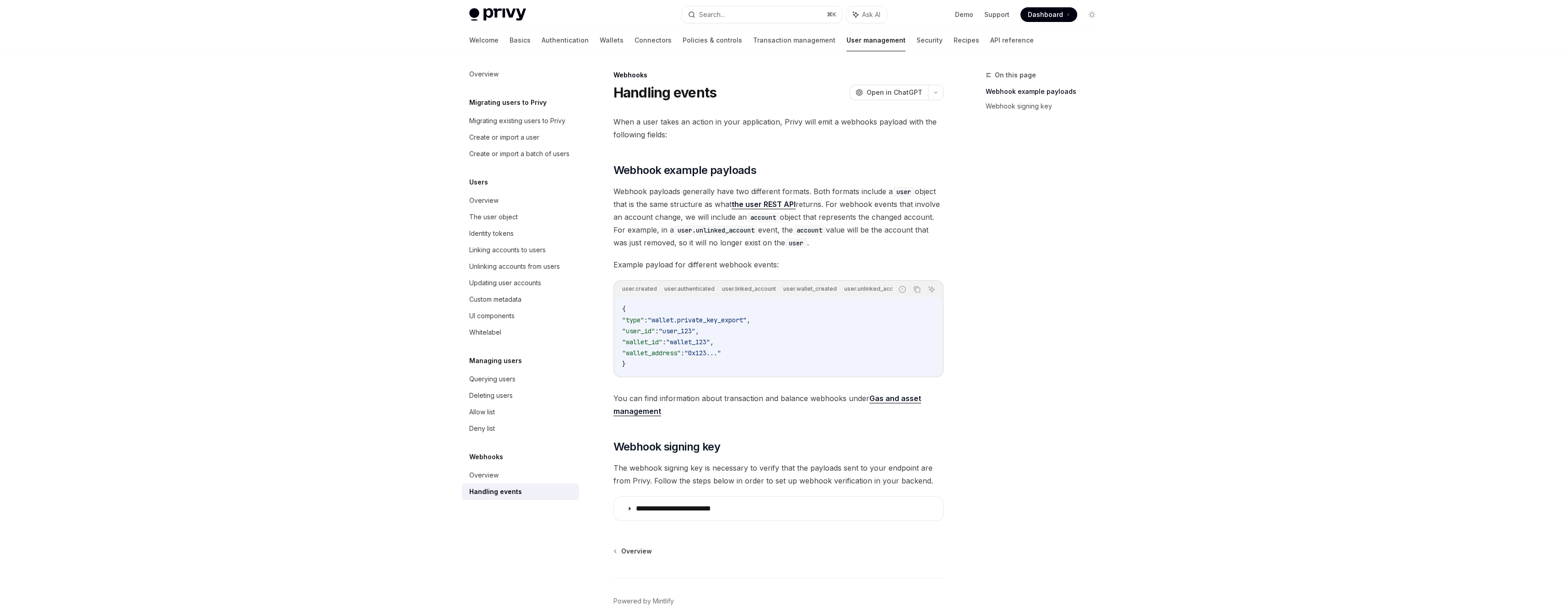
drag, startPoint x: 713, startPoint y: 300, endPoint x: 743, endPoint y: 305, distance: 30.4
click at [743, 305] on div "{ "type" : "wallet.private_key_export" , "user_id" : "user_123" , "wallet_id" :…" at bounding box center [778, 336] width 327 height 79
click at [962, 351] on div "On this page Webhook example payloads Webhook signing key Webhooks Handling eve…" at bounding box center [784, 354] width 644 height 606
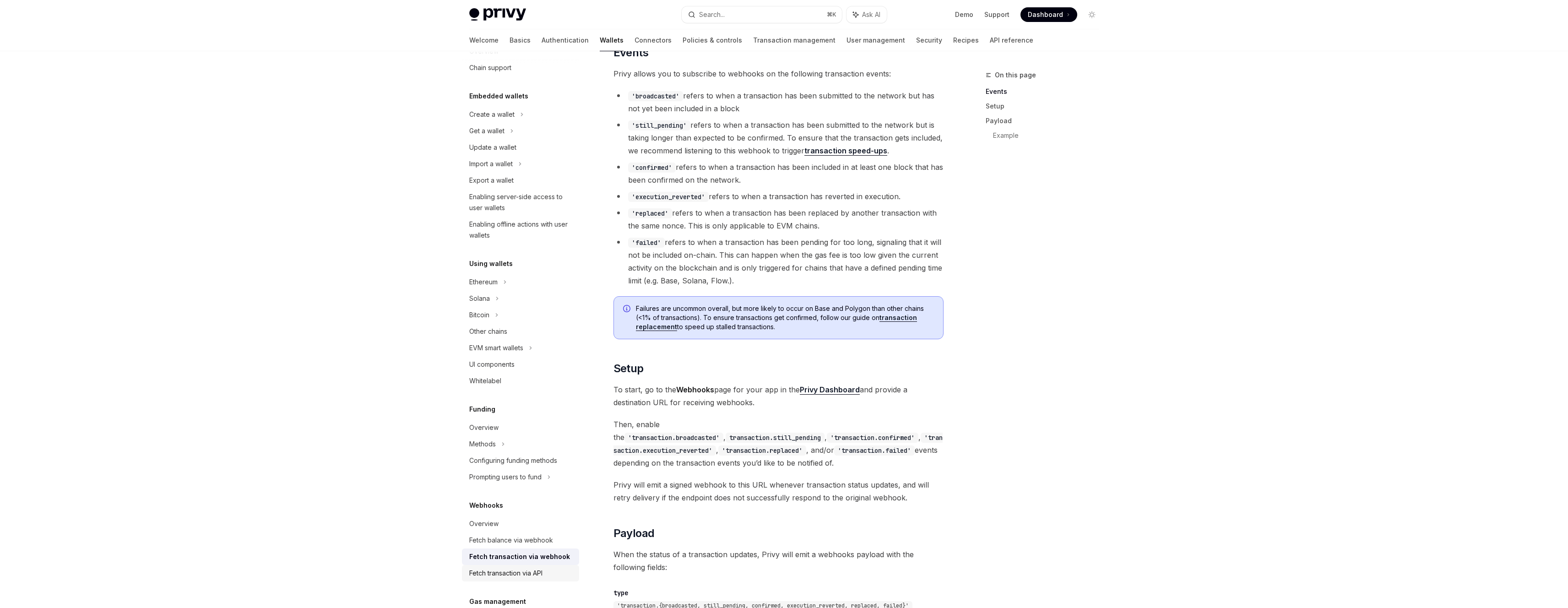
scroll to position [34, 0]
click at [520, 541] on link "Fetch balance via webhook" at bounding box center [521, 533] width 117 height 17
type textarea "*"
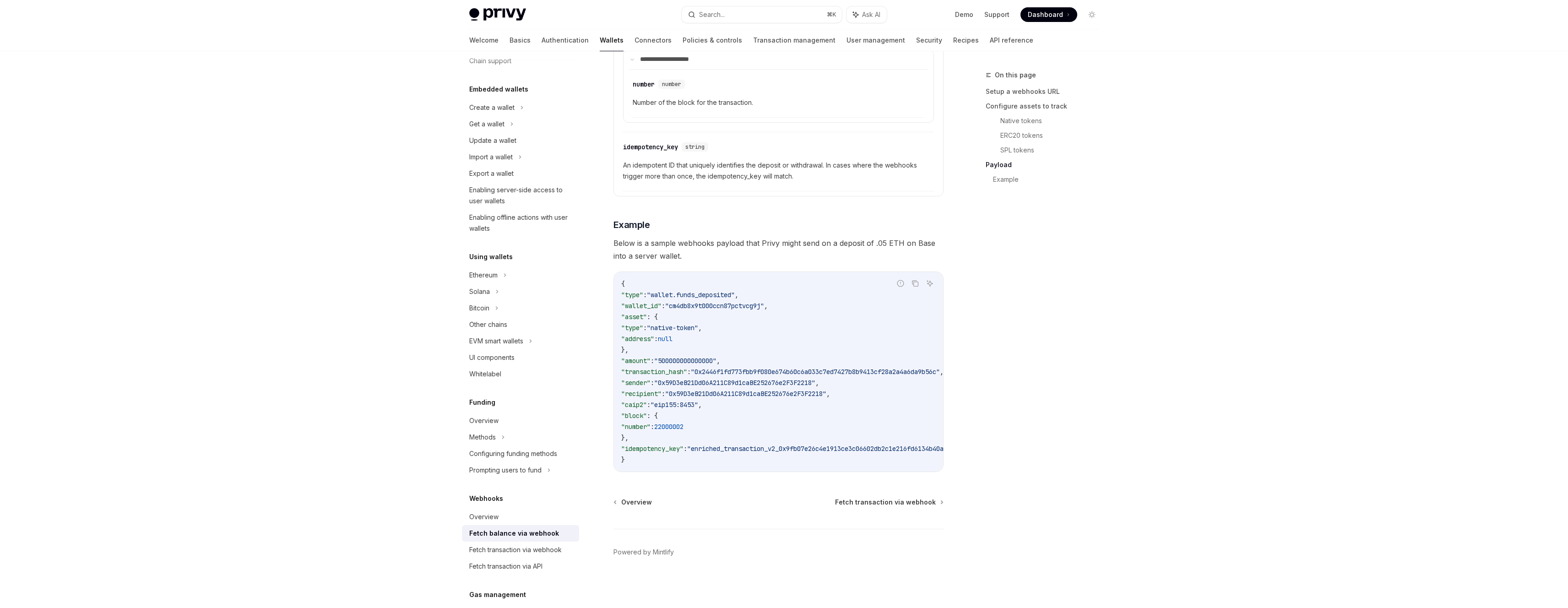
scroll to position [1464, 0]
click at [913, 280] on icon "Copy the contents from the code block" at bounding box center [915, 284] width 7 height 7
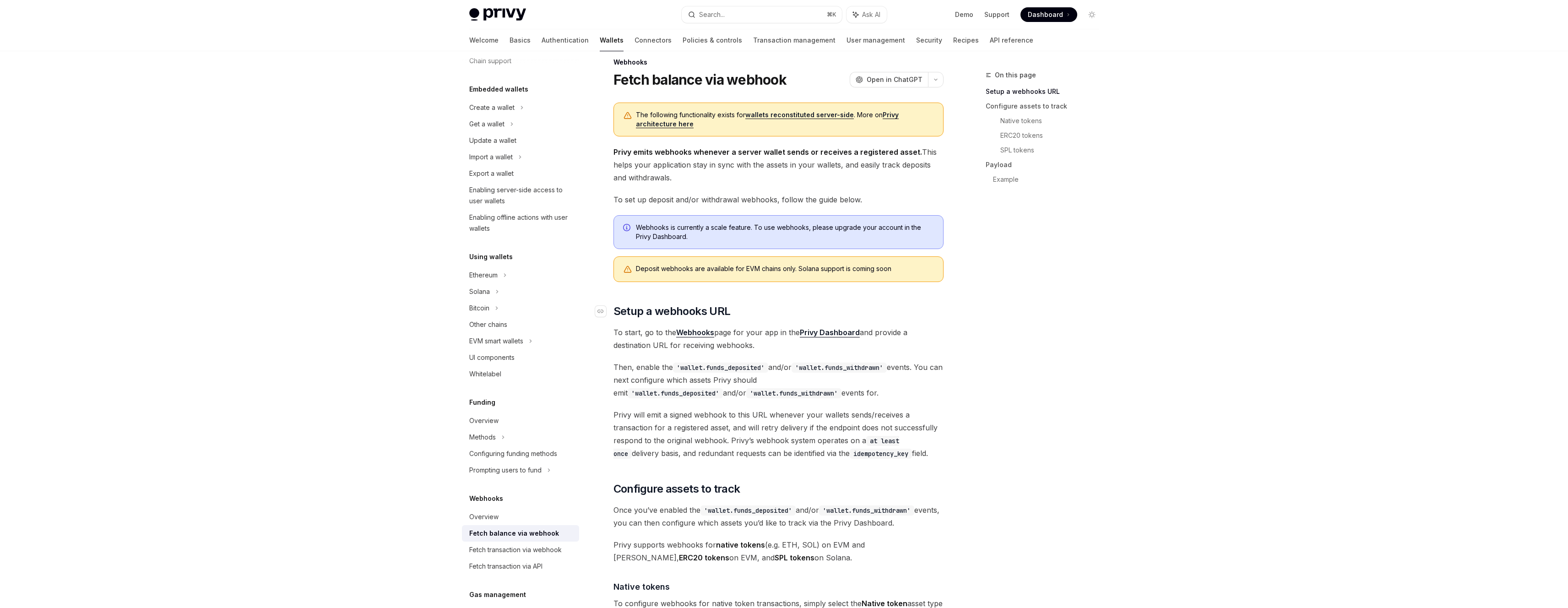
scroll to position [17, 0]
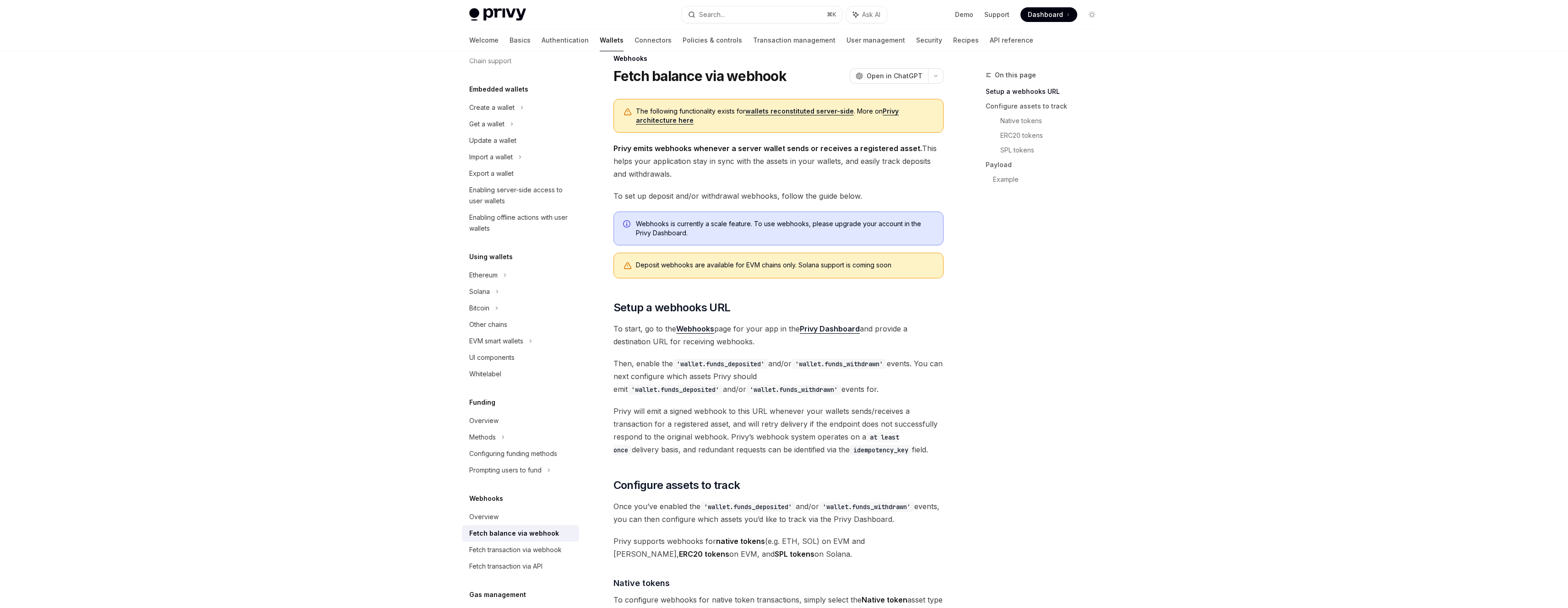
click at [781, 223] on span "Webhooks is currently a scale feature. To use webhooks, please upgrade your acc…" at bounding box center [784, 229] width 298 height 18
click at [1009, 301] on div "On this page Setup a webhooks URL Configure assets to track Native tokens ERC20…" at bounding box center [1037, 339] width 139 height 539
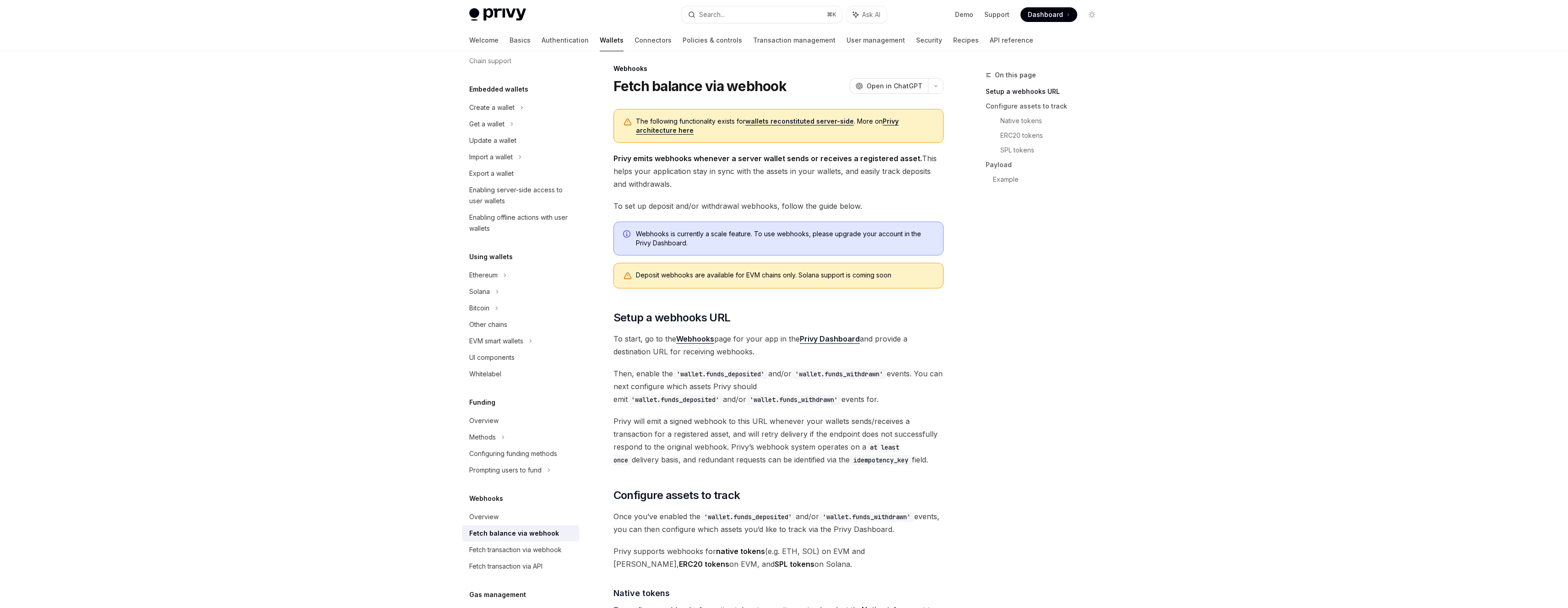
scroll to position [0, 0]
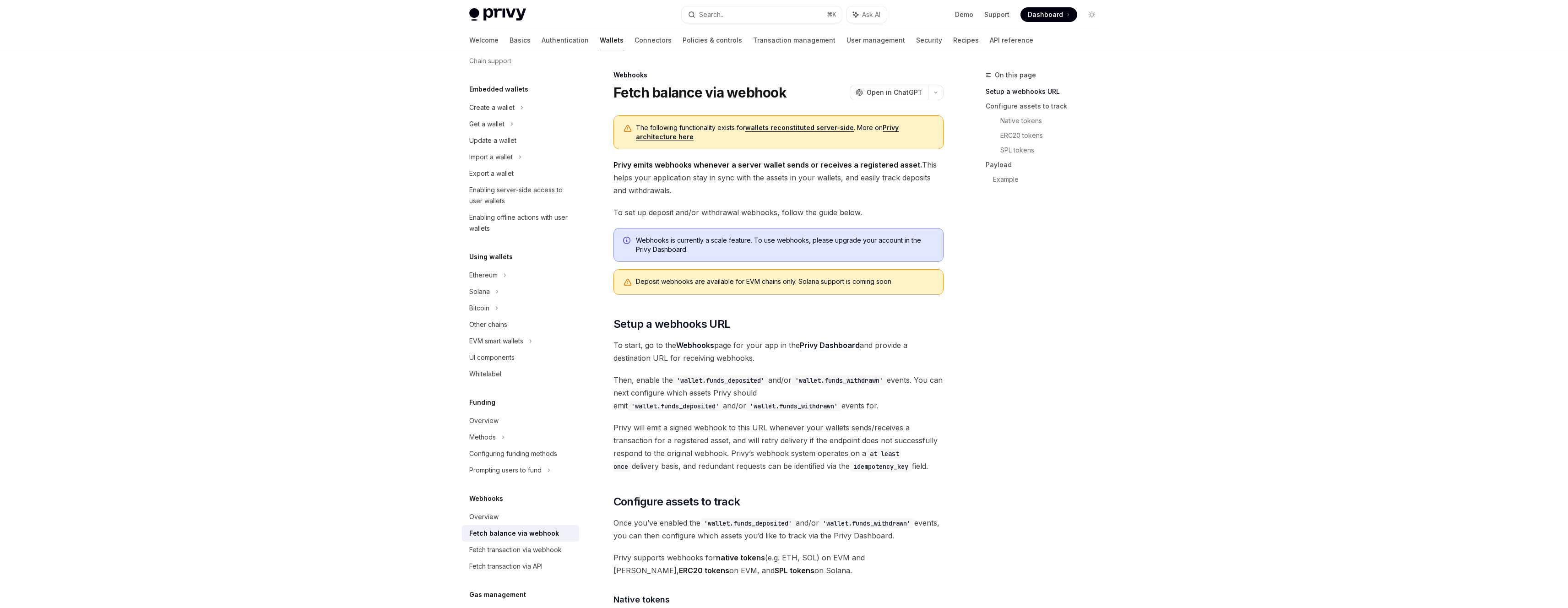
click at [1055, 469] on div "On this page Setup a webhooks URL Configure assets to track Native tokens ERC20…" at bounding box center [1037, 339] width 139 height 539
type textarea "*"
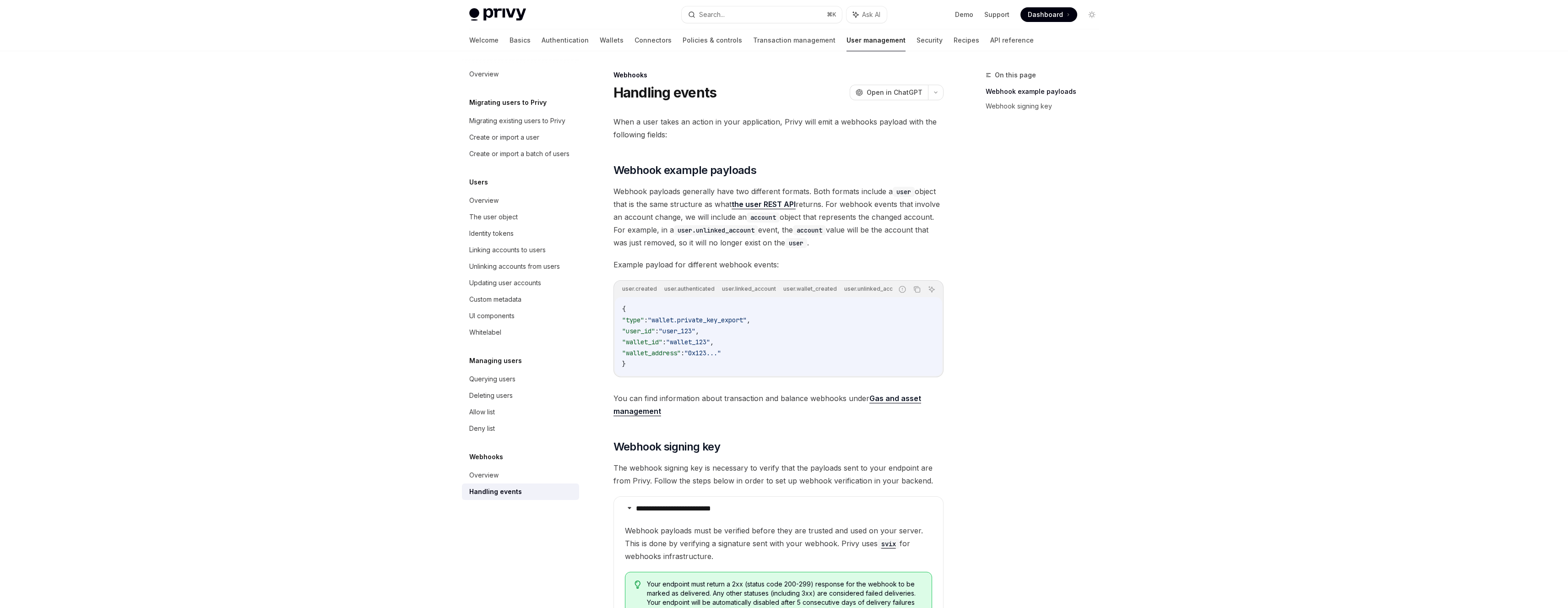
scroll to position [0, 447]
type textarea "*"
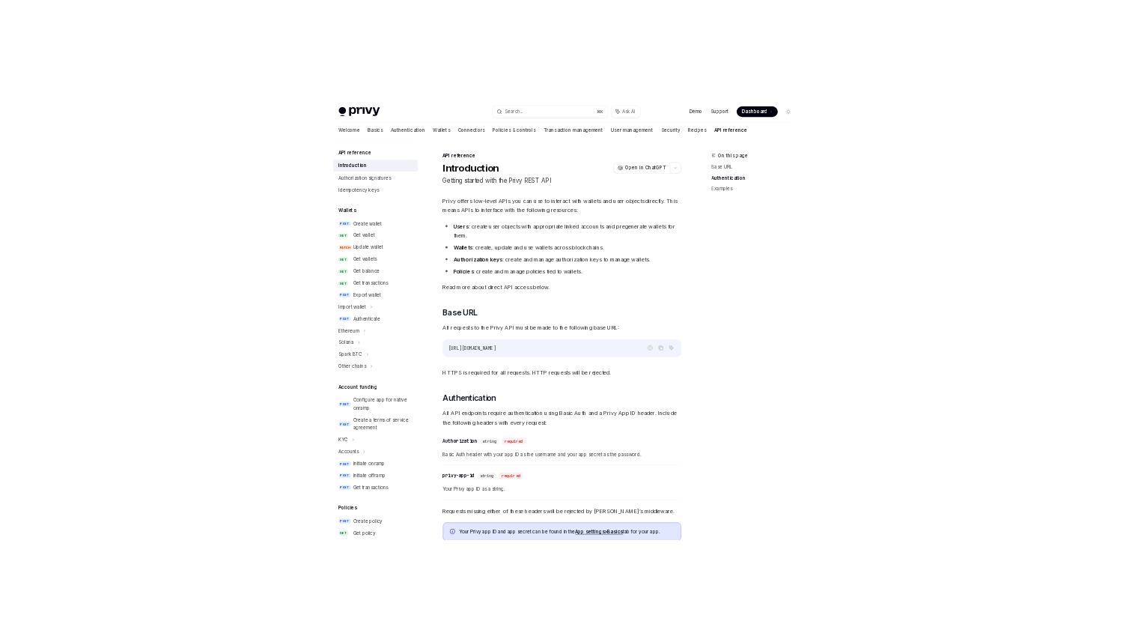
scroll to position [597, 0]
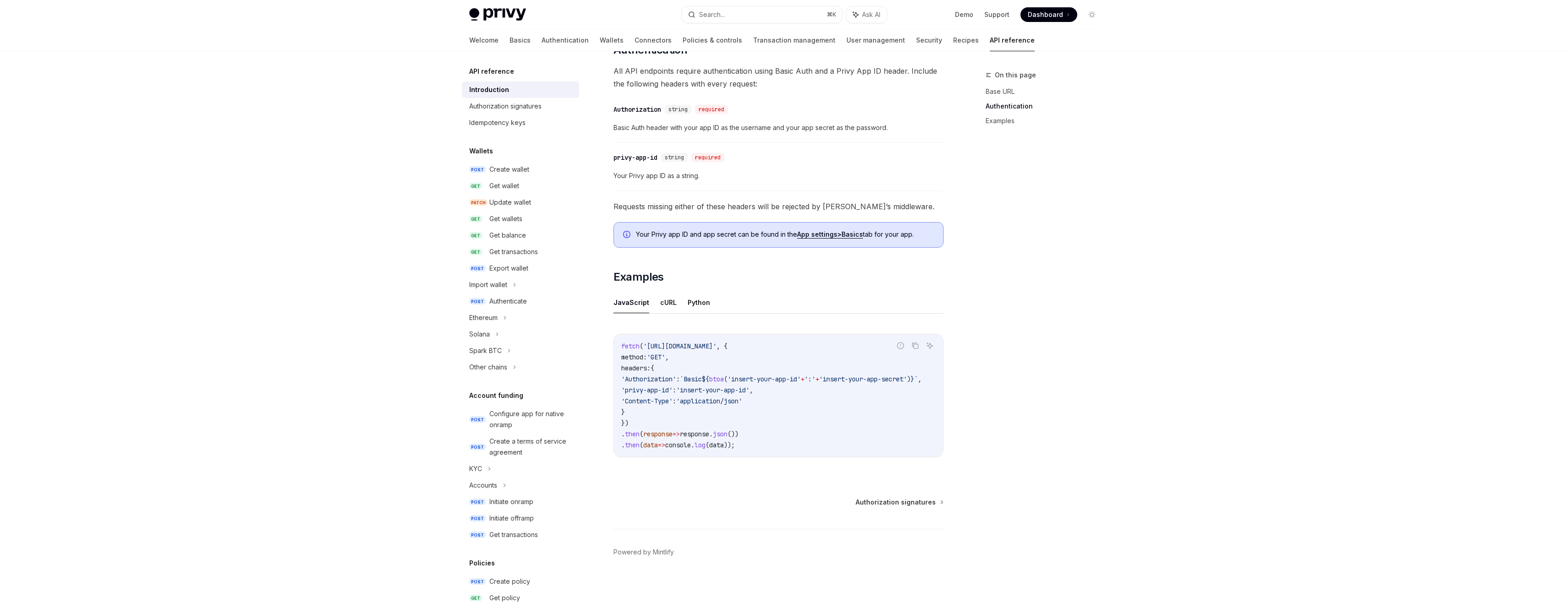
type textarea "*"
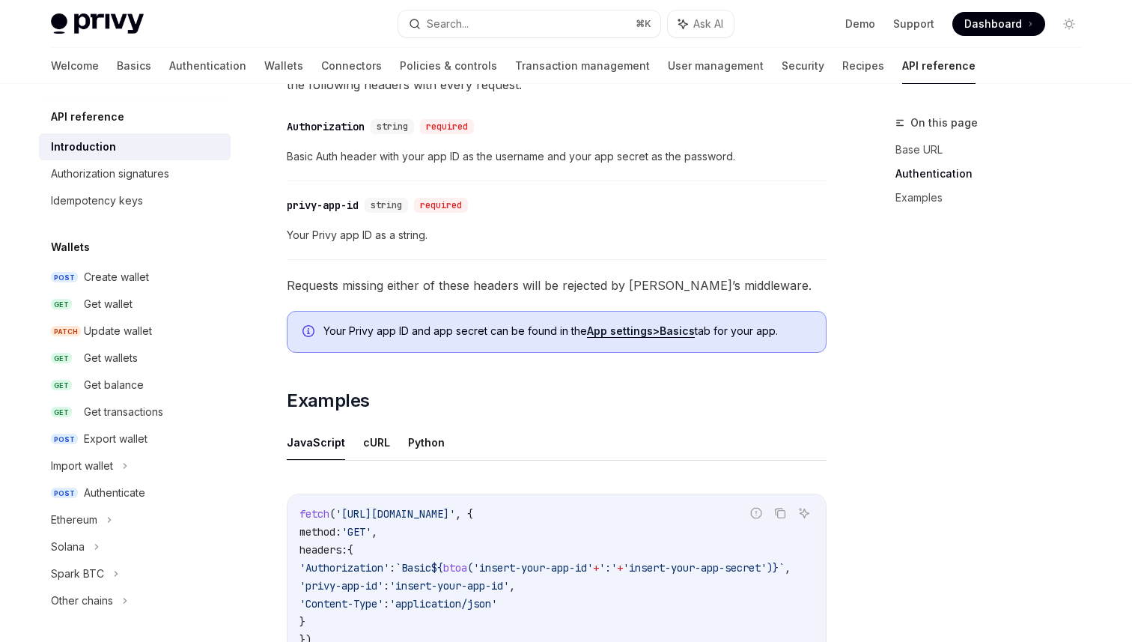
scroll to position [659, 0]
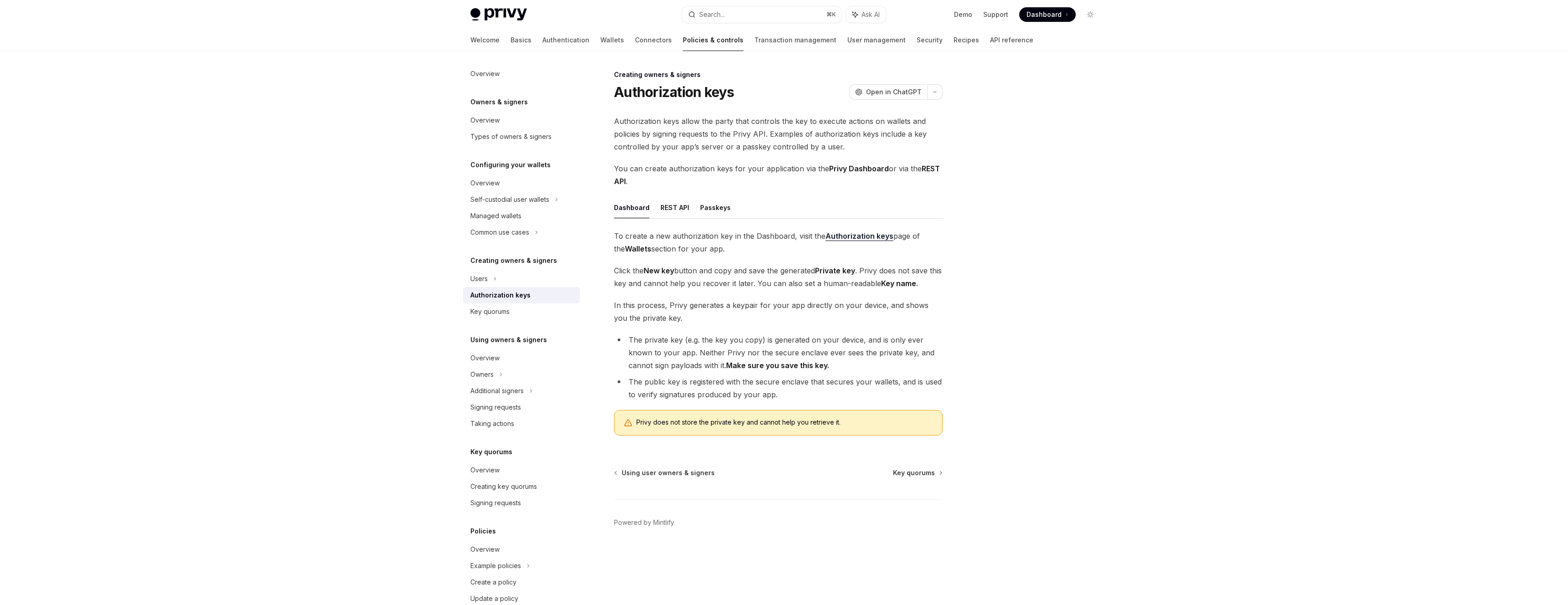
type textarea "*"
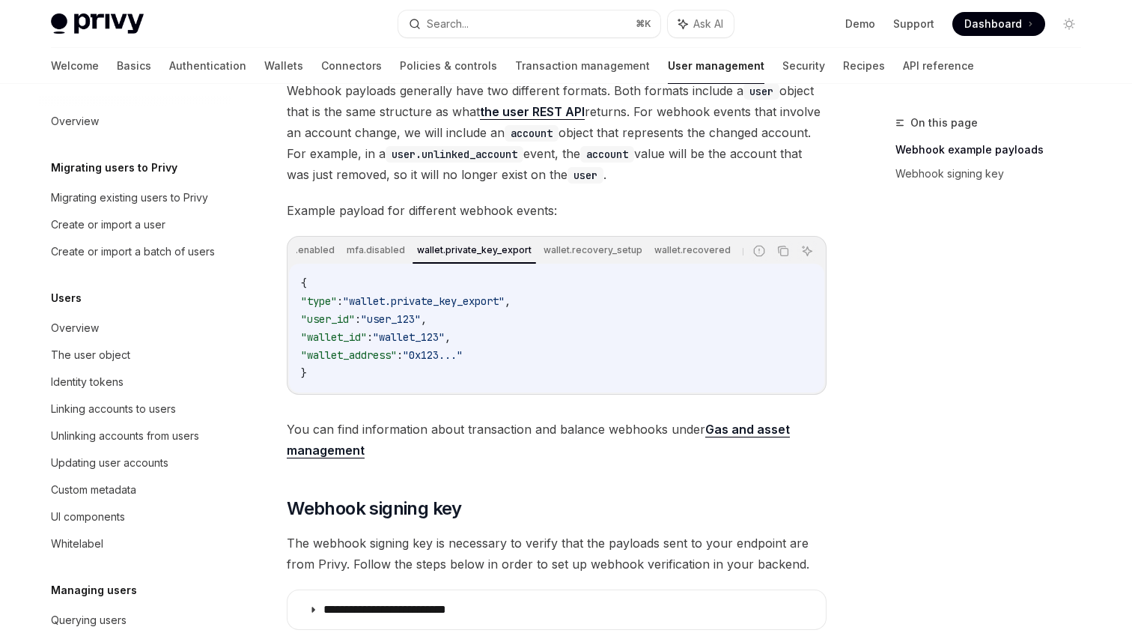
scroll to position [439, 0]
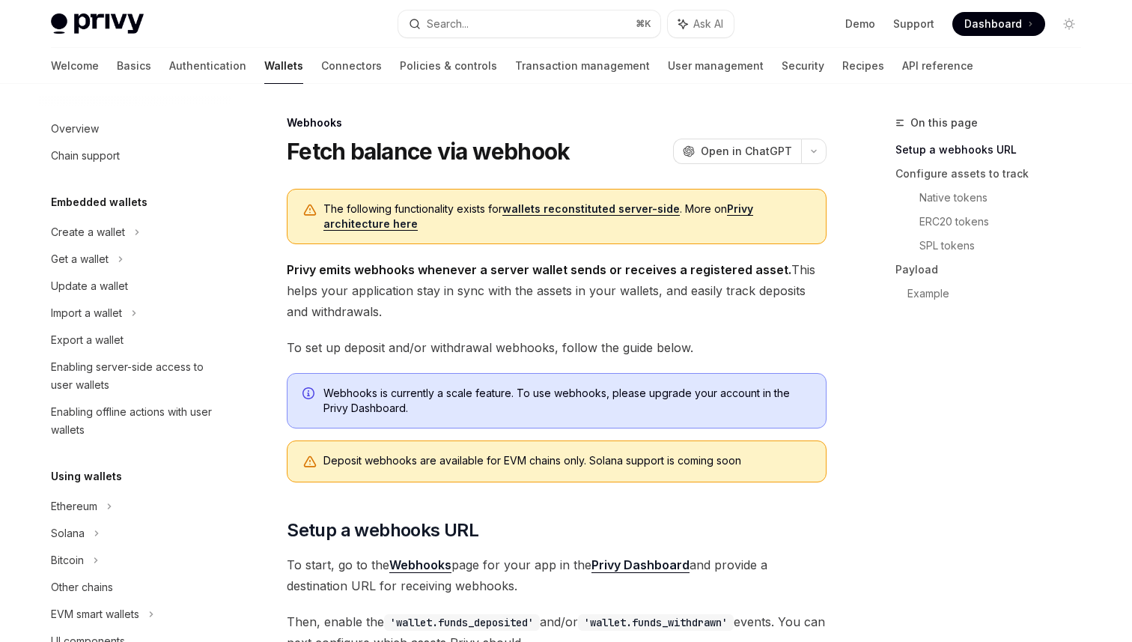
scroll to position [56, 0]
